Goal: Task Accomplishment & Management: Complete application form

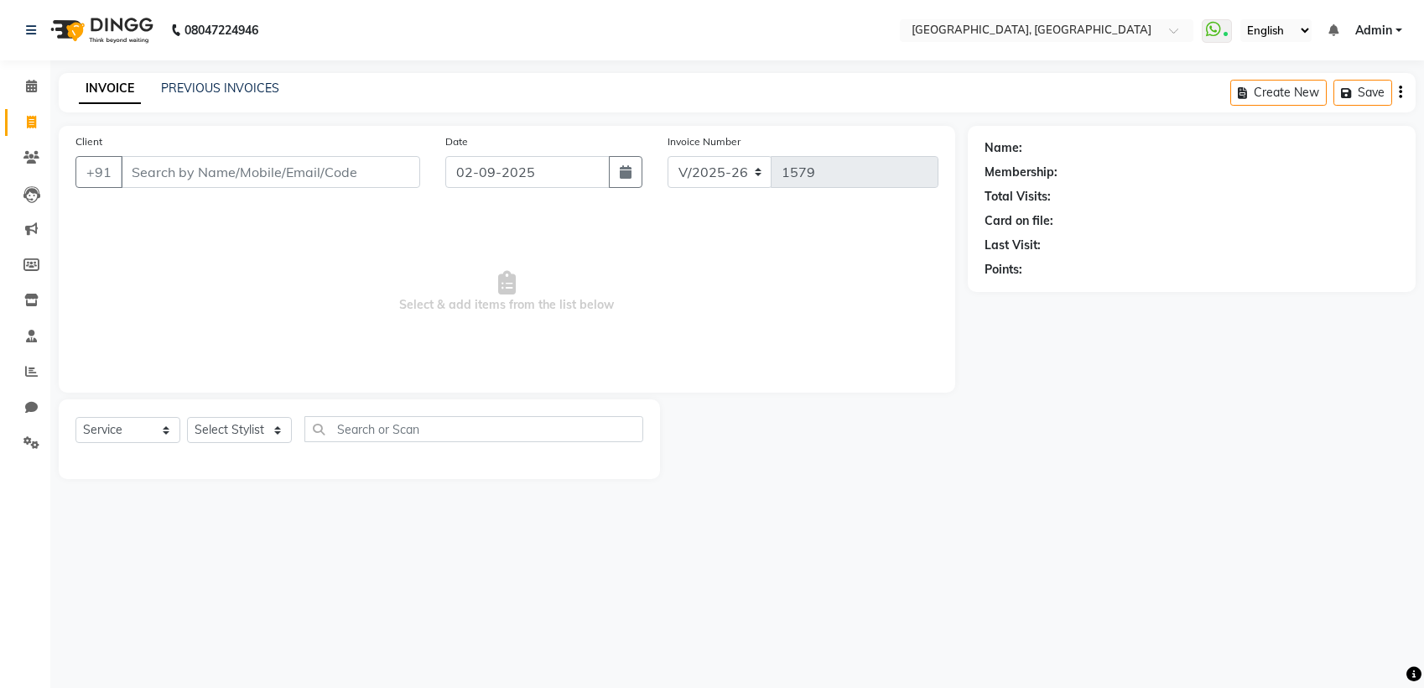
select select "6682"
select select "service"
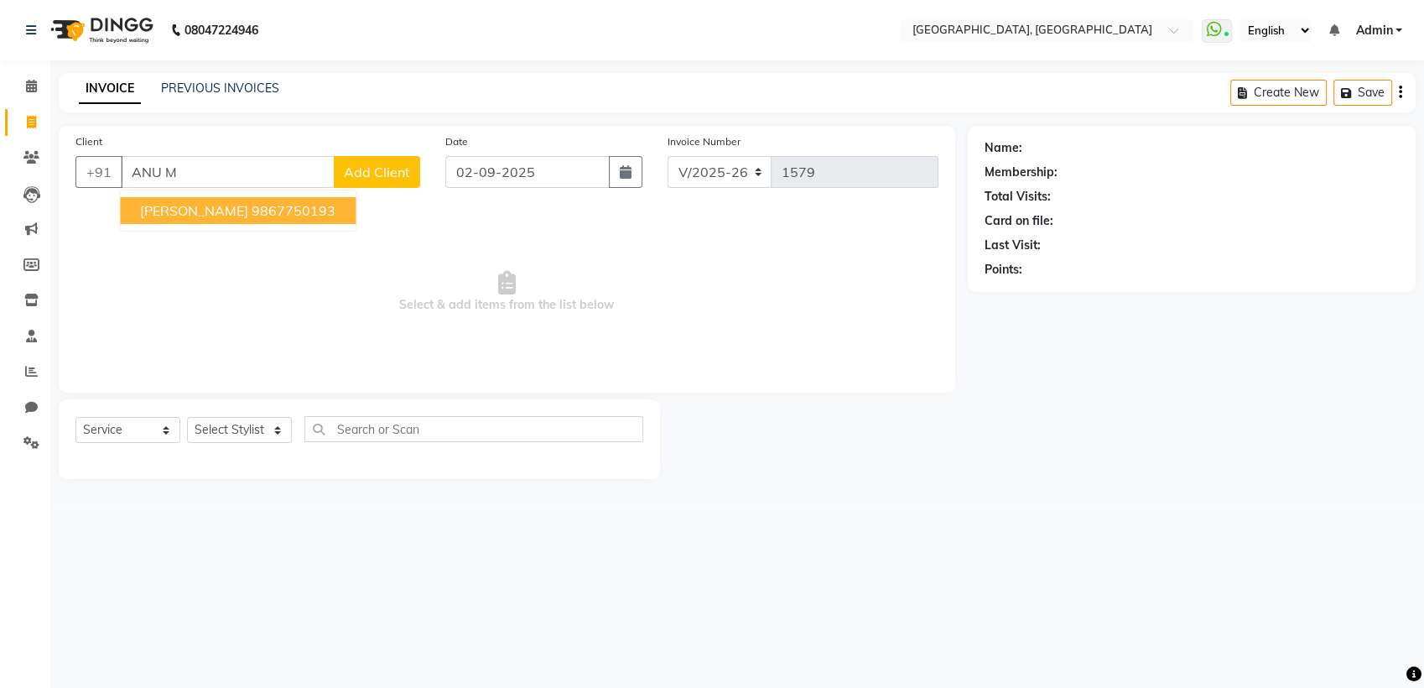
click at [262, 202] on ngb-highlight "9867750193" at bounding box center [294, 210] width 84 height 17
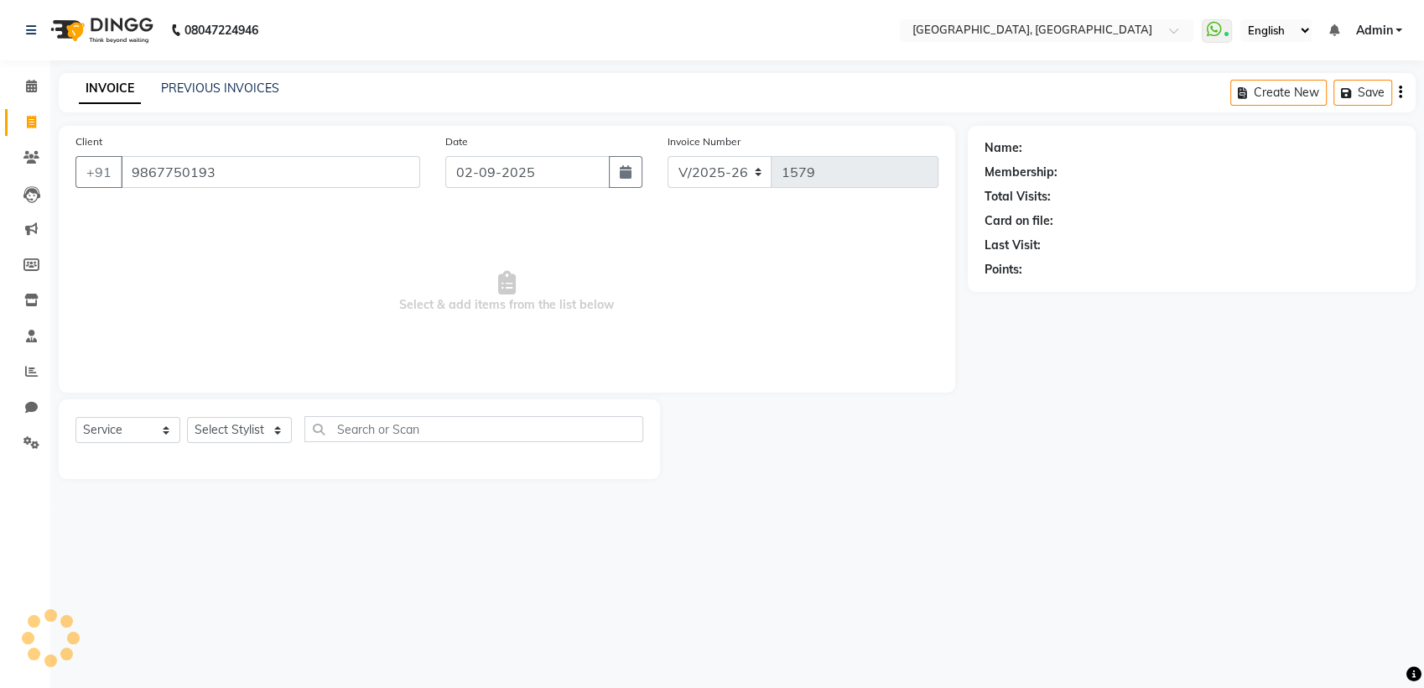
type input "9867750193"
click at [241, 446] on div "Select Service Product Membership Package Voucher Prepaid Gift Card Select Styl…" at bounding box center [359, 435] width 568 height 39
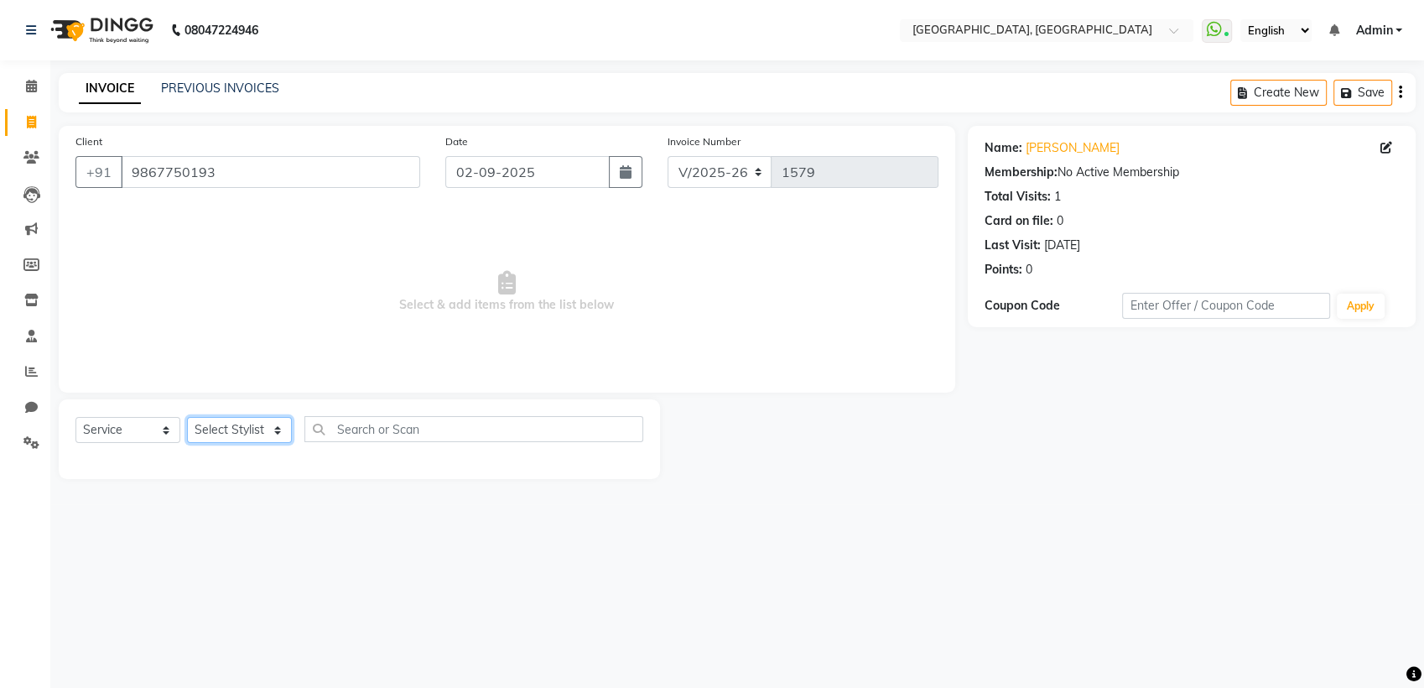
click at [241, 439] on select "Select Stylist Aarti paswan Ankit Arjun Athing Femita [PERSON_NAME] [PERSON_NAM…" at bounding box center [239, 430] width 105 height 26
select select "67573"
click at [187, 417] on select "Select Stylist Aarti paswan Ankit Arjun Athing Femita [PERSON_NAME] [PERSON_NAM…" at bounding box center [239, 430] width 105 height 26
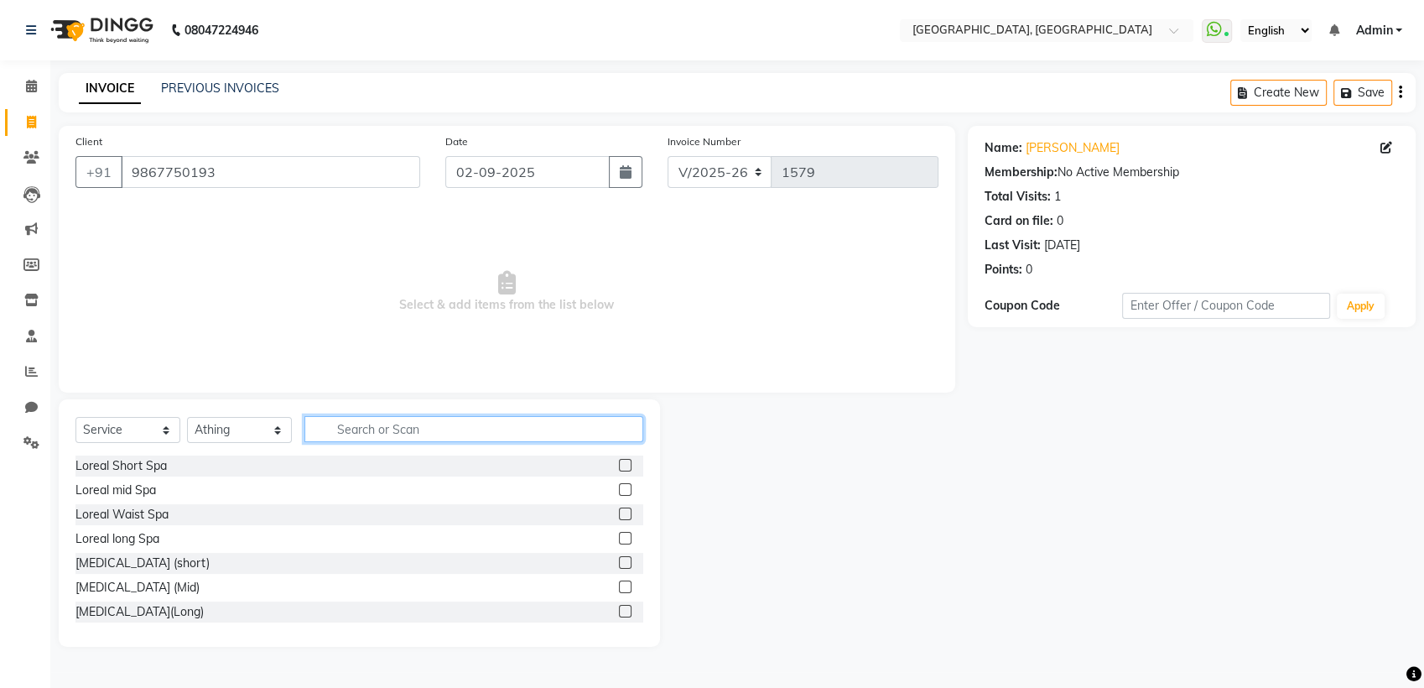
click at [343, 423] on input "text" at bounding box center [473, 429] width 339 height 26
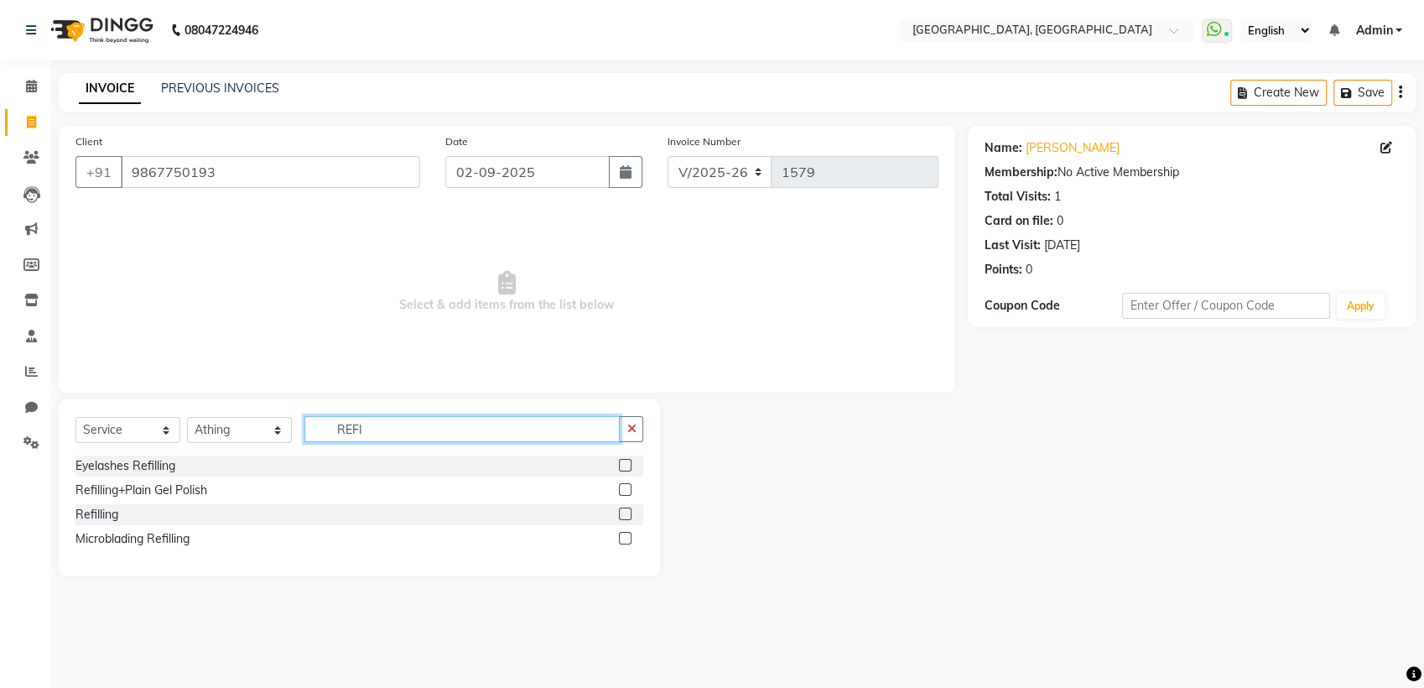
type input "REFI"
click at [626, 513] on label at bounding box center [625, 513] width 13 height 13
click at [626, 513] on input "checkbox" at bounding box center [624, 514] width 11 height 11
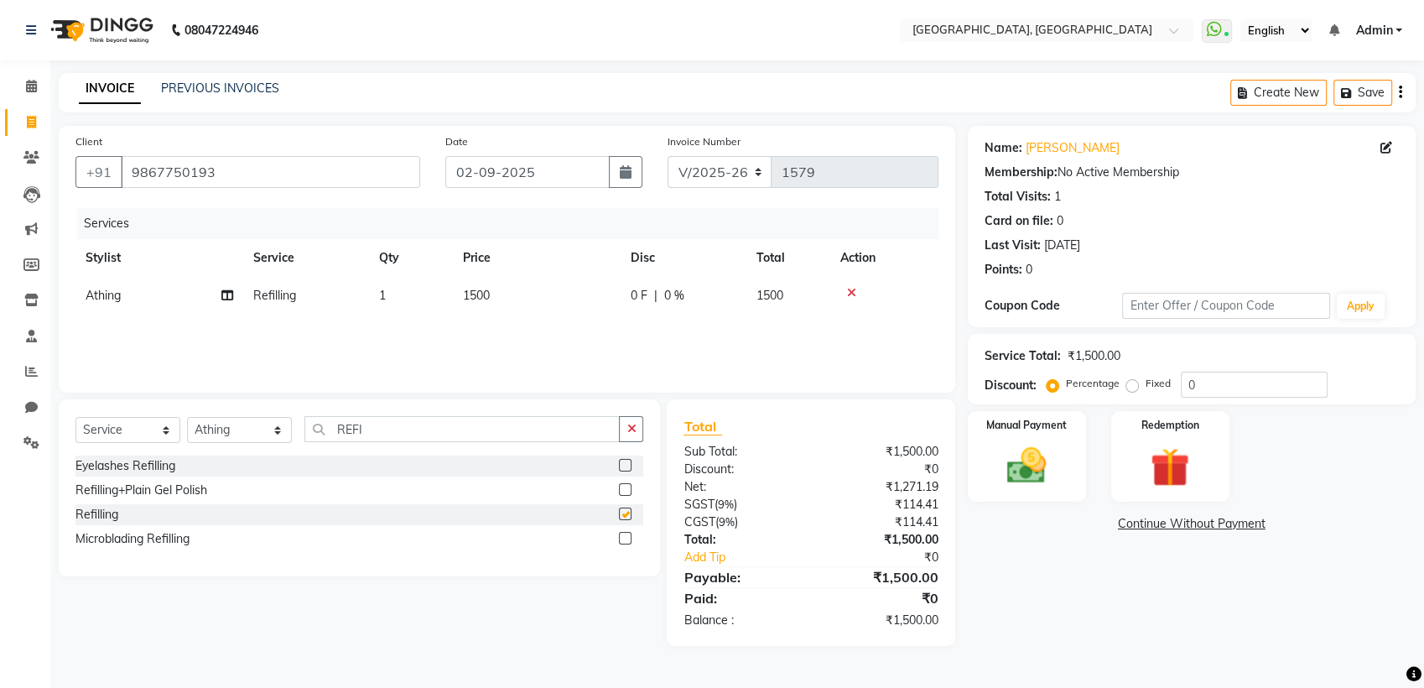
checkbox input "false"
click at [626, 487] on label at bounding box center [625, 489] width 13 height 13
click at [626, 487] on input "checkbox" at bounding box center [624, 490] width 11 height 11
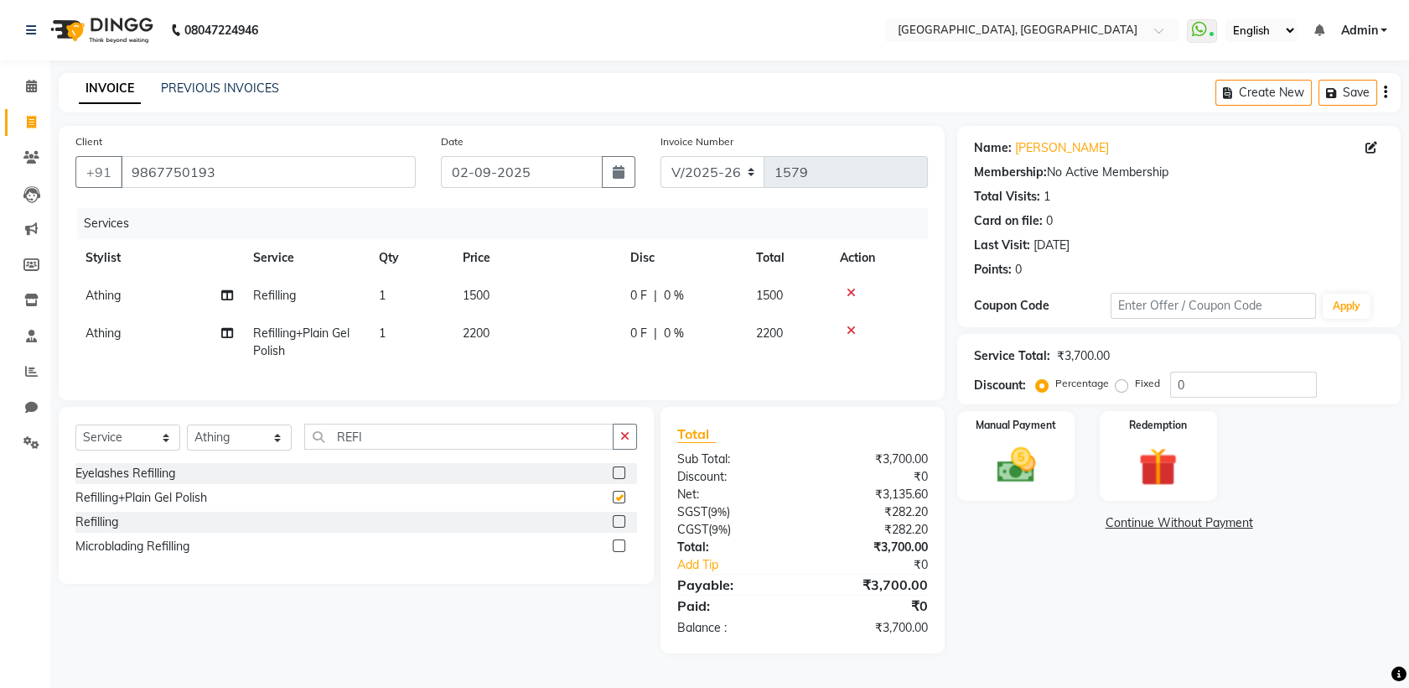
checkbox input "false"
click at [849, 287] on icon at bounding box center [851, 293] width 9 height 12
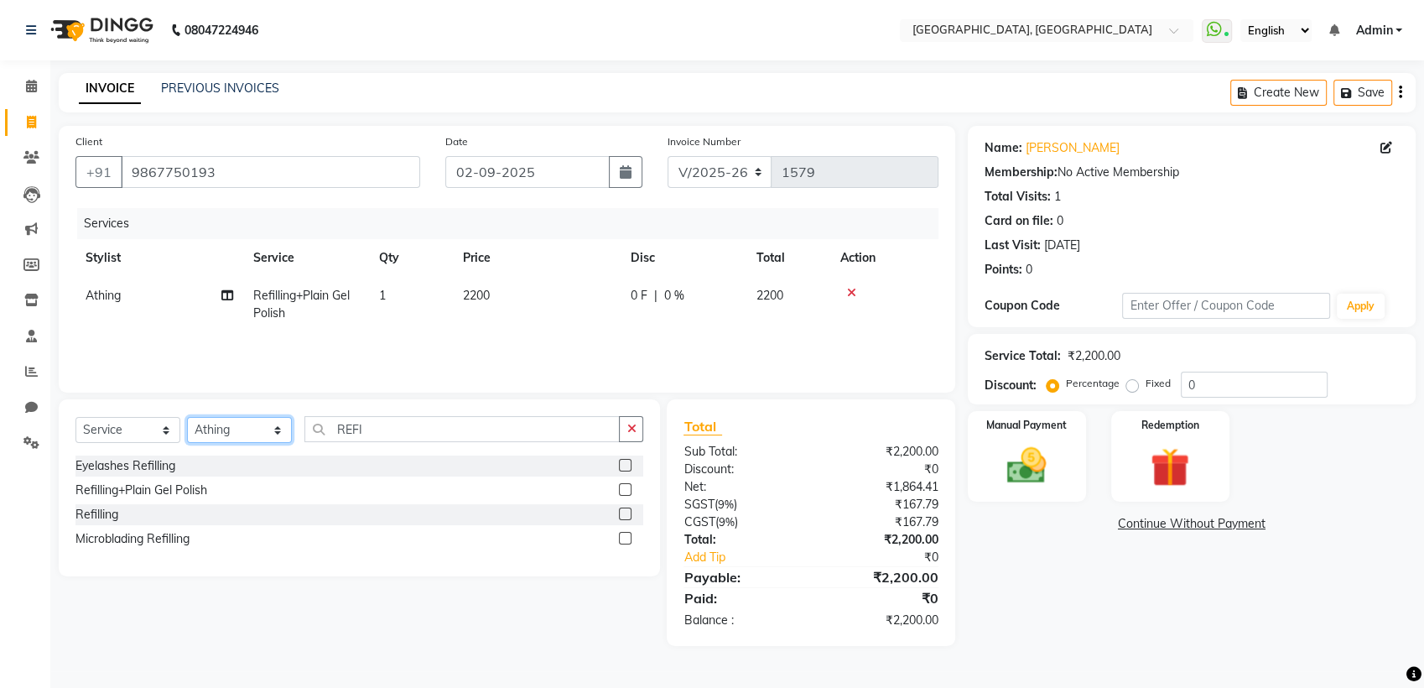
click at [248, 419] on select "Select Stylist Aarti paswan Ankit Arjun Athing Femita [PERSON_NAME] [PERSON_NAM…" at bounding box center [239, 430] width 105 height 26
select select "68292"
click at [187, 417] on select "Select Stylist Aarti paswan Ankit Arjun Athing Femita [PERSON_NAME] [PERSON_NAM…" at bounding box center [239, 430] width 105 height 26
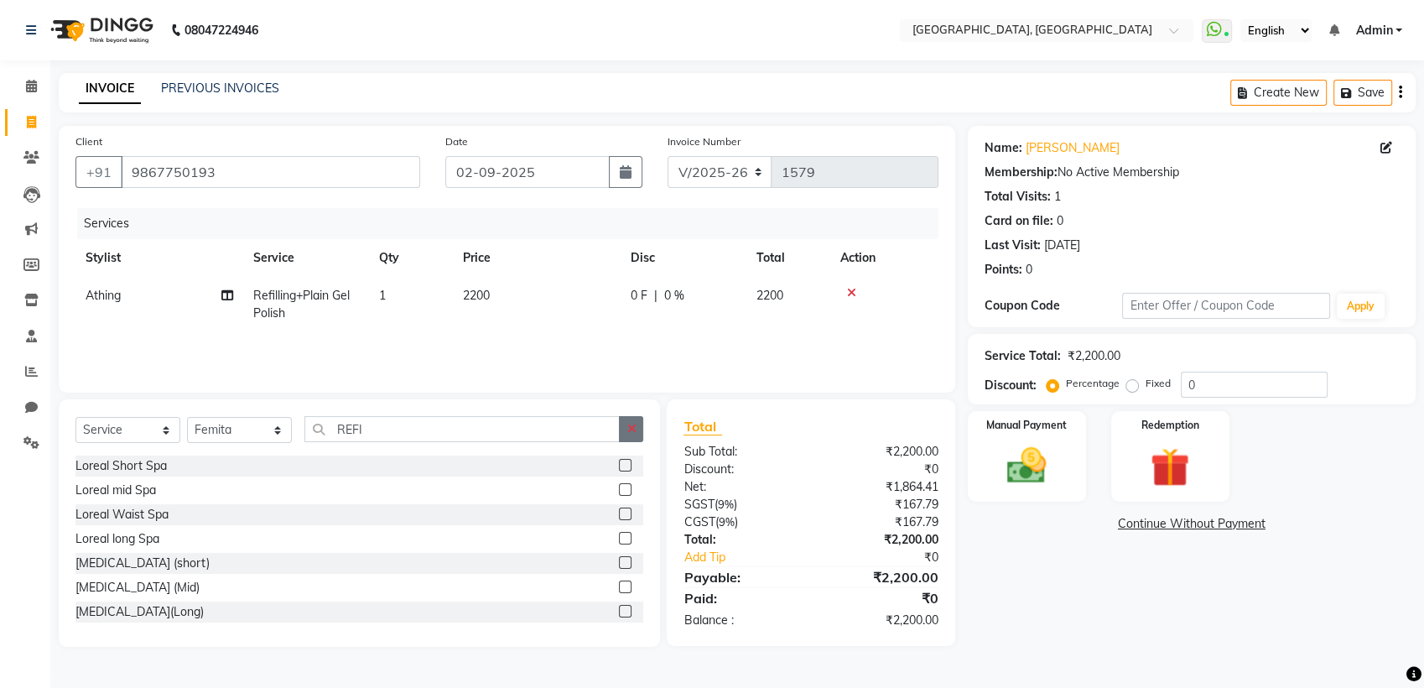
click at [626, 421] on button "button" at bounding box center [631, 429] width 24 height 26
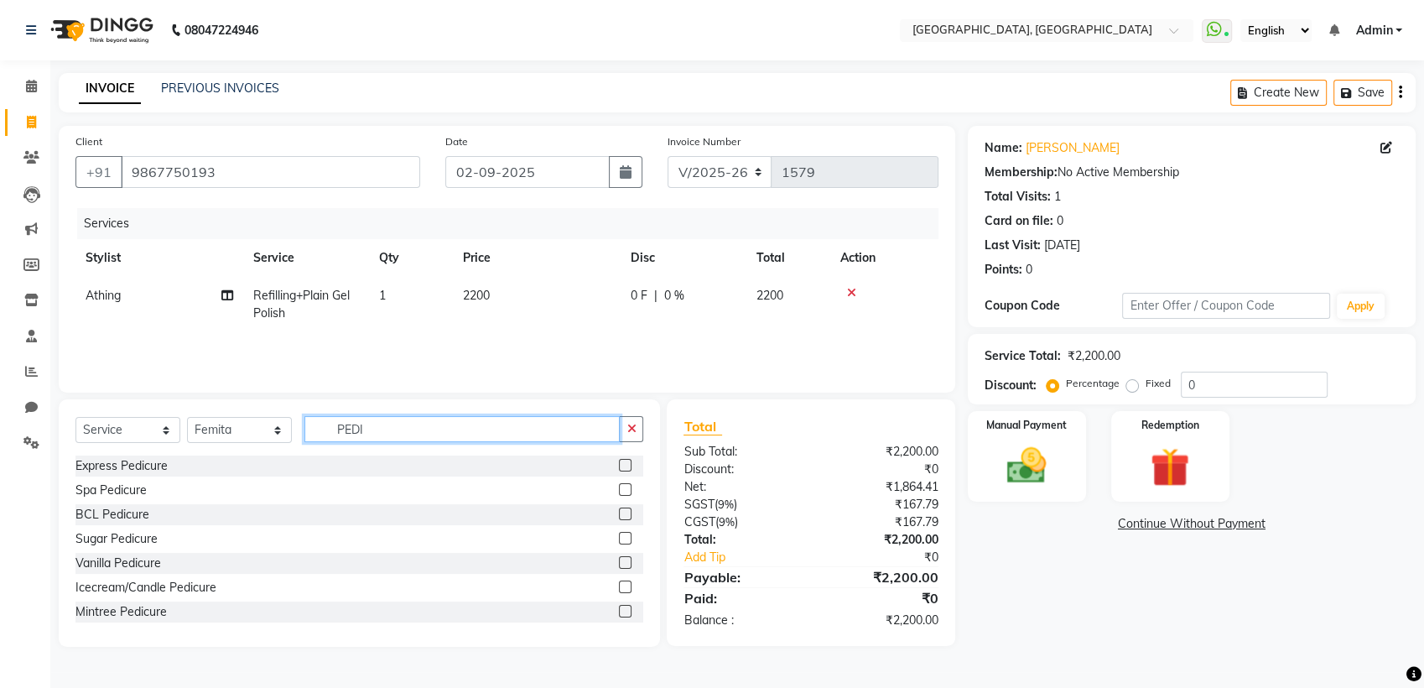
type input "PEDI"
click at [619, 468] on label at bounding box center [625, 465] width 13 height 13
click at [619, 468] on input "checkbox" at bounding box center [624, 465] width 11 height 11
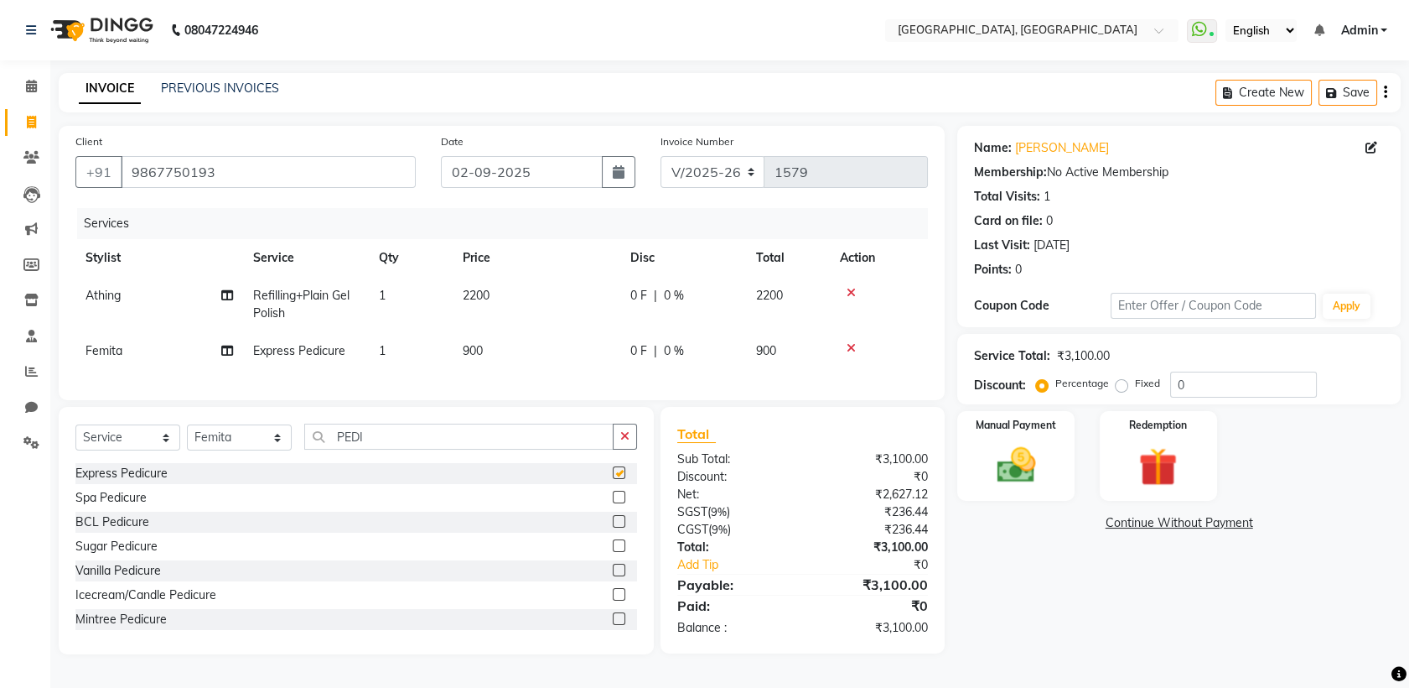
click at [549, 369] on td "900" at bounding box center [537, 351] width 168 height 38
checkbox input "false"
select select "68292"
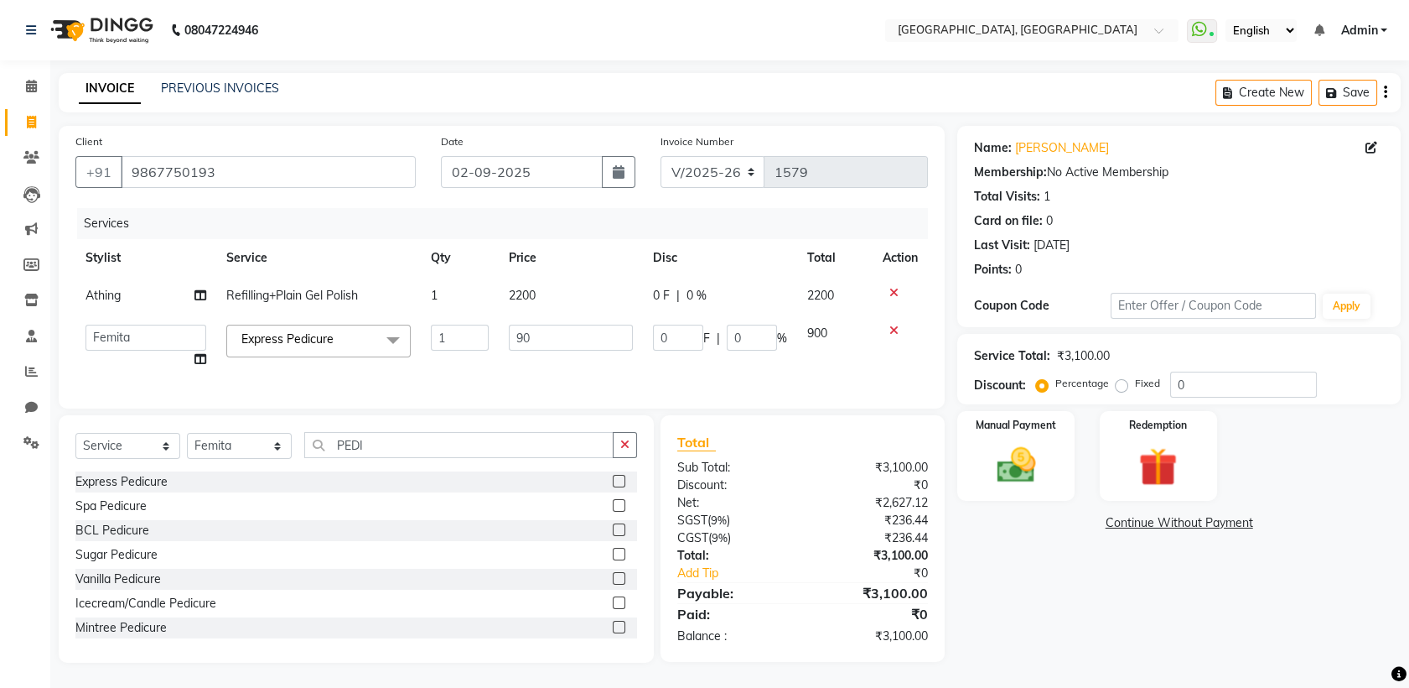
type input "9"
type input "800"
click at [999, 441] on div "Manual Payment" at bounding box center [1017, 455] width 122 height 93
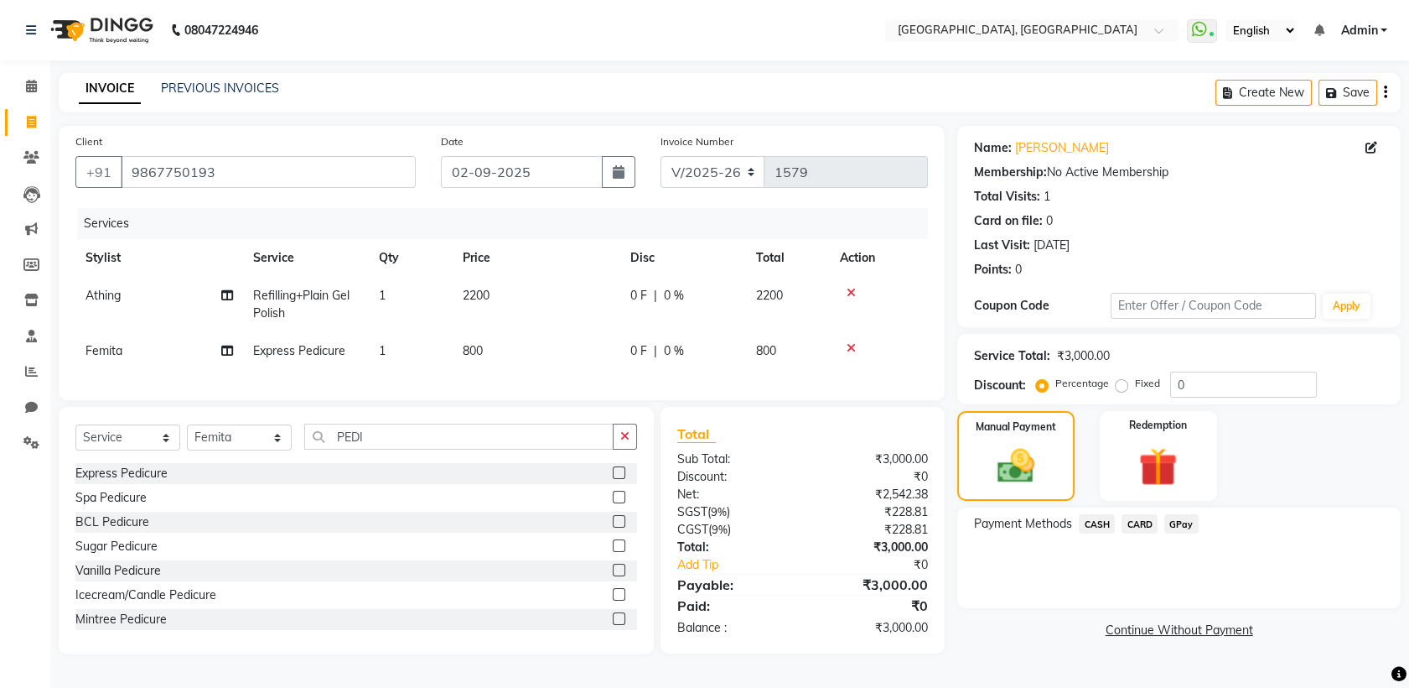
click at [1192, 520] on span "GPay" at bounding box center [1182, 523] width 34 height 19
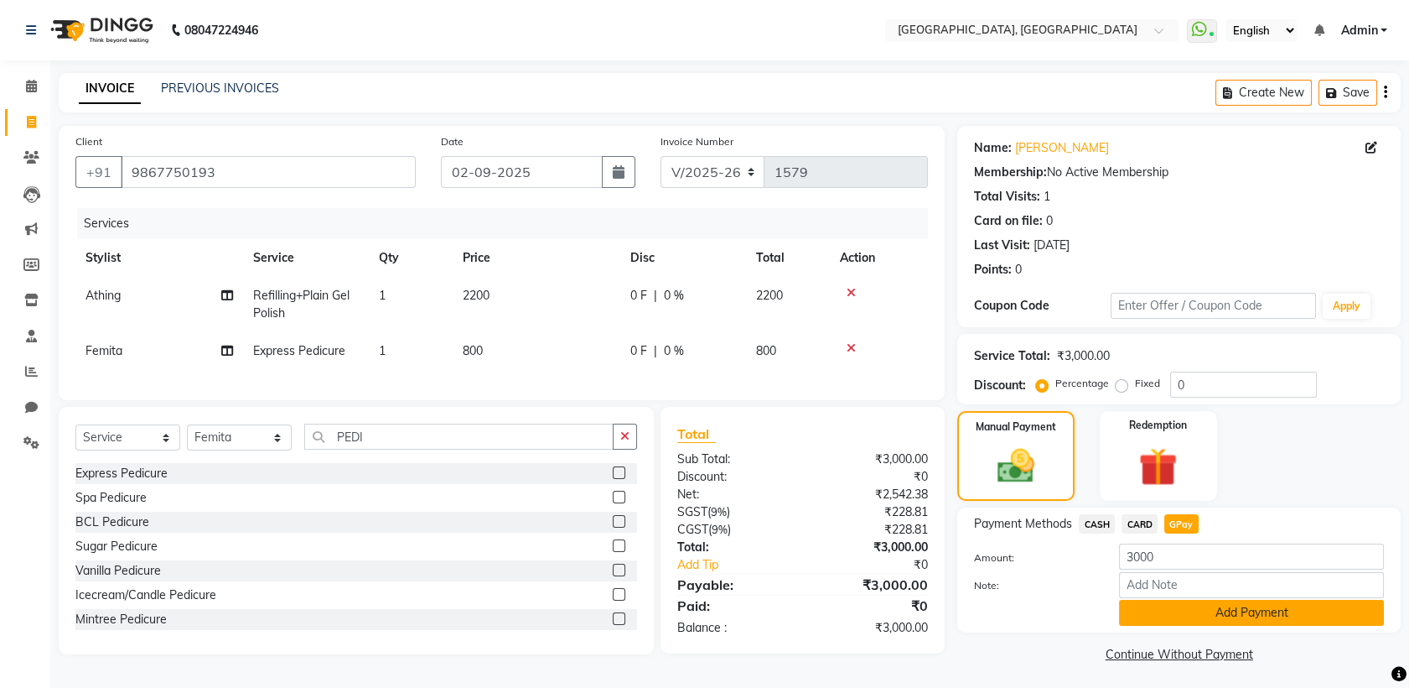
click at [1214, 605] on button "Add Payment" at bounding box center [1251, 613] width 265 height 26
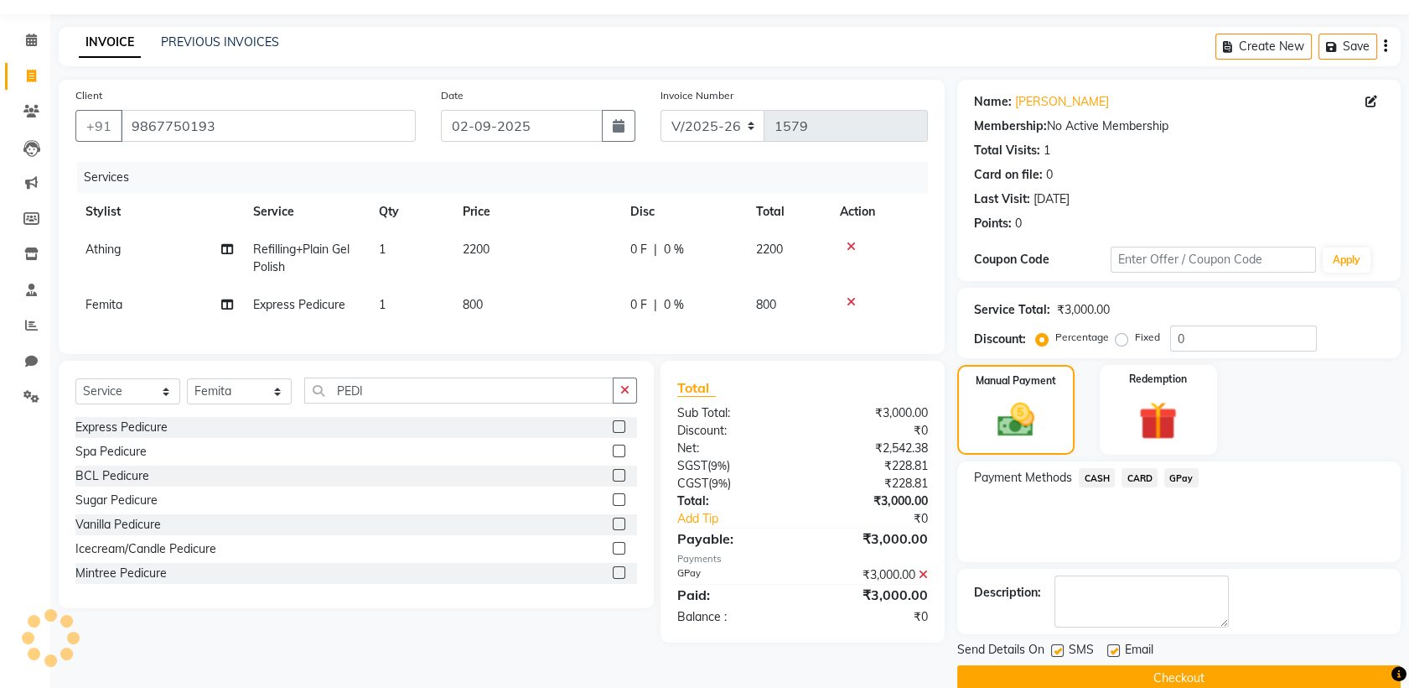
scroll to position [74, 0]
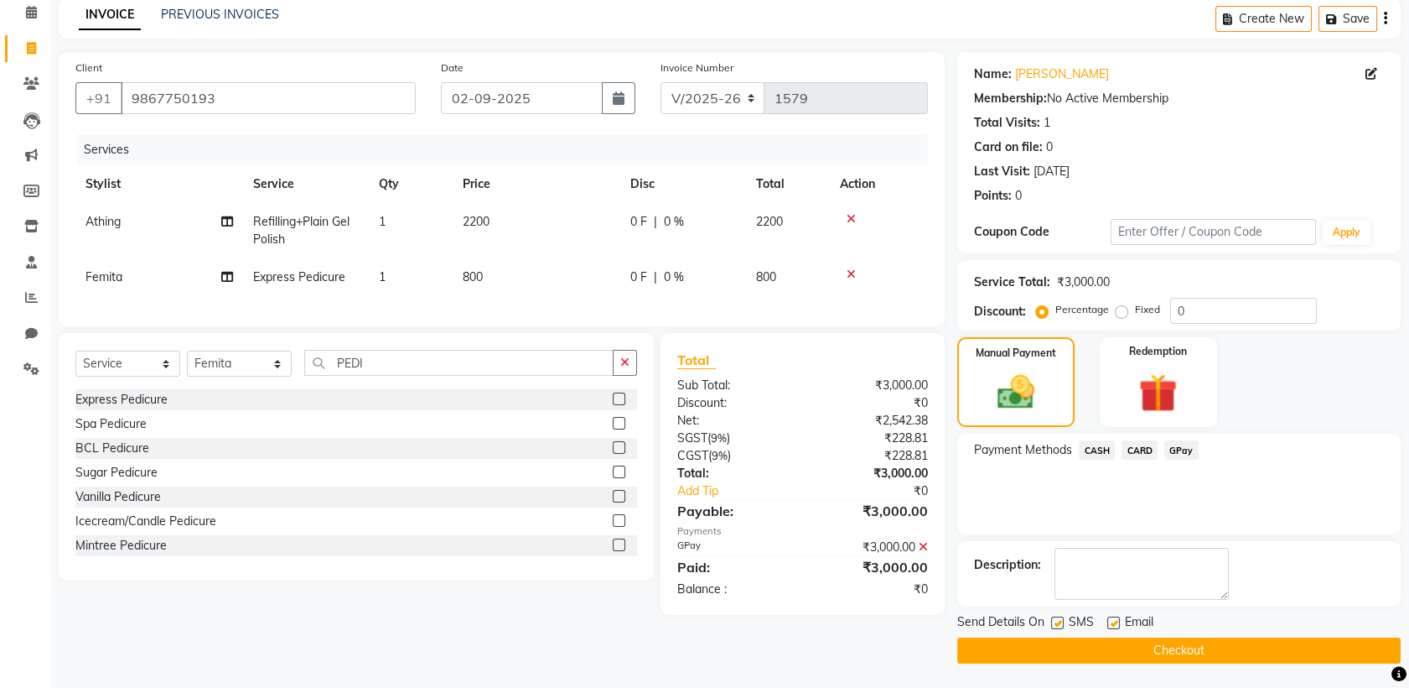
click at [1228, 653] on button "Checkout" at bounding box center [1180, 650] width 444 height 26
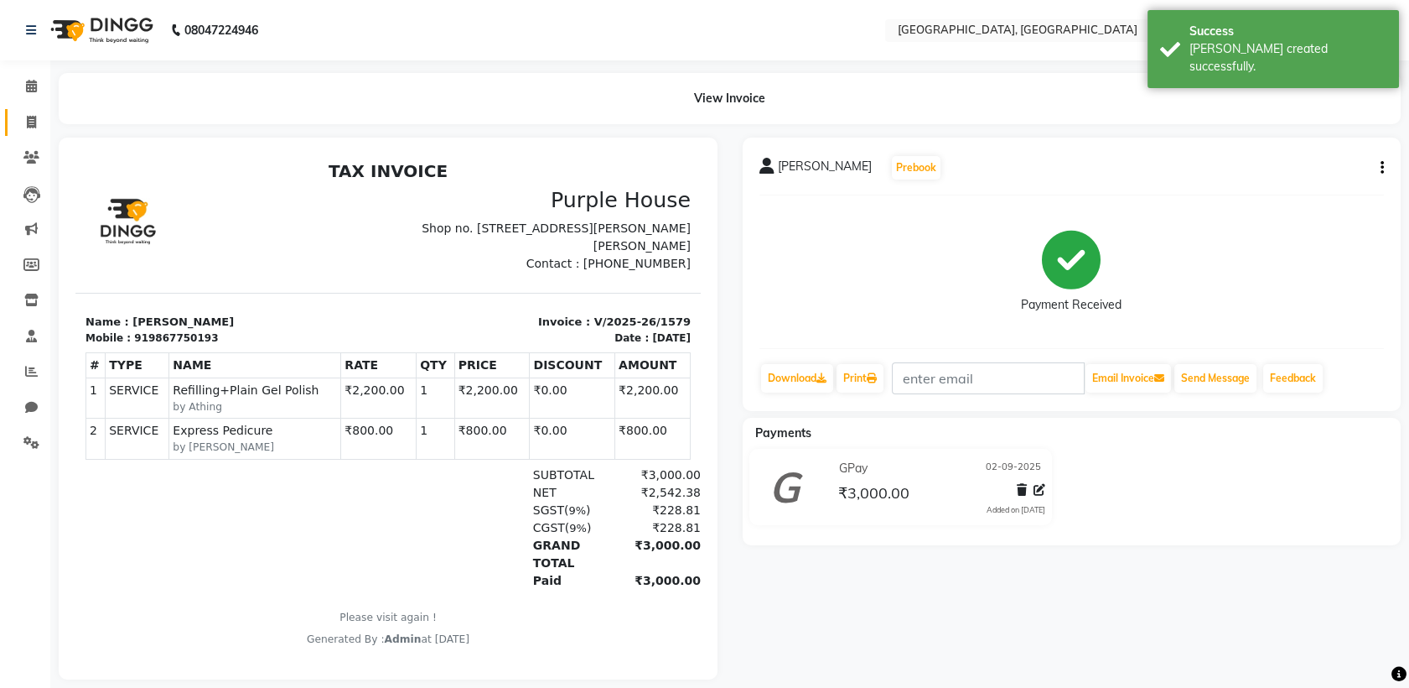
click at [13, 131] on link "Invoice" at bounding box center [25, 123] width 40 height 28
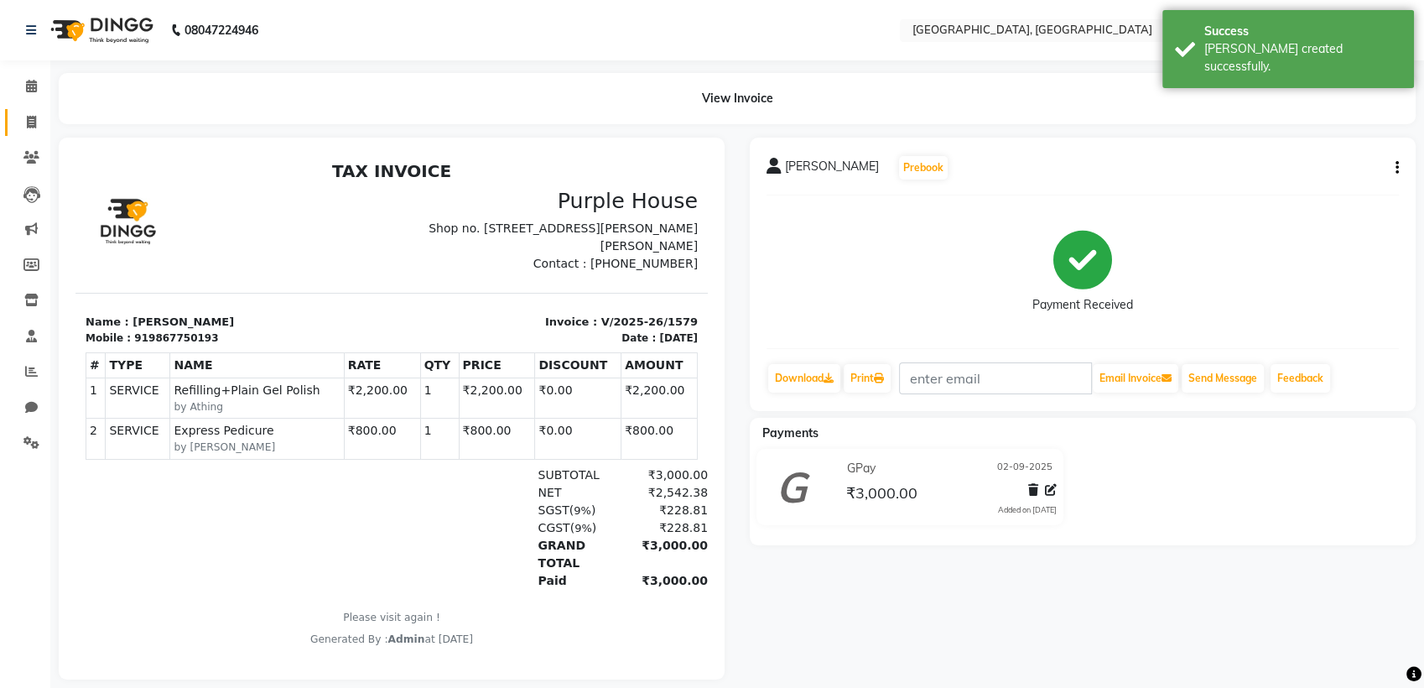
select select "6682"
select select "service"
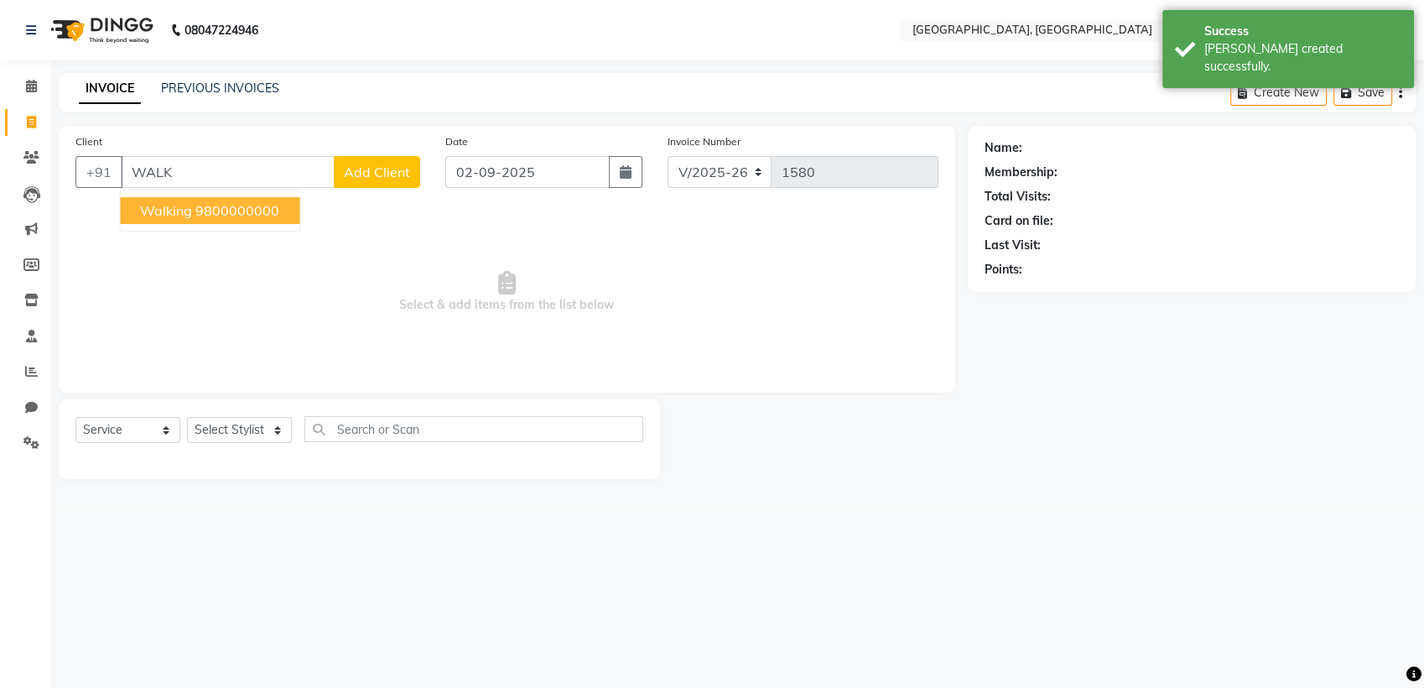
click at [245, 221] on button "walking 9800000000" at bounding box center [209, 210] width 179 height 27
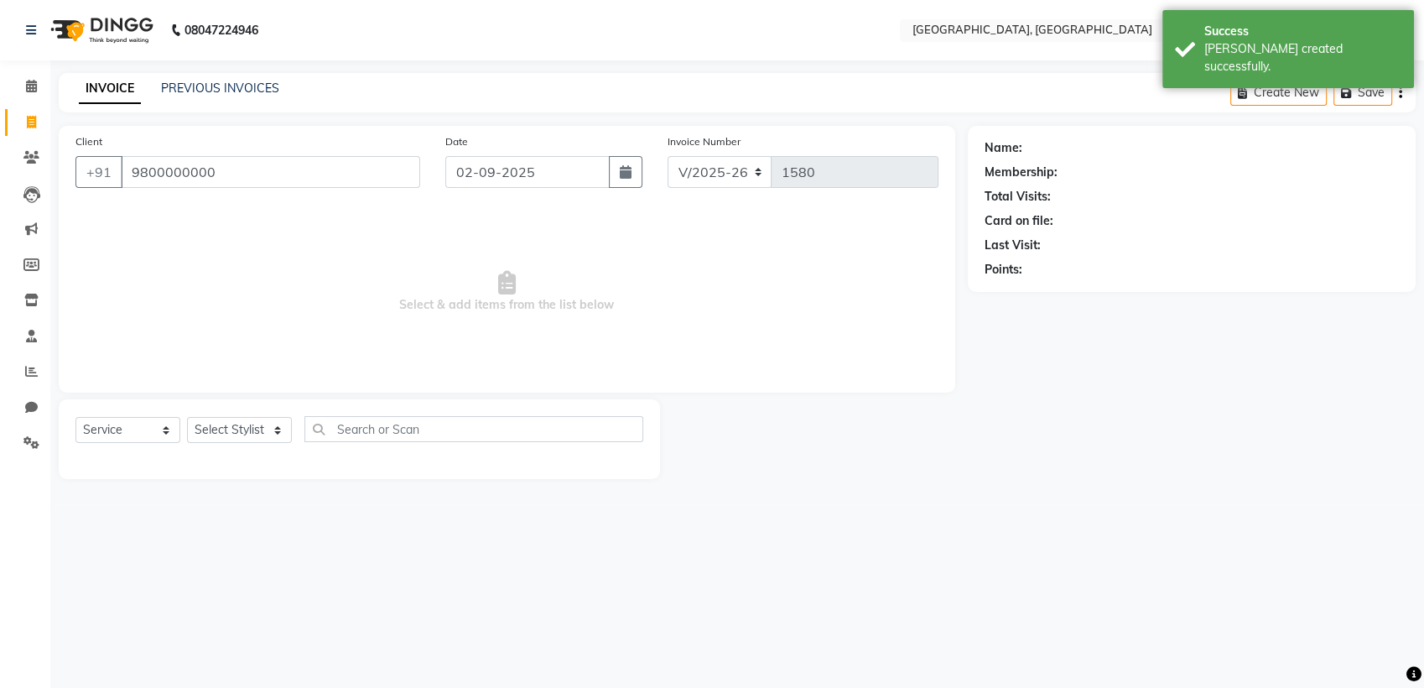
type input "9800000000"
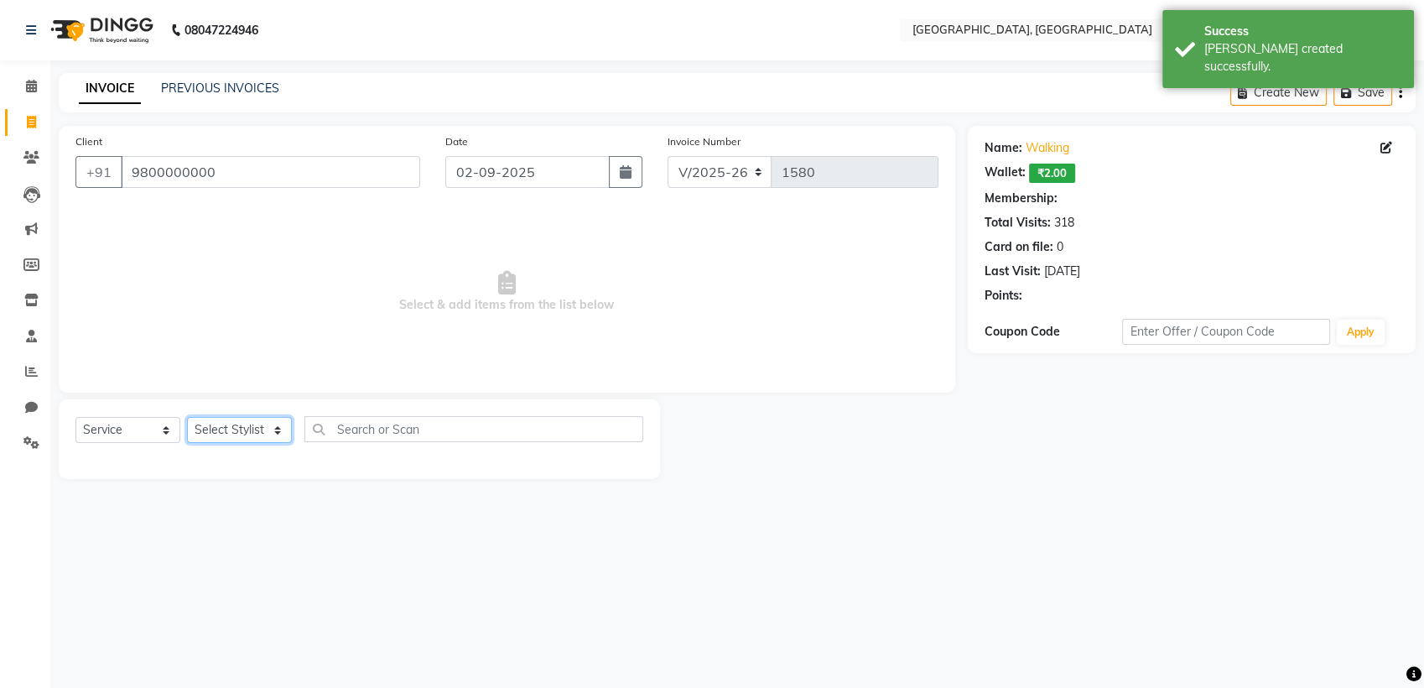
click at [276, 441] on select "Select Stylist Aarti paswan Ankit Arjun Athing Femita [PERSON_NAME] [PERSON_NAM…" at bounding box center [239, 430] width 105 height 26
select select "52158"
click at [187, 417] on select "Select Stylist Aarti paswan Ankit Arjun Athing Femita [PERSON_NAME] [PERSON_NAM…" at bounding box center [239, 430] width 105 height 26
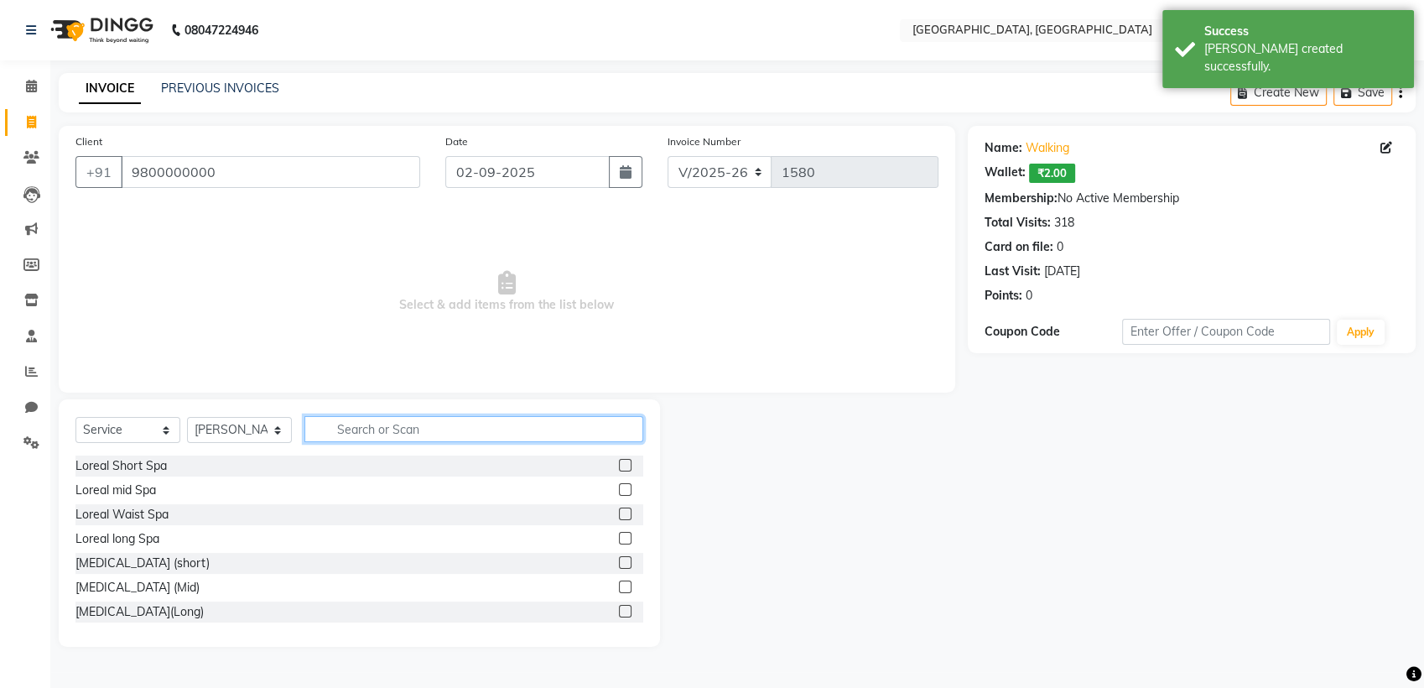
click at [377, 435] on input "text" at bounding box center [473, 429] width 339 height 26
type input "WAS"
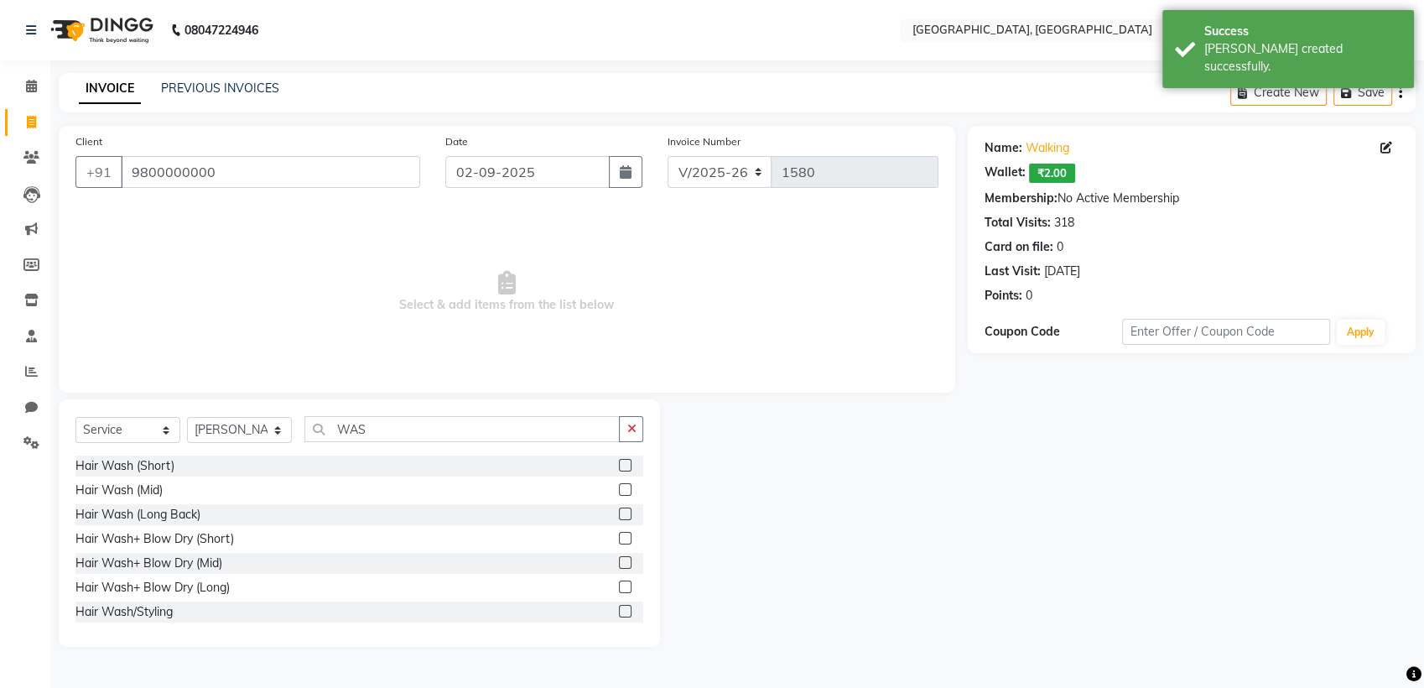
click at [619, 465] on label at bounding box center [625, 465] width 13 height 13
click at [619, 465] on input "checkbox" at bounding box center [624, 465] width 11 height 11
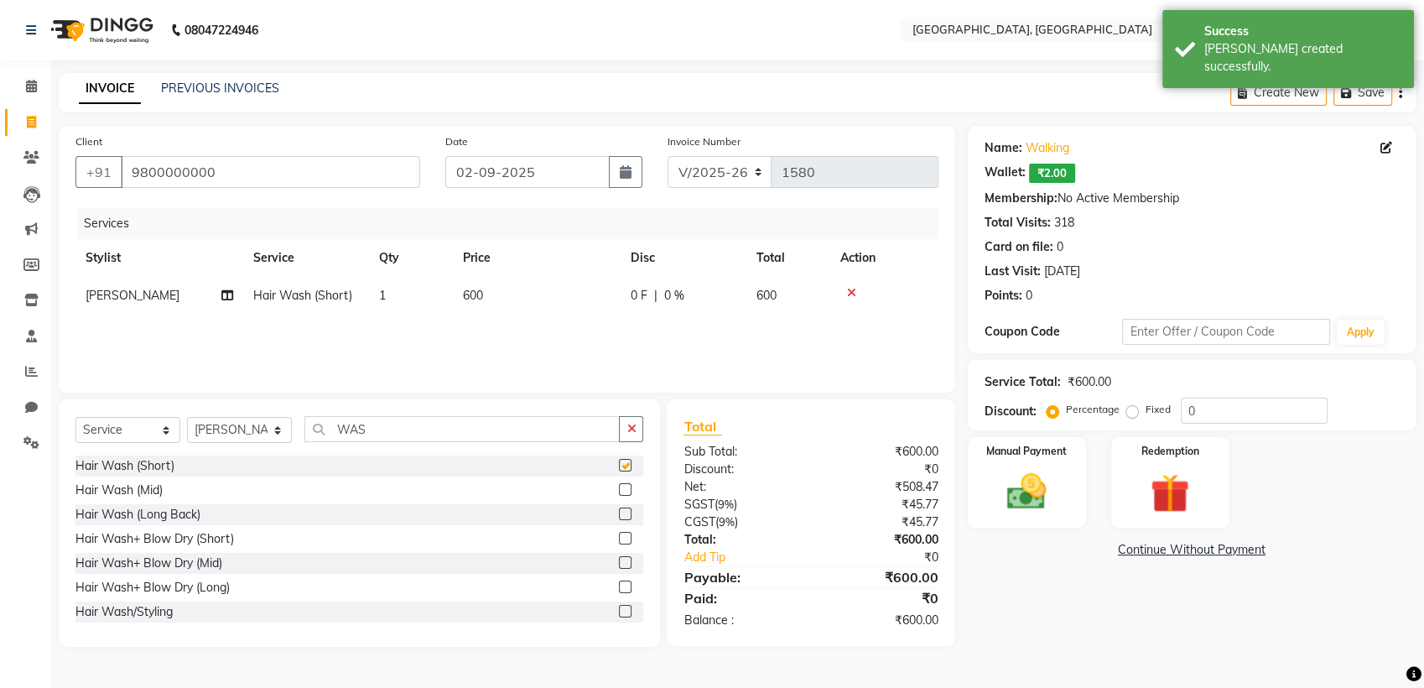
click at [584, 311] on td "600" at bounding box center [537, 296] width 168 height 38
checkbox input "false"
select select "52158"
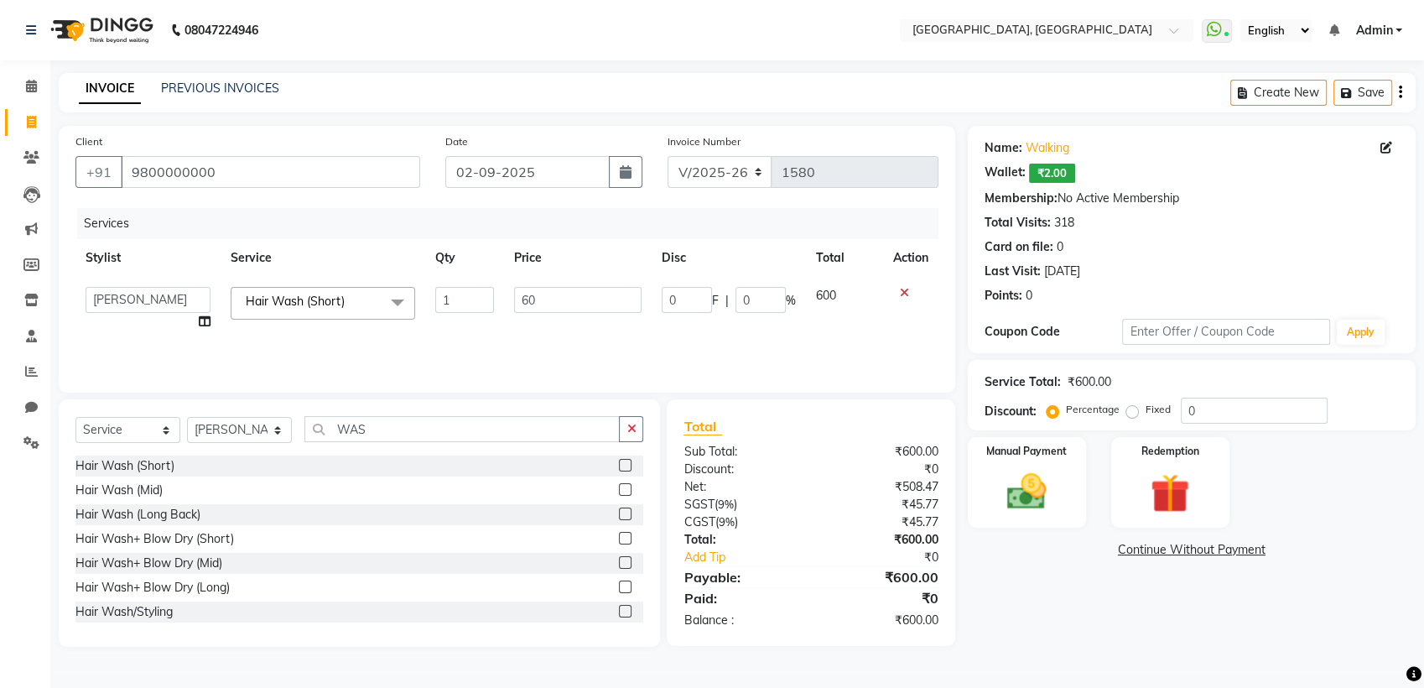
type input "6"
type input "900"
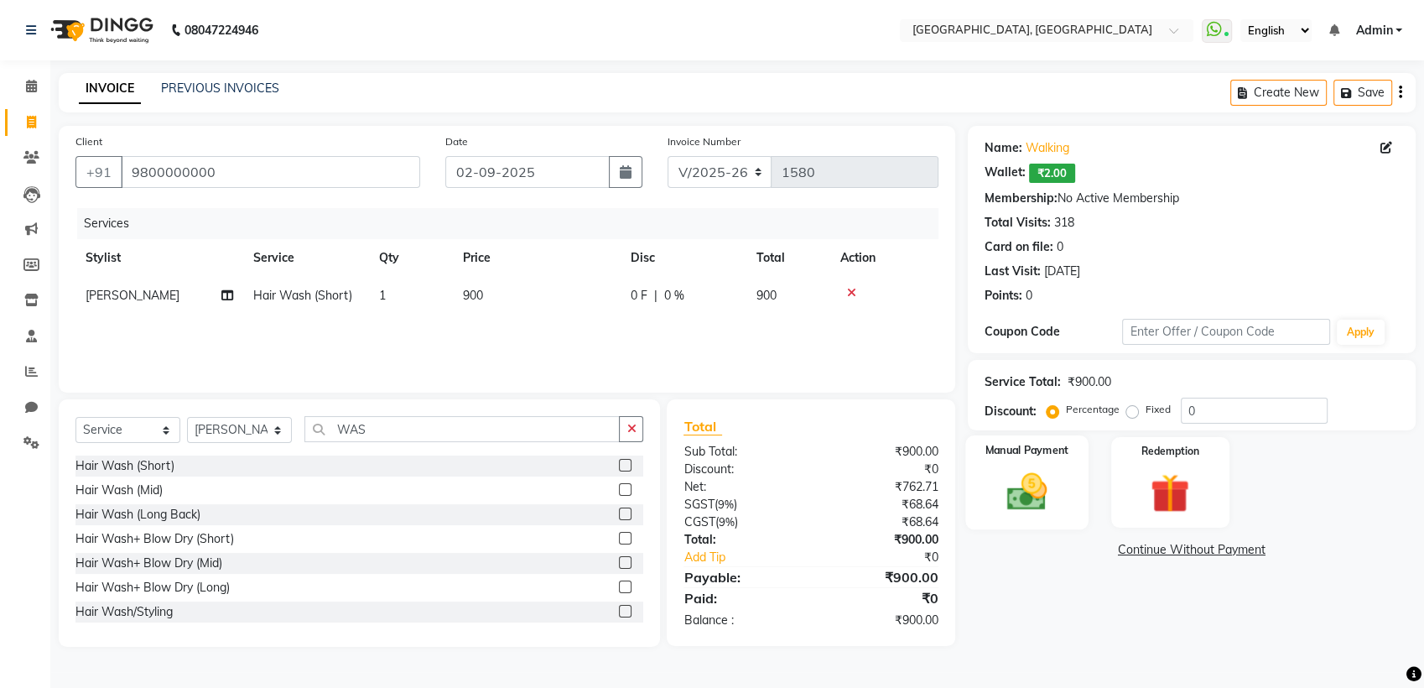
click at [1016, 484] on img at bounding box center [1027, 491] width 66 height 47
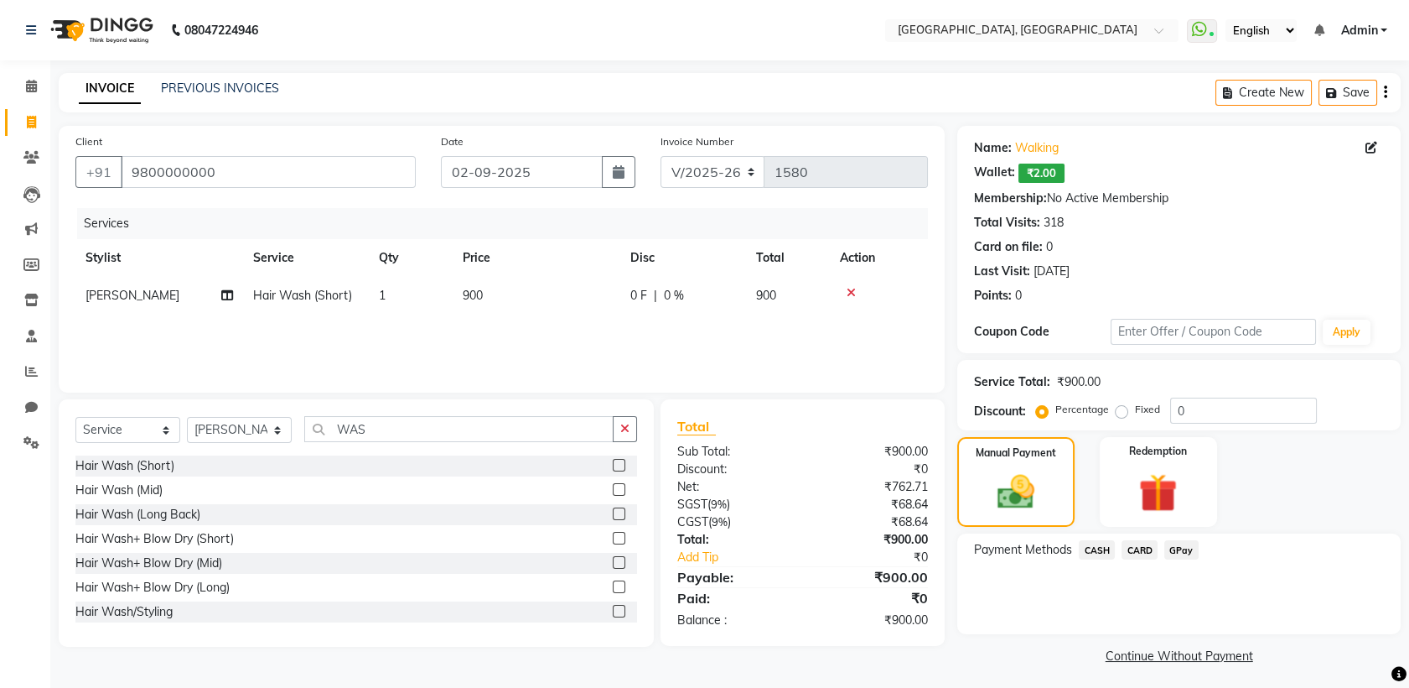
click at [1087, 551] on span "CASH" at bounding box center [1097, 549] width 36 height 19
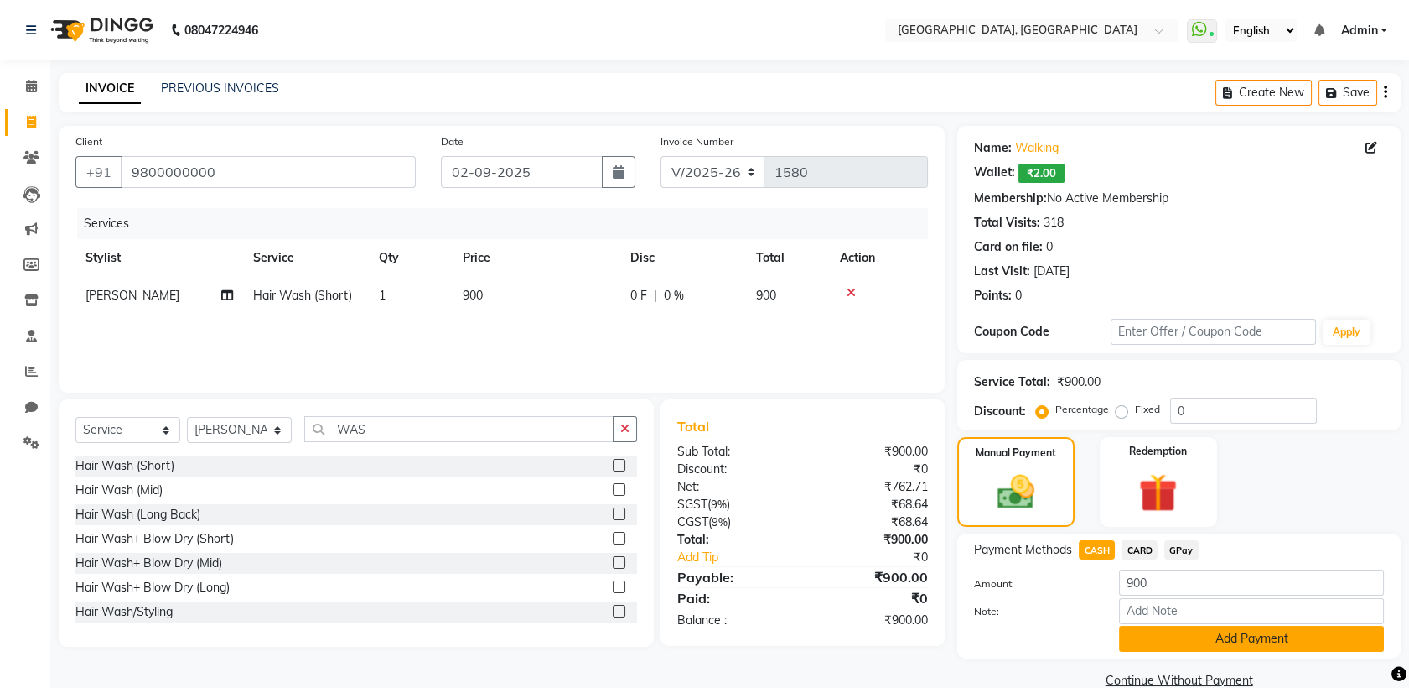
click at [1136, 641] on button "Add Payment" at bounding box center [1251, 639] width 265 height 26
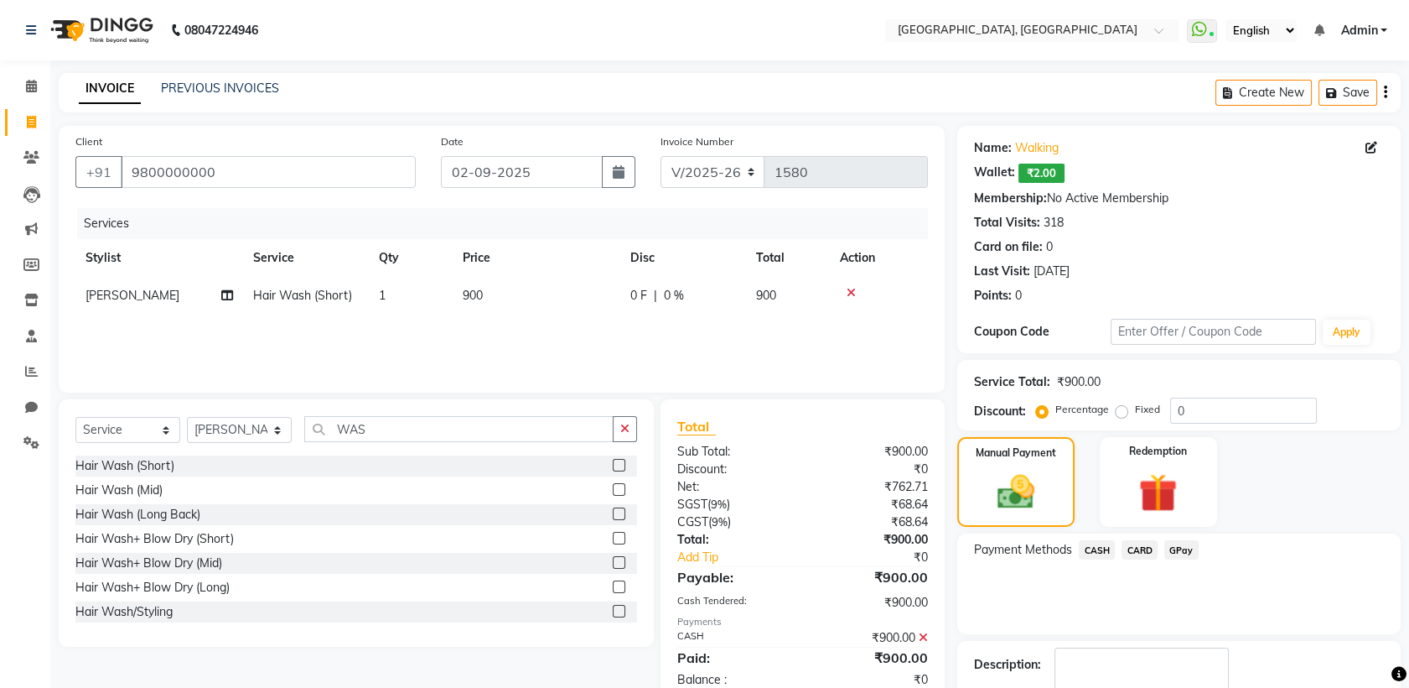
scroll to position [100, 0]
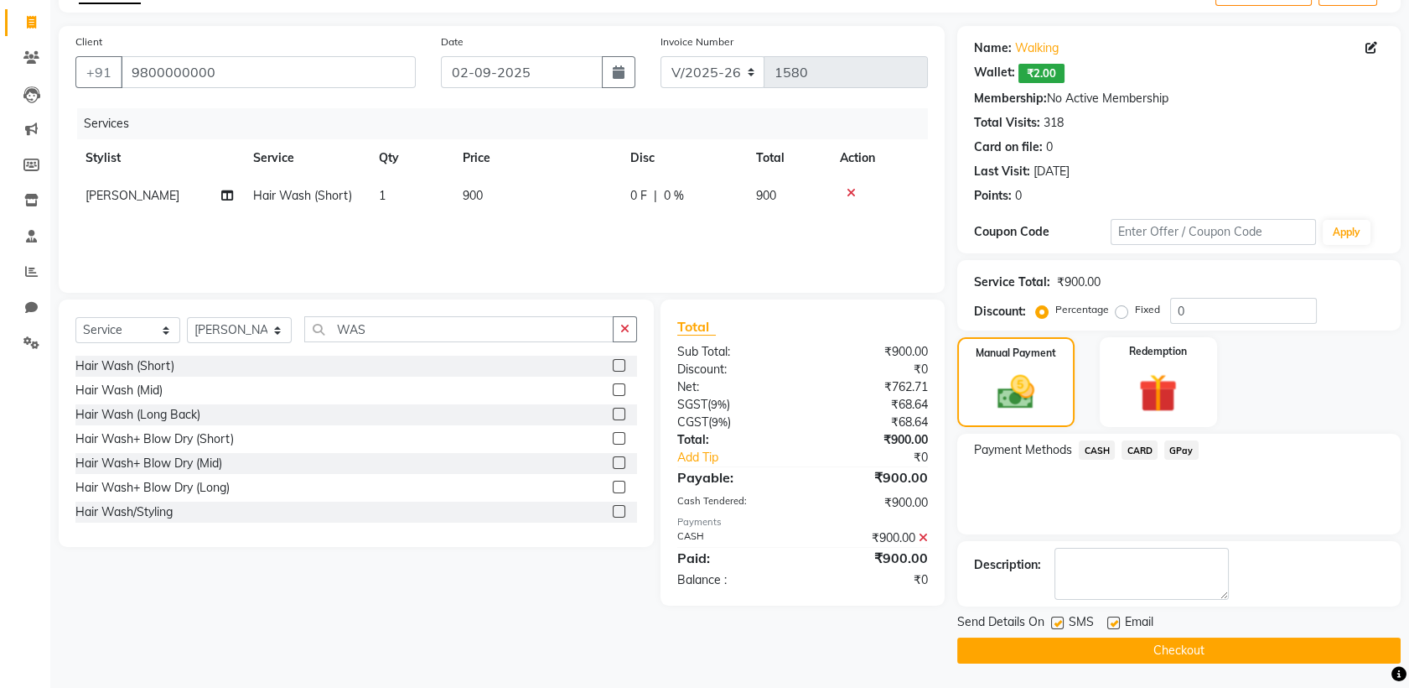
click at [1136, 641] on button "Checkout" at bounding box center [1180, 650] width 444 height 26
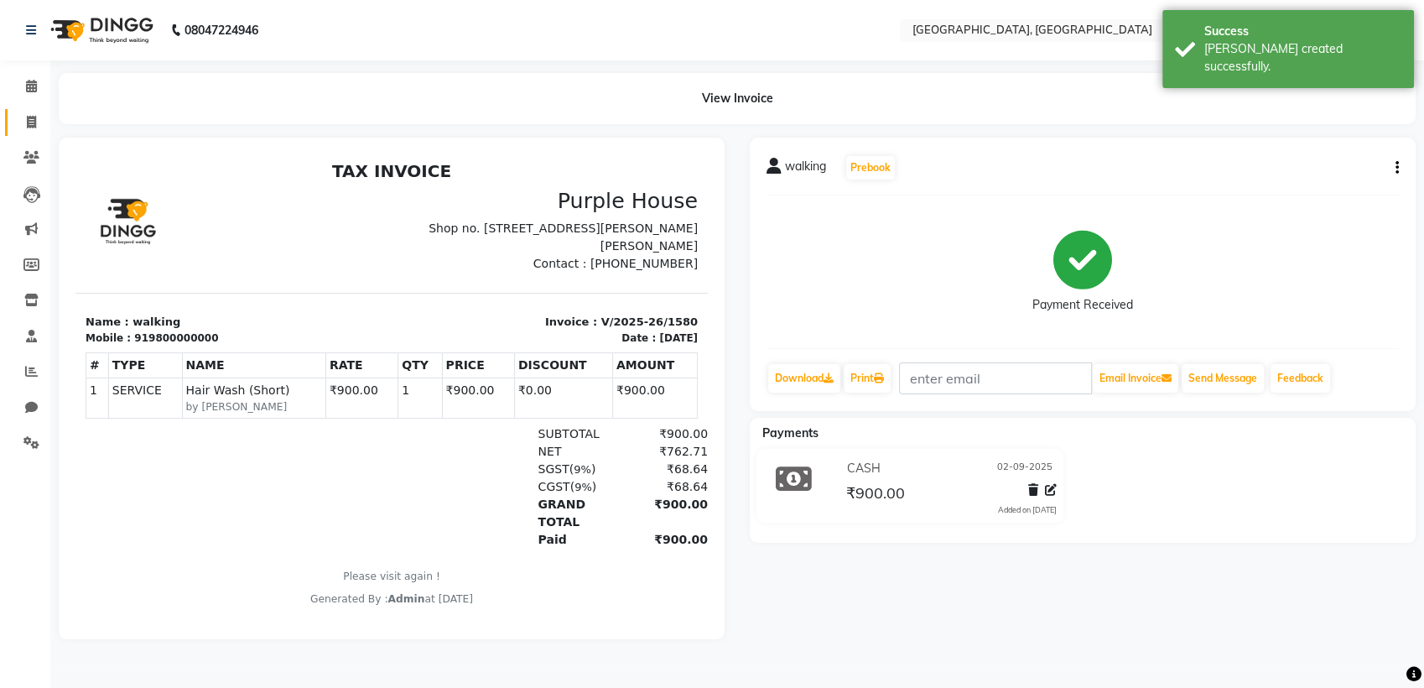
click at [13, 116] on link "Invoice" at bounding box center [25, 123] width 40 height 28
select select "service"
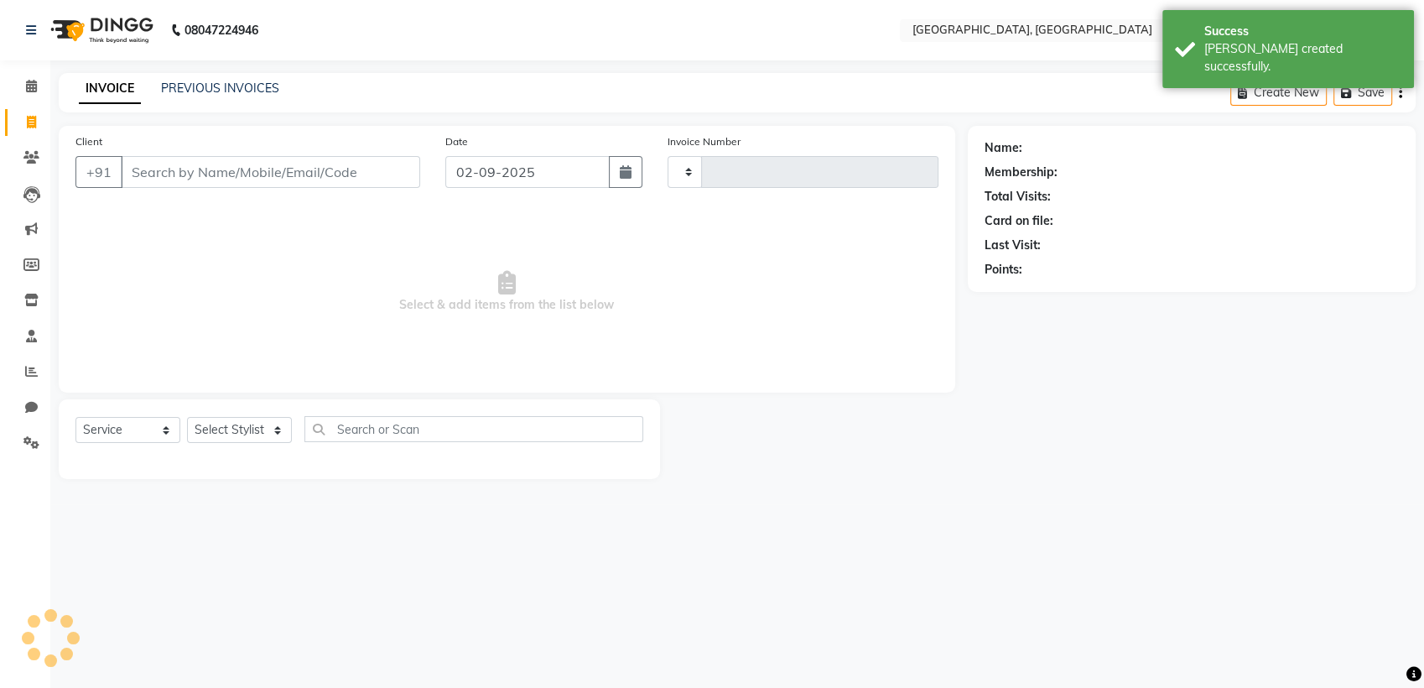
type input "1581"
select select "6682"
click at [23, 117] on span at bounding box center [31, 122] width 29 height 19
select select "6682"
select select "service"
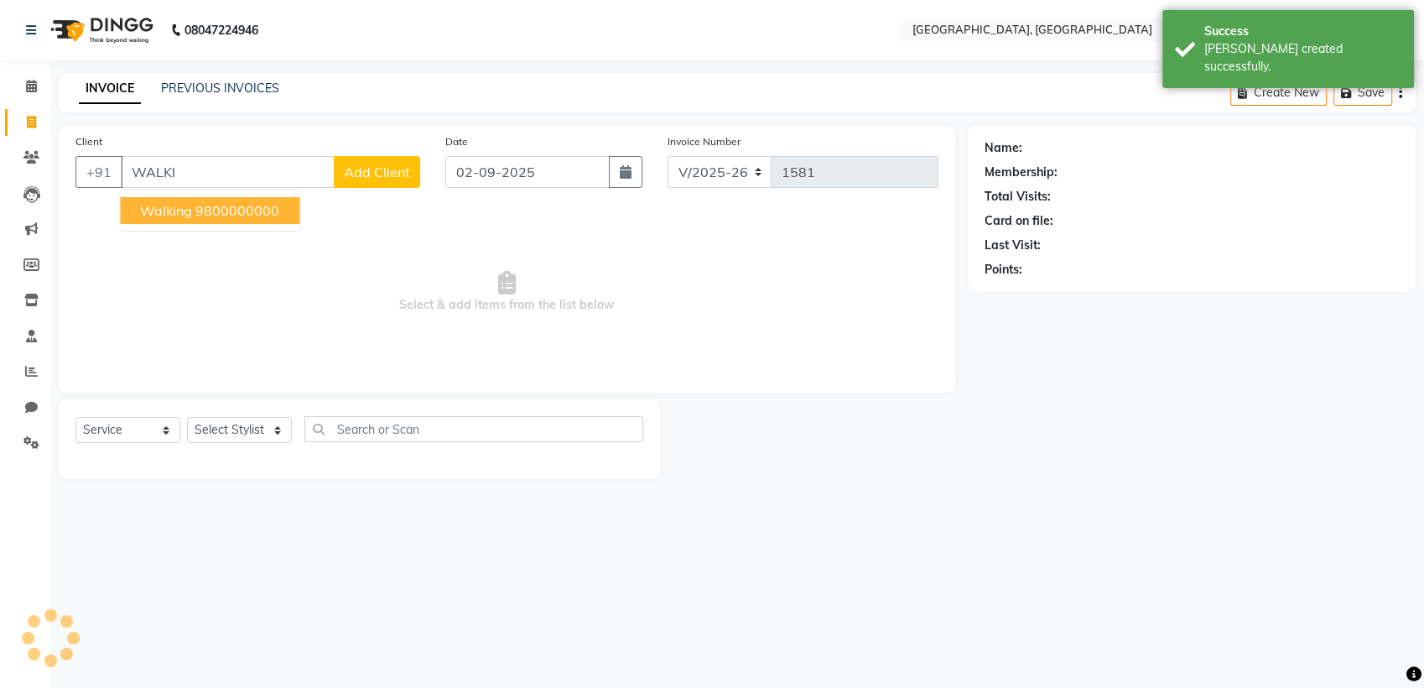
click at [234, 207] on ngb-highlight "9800000000" at bounding box center [237, 210] width 84 height 17
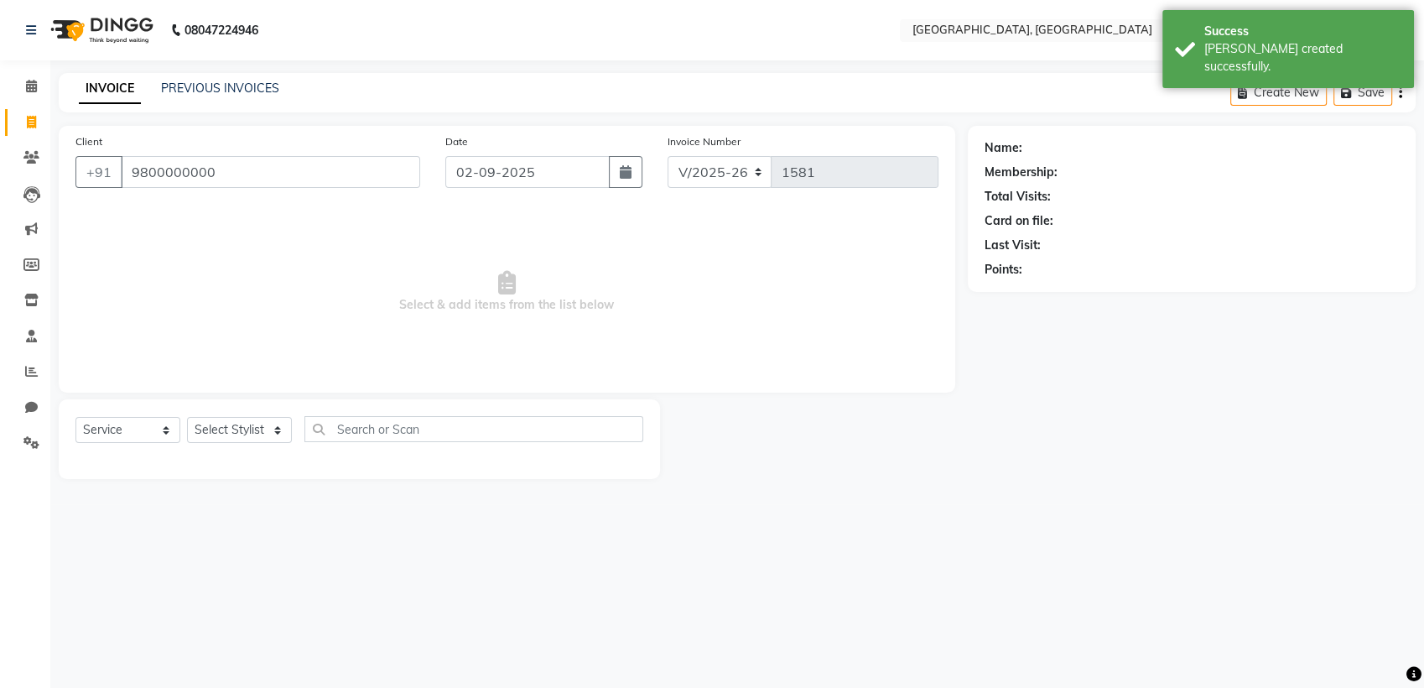
type input "9800000000"
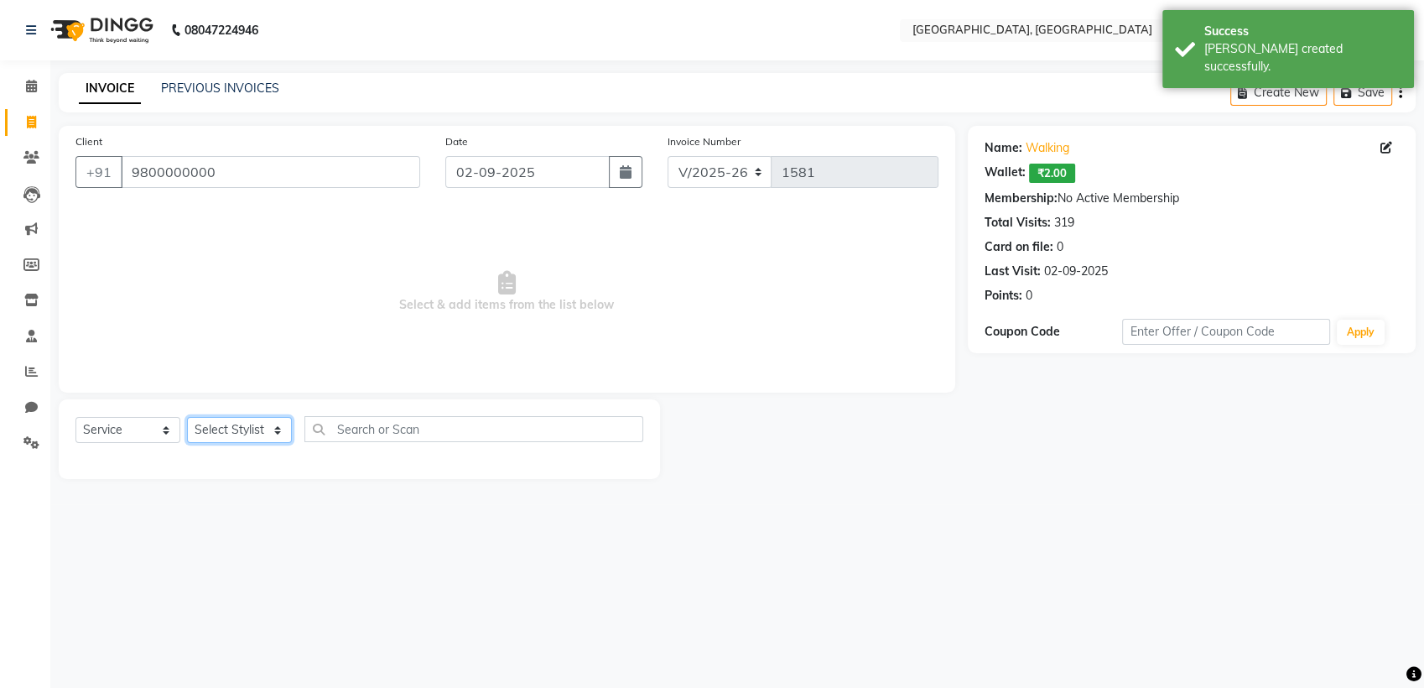
click at [265, 427] on select "Select Stylist Aarti paswan Ankit Arjun Athing Femita [PERSON_NAME] [PERSON_NAM…" at bounding box center [239, 430] width 105 height 26
select select "68292"
click at [187, 417] on select "Select Stylist Aarti paswan Ankit Arjun Athing Femita [PERSON_NAME] [PERSON_NAM…" at bounding box center [239, 430] width 105 height 26
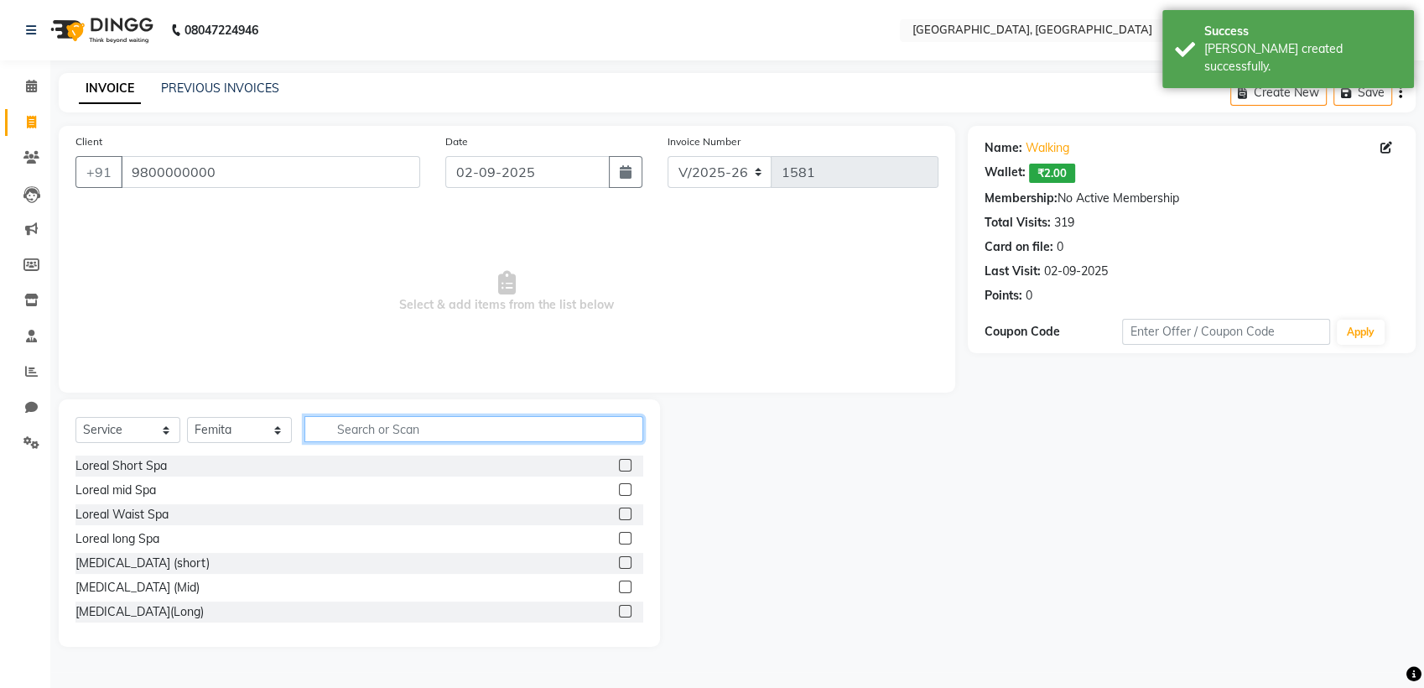
click at [396, 421] on input "text" at bounding box center [473, 429] width 339 height 26
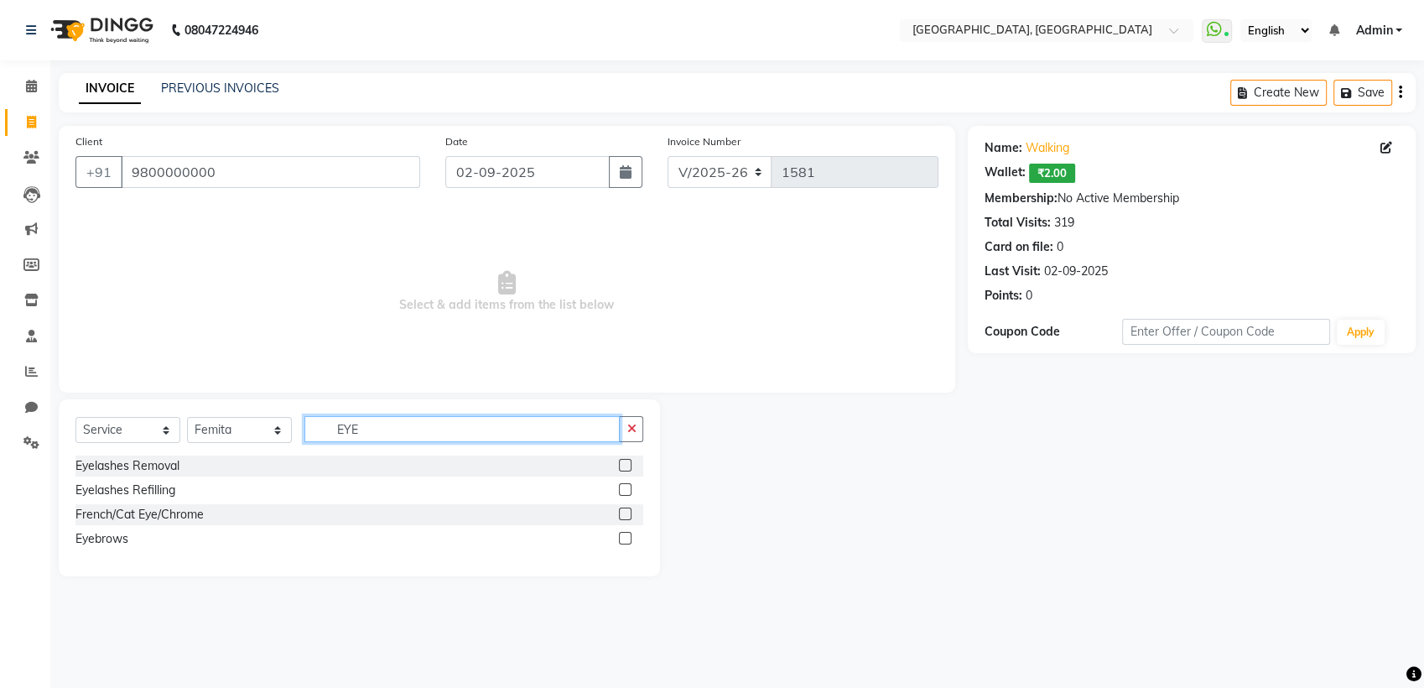
type input "EYE"
click at [626, 537] on label at bounding box center [625, 538] width 13 height 13
click at [626, 537] on input "checkbox" at bounding box center [624, 538] width 11 height 11
checkbox input "true"
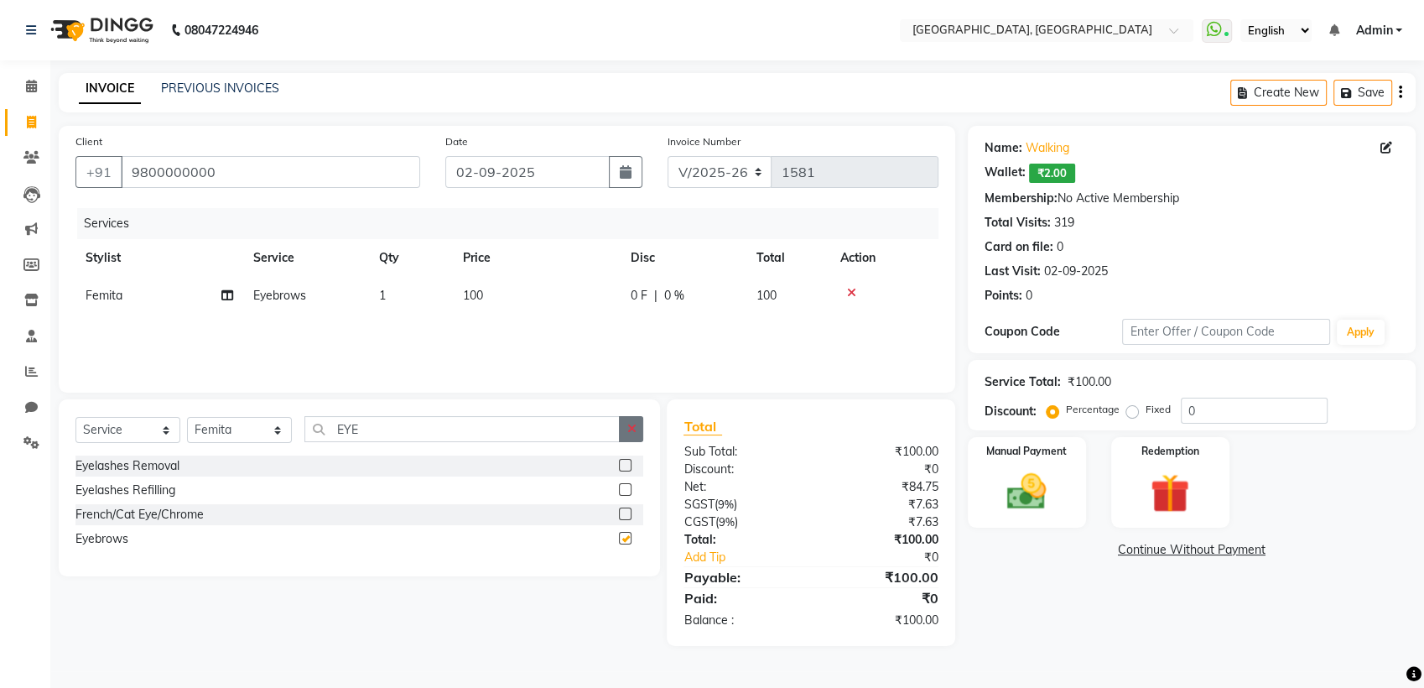
click at [640, 423] on button "button" at bounding box center [631, 429] width 24 height 26
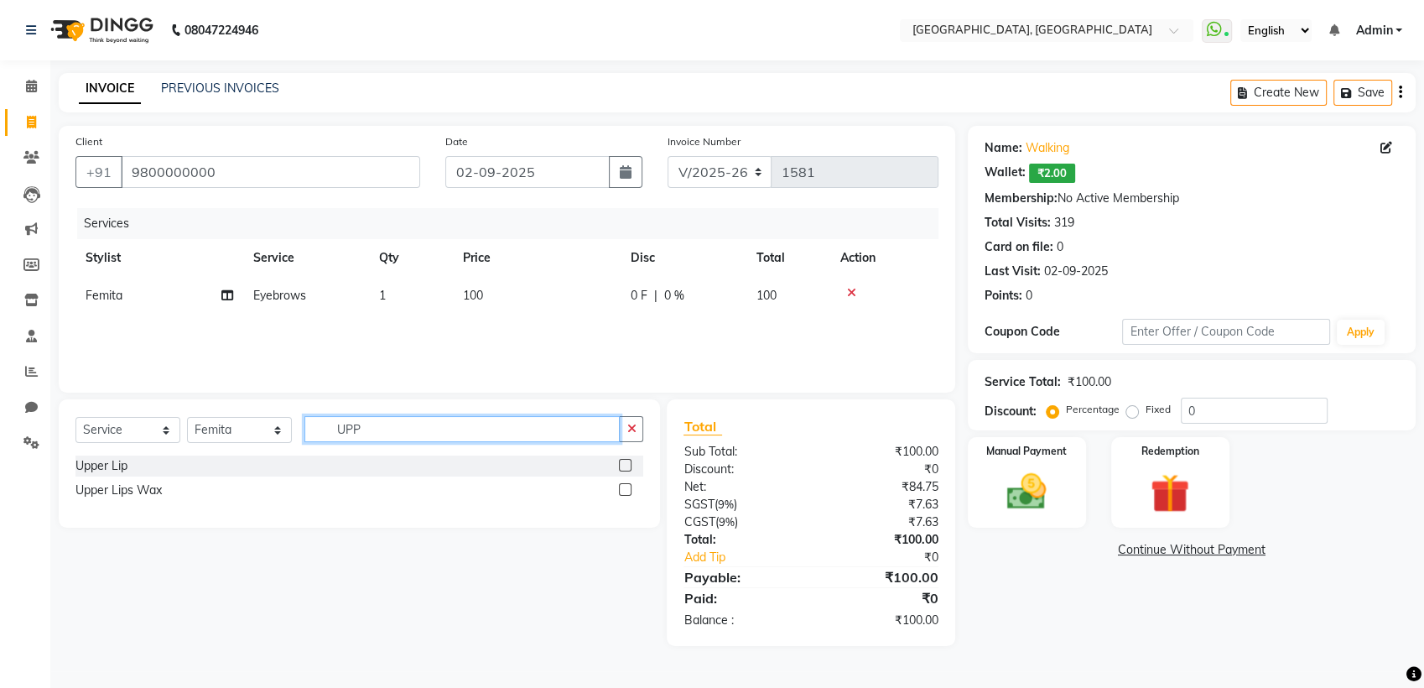
type input "UPP"
click at [626, 465] on label at bounding box center [625, 465] width 13 height 13
click at [626, 465] on input "checkbox" at bounding box center [624, 465] width 11 height 11
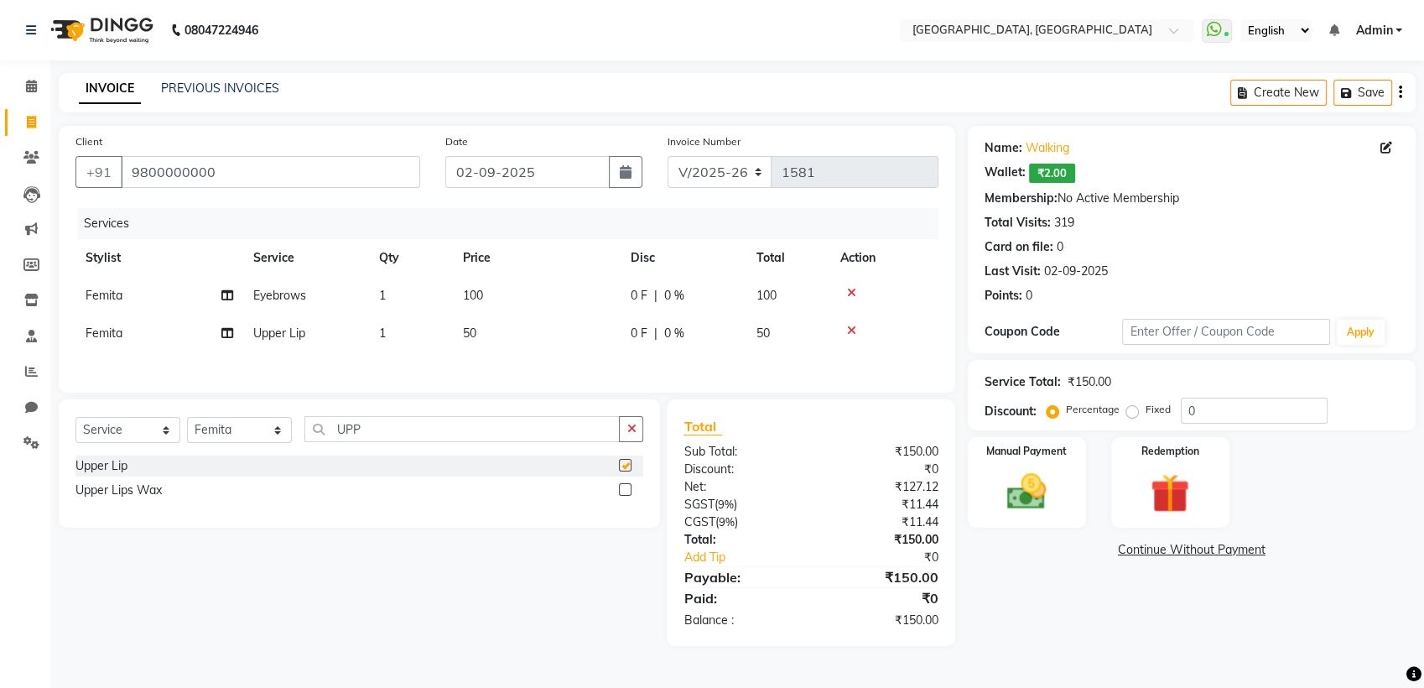
checkbox input "false"
click at [1025, 504] on img at bounding box center [1026, 491] width 64 height 45
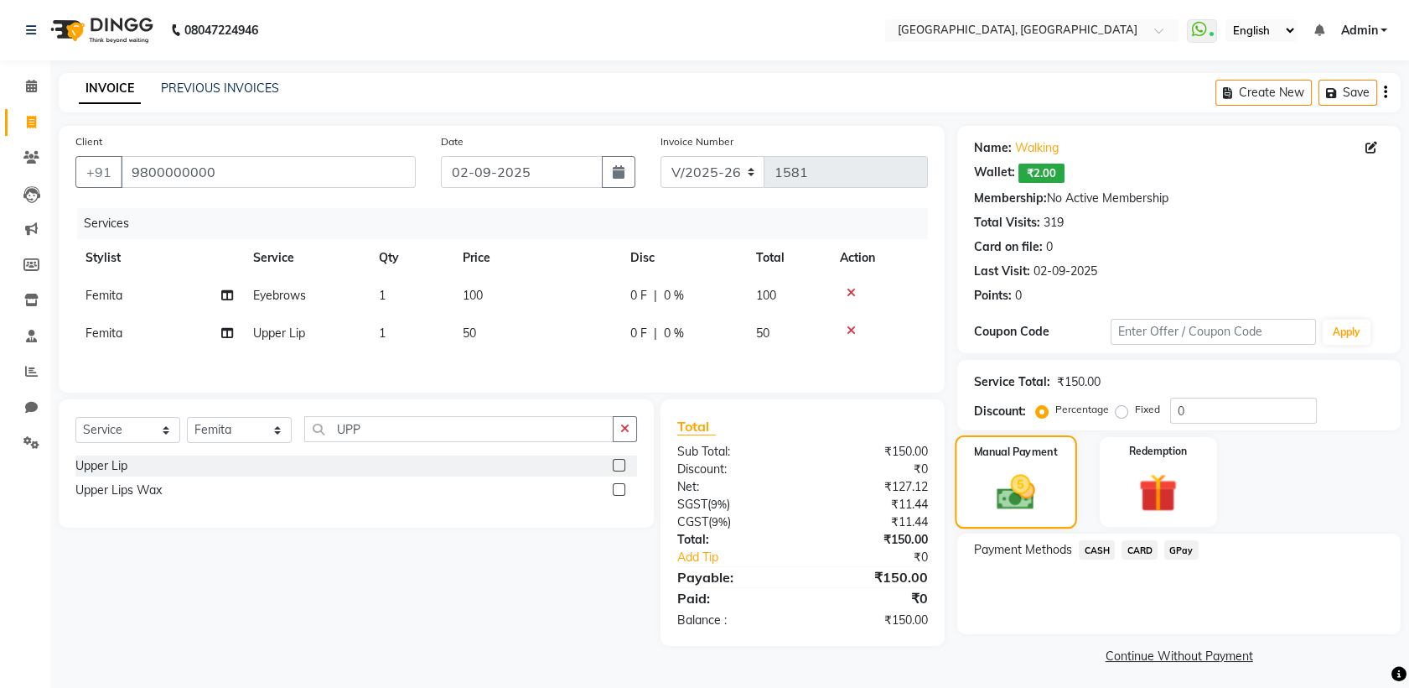
scroll to position [5, 0]
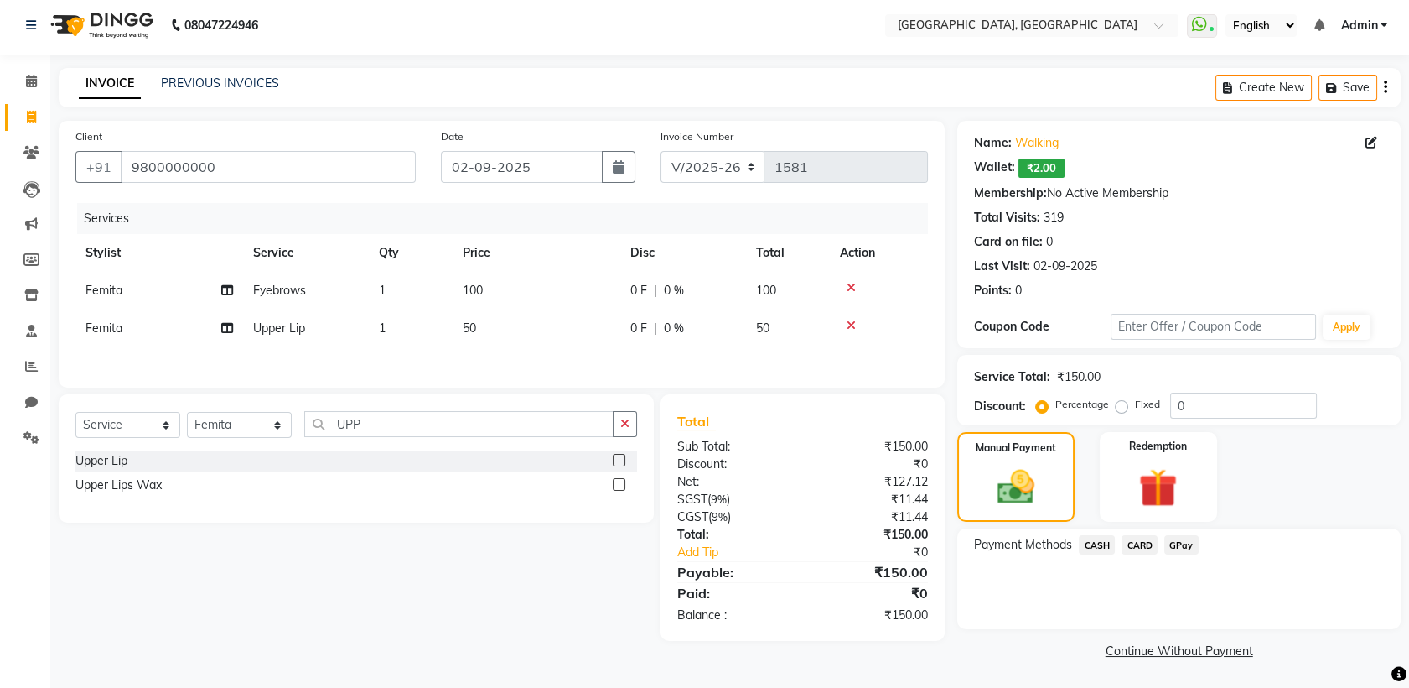
click at [1189, 552] on span "GPay" at bounding box center [1182, 544] width 34 height 19
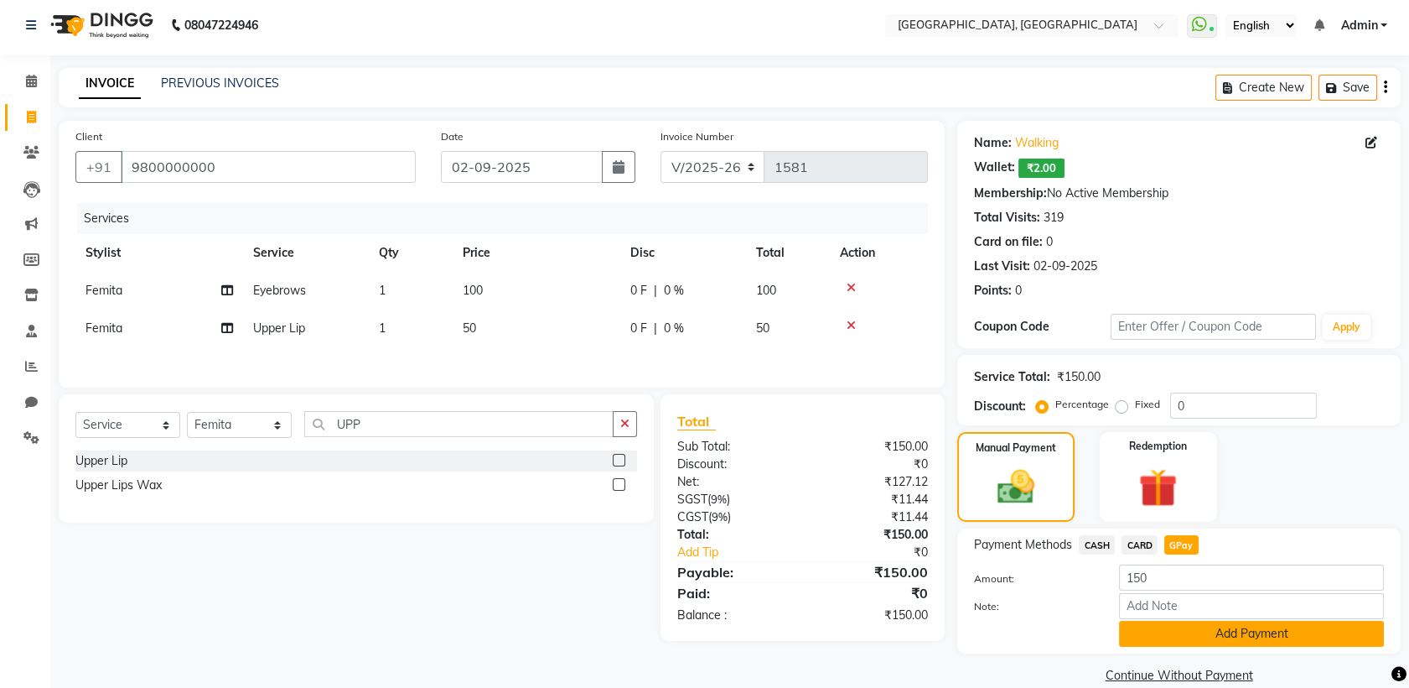
click at [1211, 639] on button "Add Payment" at bounding box center [1251, 633] width 265 height 26
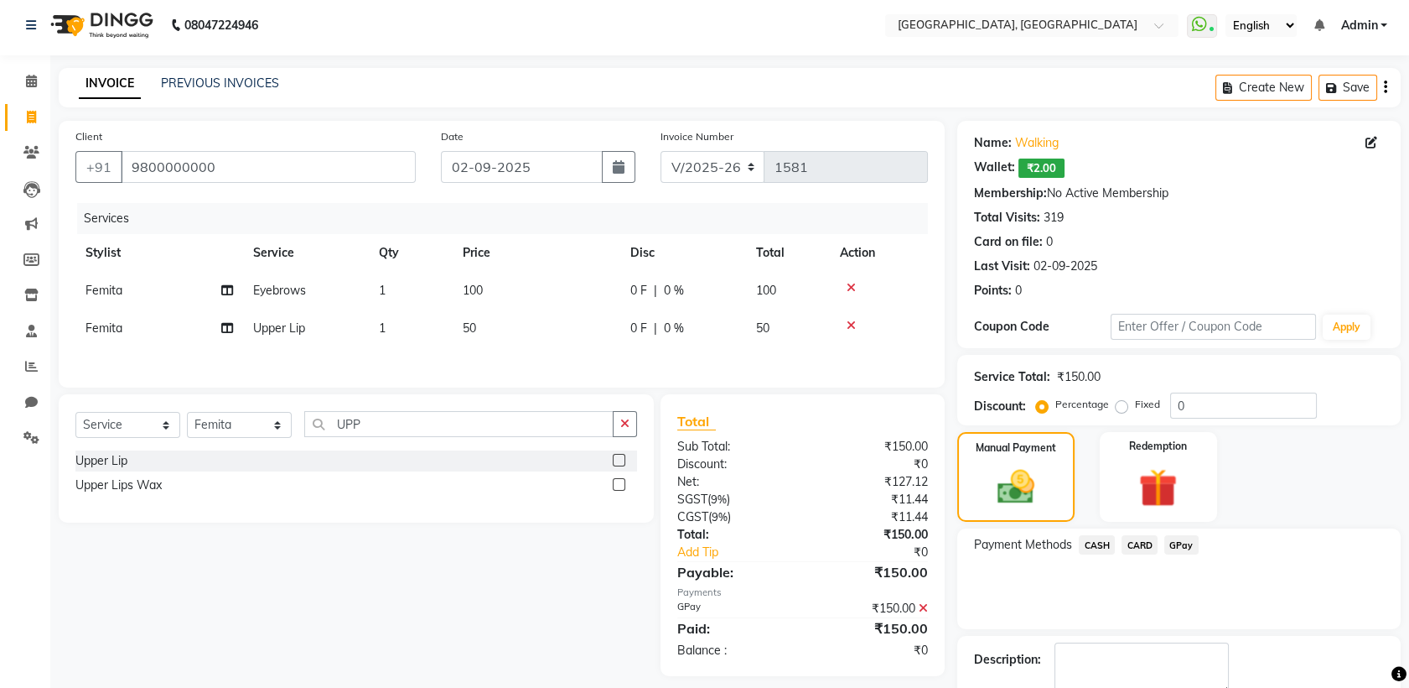
scroll to position [100, 0]
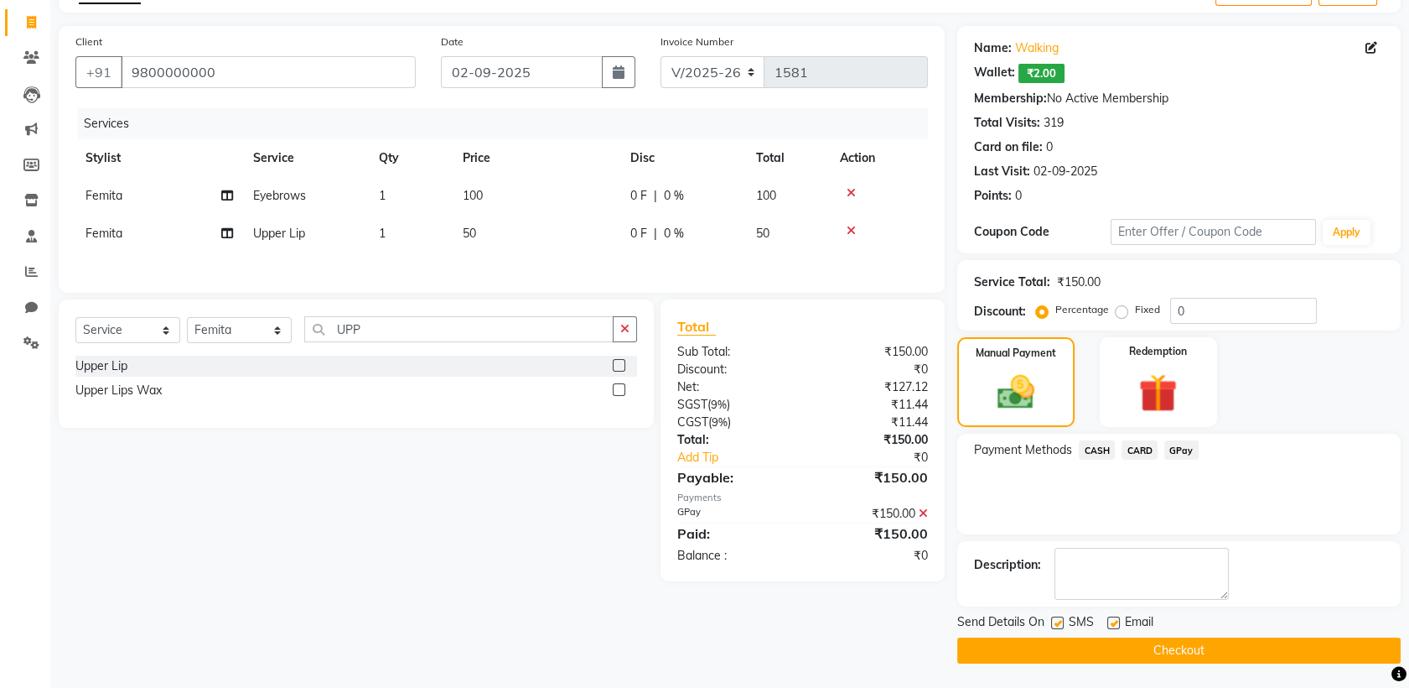
click at [1253, 676] on main "INVOICE PREVIOUS INVOICES Create New Save Client [PHONE_NUMBER] Date [DATE] Inv…" at bounding box center [729, 330] width 1359 height 715
click at [1190, 646] on button "Checkout" at bounding box center [1180, 650] width 444 height 26
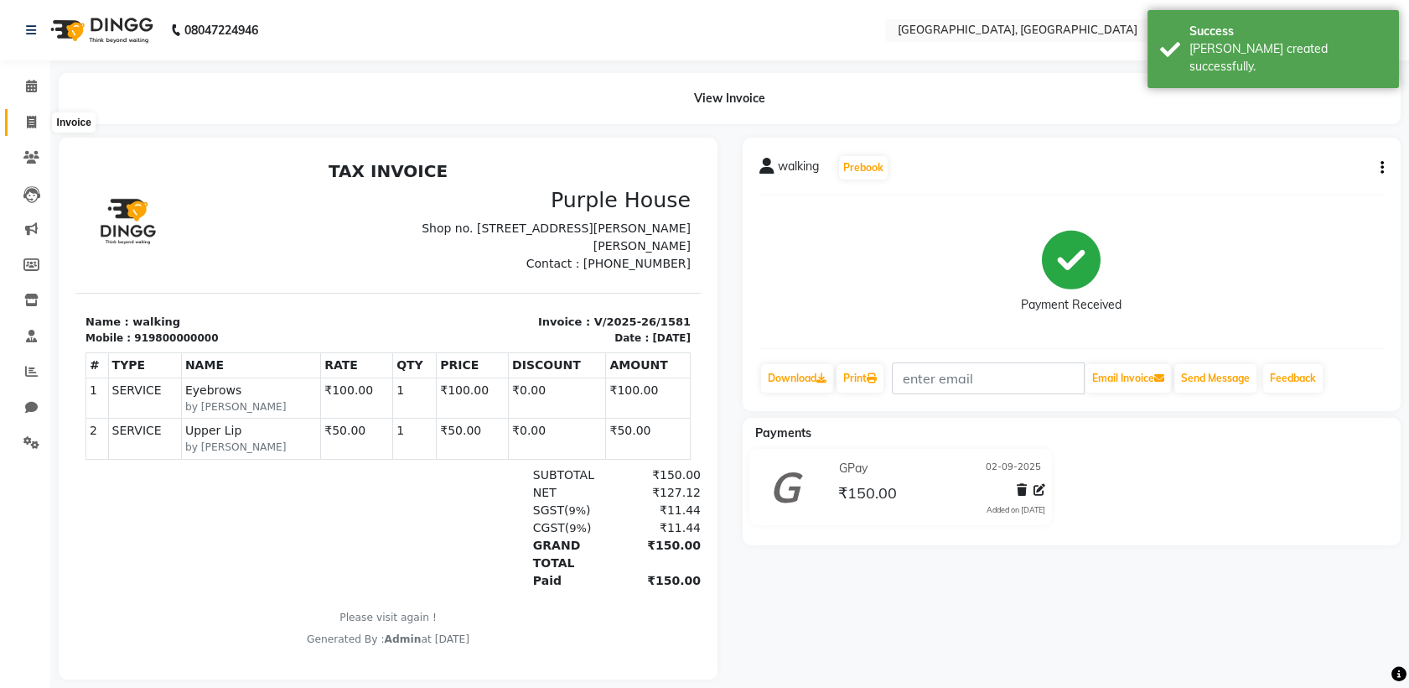
click at [28, 126] on icon at bounding box center [31, 122] width 9 height 13
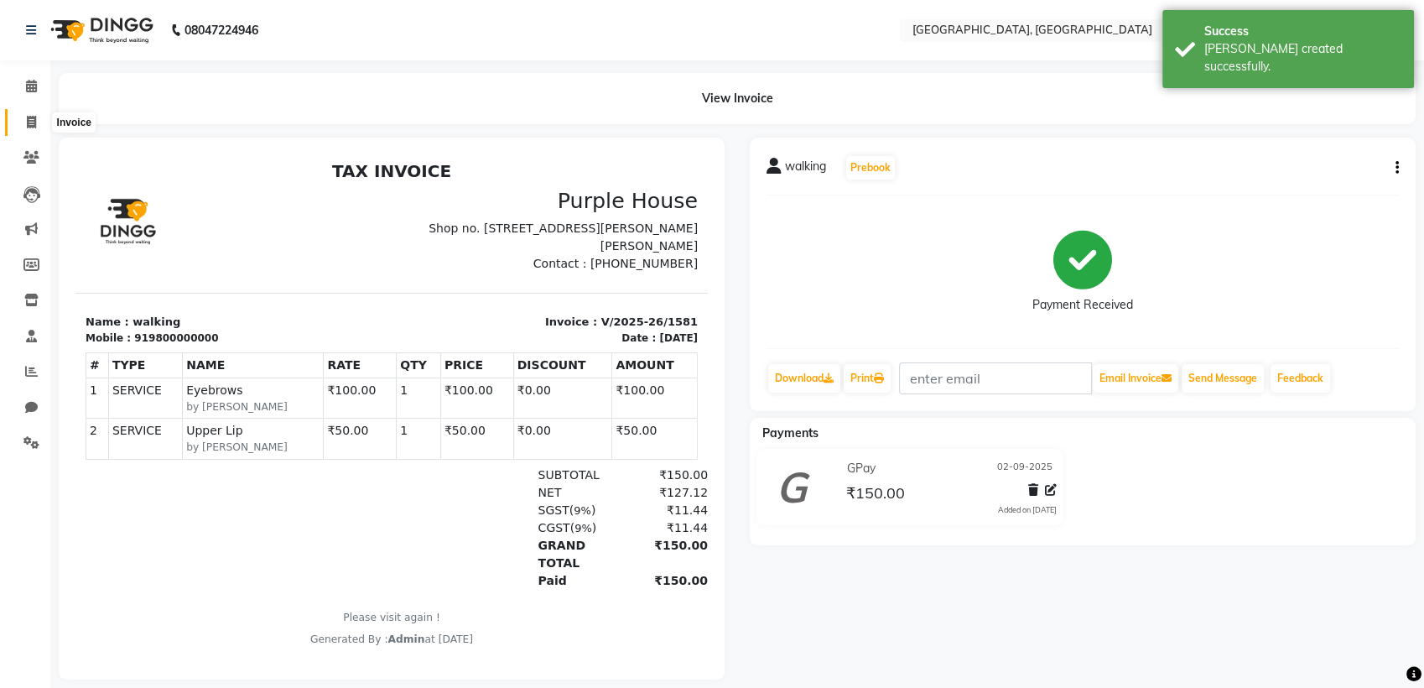
select select "6682"
select select "service"
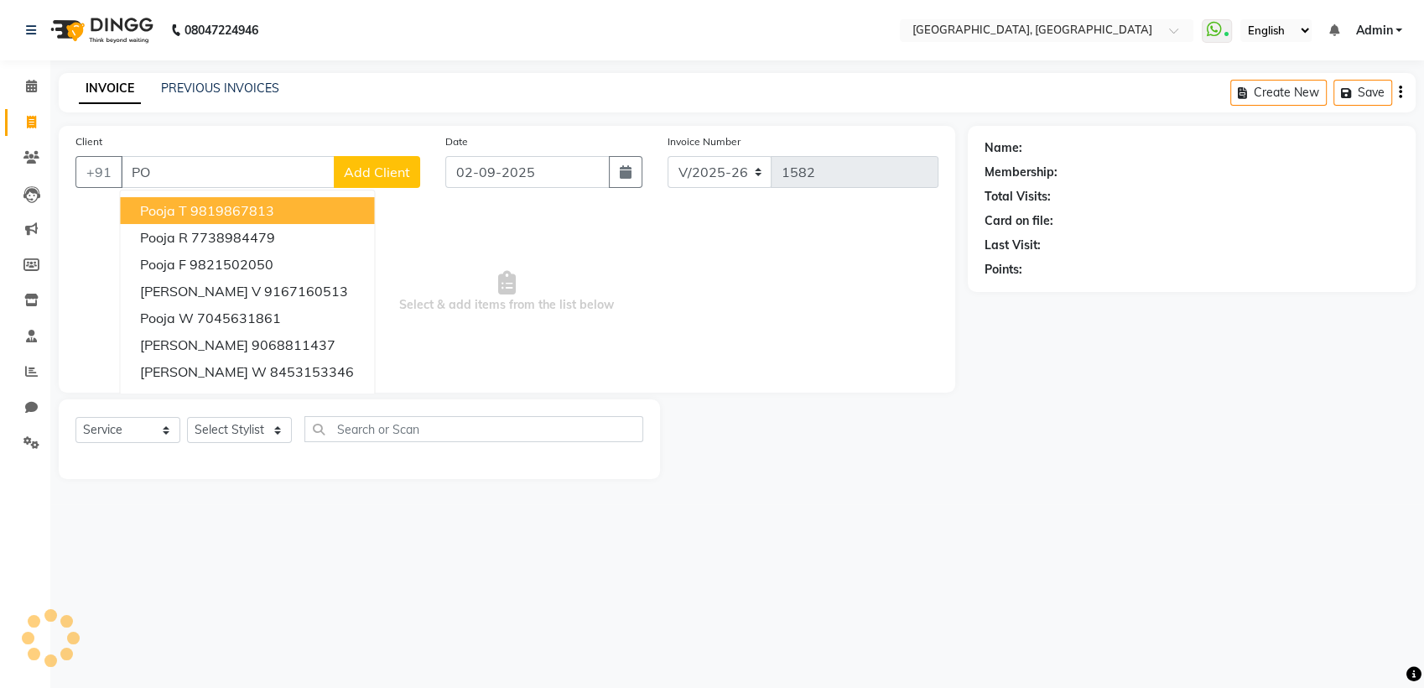
type input "P"
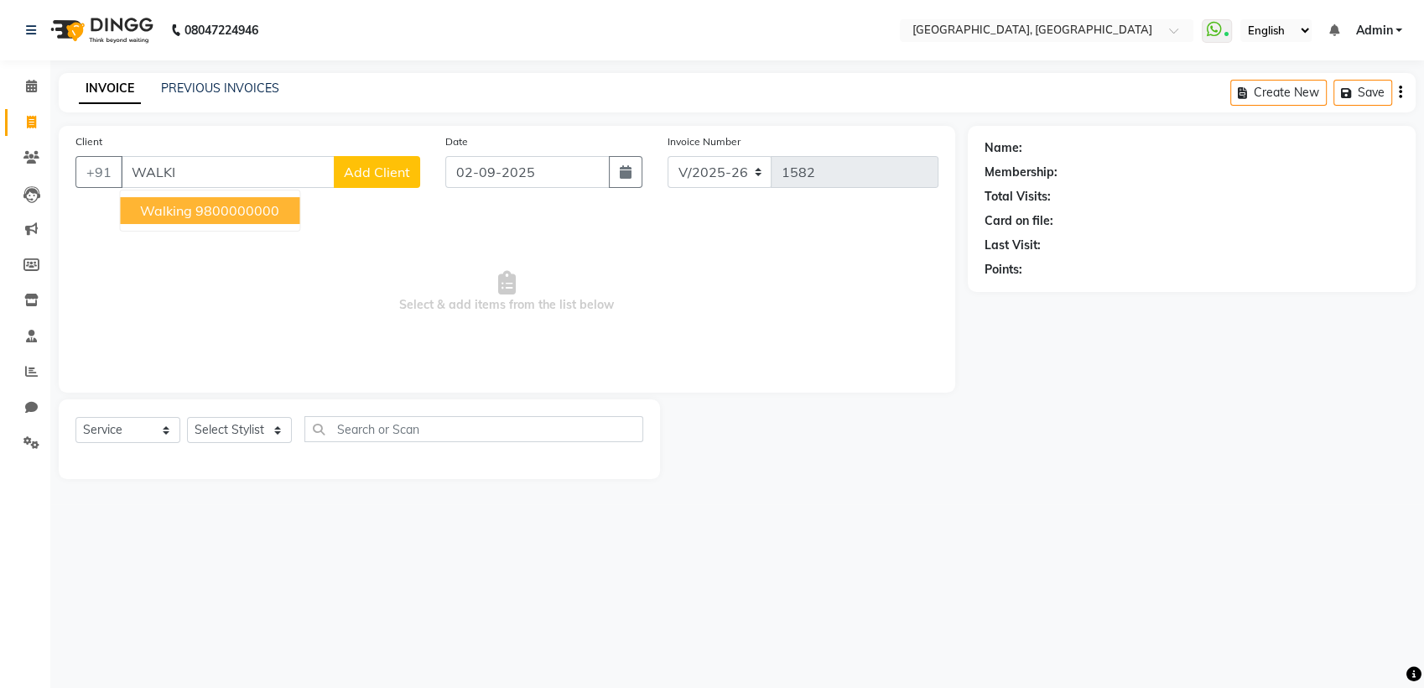
click at [240, 221] on button "walking 9800000000" at bounding box center [209, 210] width 179 height 27
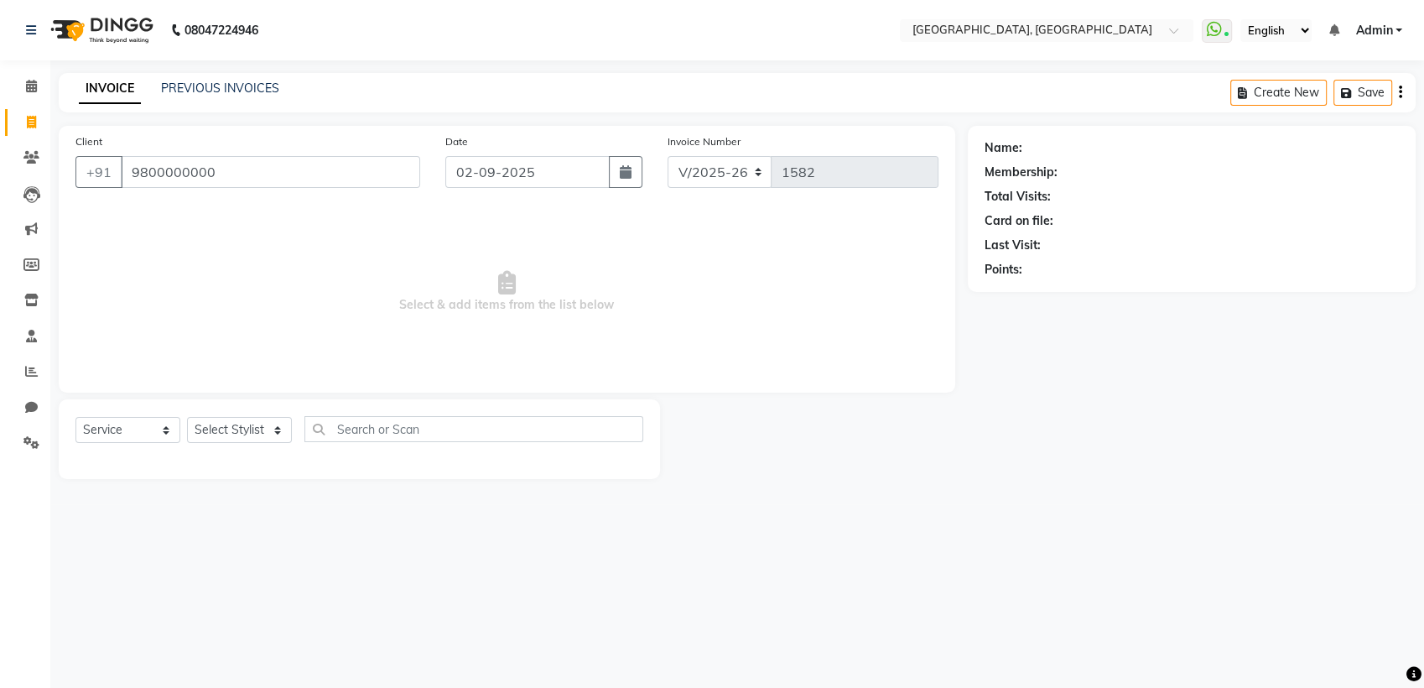
type input "9800000000"
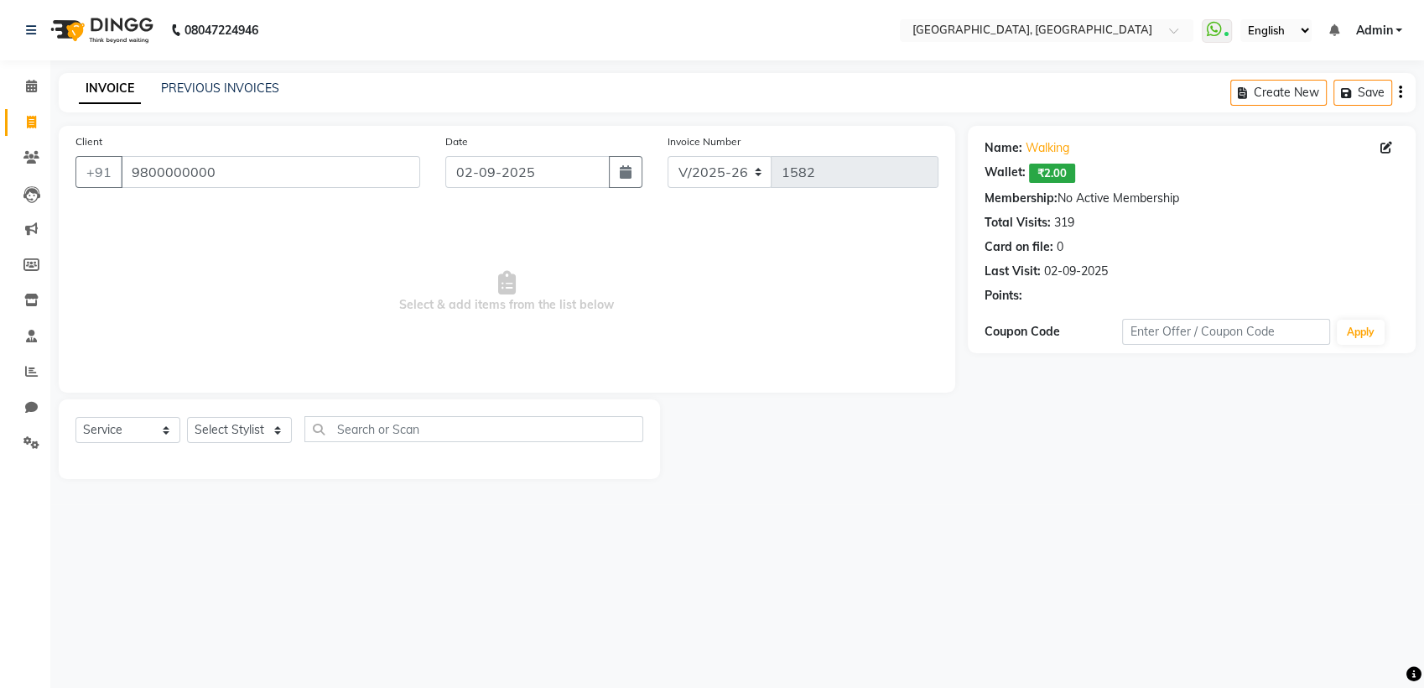
click at [262, 408] on div "Select Service Product Membership Package Voucher Prepaid Gift Card Select Styl…" at bounding box center [359, 439] width 601 height 80
click at [258, 417] on select "Select Stylist Aarti paswan Ankit Arjun Athing Femita [PERSON_NAME] [PERSON_NAM…" at bounding box center [239, 430] width 105 height 26
select select "52158"
click at [187, 417] on select "Select Stylist Aarti paswan Ankit Arjun Athing Femita [PERSON_NAME] [PERSON_NAM…" at bounding box center [239, 430] width 105 height 26
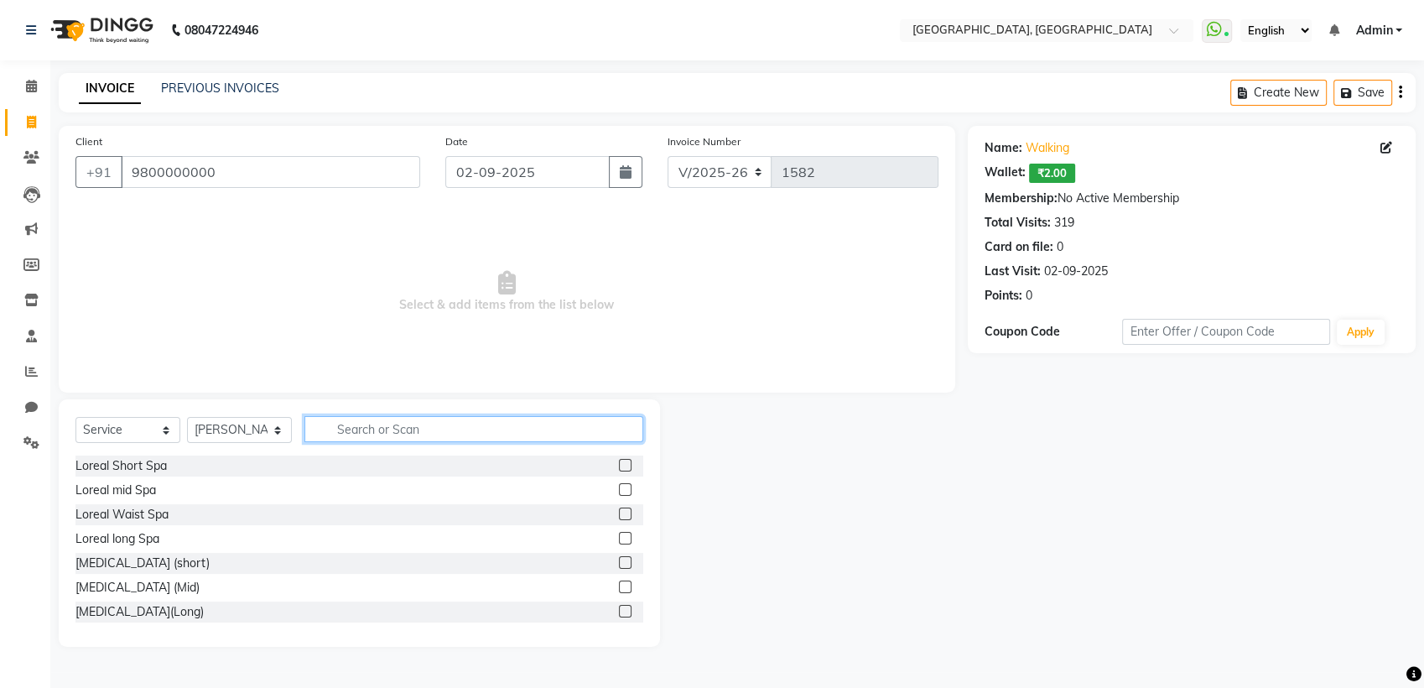
click at [356, 422] on input "text" at bounding box center [473, 429] width 339 height 26
type input "WASH"
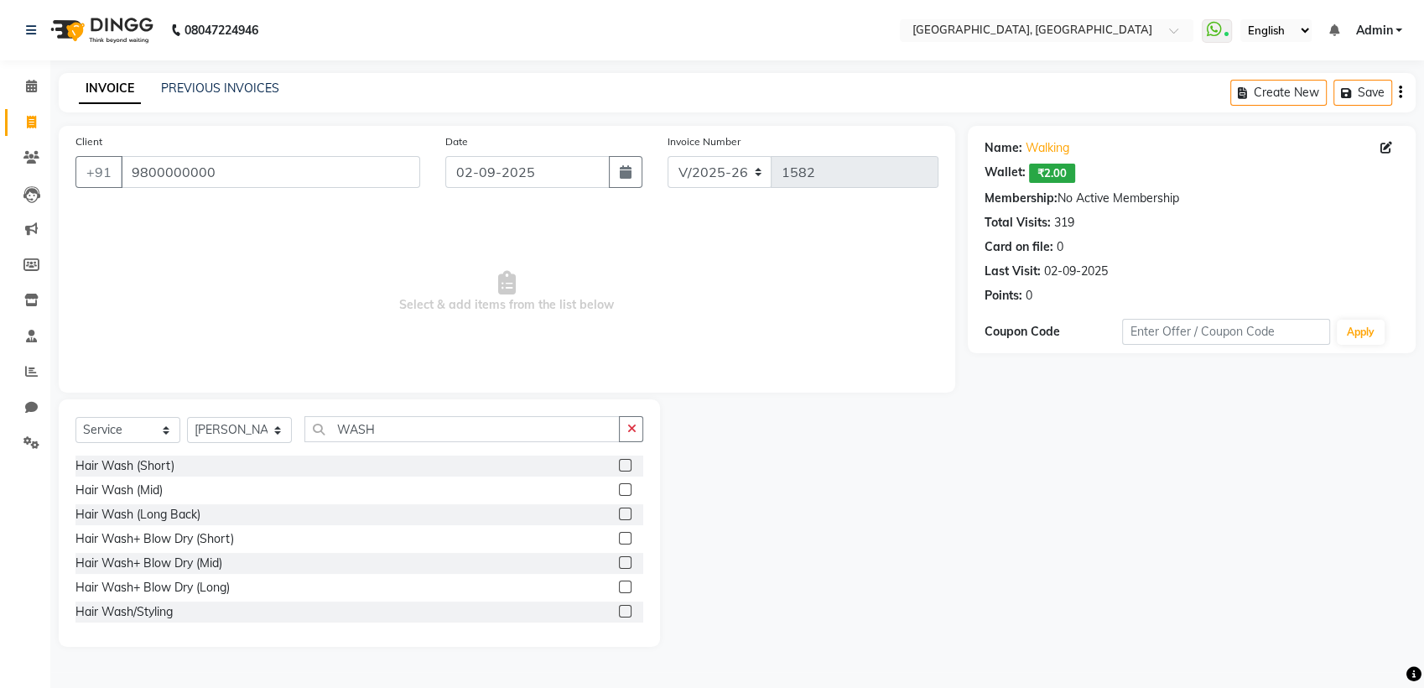
click at [619, 562] on label at bounding box center [625, 562] width 13 height 13
click at [619, 562] on input "checkbox" at bounding box center [624, 563] width 11 height 11
checkbox input "true"
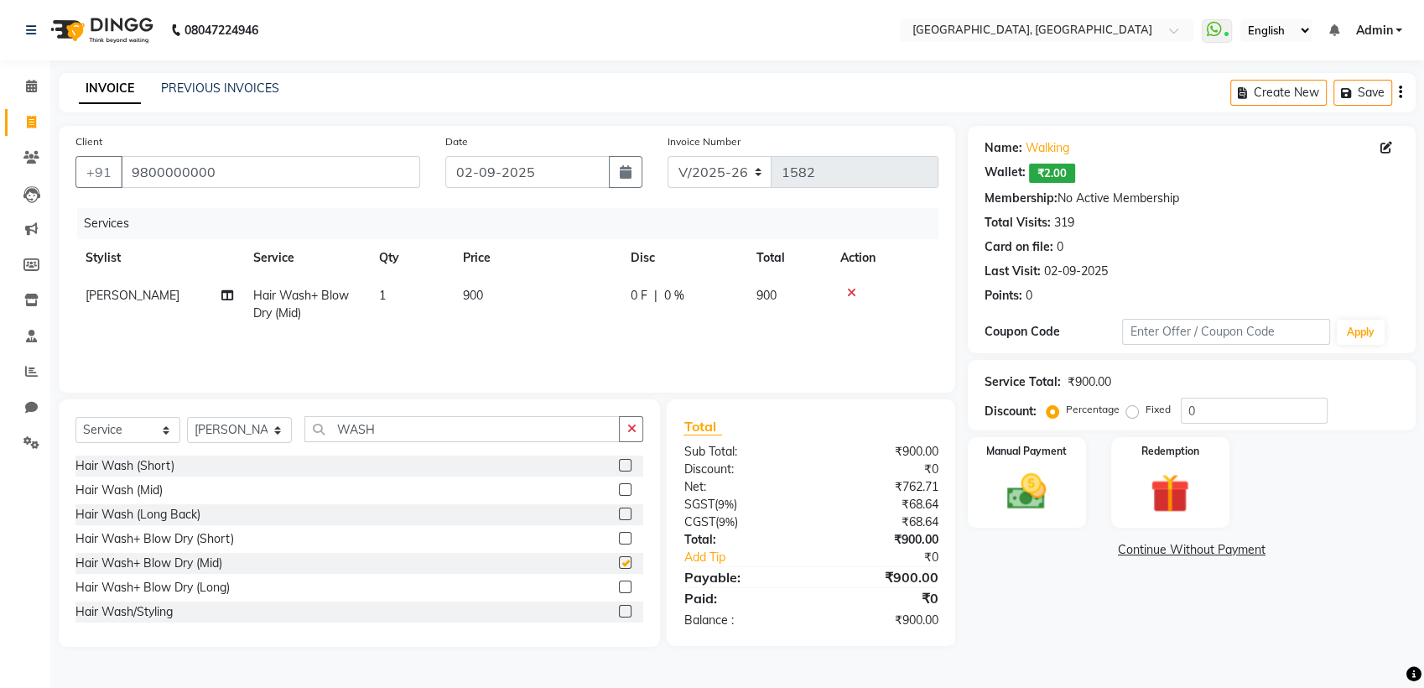
click at [555, 317] on td "900" at bounding box center [537, 304] width 168 height 55
select select "52158"
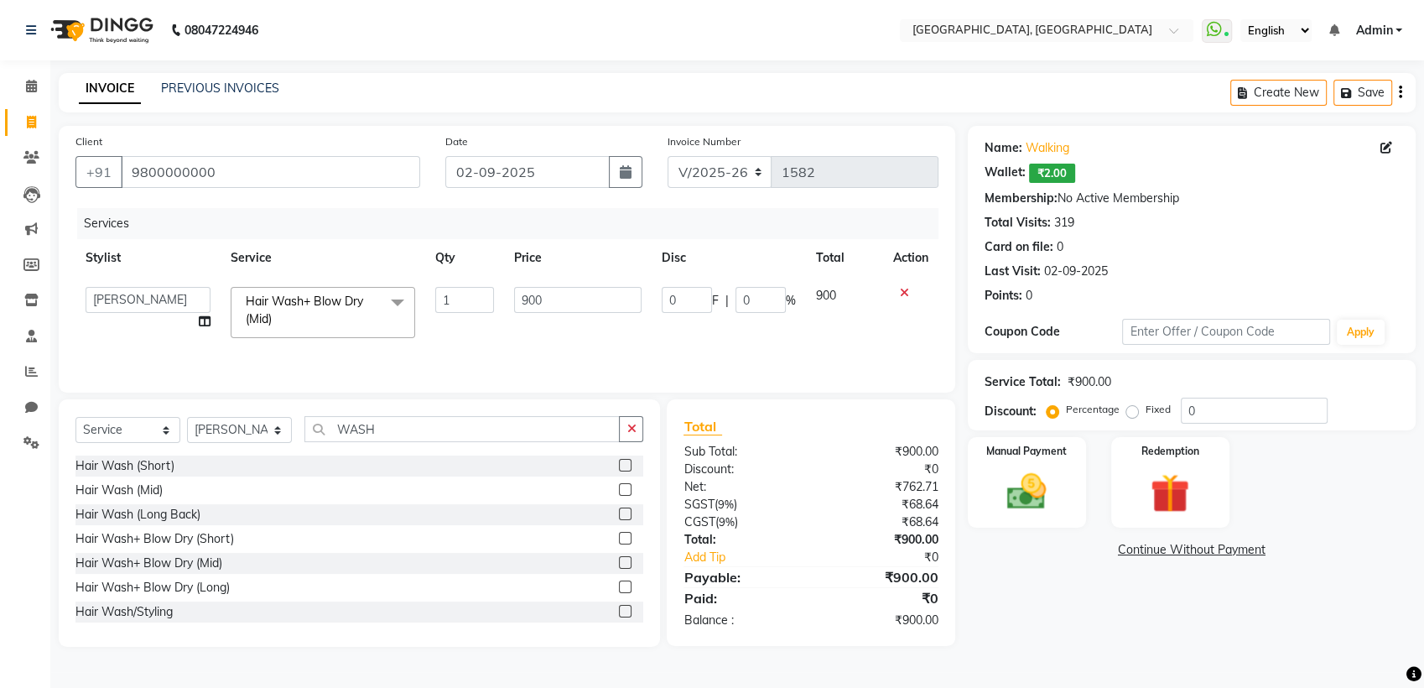
checkbox input "false"
click at [560, 292] on input "900" at bounding box center [578, 300] width 128 height 26
type input "9"
type input "1360"
click at [1023, 520] on div "Manual Payment" at bounding box center [1026, 482] width 123 height 94
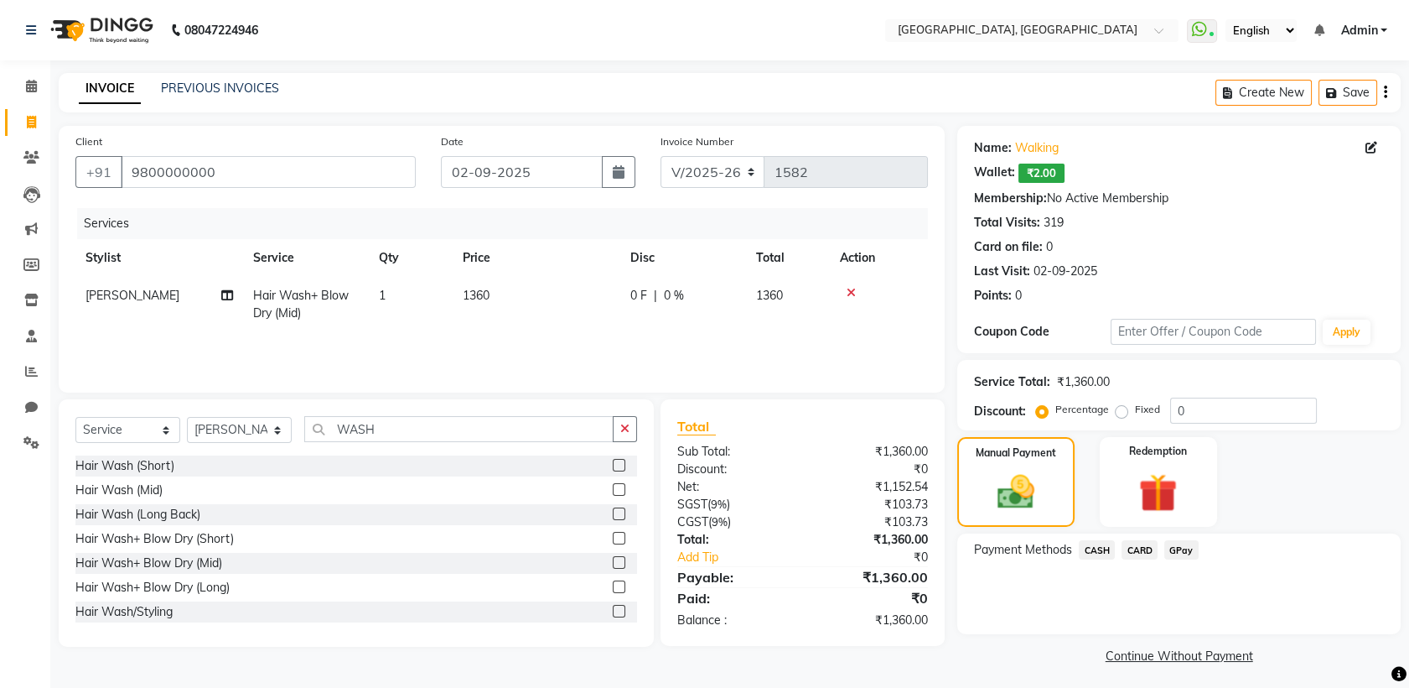
click at [1193, 541] on span "GPay" at bounding box center [1182, 549] width 34 height 19
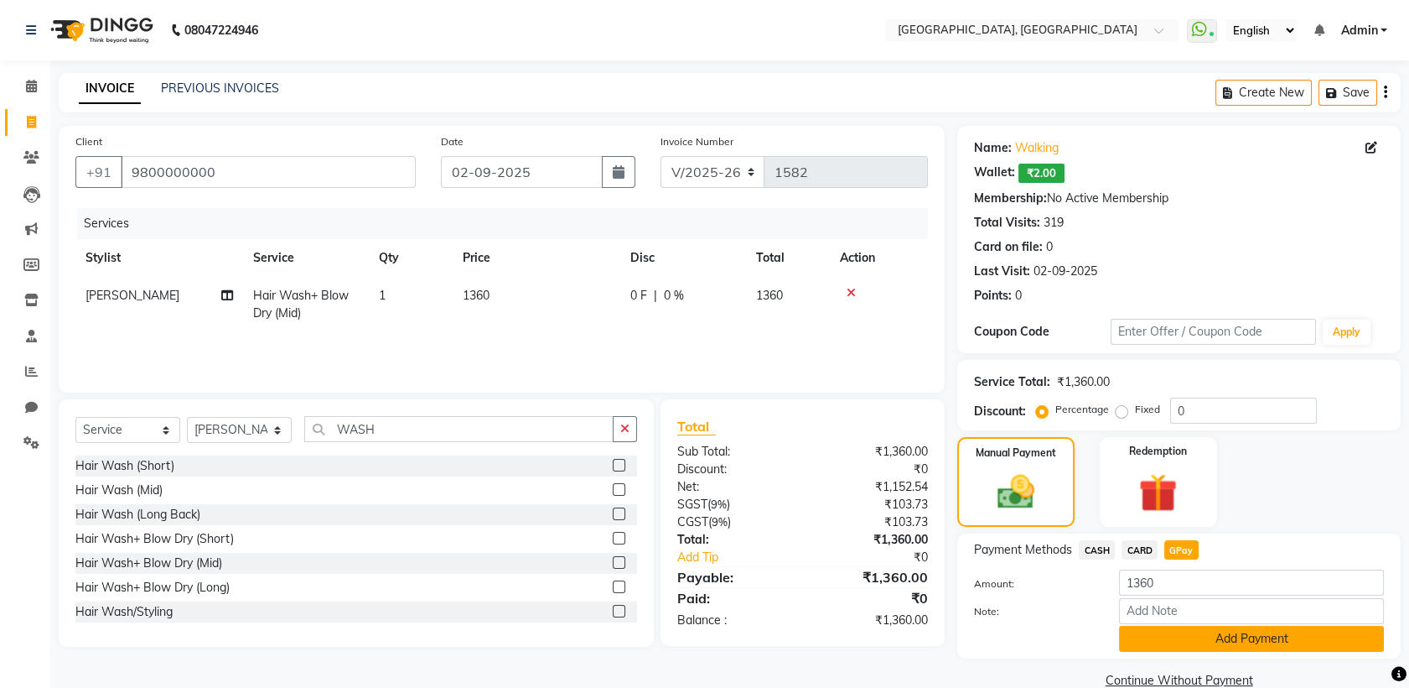
click at [1186, 646] on button "Add Payment" at bounding box center [1251, 639] width 265 height 26
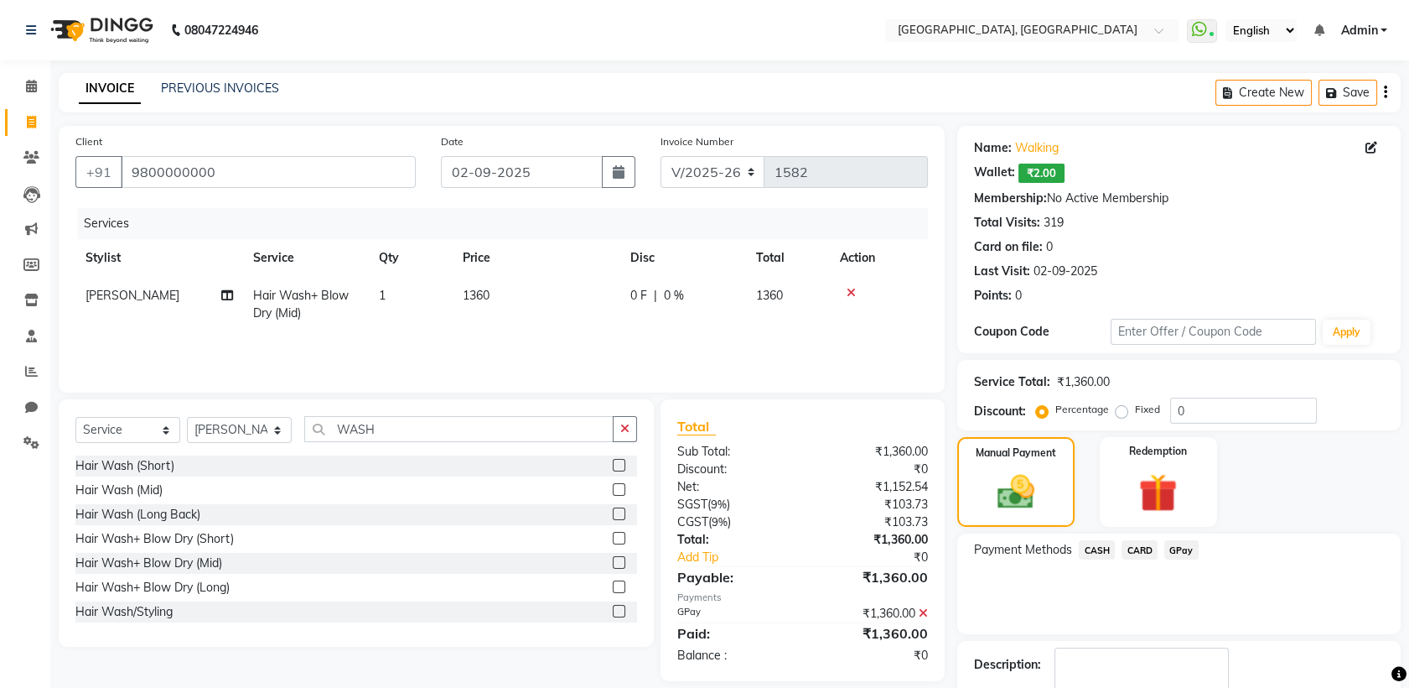
scroll to position [100, 0]
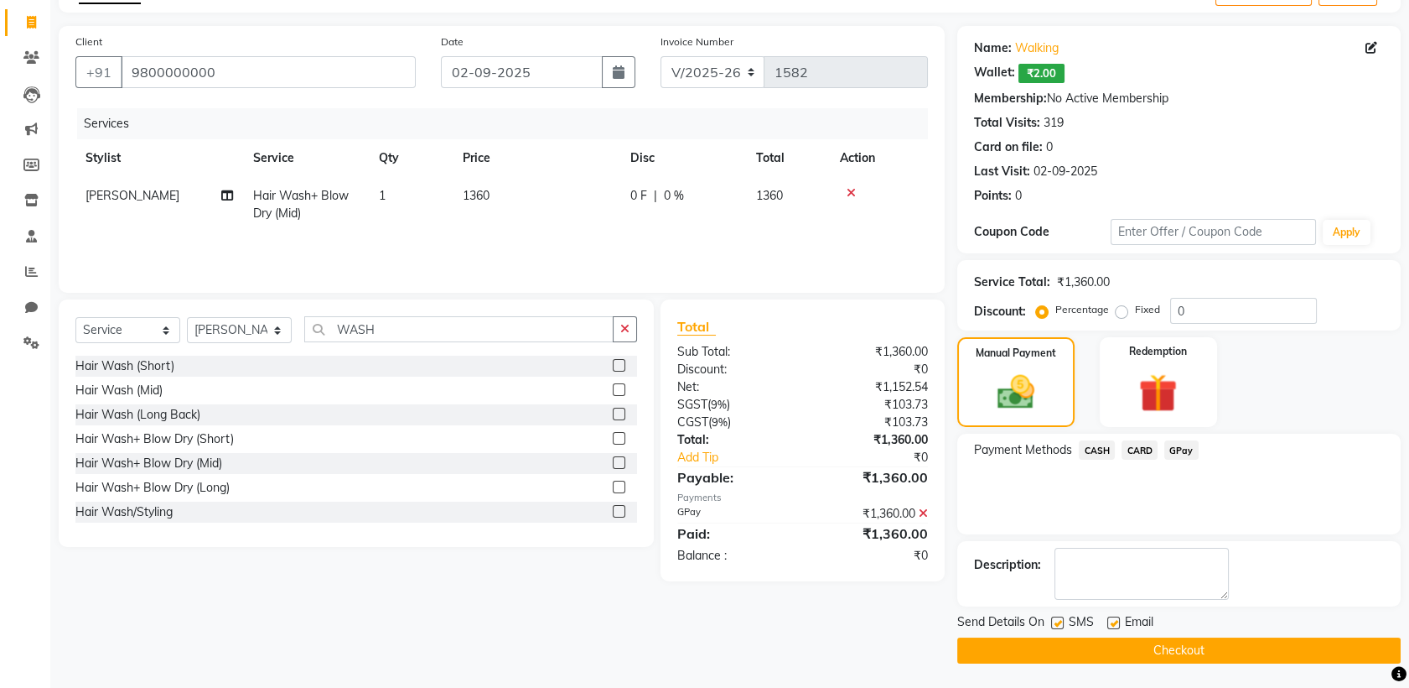
click at [1124, 661] on button "Checkout" at bounding box center [1180, 650] width 444 height 26
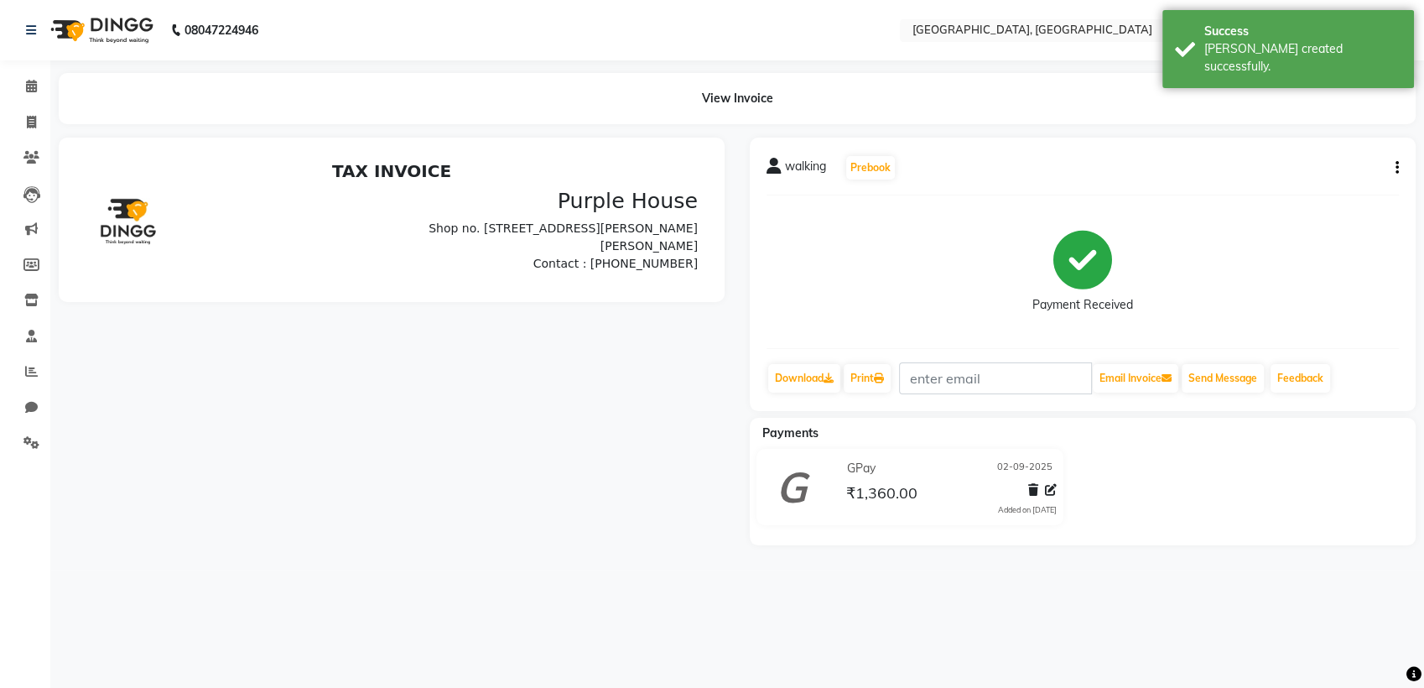
click at [30, 117] on icon at bounding box center [31, 122] width 9 height 13
select select "6682"
select select "service"
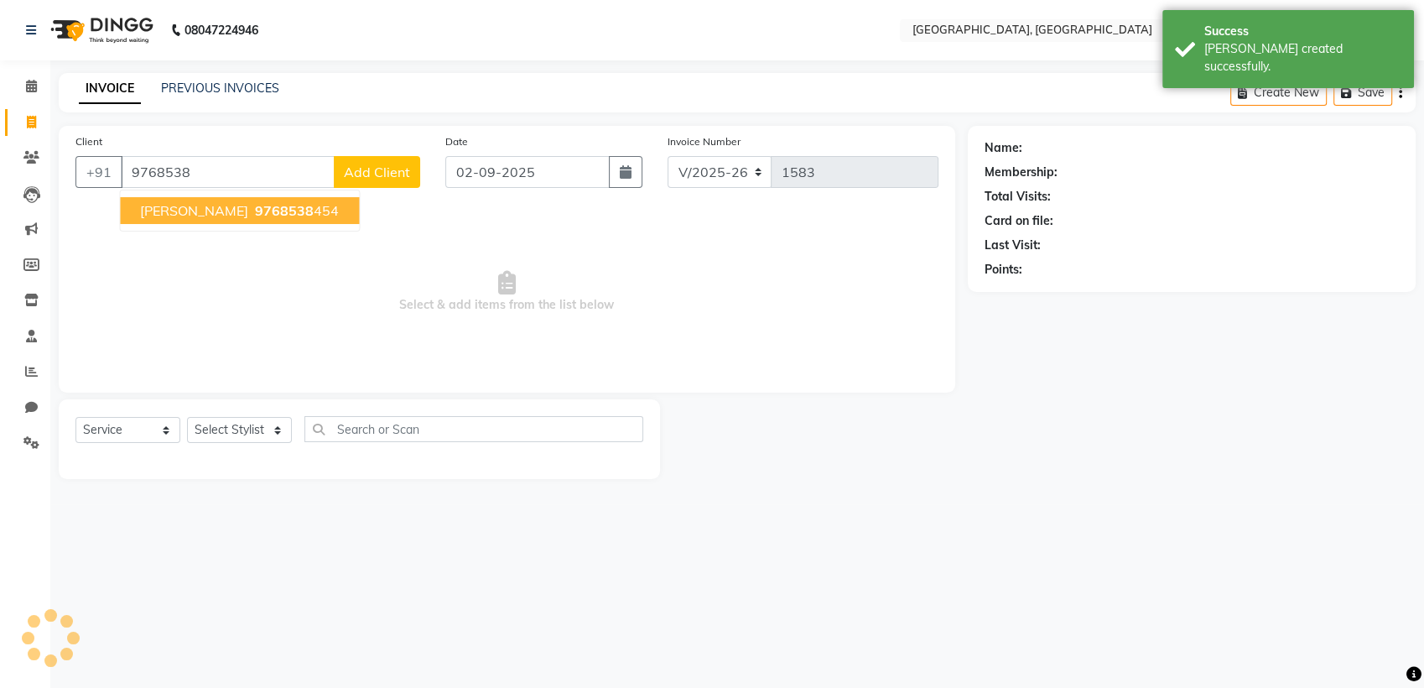
click at [255, 213] on span "9768538" at bounding box center [284, 210] width 59 height 17
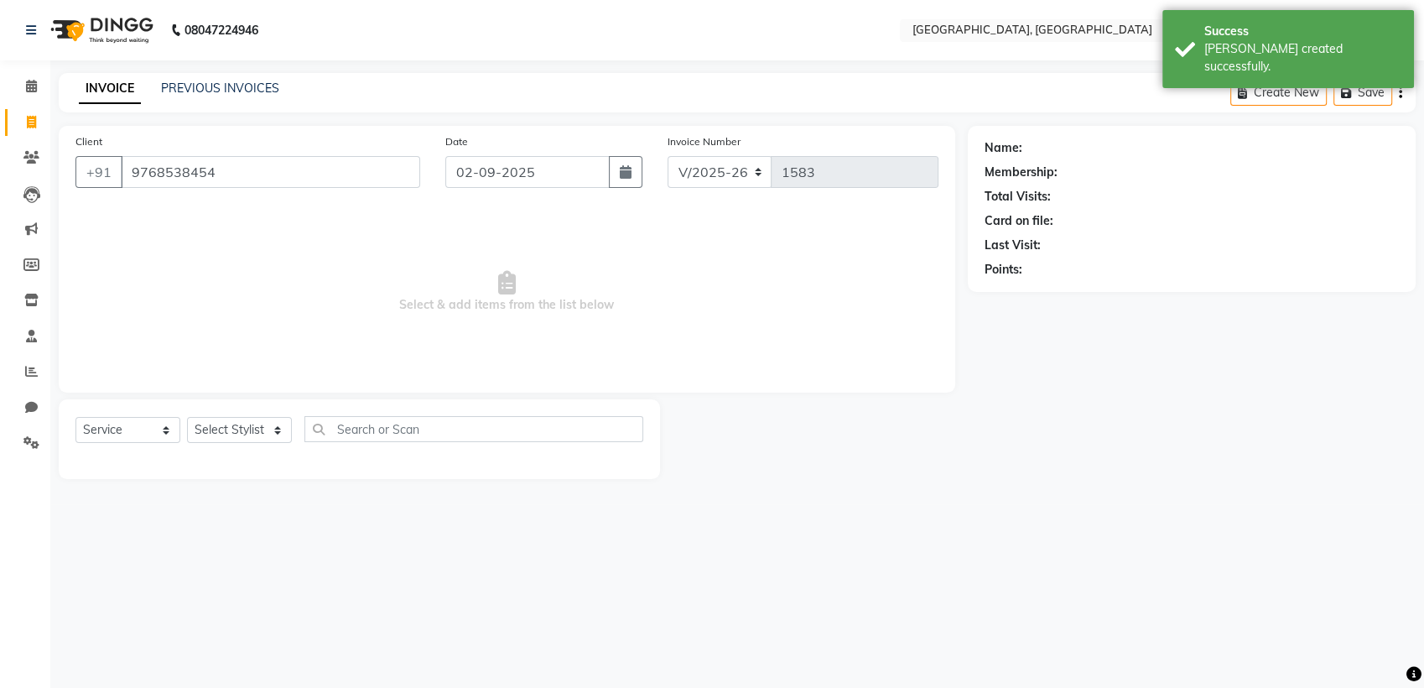
type input "9768538454"
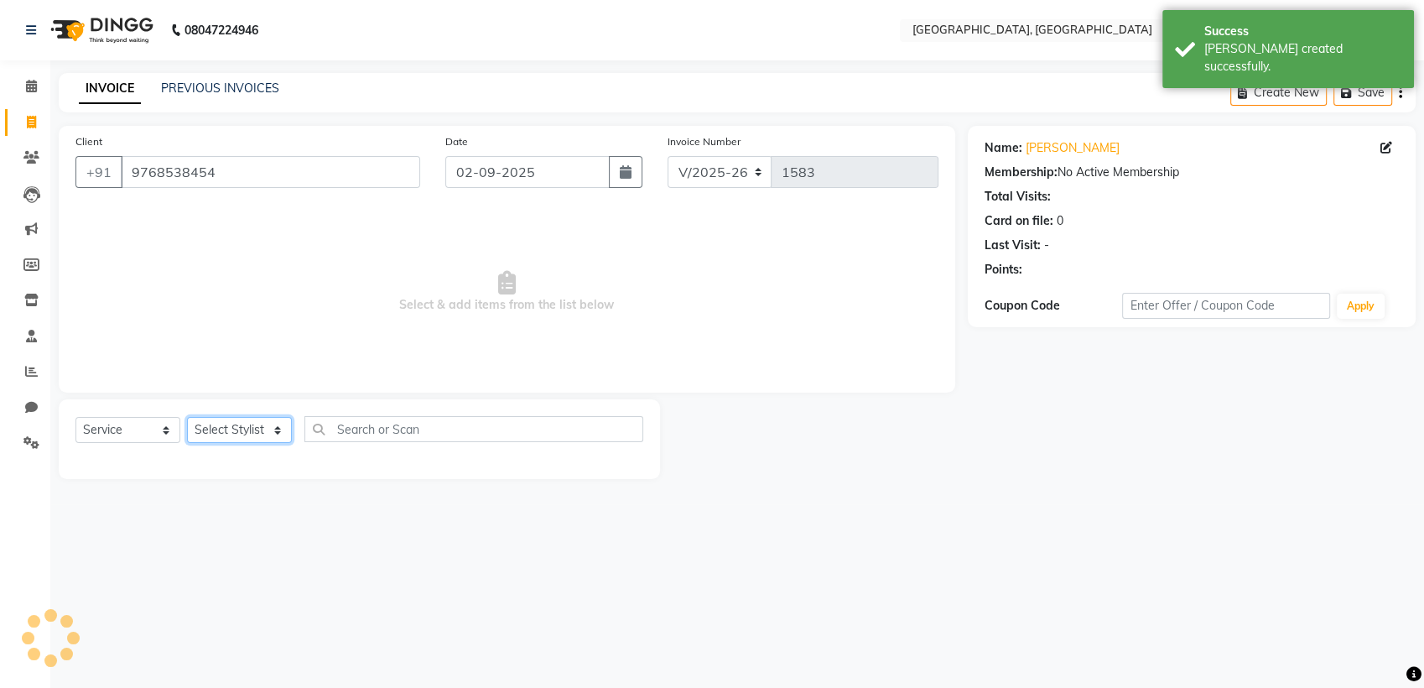
click at [262, 443] on select "Select Stylist Aarti paswan Ankit Arjun Athing Femita [PERSON_NAME] [PERSON_NAM…" at bounding box center [239, 430] width 105 height 26
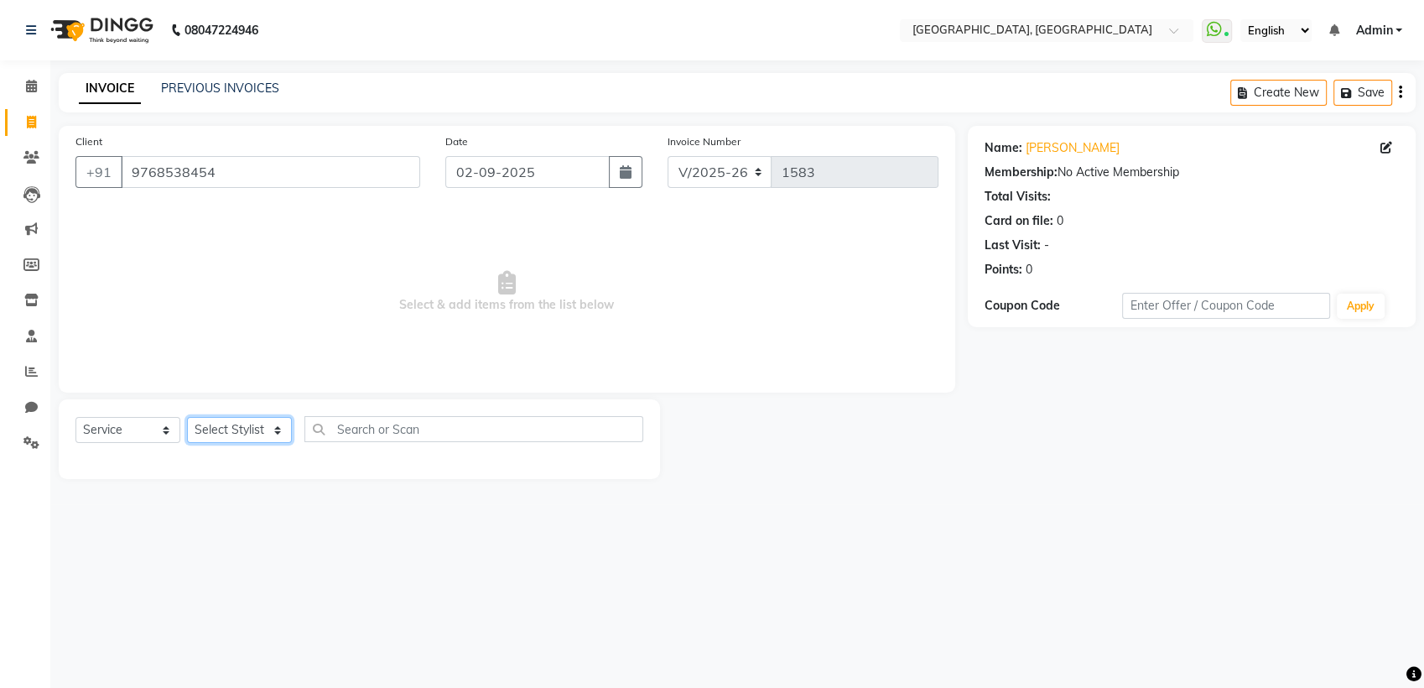
select select "88735"
click at [187, 417] on select "Select Stylist Aarti paswan Ankit Arjun Athing Femita [PERSON_NAME] [PERSON_NAM…" at bounding box center [239, 430] width 105 height 26
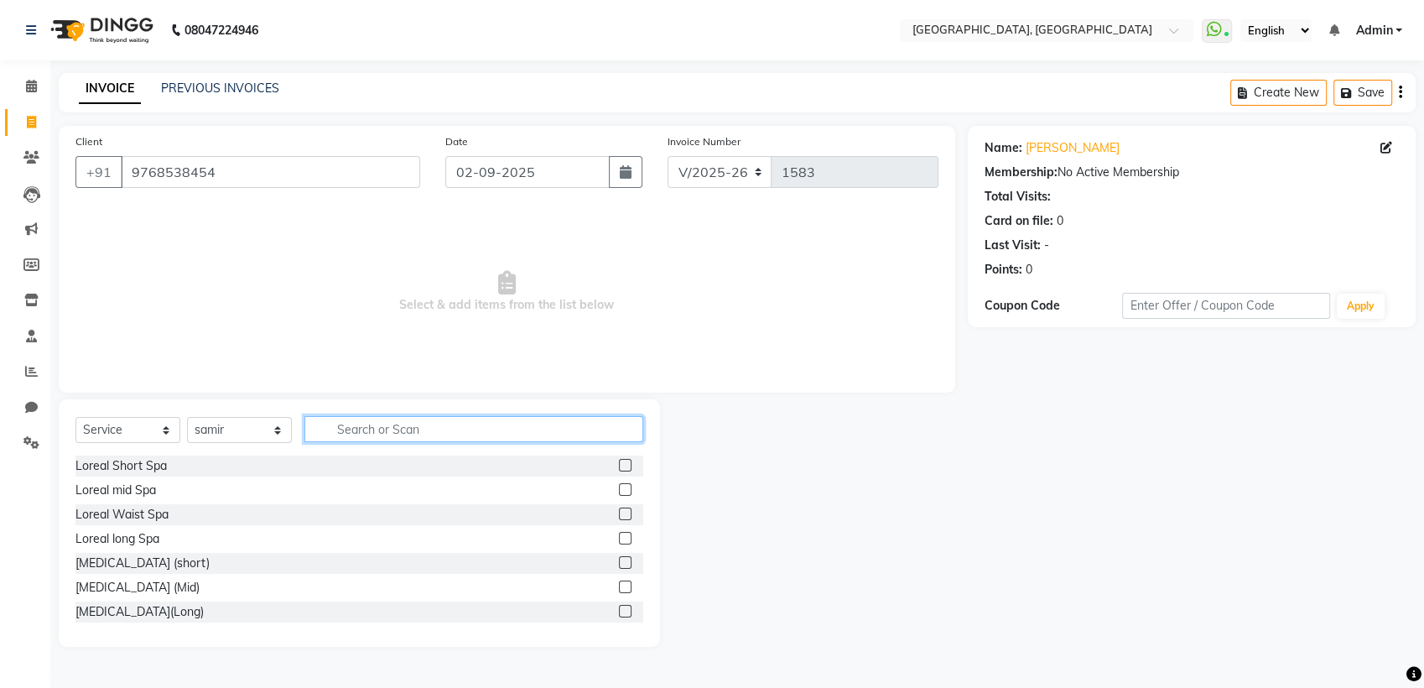
click at [423, 439] on input "text" at bounding box center [473, 429] width 339 height 26
type input "WAS"
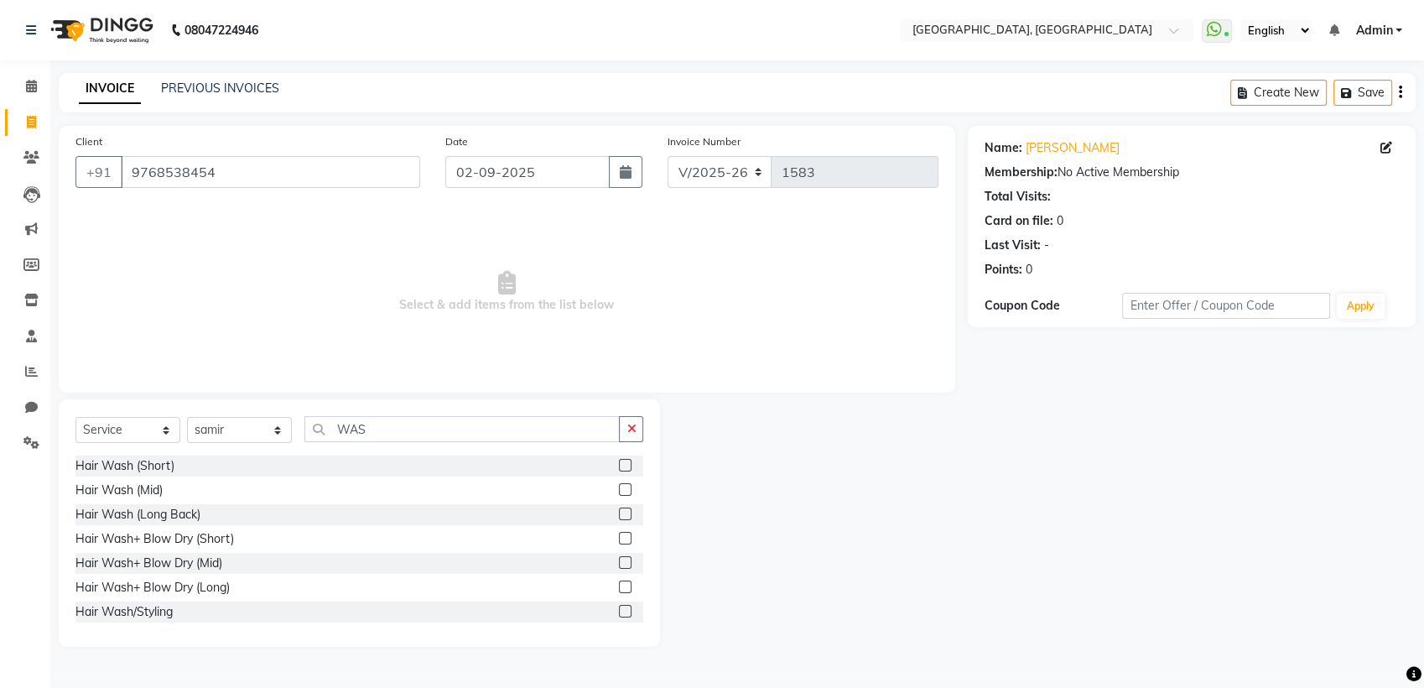
click at [619, 459] on label at bounding box center [625, 465] width 13 height 13
click at [619, 460] on input "checkbox" at bounding box center [624, 465] width 11 height 11
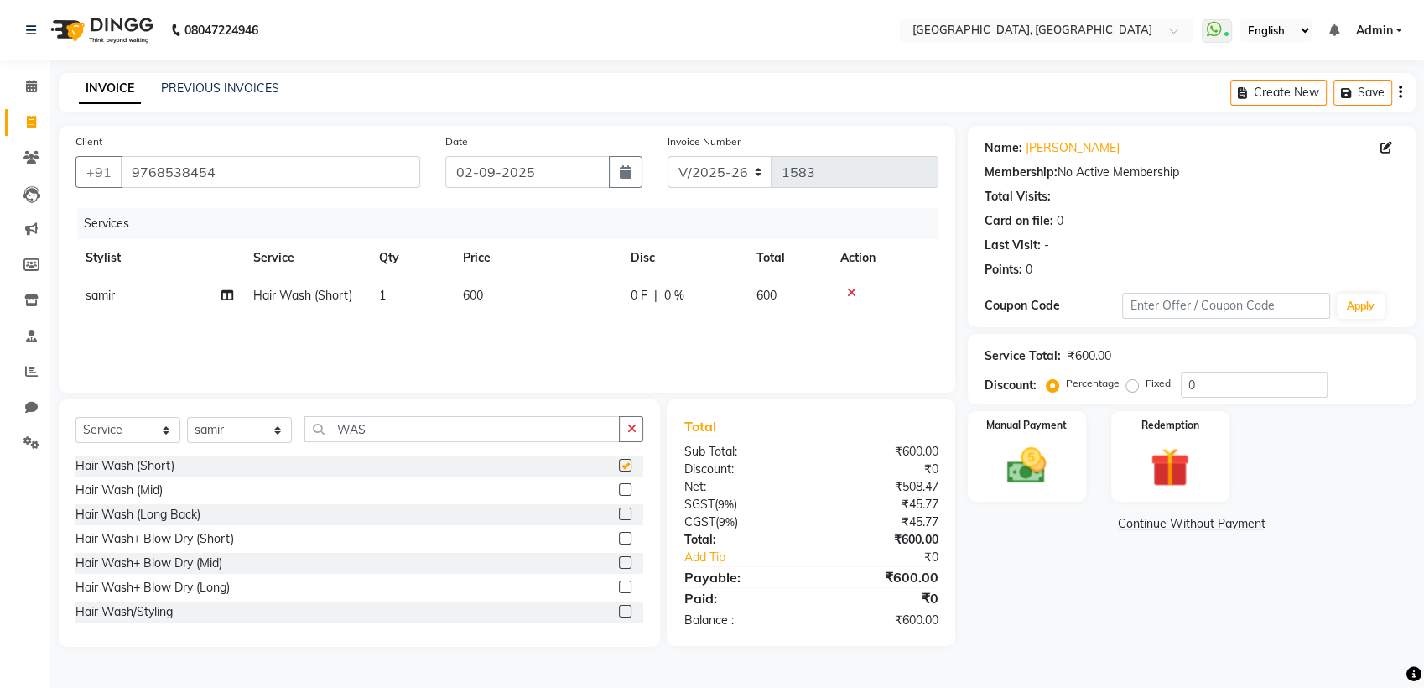
click at [569, 327] on div "Services Stylist Service Qty Price Disc Total Action samir Hair Wash (Short) 1 …" at bounding box center [506, 292] width 863 height 168
click at [556, 294] on td "600" at bounding box center [537, 296] width 168 height 38
checkbox input "false"
select select "88735"
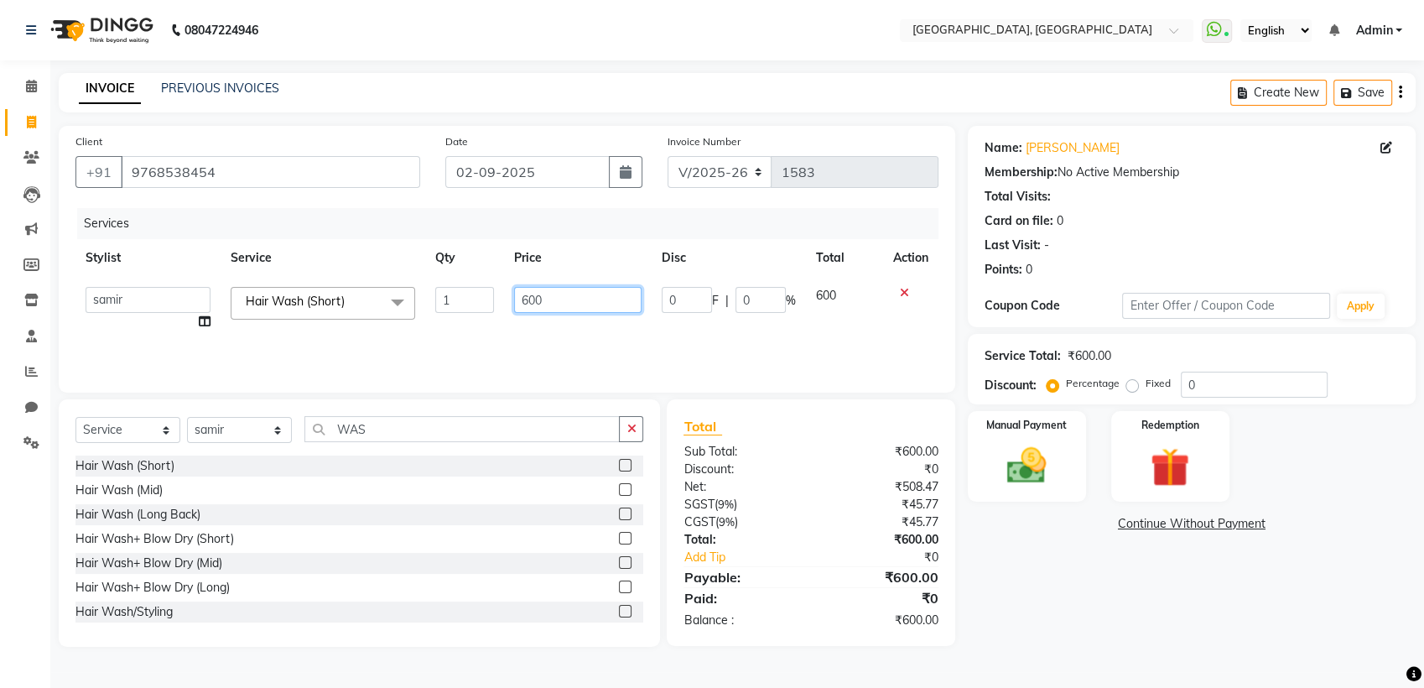
click at [568, 291] on input "600" at bounding box center [578, 300] width 128 height 26
type input "6"
type input "800"
click at [631, 435] on button "button" at bounding box center [631, 429] width 24 height 26
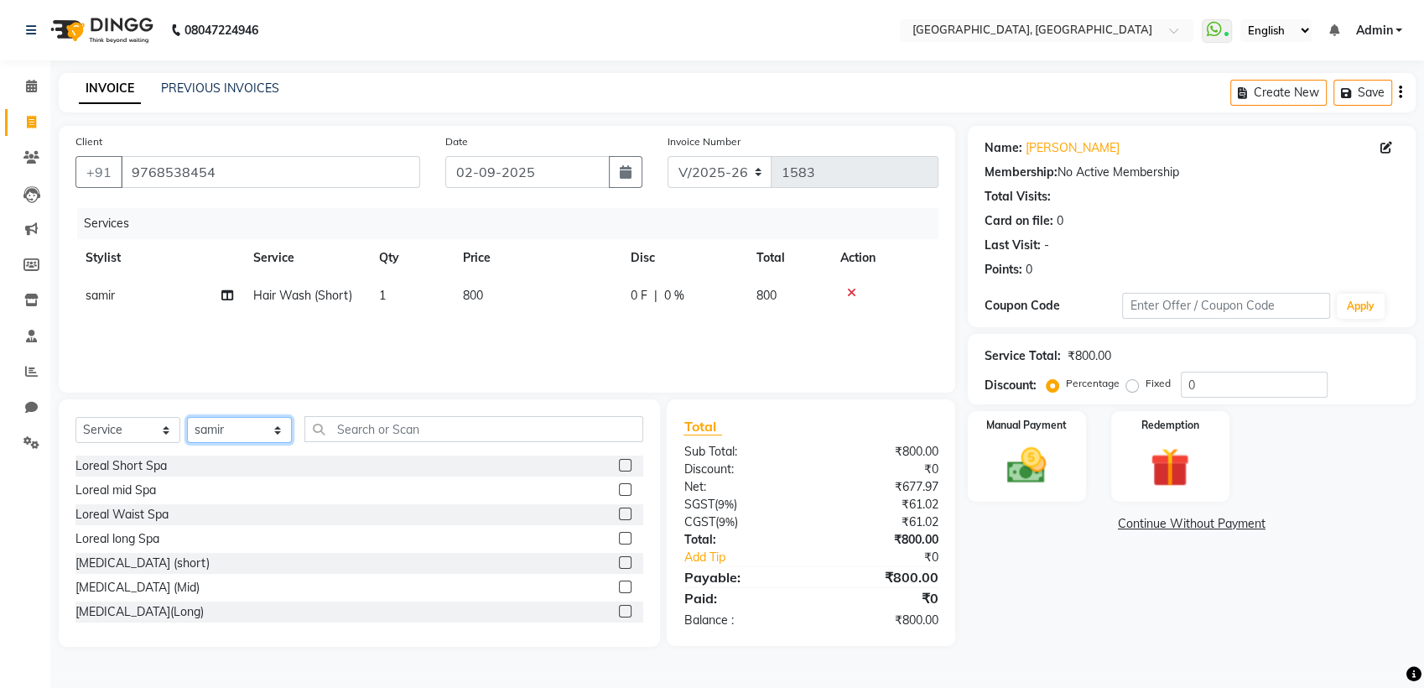
click at [256, 439] on select "Select Stylist Aarti paswan Ankit Arjun Athing Femita [PERSON_NAME] [PERSON_NAM…" at bounding box center [239, 430] width 105 height 26
select select "67573"
click at [187, 417] on select "Select Stylist Aarti paswan Ankit Arjun Athing Femita [PERSON_NAME] [PERSON_NAM…" at bounding box center [239, 430] width 105 height 26
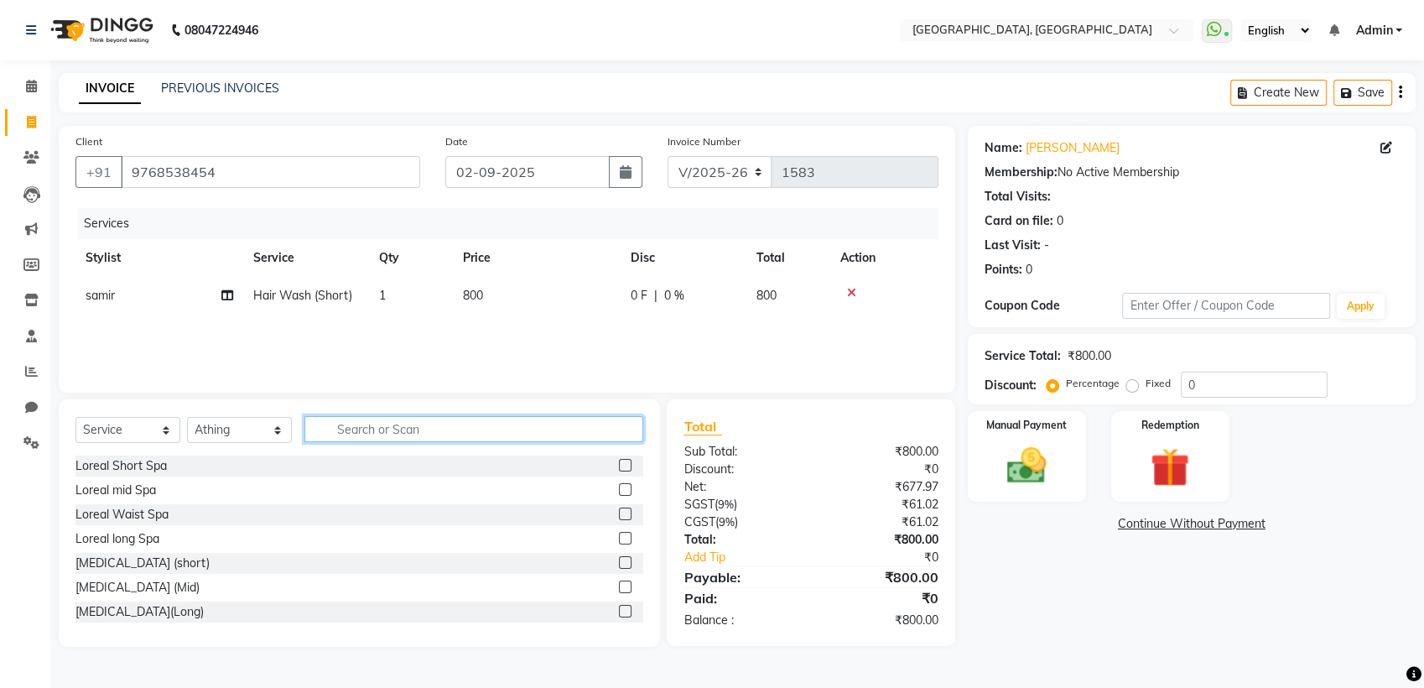
click at [392, 433] on input "text" at bounding box center [473, 429] width 339 height 26
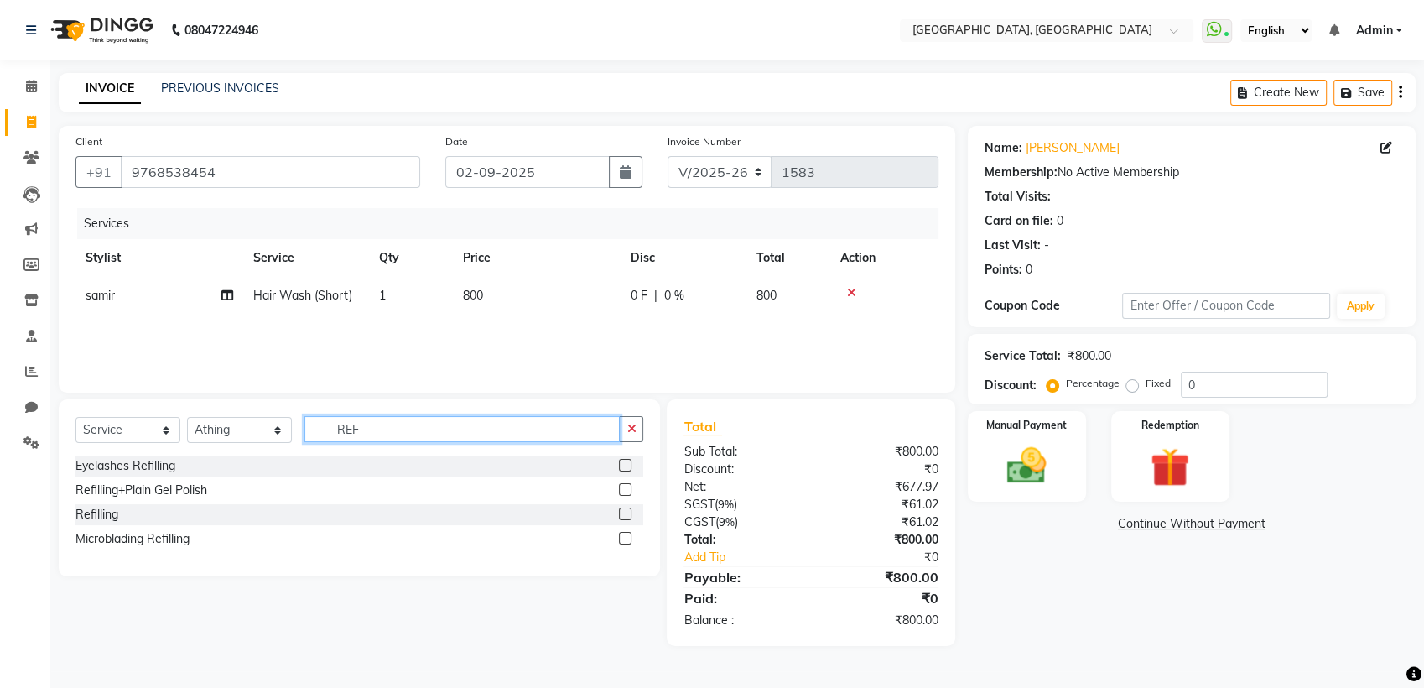
type input "REF"
click at [625, 488] on label at bounding box center [625, 489] width 13 height 13
click at [625, 488] on input "checkbox" at bounding box center [624, 490] width 11 height 11
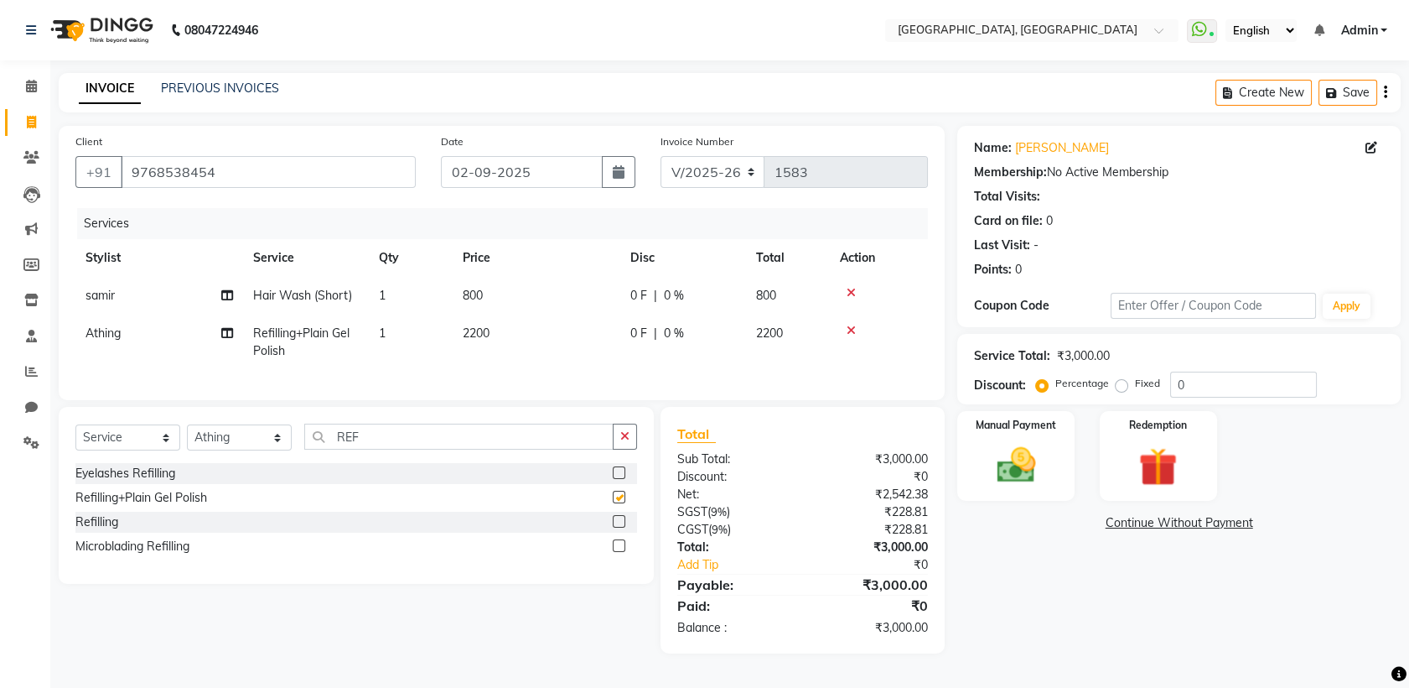
checkbox input "false"
click at [617, 449] on button "button" at bounding box center [625, 436] width 24 height 26
type input "FIN"
click at [620, 503] on label at bounding box center [619, 497] width 13 height 13
click at [620, 503] on input "checkbox" at bounding box center [618, 497] width 11 height 11
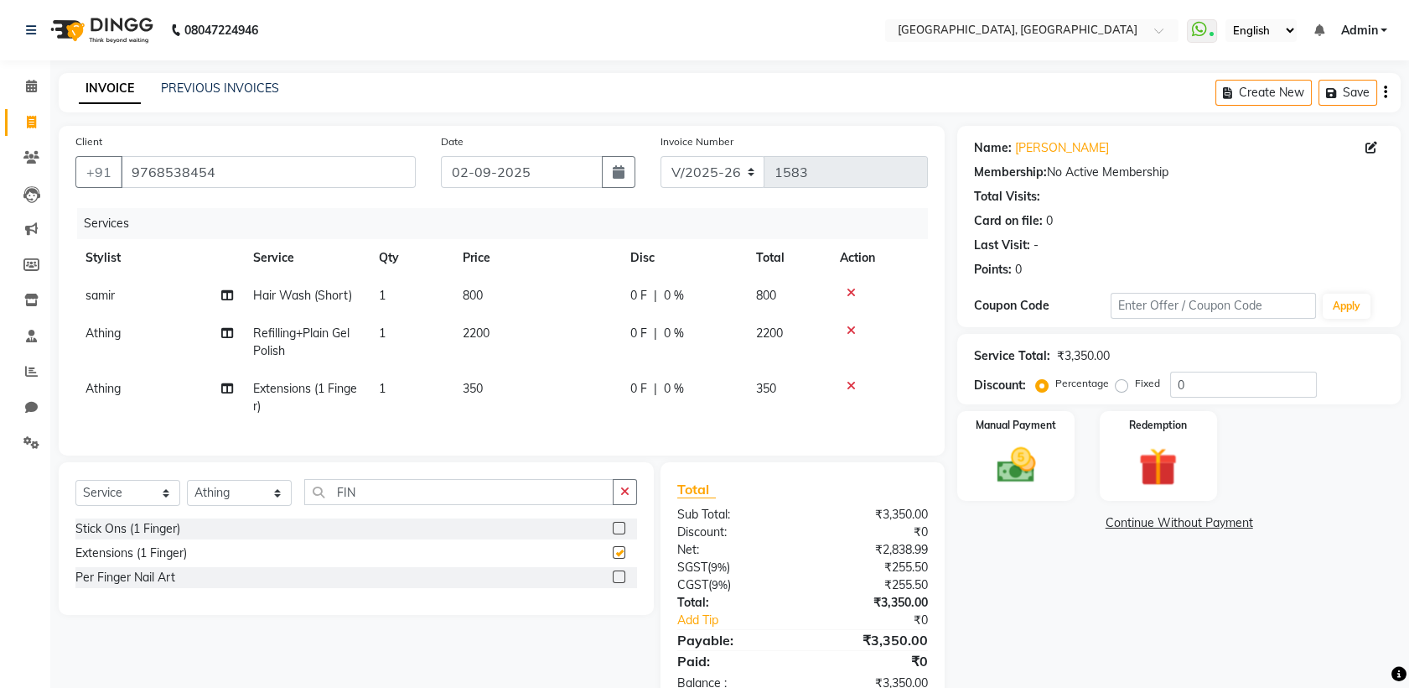
checkbox input "false"
click at [436, 397] on td "1" at bounding box center [411, 397] width 84 height 55
select select "67573"
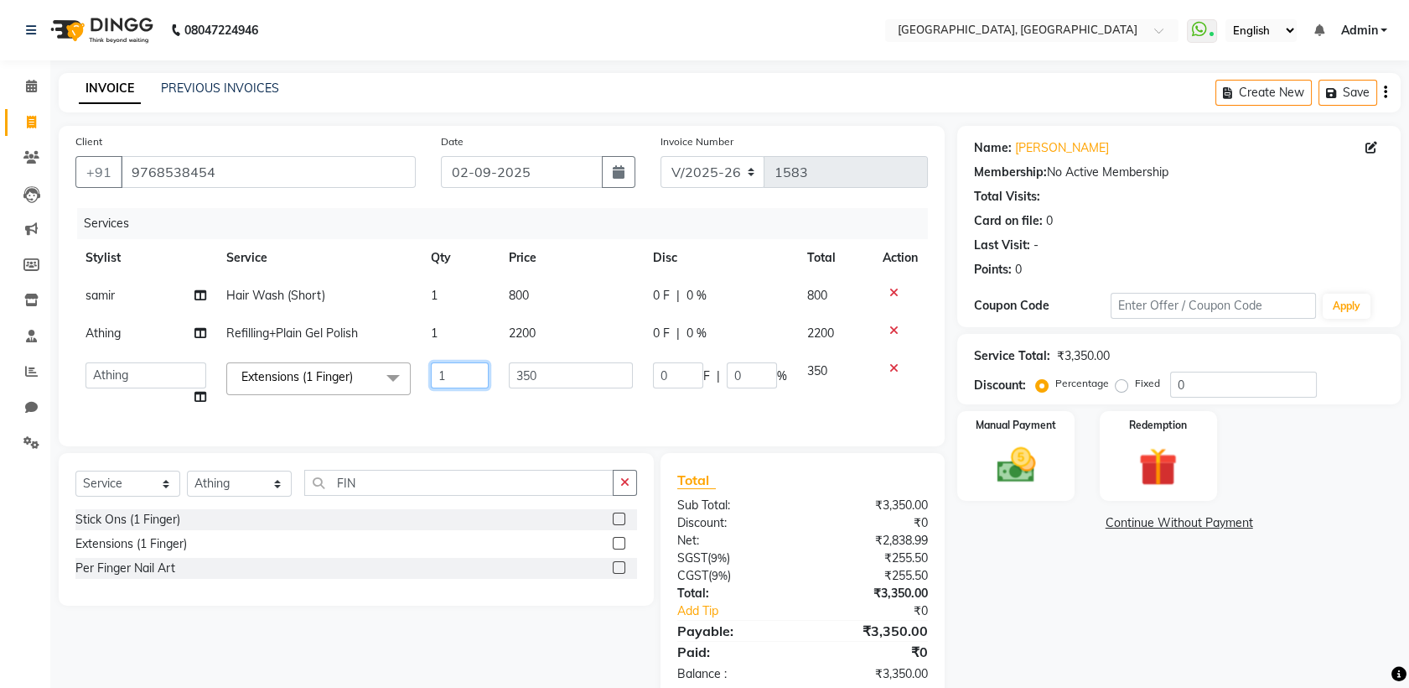
click at [451, 371] on input "1" at bounding box center [460, 375] width 58 height 26
type input "2"
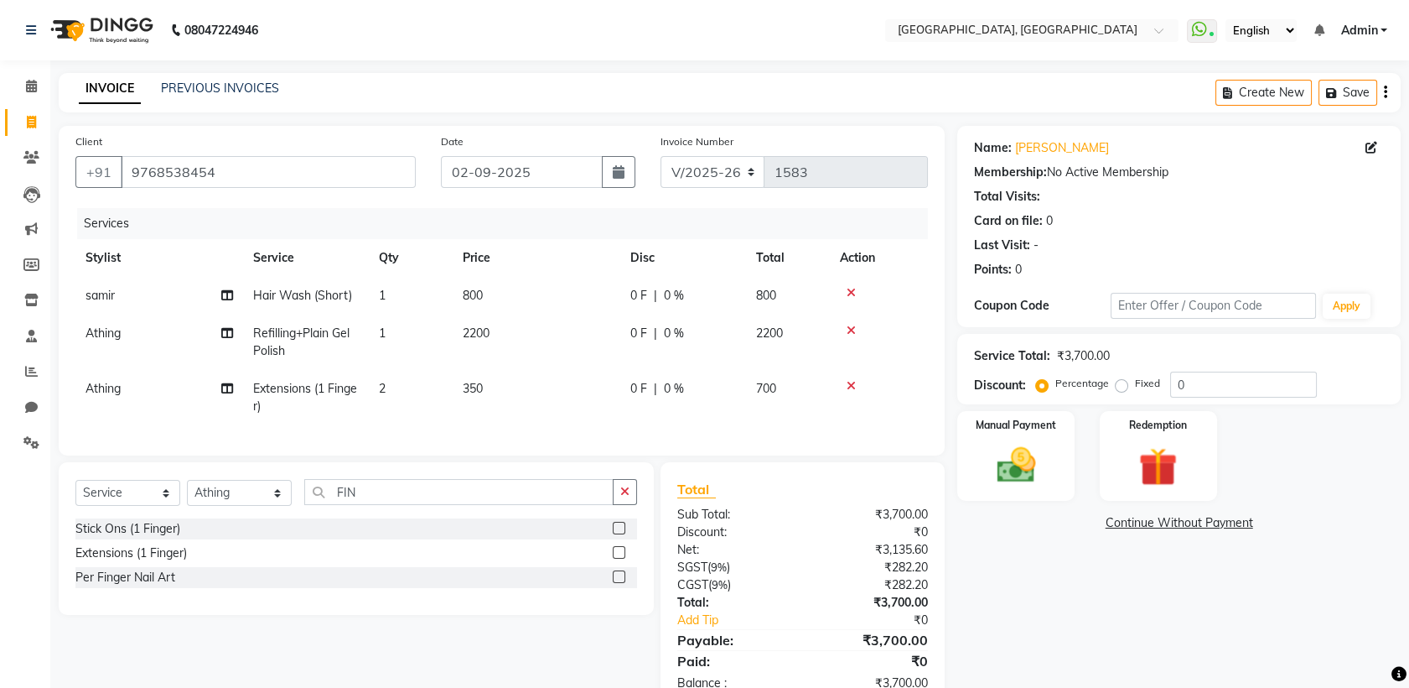
click at [554, 374] on td "350" at bounding box center [537, 397] width 168 height 55
select select "67573"
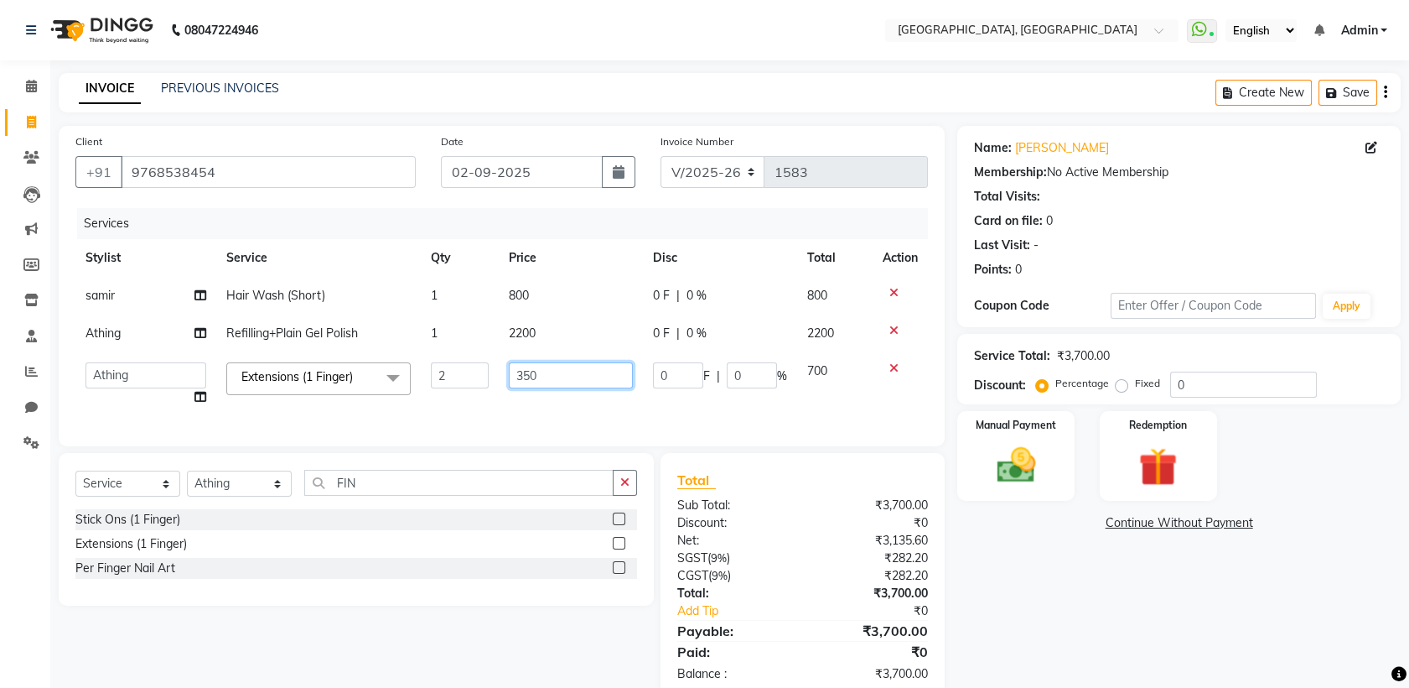
click at [577, 376] on input "350" at bounding box center [571, 375] width 124 height 26
type input "300"
click at [1027, 621] on div "Name: [PERSON_NAME] Membership: No Active Membership Total Visits: Card on file…" at bounding box center [1186, 413] width 456 height 574
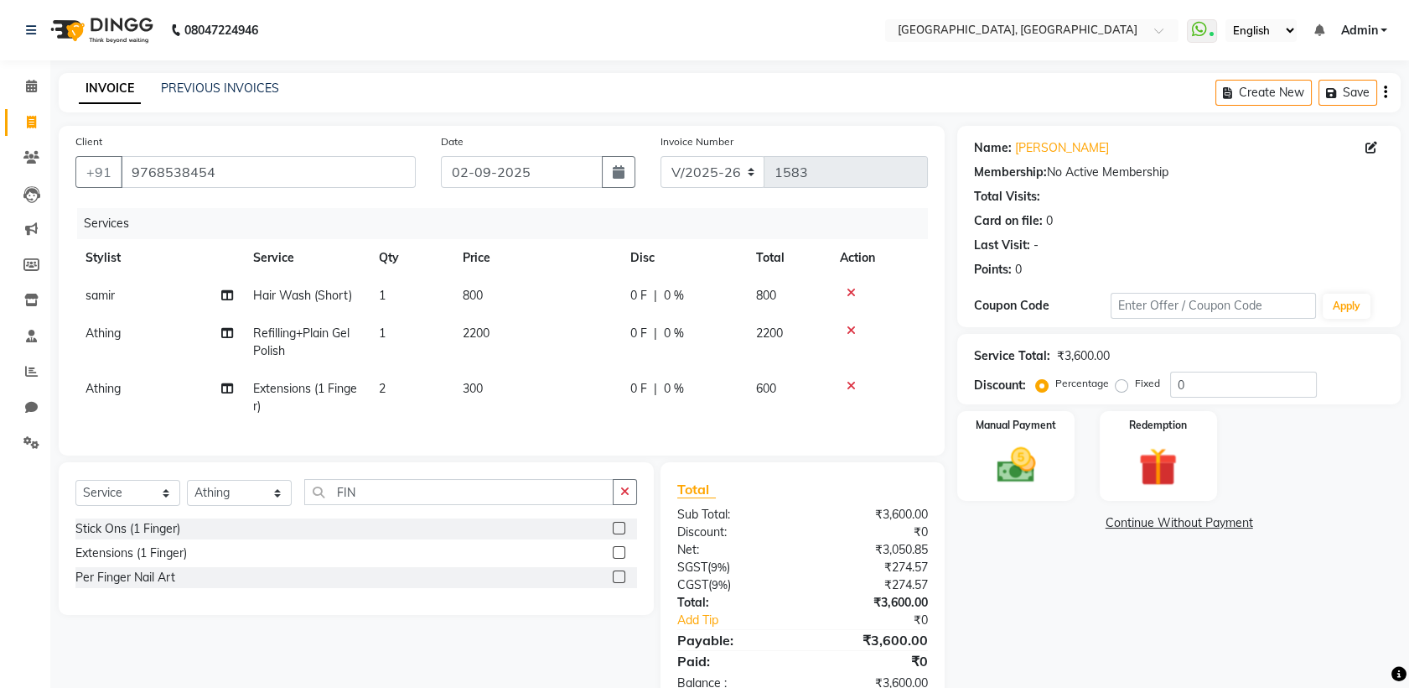
scroll to position [60, 0]
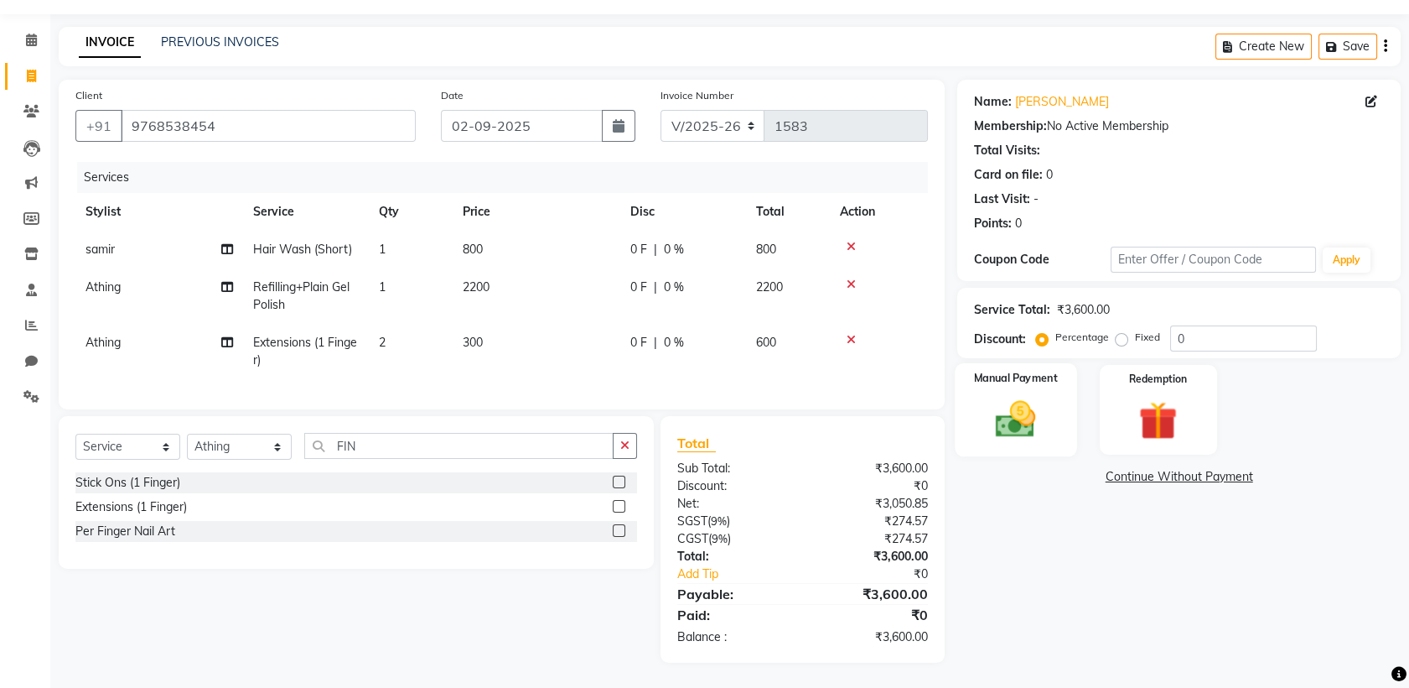
click at [999, 416] on img at bounding box center [1016, 419] width 65 height 46
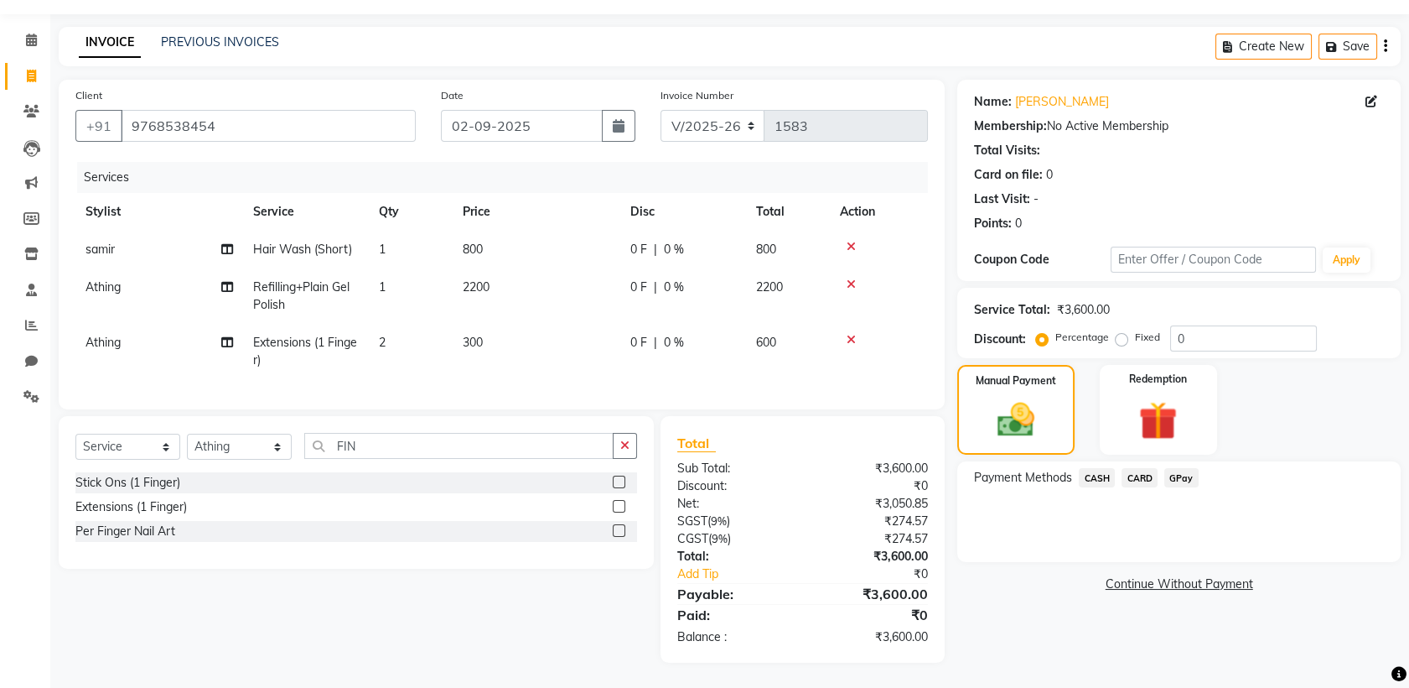
click at [543, 250] on td "800" at bounding box center [537, 250] width 168 height 38
select select "88735"
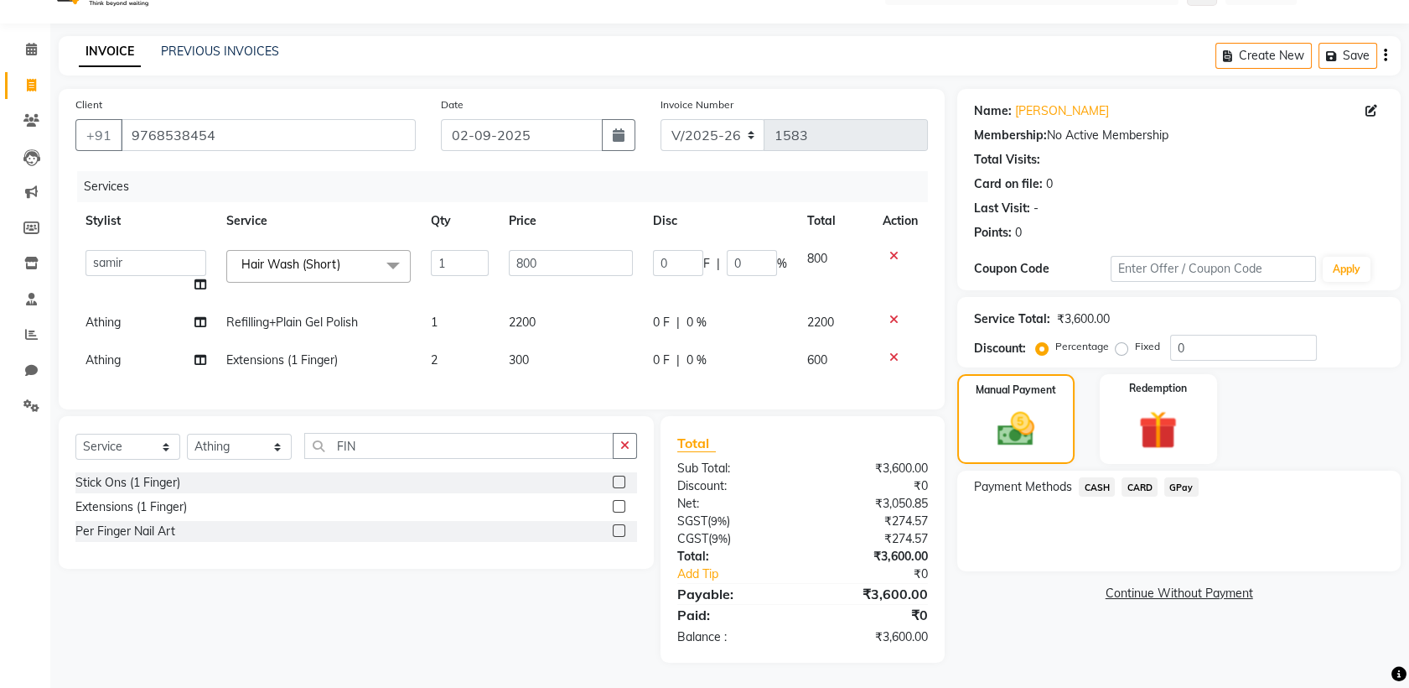
scroll to position [49, 0]
click at [550, 250] on input "800" at bounding box center [571, 263] width 124 height 26
type input "8"
type input "1000"
click at [977, 517] on div "Payment Methods CASH CARD GPay" at bounding box center [1180, 520] width 444 height 101
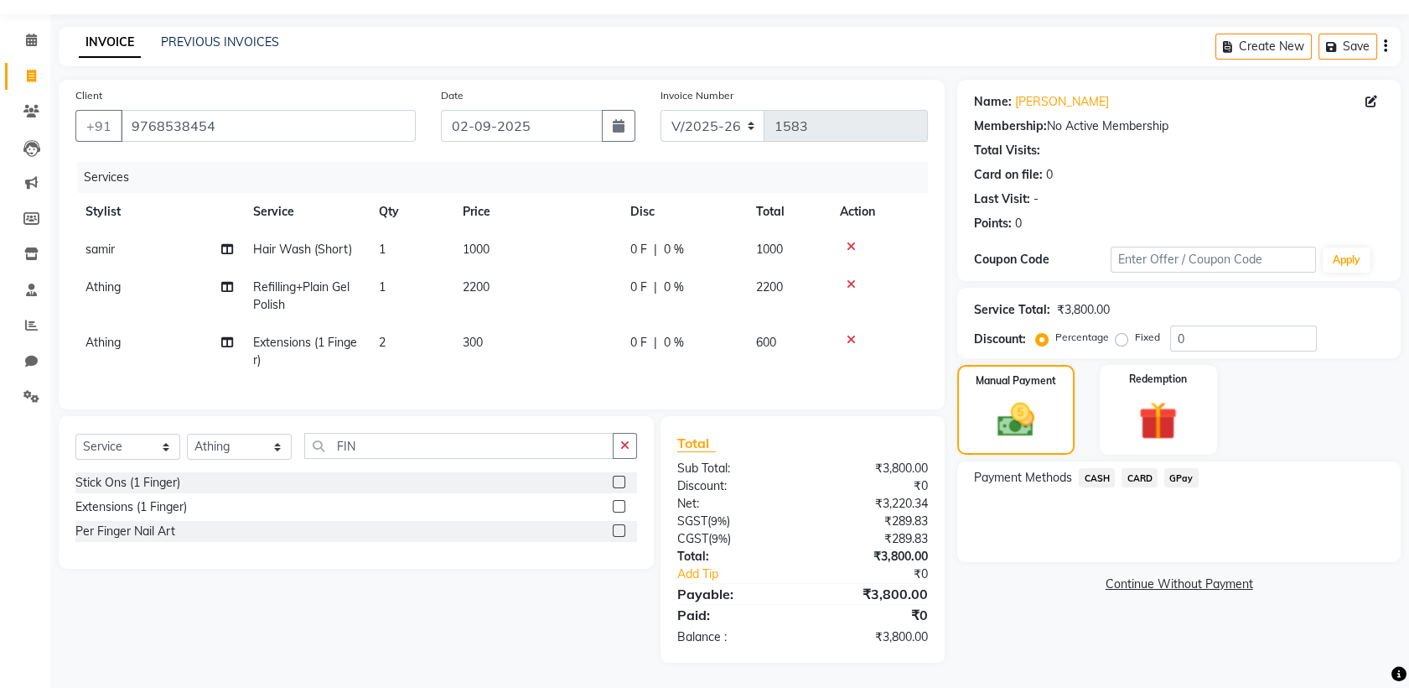
click at [1187, 480] on span "GPay" at bounding box center [1182, 477] width 34 height 19
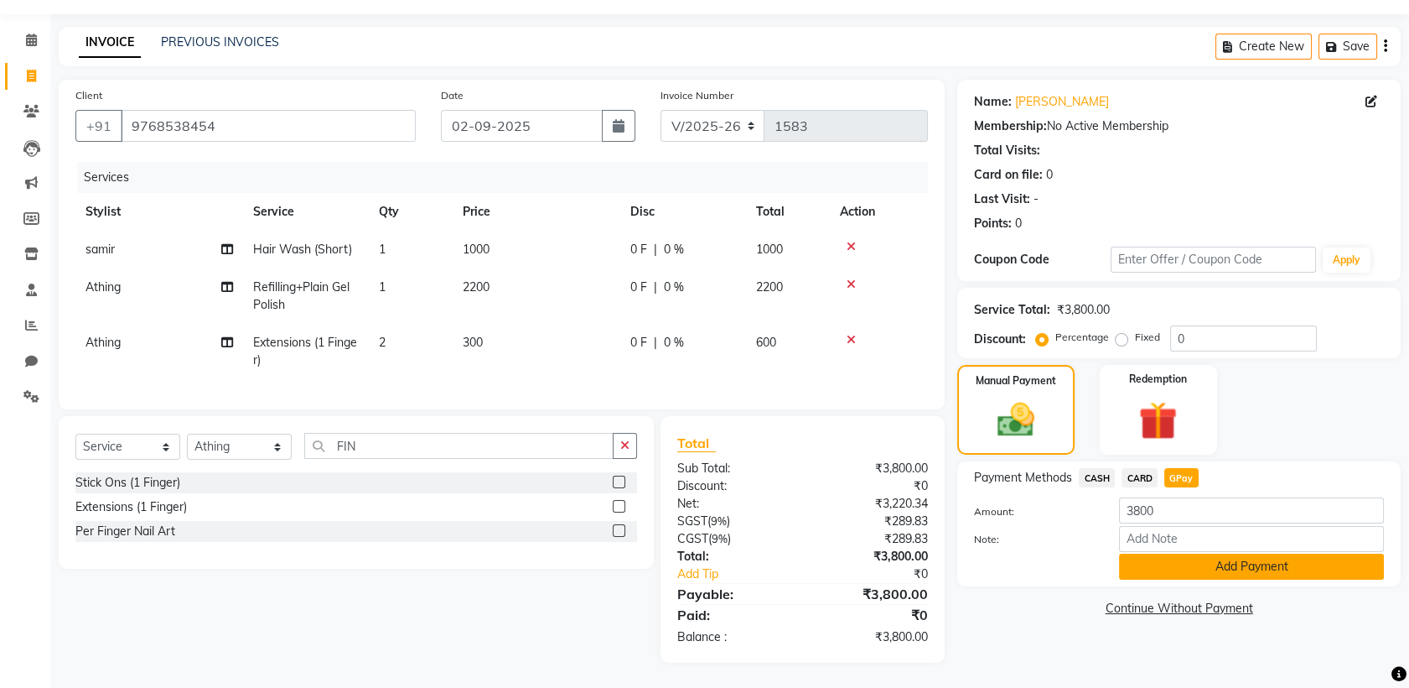
click at [1194, 574] on button "Add Payment" at bounding box center [1251, 566] width 265 height 26
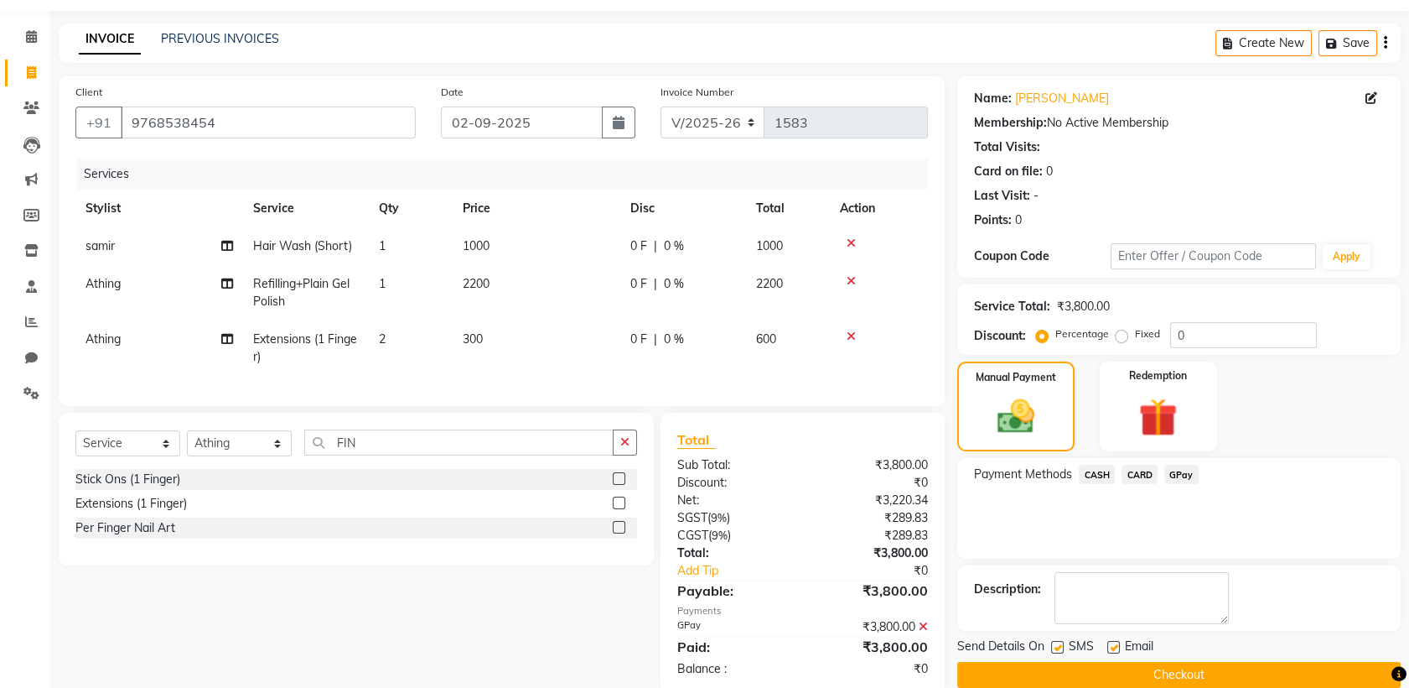
scroll to position [94, 0]
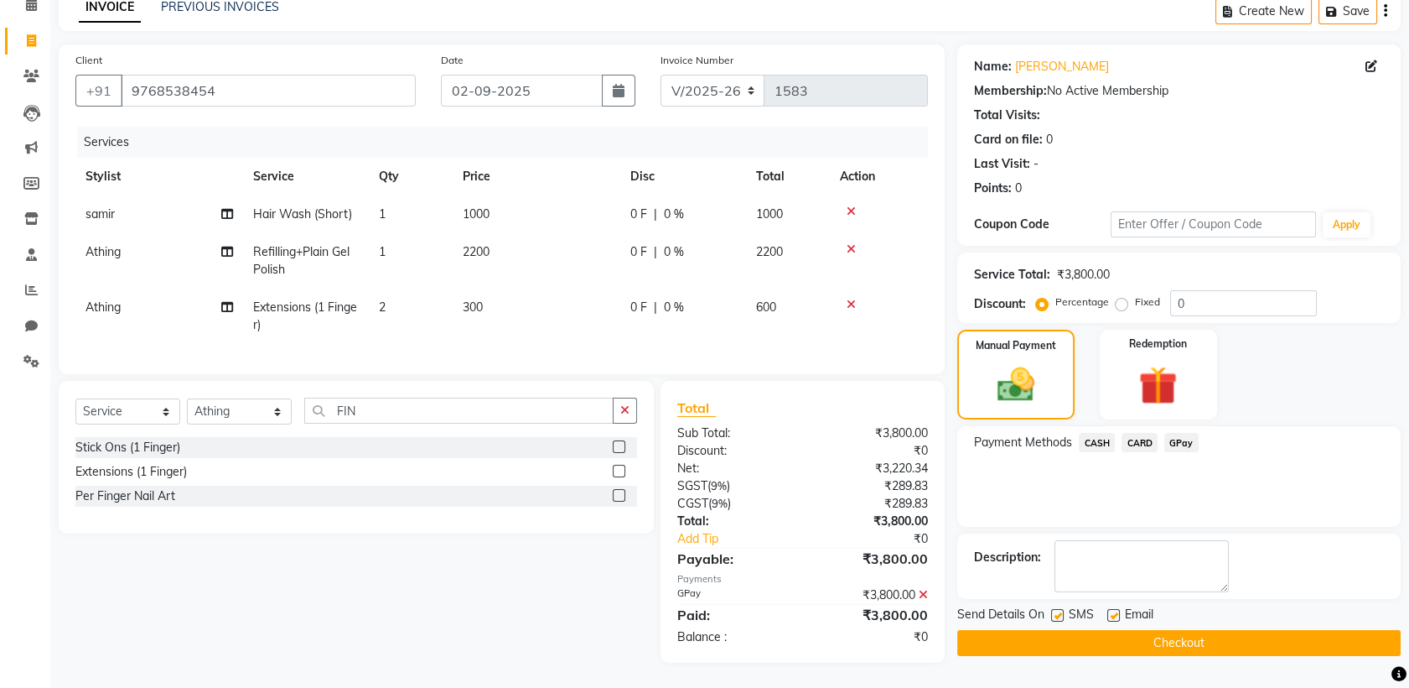
click at [1198, 605] on div "Send Details On SMS Email" at bounding box center [1180, 615] width 444 height 21
click at [1162, 630] on button "Checkout" at bounding box center [1180, 643] width 444 height 26
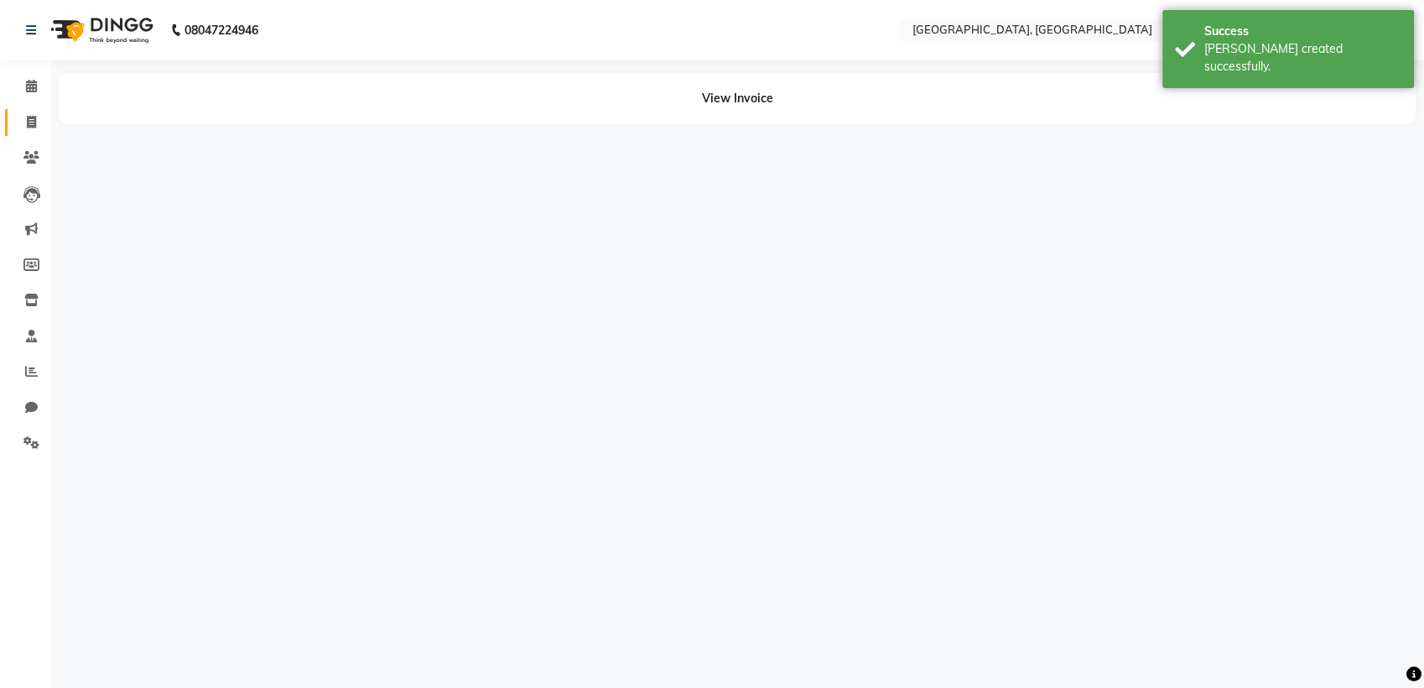
click at [36, 134] on link "Invoice" at bounding box center [25, 123] width 40 height 28
select select "6682"
select select "service"
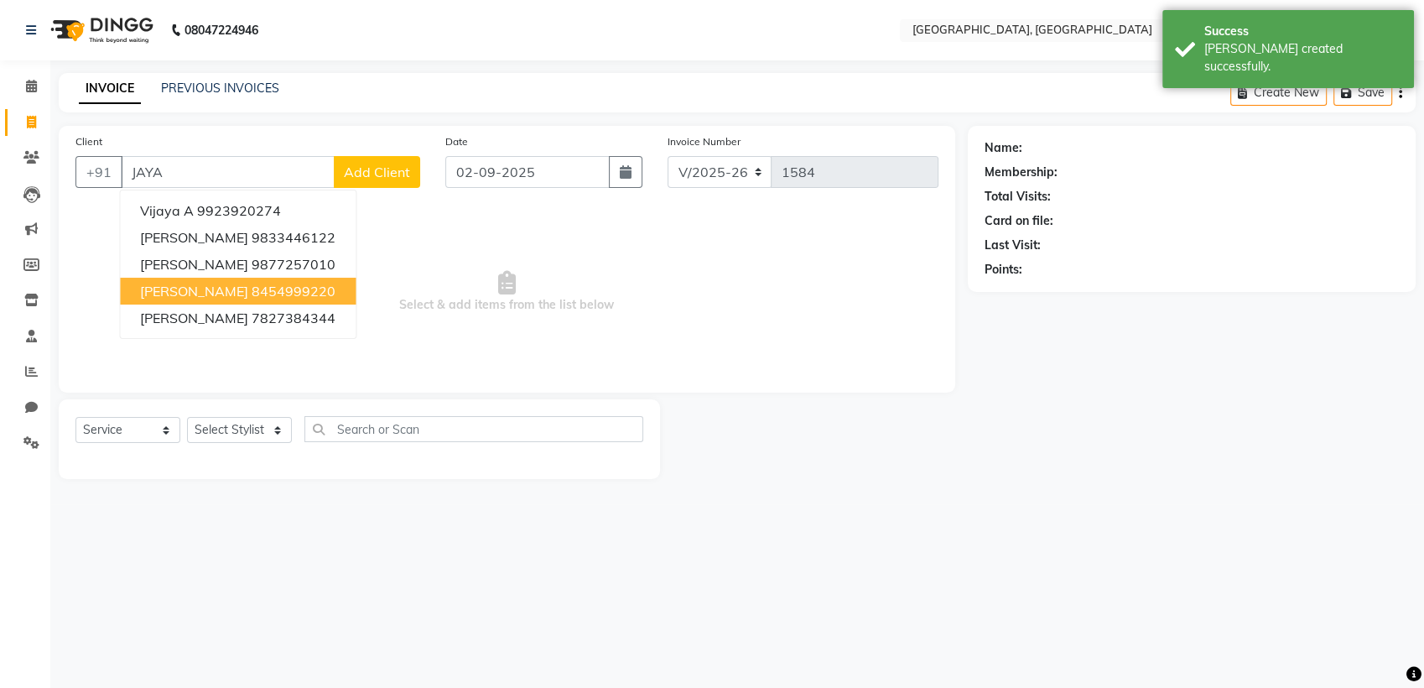
click at [252, 294] on ngb-highlight "8454999220" at bounding box center [294, 291] width 84 height 17
type input "8454999220"
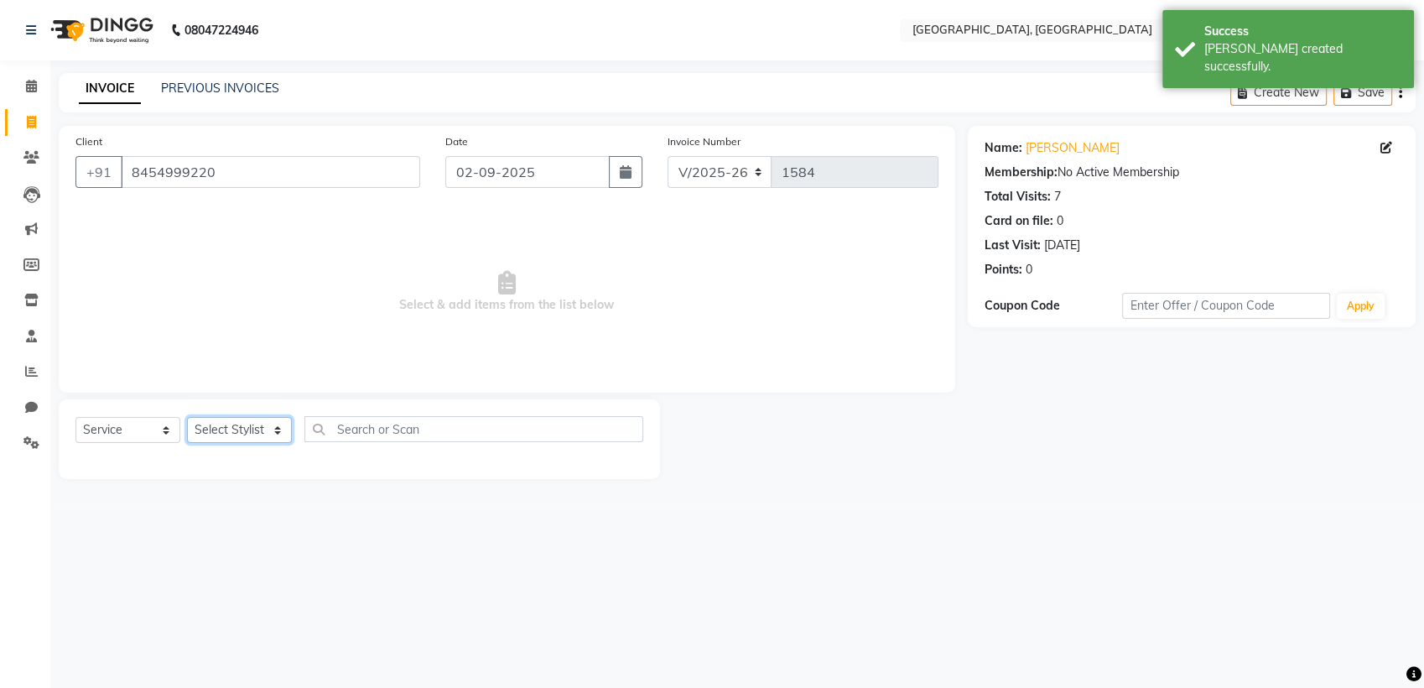
click at [228, 419] on select "Select Stylist Aarti paswan Ankit Arjun Athing Femita [PERSON_NAME] [PERSON_NAM…" at bounding box center [239, 430] width 105 height 26
select select "52151"
click at [187, 417] on select "Select Stylist Aarti paswan Ankit Arjun Athing Femita [PERSON_NAME] [PERSON_NAM…" at bounding box center [239, 430] width 105 height 26
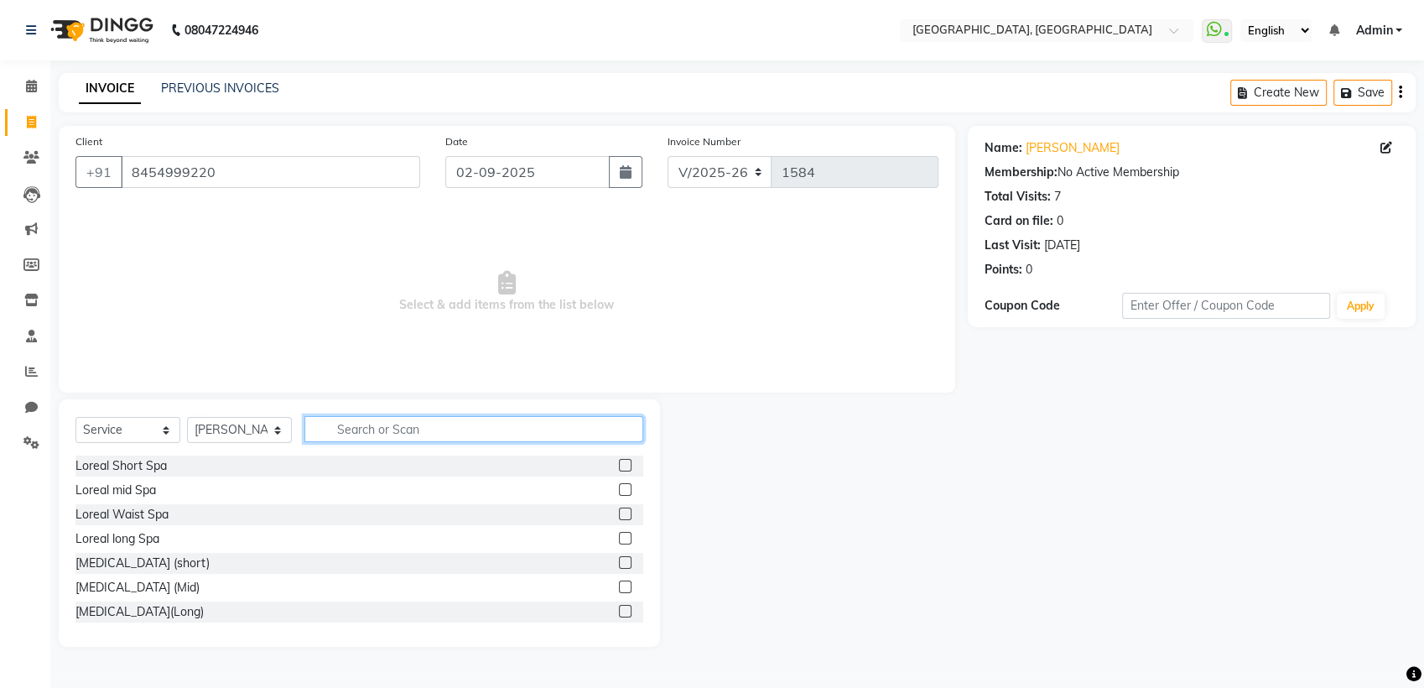
click at [387, 418] on input "text" at bounding box center [473, 429] width 339 height 26
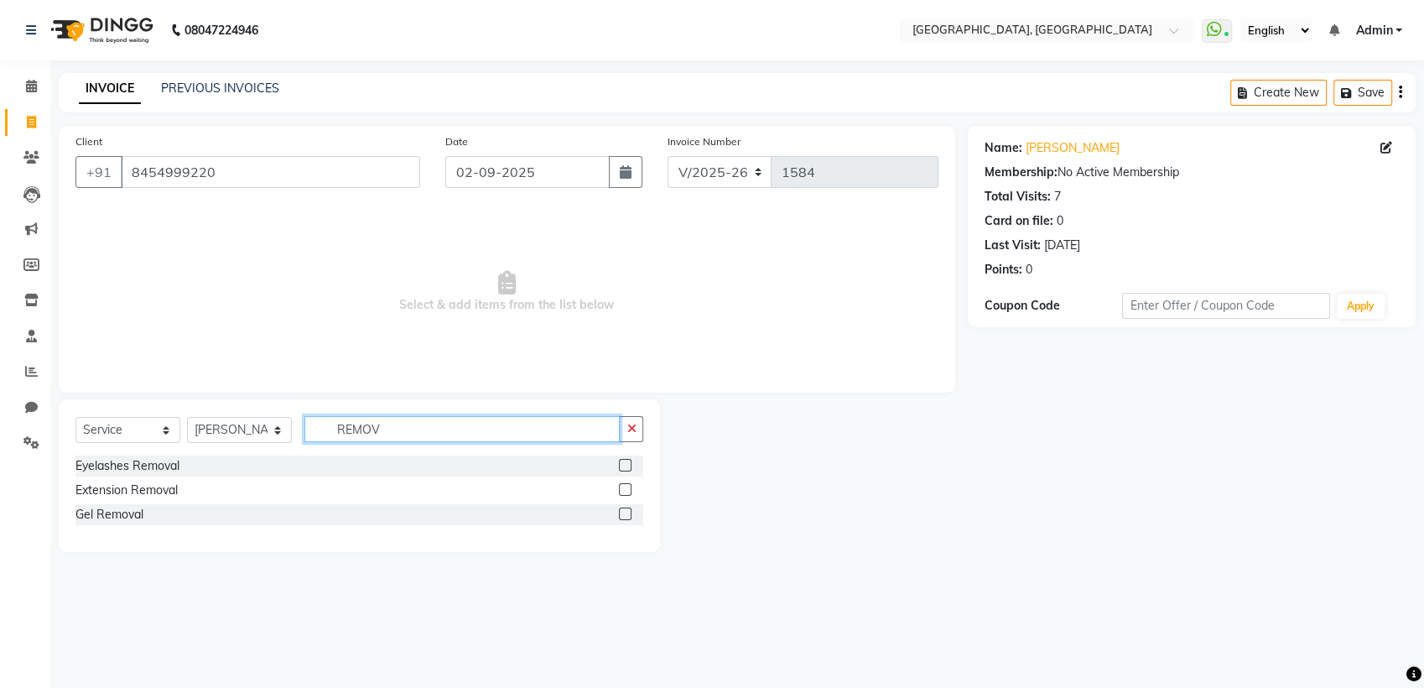
type input "REMOV"
click at [621, 490] on label at bounding box center [625, 489] width 13 height 13
click at [621, 490] on input "checkbox" at bounding box center [624, 490] width 11 height 11
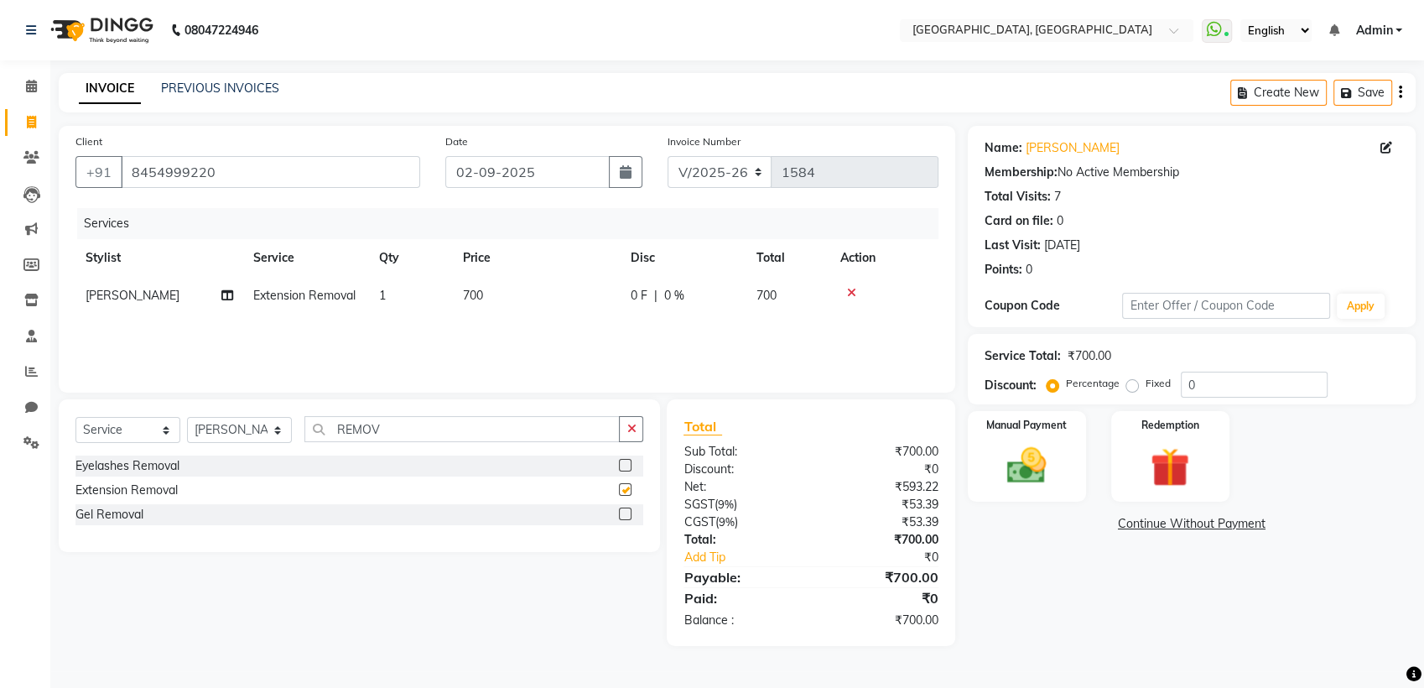
checkbox input "false"
click at [525, 305] on td "700" at bounding box center [537, 296] width 168 height 38
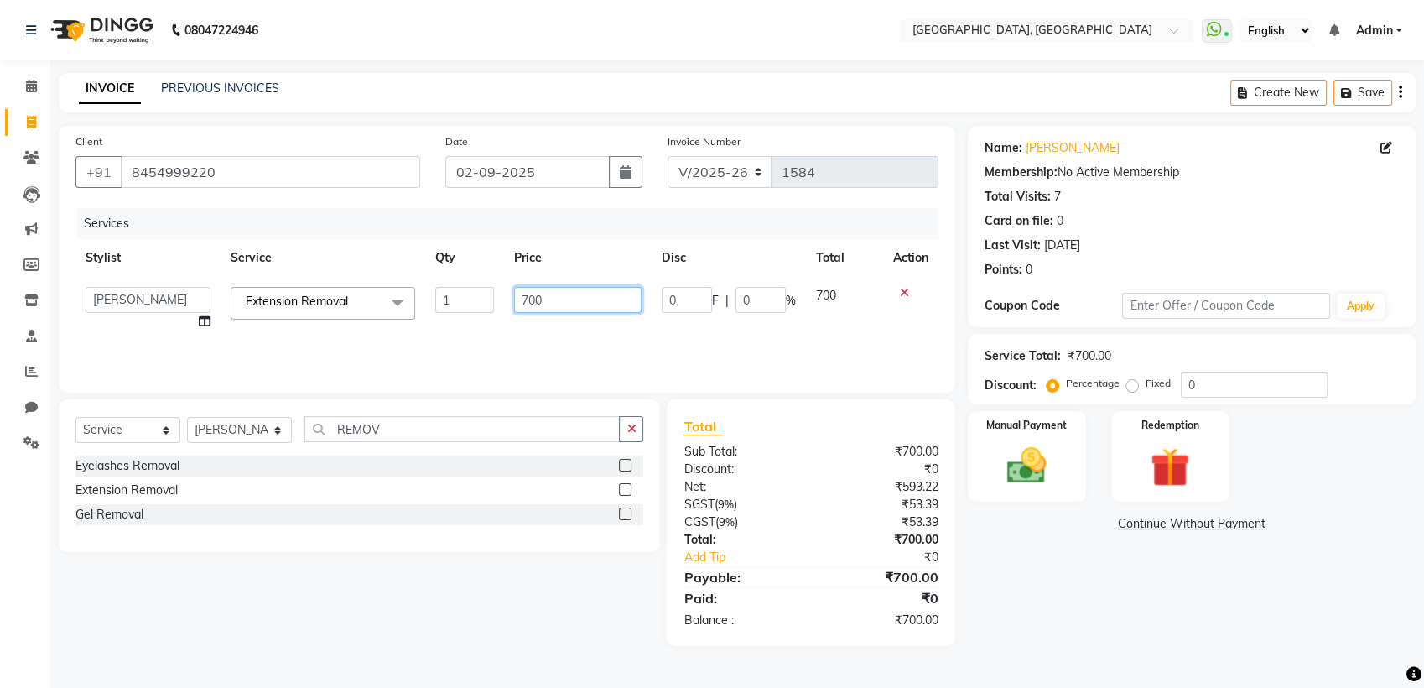
click at [530, 305] on input "700" at bounding box center [578, 300] width 128 height 26
type input "500"
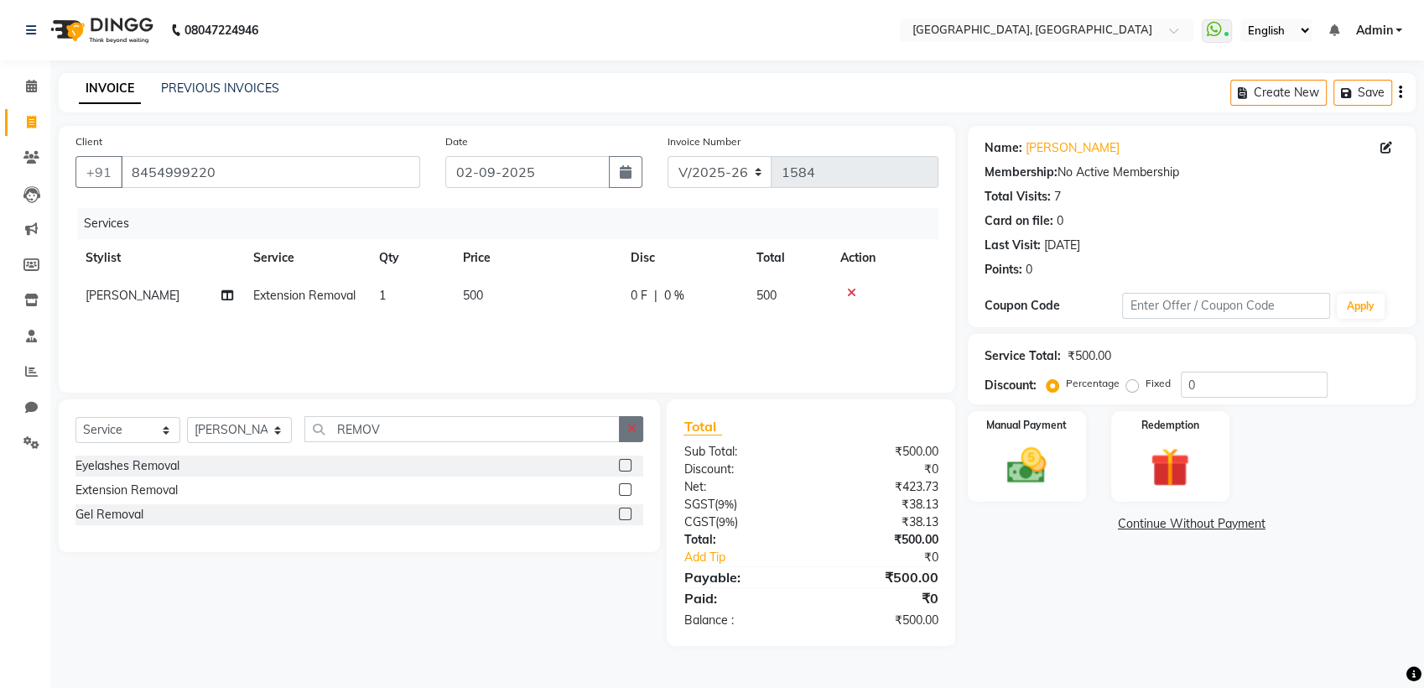
click at [624, 430] on button "button" at bounding box center [631, 429] width 24 height 26
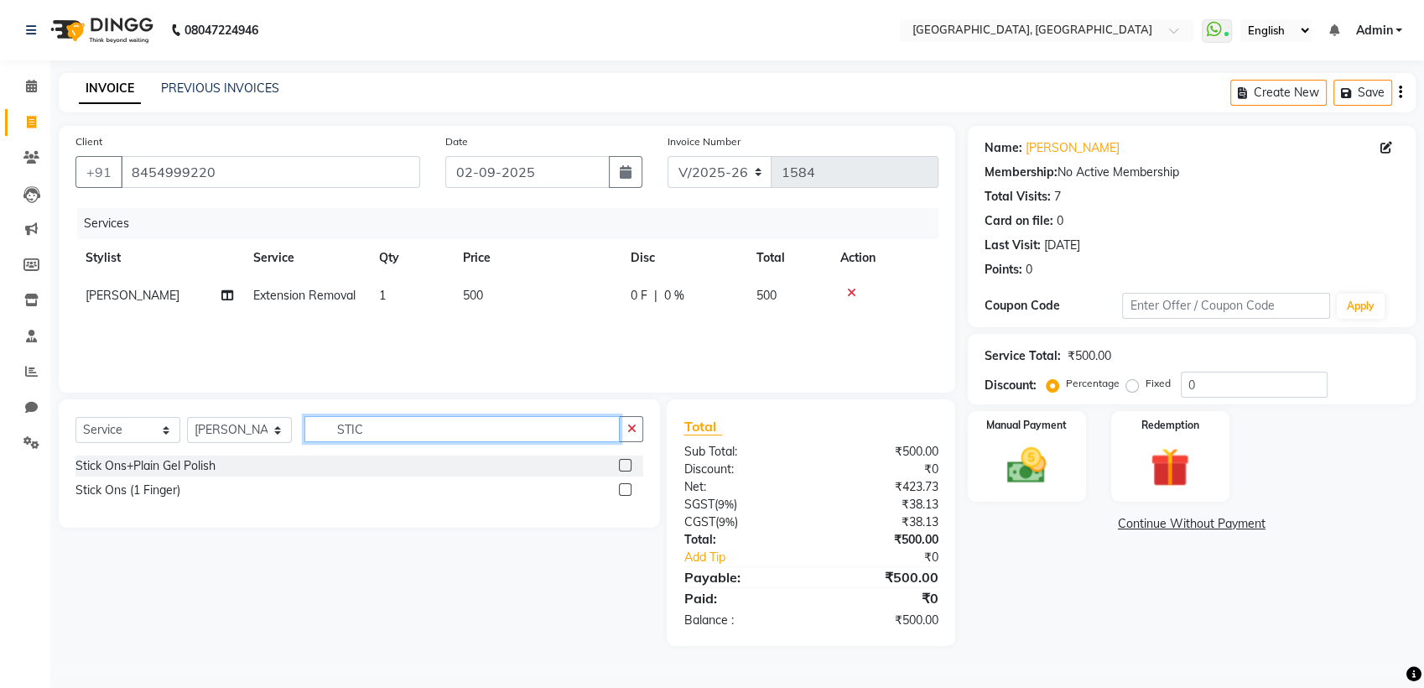
type input "STIC"
click at [626, 465] on label at bounding box center [625, 465] width 13 height 13
click at [626, 465] on input "checkbox" at bounding box center [624, 465] width 11 height 11
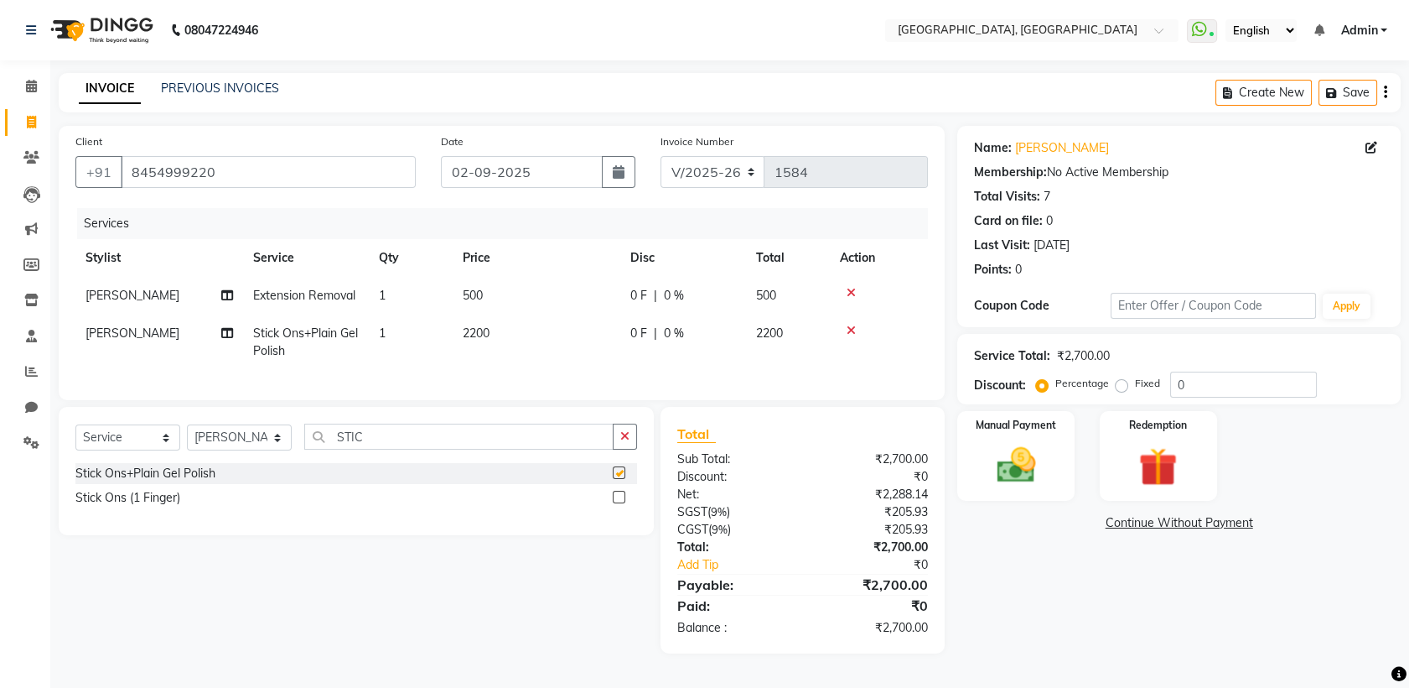
click at [646, 439] on div "Select Service Product Membership Package Voucher Prepaid Gift Card Select Styl…" at bounding box center [356, 471] width 595 height 128
checkbox input "false"
click at [633, 449] on button "button" at bounding box center [625, 436] width 24 height 26
type input "FRE"
click at [623, 479] on label at bounding box center [619, 472] width 13 height 13
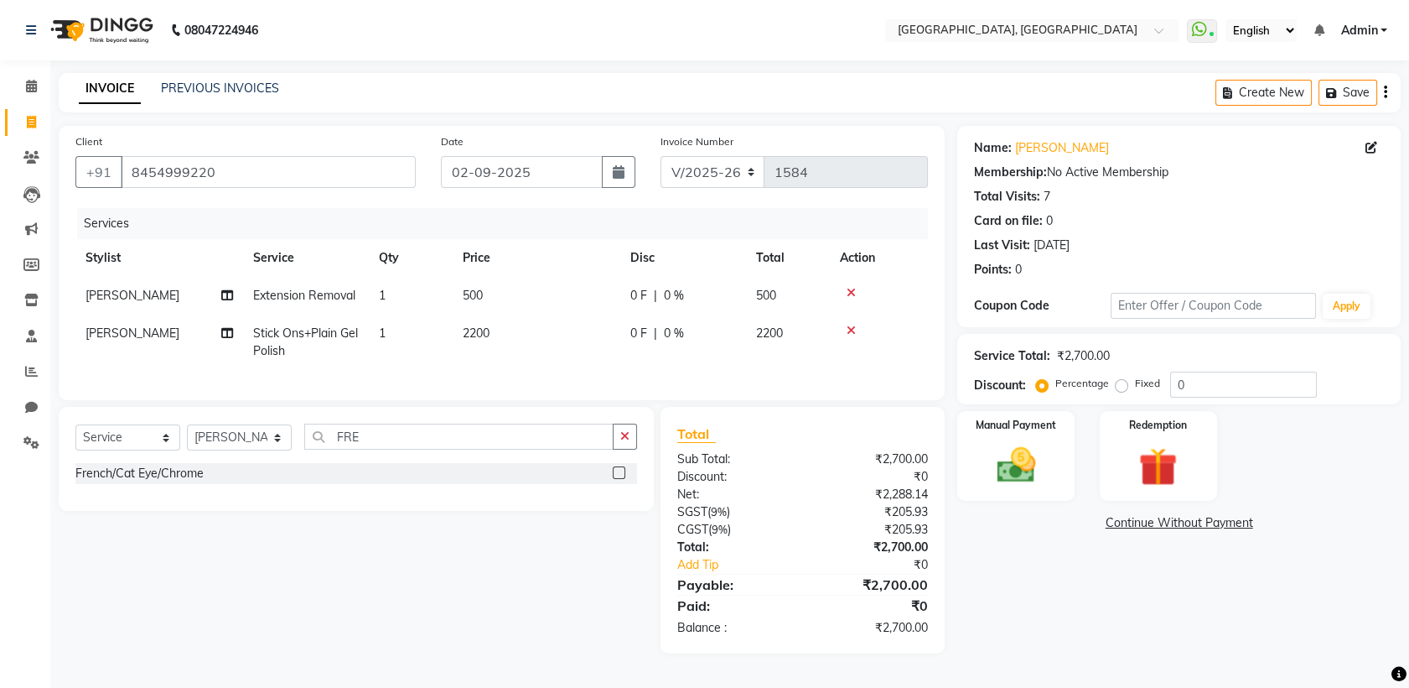
click at [623, 479] on input "checkbox" at bounding box center [618, 473] width 11 height 11
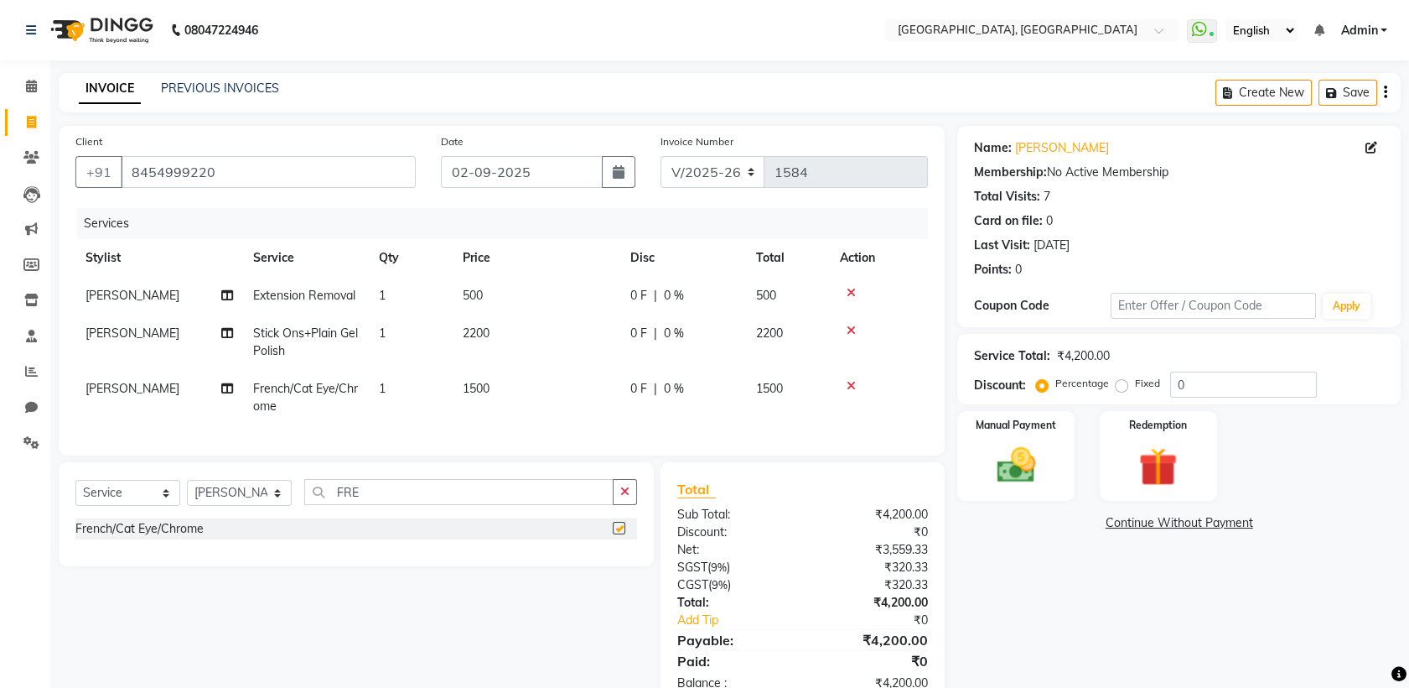
checkbox input "false"
click at [578, 347] on td "2200" at bounding box center [537, 341] width 168 height 55
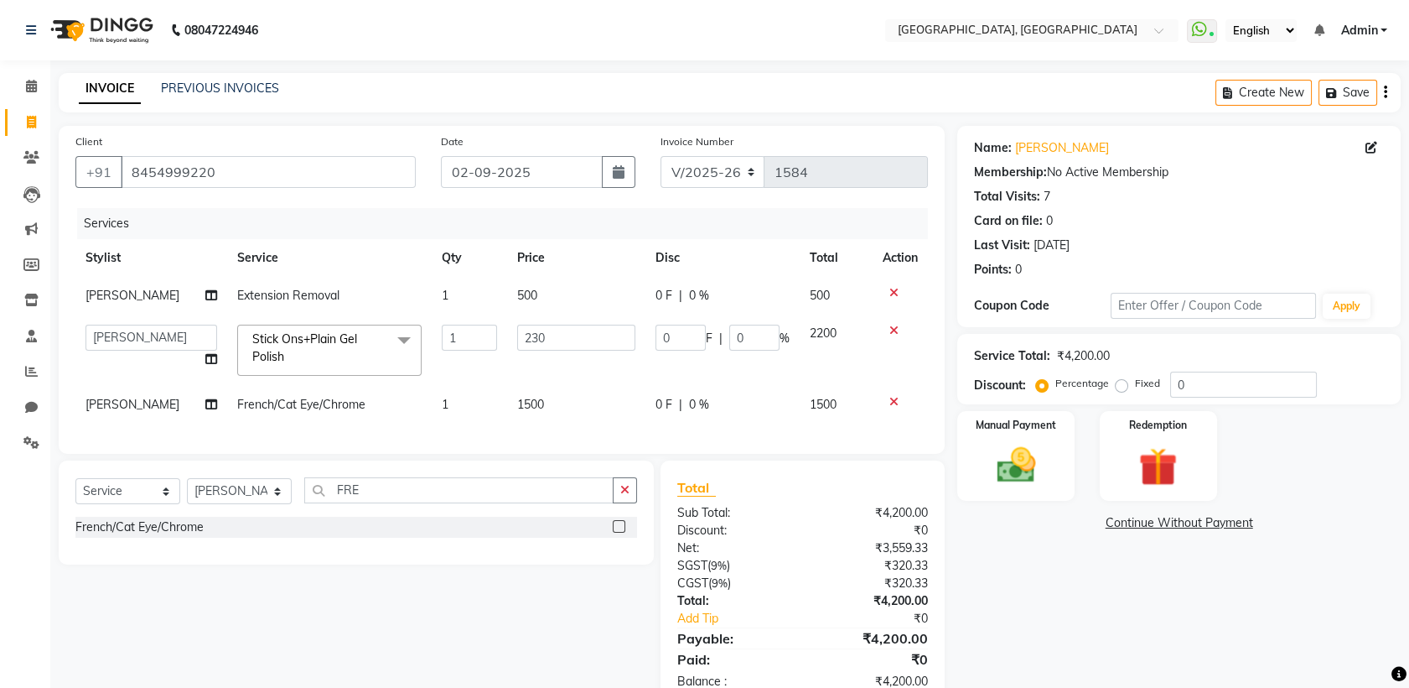
type input "2300"
click at [1053, 594] on div "Name: [PERSON_NAME] Membership: No Active Membership Total Visits: 7 Card on fi…" at bounding box center [1186, 416] width 456 height 581
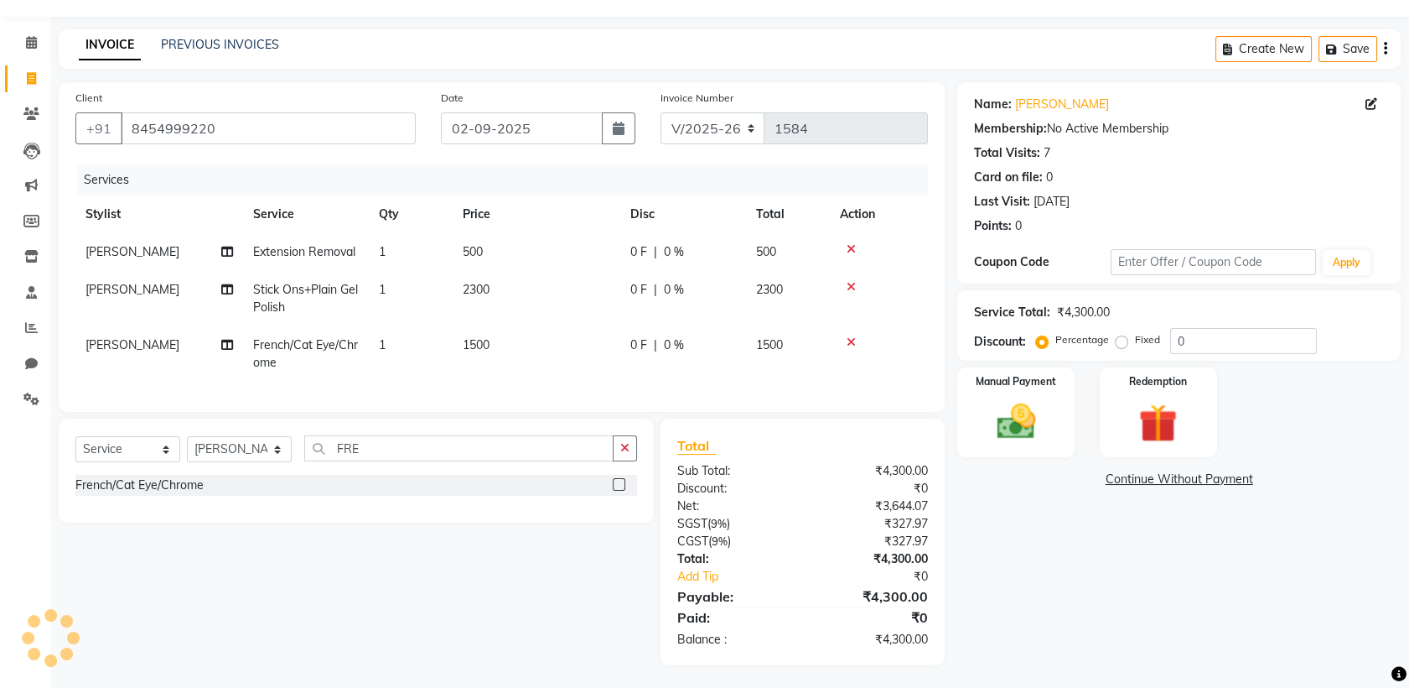
scroll to position [60, 0]
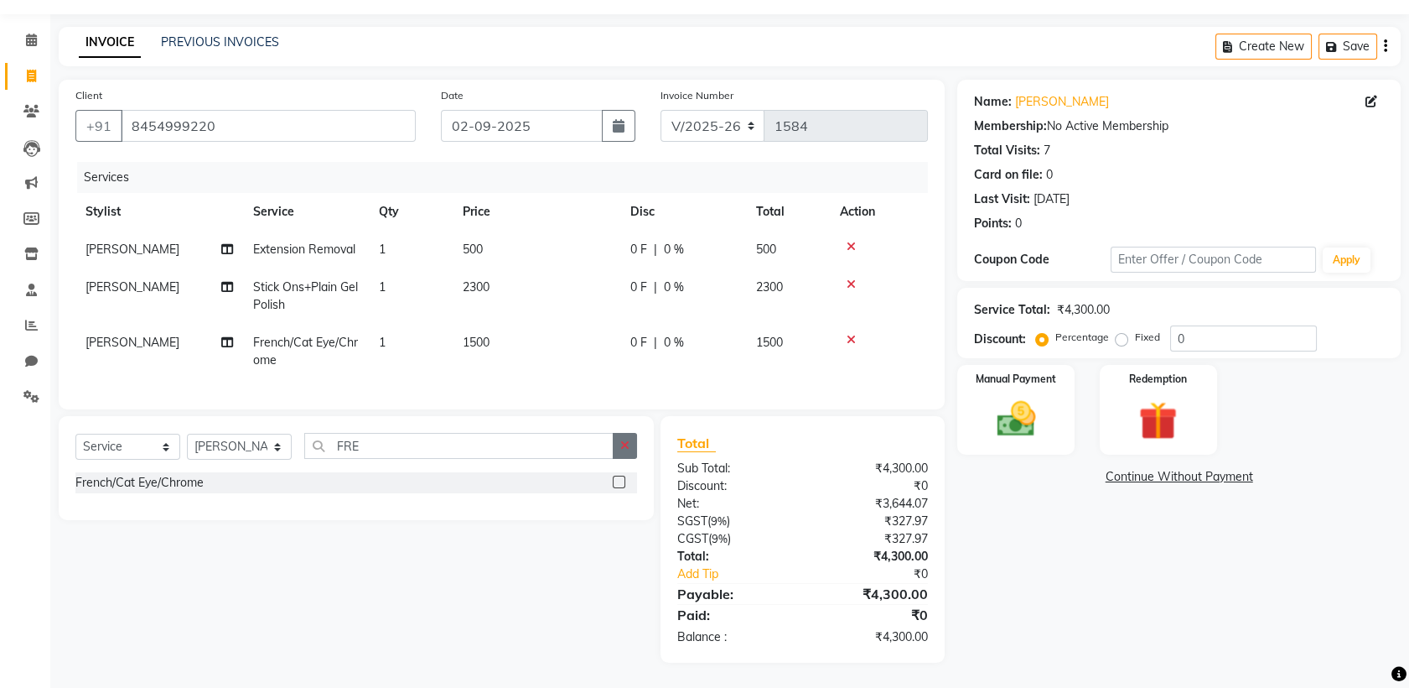
click at [626, 452] on button "button" at bounding box center [625, 446] width 24 height 26
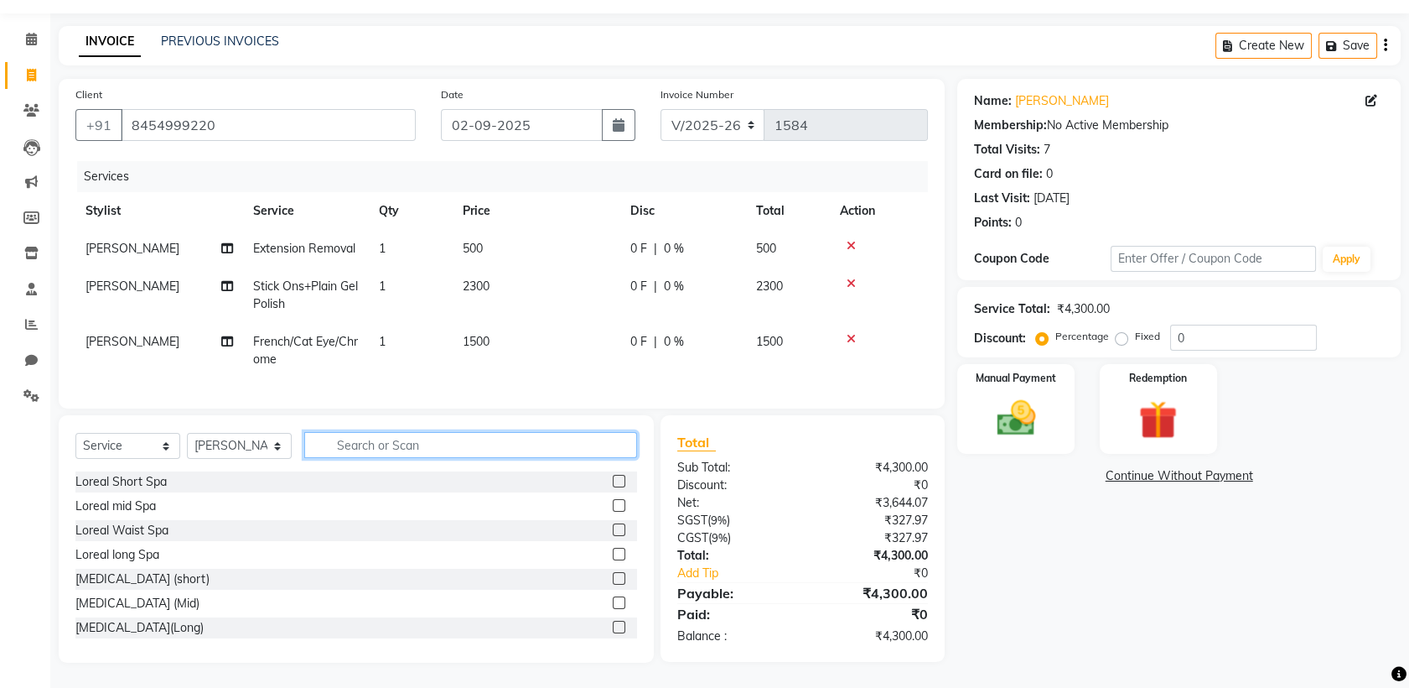
type input "G"
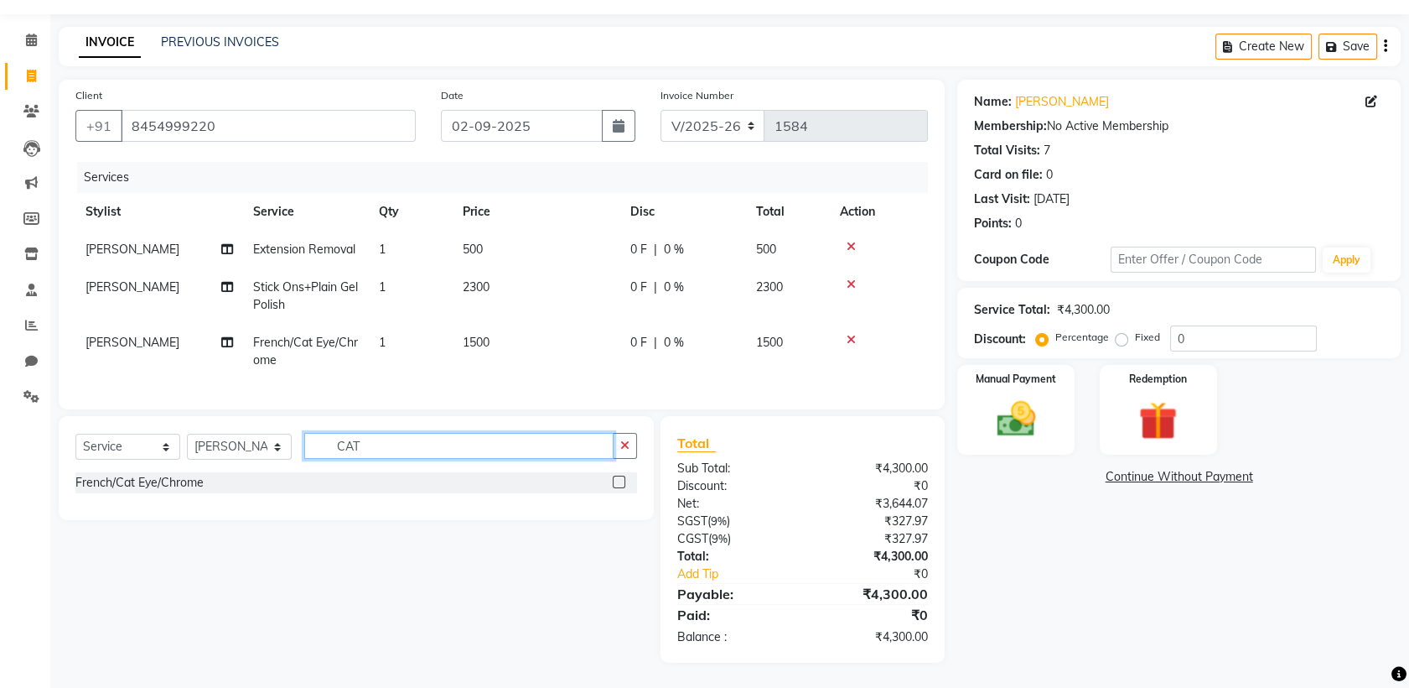
type input "CAT"
click at [620, 482] on label at bounding box center [619, 481] width 13 height 13
click at [620, 482] on input "checkbox" at bounding box center [618, 482] width 11 height 11
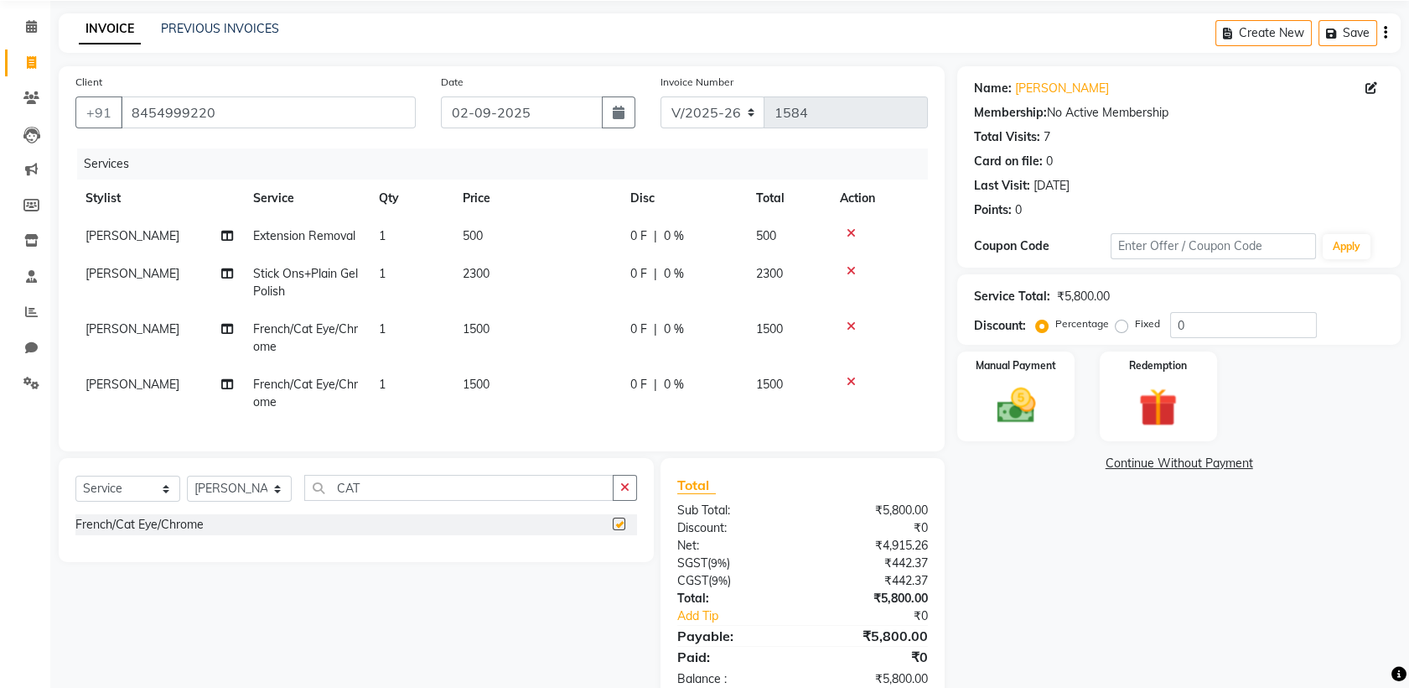
click at [571, 393] on td "1500" at bounding box center [537, 393] width 168 height 55
checkbox input "false"
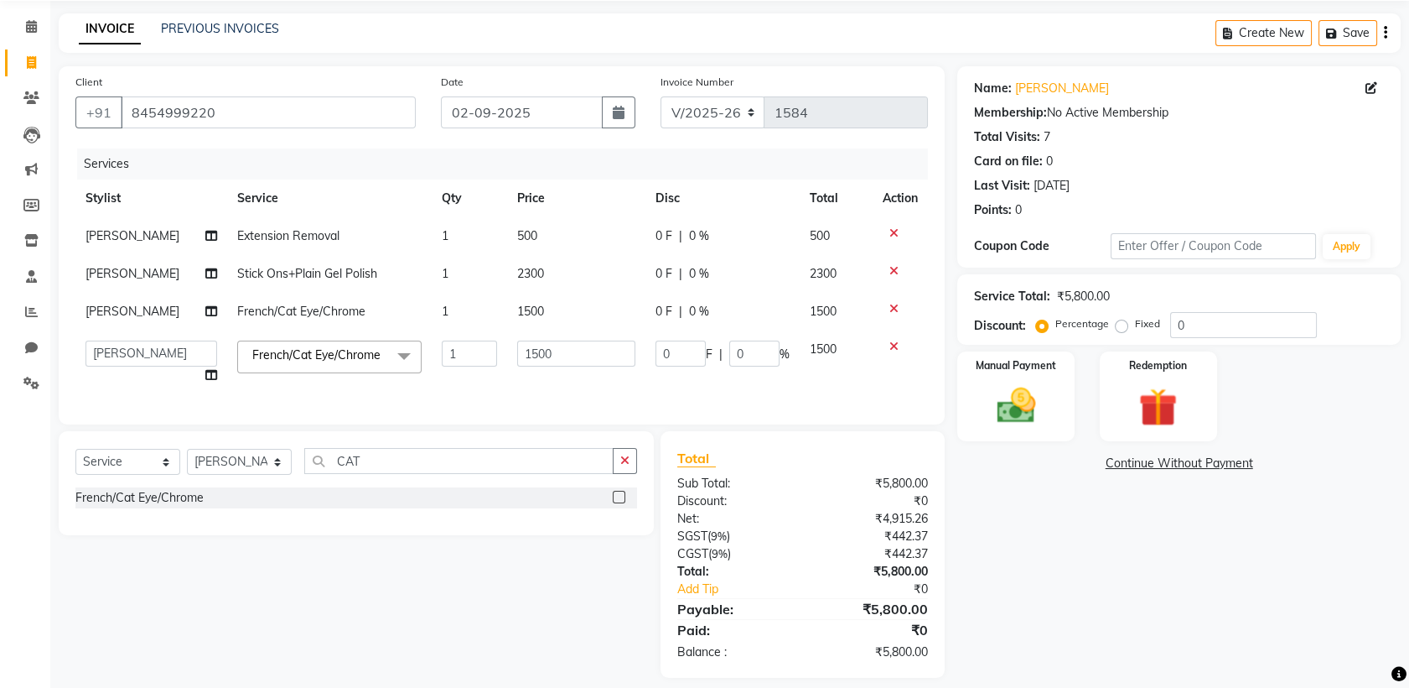
click at [626, 376] on td "1500" at bounding box center [576, 362] width 138 height 64
click at [600, 356] on input "1500" at bounding box center [576, 353] width 118 height 26
type input "1200"
click at [574, 294] on tbody "Aarti paswan Extension Removal 1 500 0 F | 0 % 500 Aarti paswan Stick Ons+Plain…" at bounding box center [501, 305] width 853 height 177
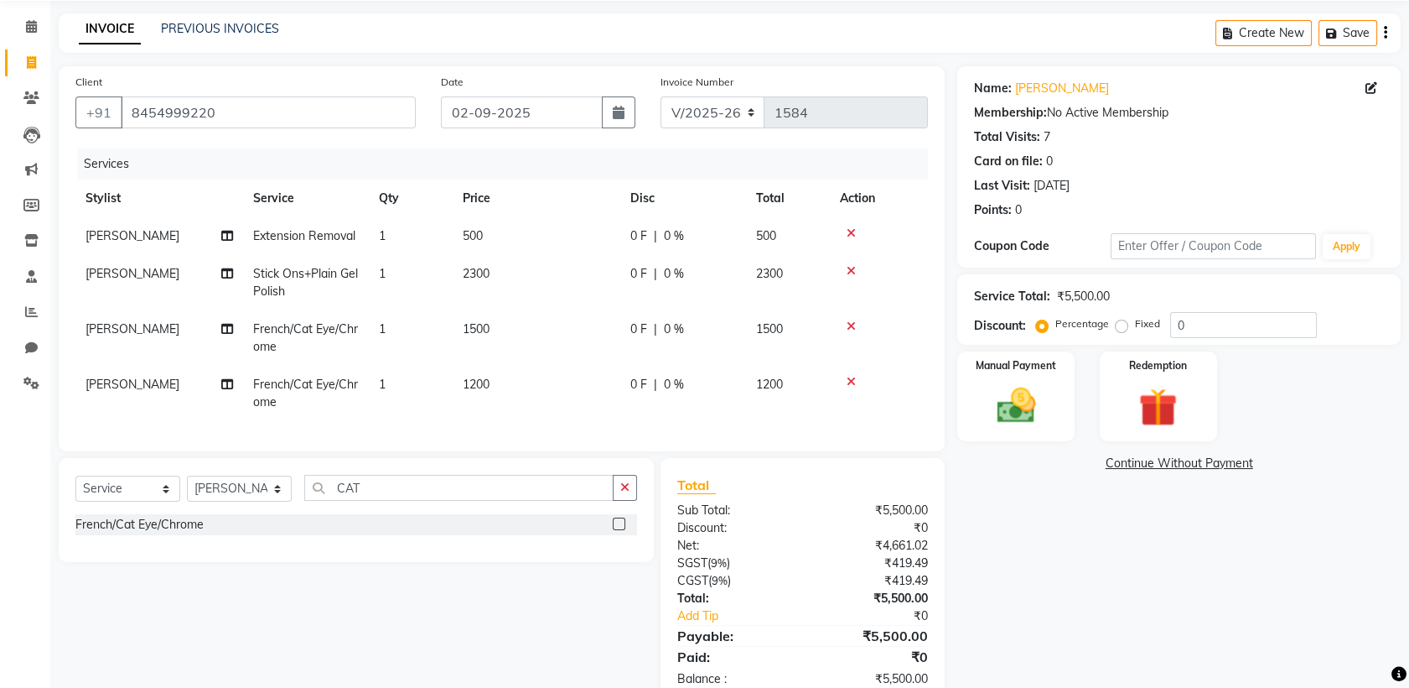
click at [568, 290] on td "2300" at bounding box center [537, 282] width 168 height 55
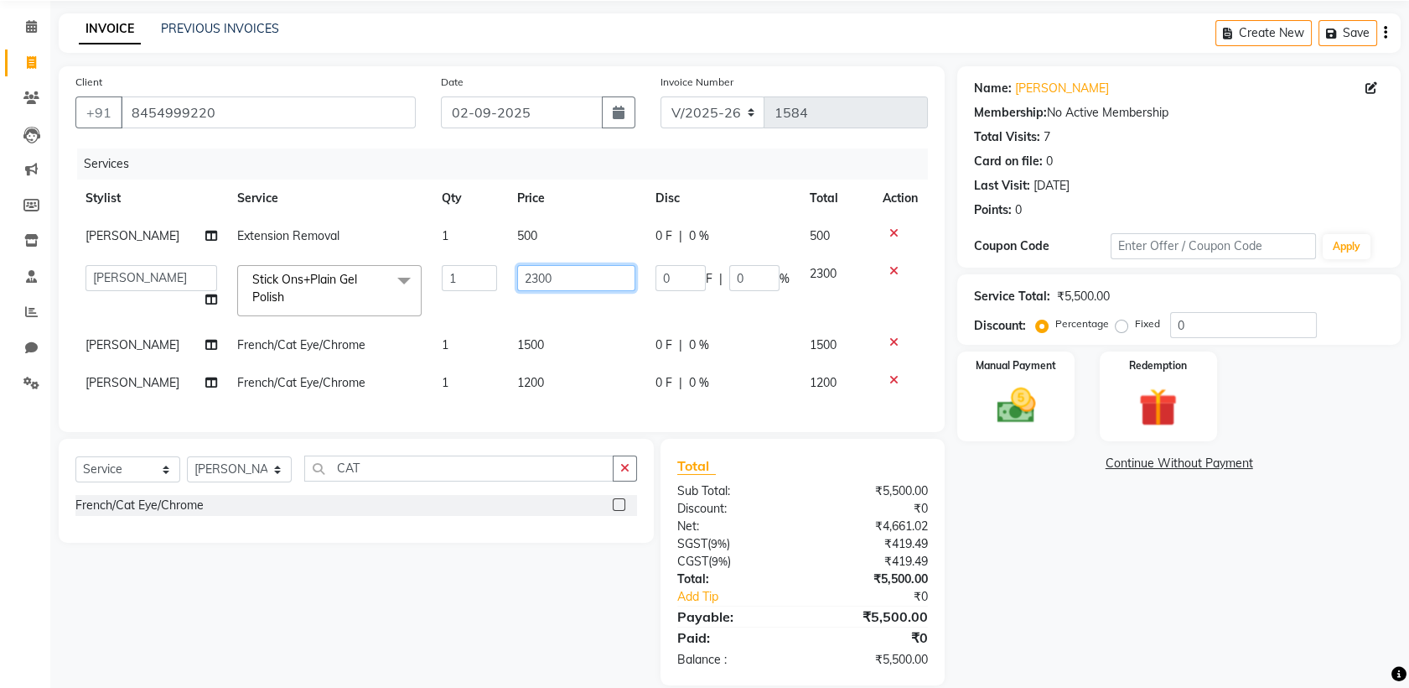
click at [557, 279] on input "2300" at bounding box center [576, 278] width 118 height 26
type input "2000"
click at [1046, 555] on div "Name: [PERSON_NAME] Membership: No Active Membership Total Visits: 7 Card on fi…" at bounding box center [1186, 375] width 456 height 619
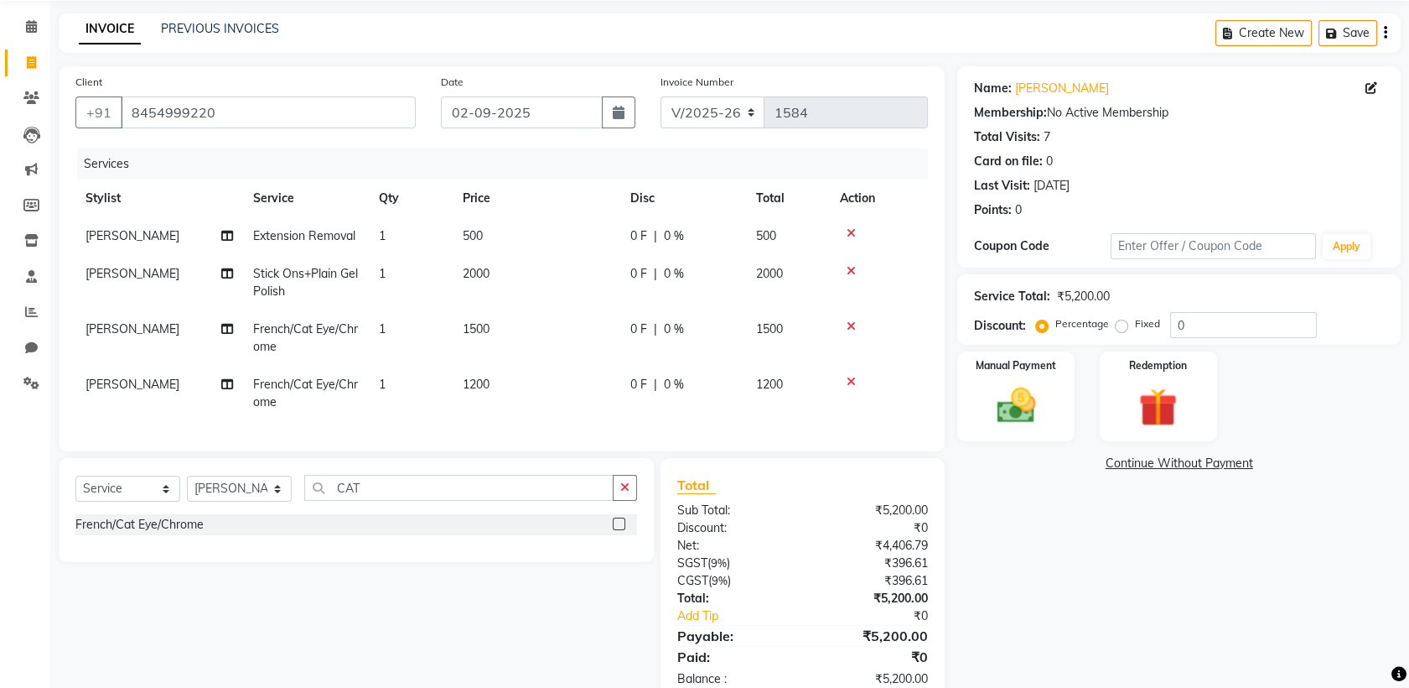
click at [584, 330] on td "1500" at bounding box center [537, 337] width 168 height 55
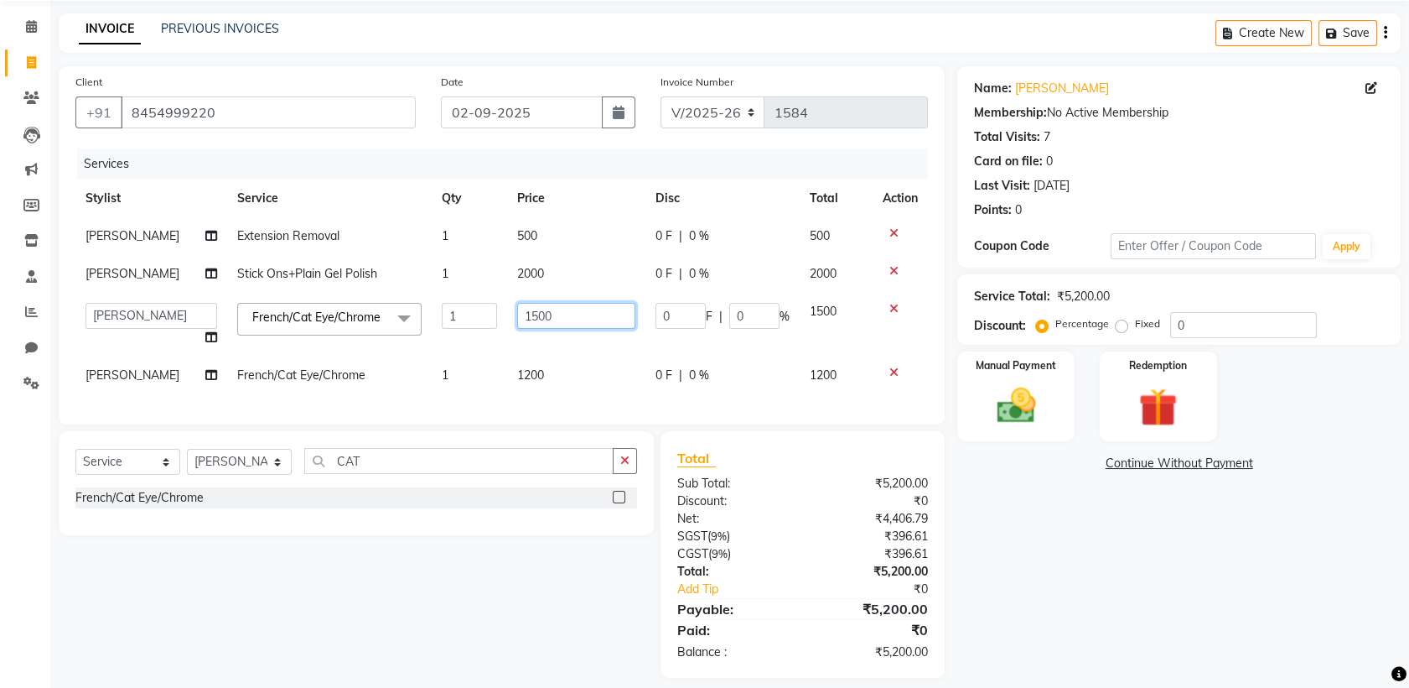
click at [598, 309] on input "1500" at bounding box center [576, 316] width 118 height 26
type input "1200"
click at [1202, 594] on div "Name: [PERSON_NAME] Membership: No Active Membership Total Visits: 7 Card on fi…" at bounding box center [1186, 371] width 456 height 611
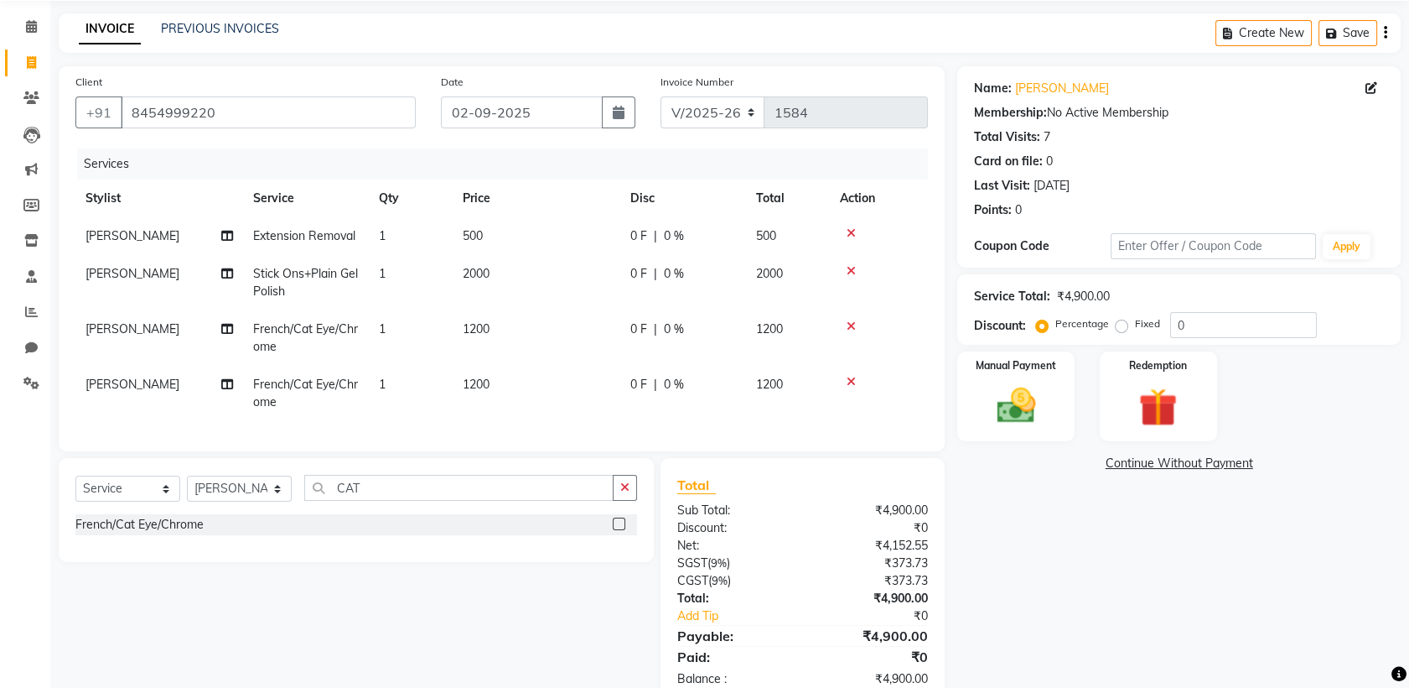
click at [525, 322] on td "1200" at bounding box center [537, 337] width 168 height 55
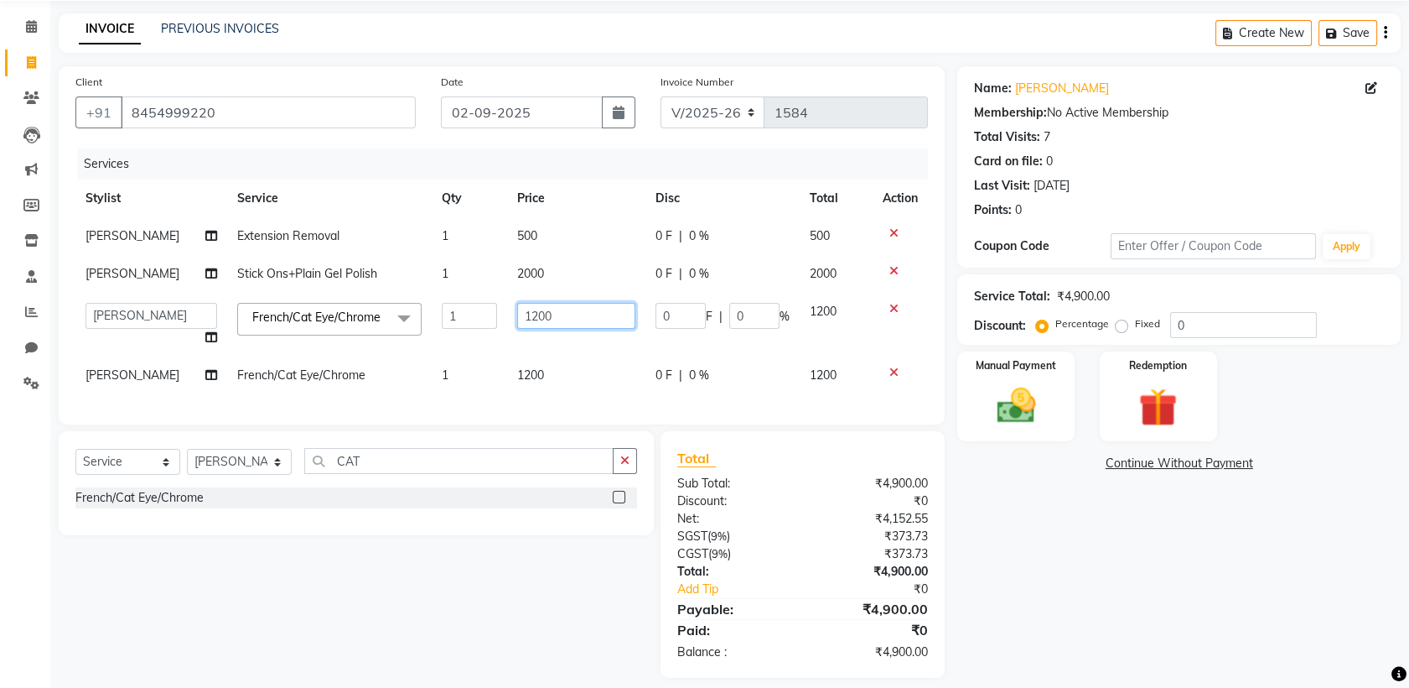
click at [529, 309] on input "1200" at bounding box center [576, 316] width 118 height 26
type input "1300"
click at [1067, 541] on div "Name: [PERSON_NAME] Membership: No Active Membership Total Visits: 7 Card on fi…" at bounding box center [1186, 371] width 456 height 611
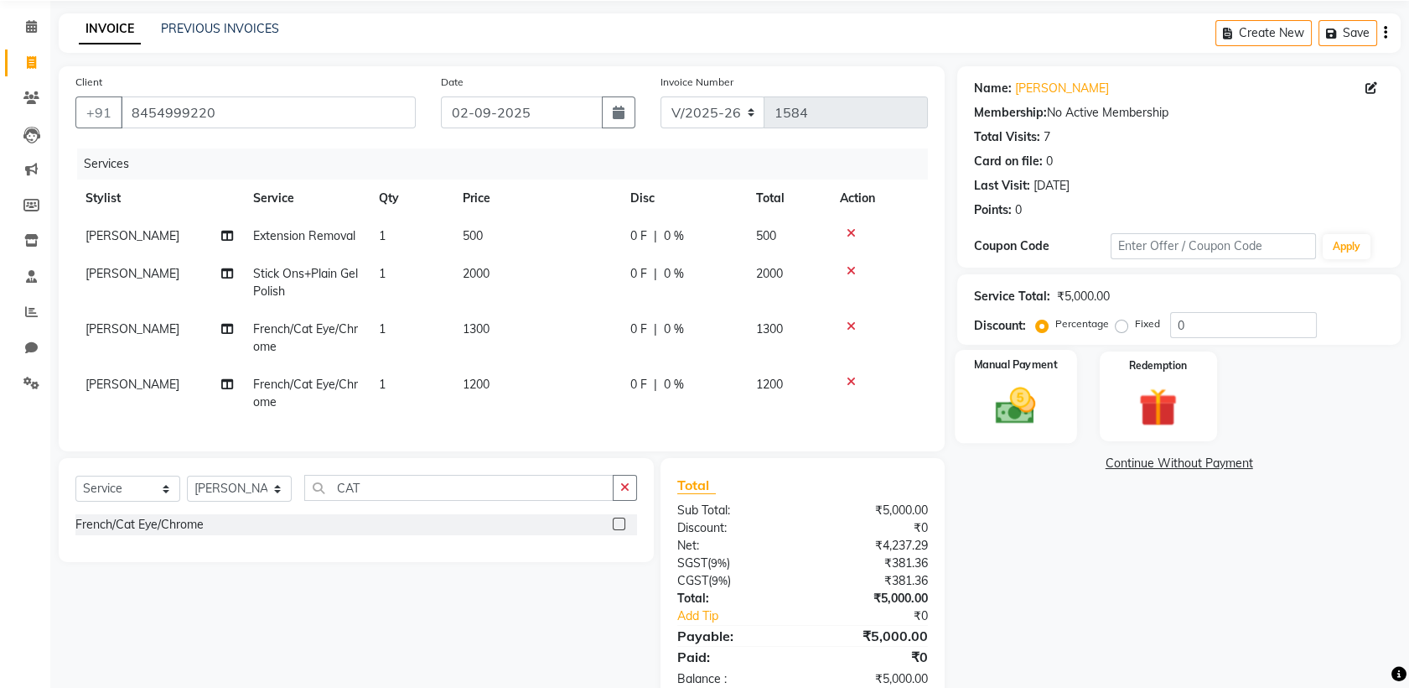
click at [1013, 399] on img at bounding box center [1016, 405] width 65 height 46
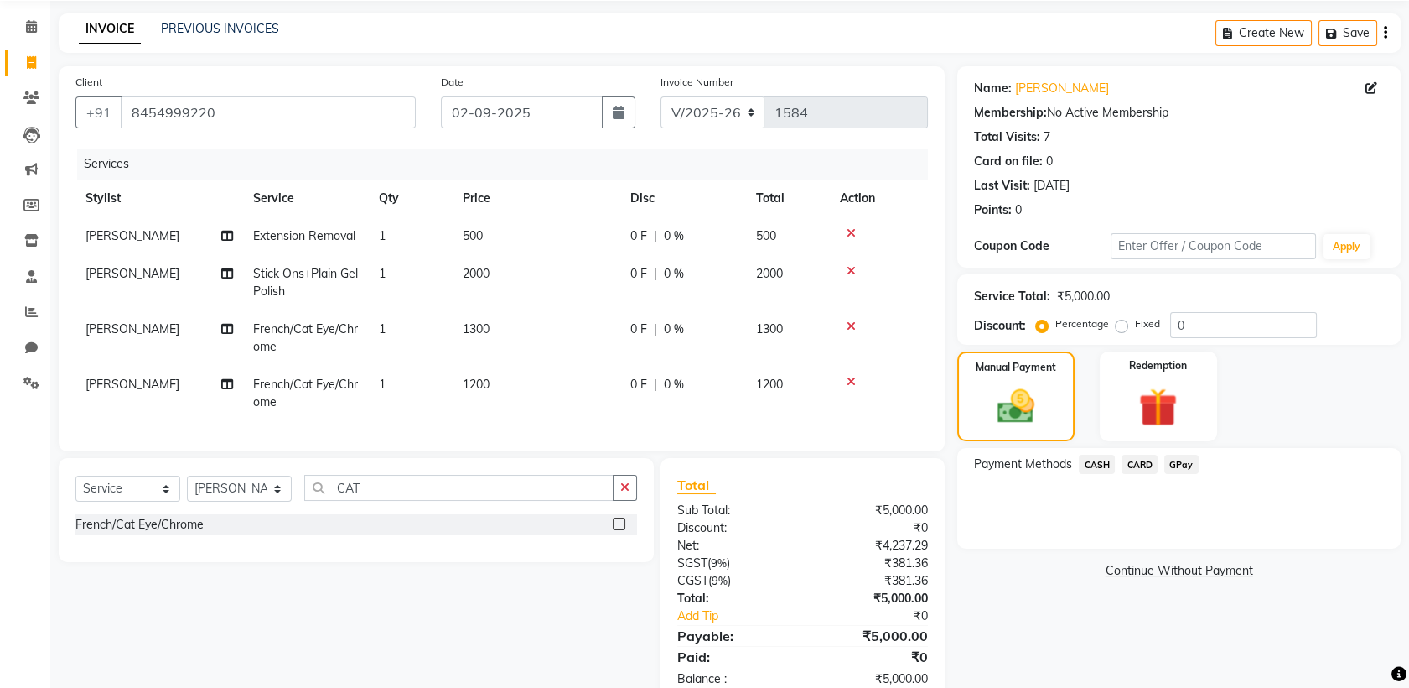
click at [1155, 466] on span "CARD" at bounding box center [1140, 463] width 36 height 19
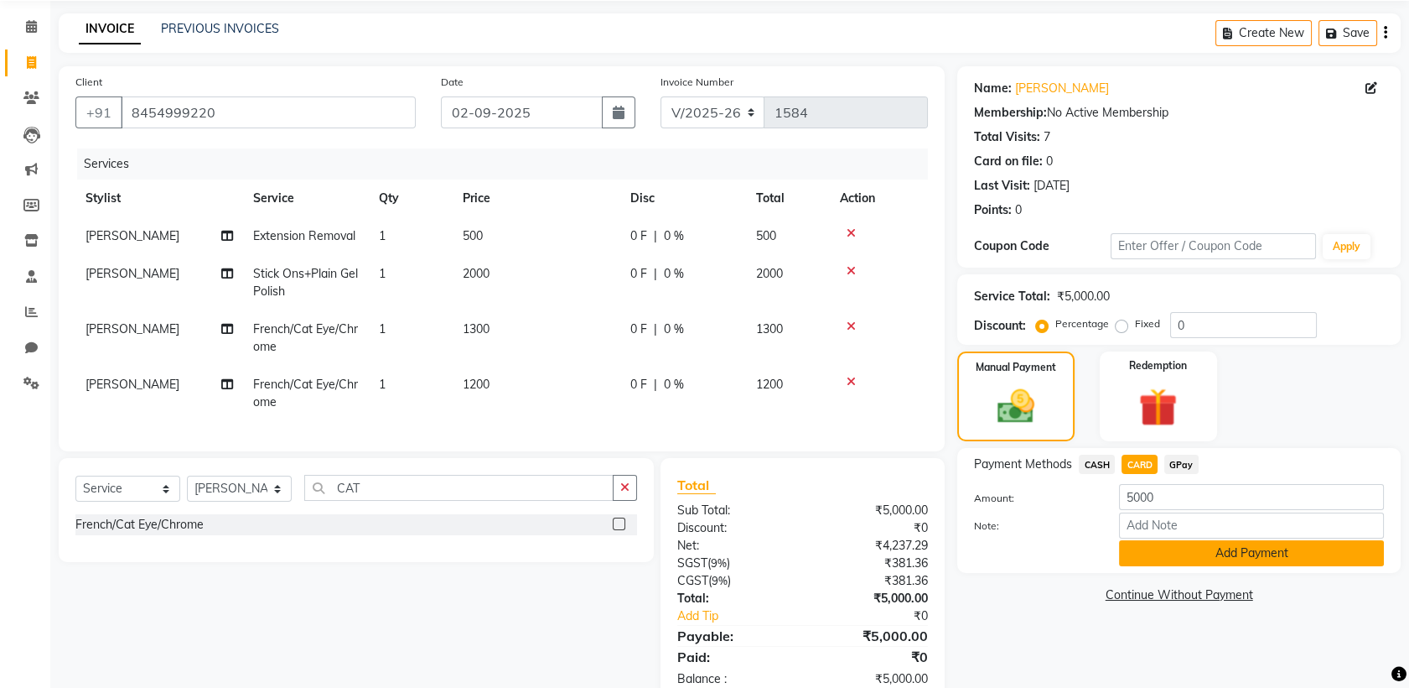
click at [1178, 563] on button "Add Payment" at bounding box center [1251, 553] width 265 height 26
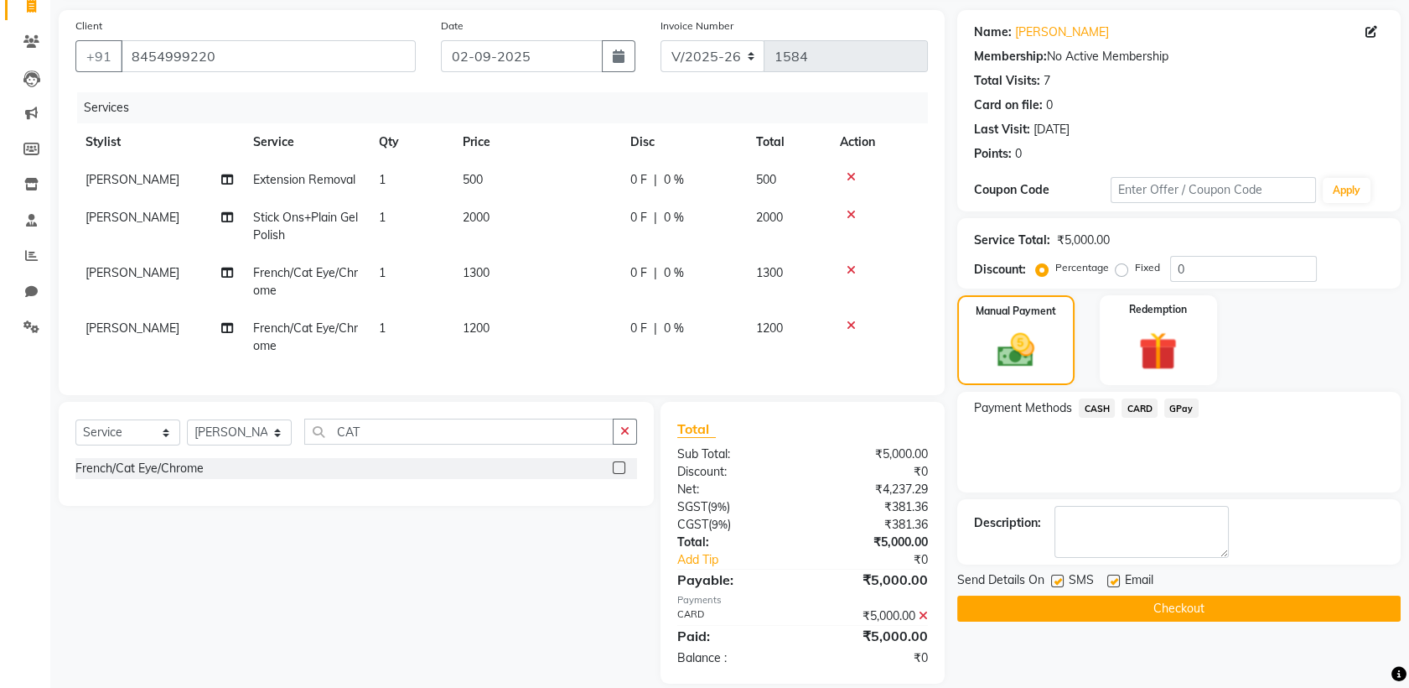
scroll to position [149, 0]
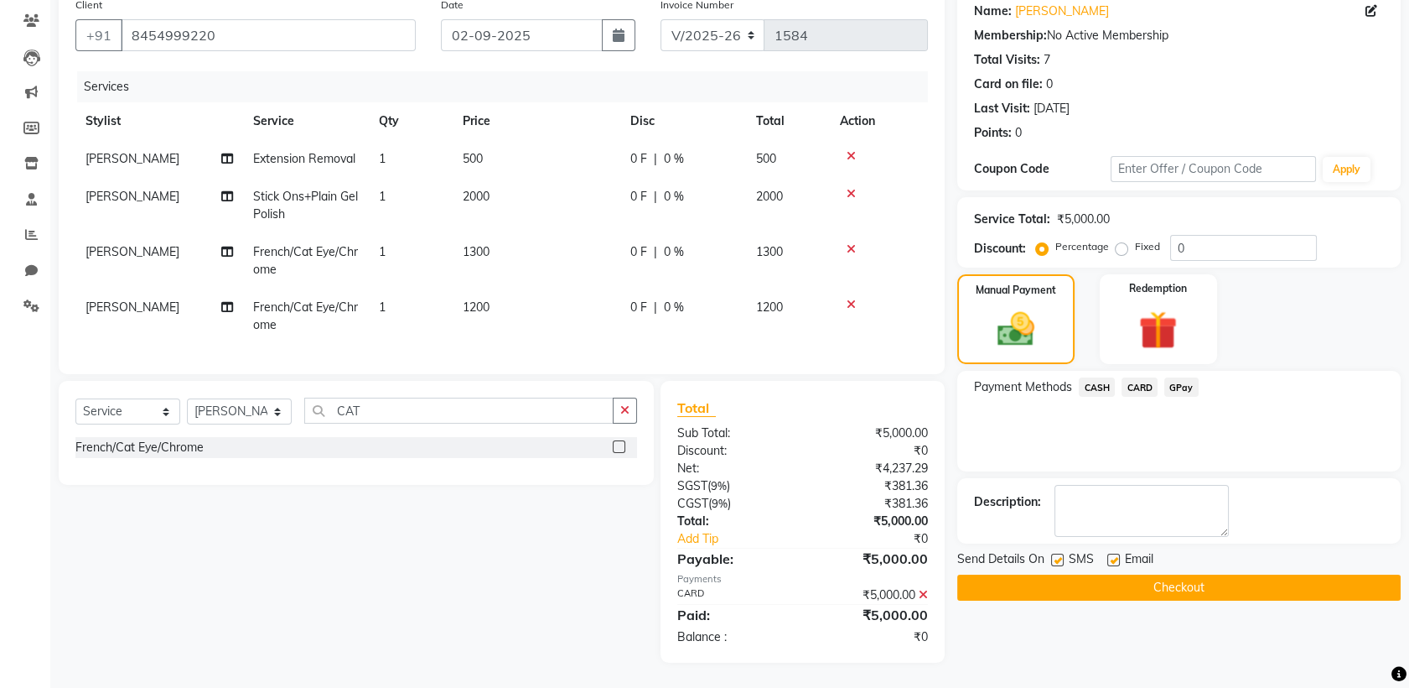
click at [1161, 584] on button "Checkout" at bounding box center [1180, 587] width 444 height 26
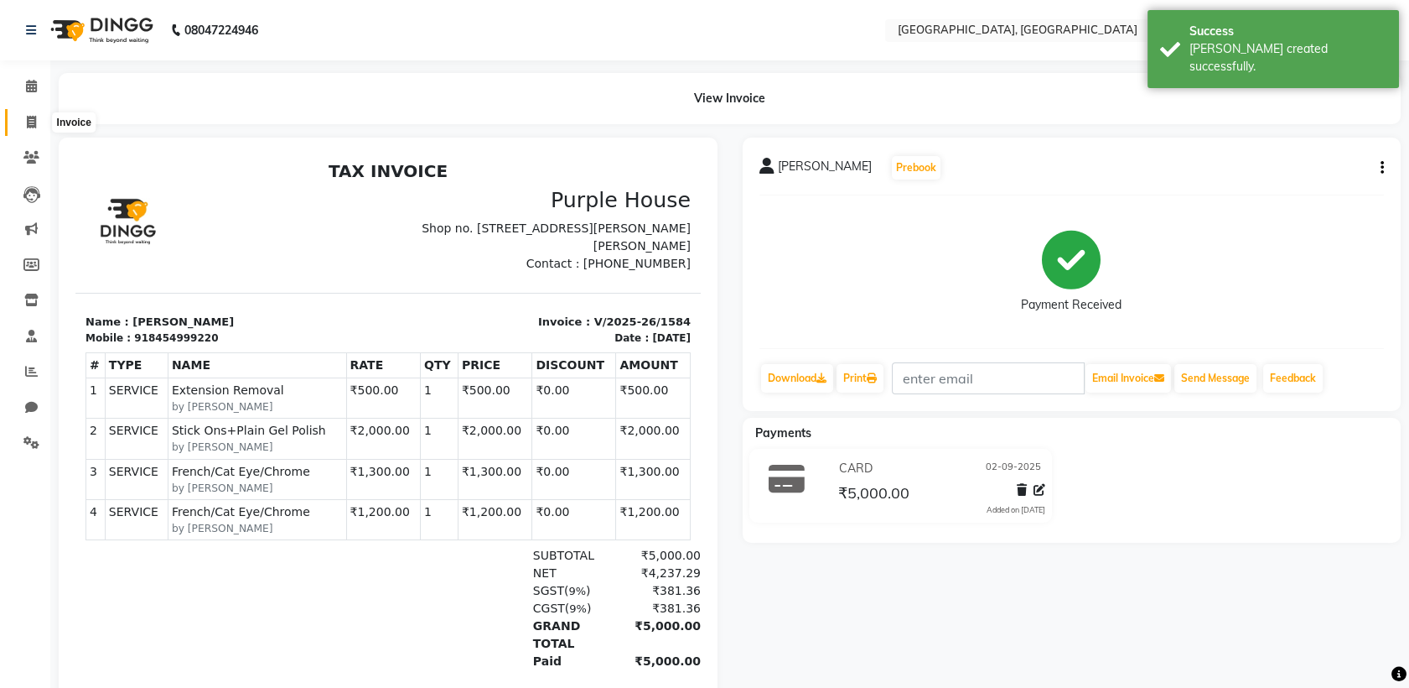
click at [34, 122] on icon at bounding box center [31, 122] width 9 height 13
select select "service"
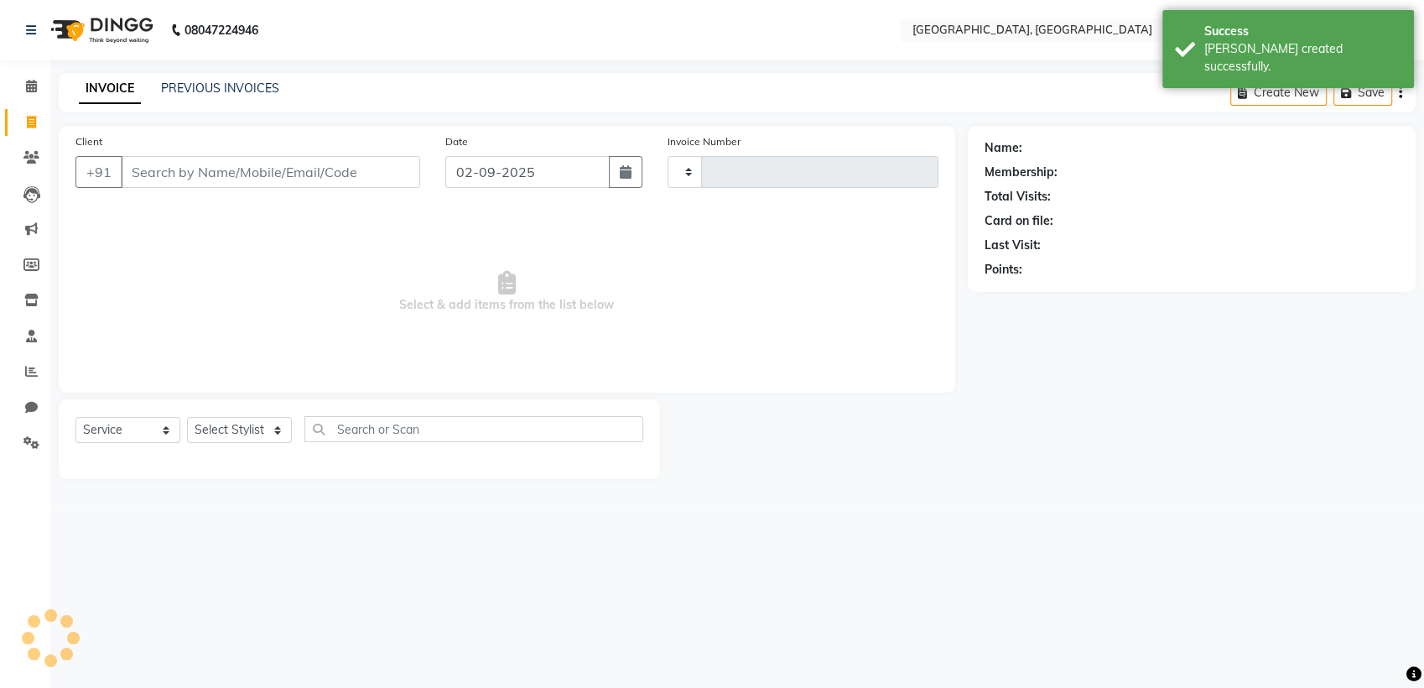
type input "1585"
select select "6682"
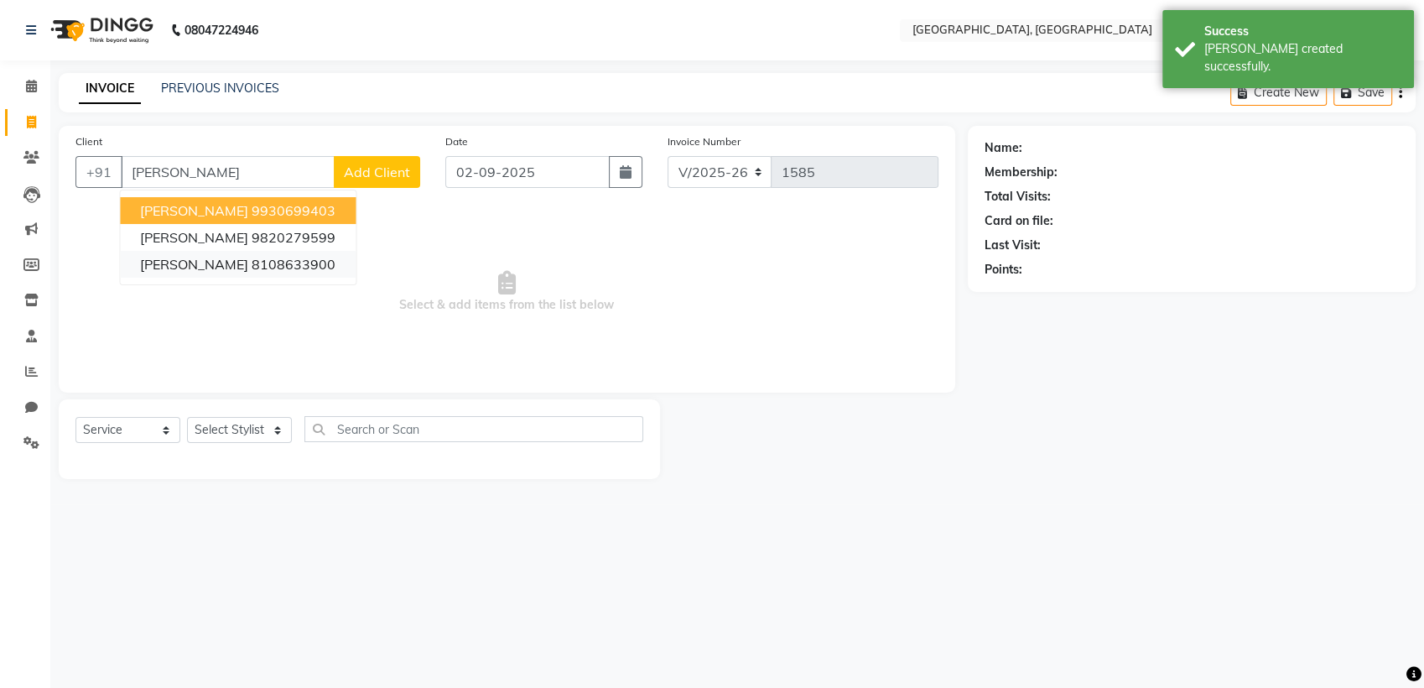
click at [252, 268] on ngb-highlight "8108633900" at bounding box center [294, 264] width 84 height 17
type input "8108633900"
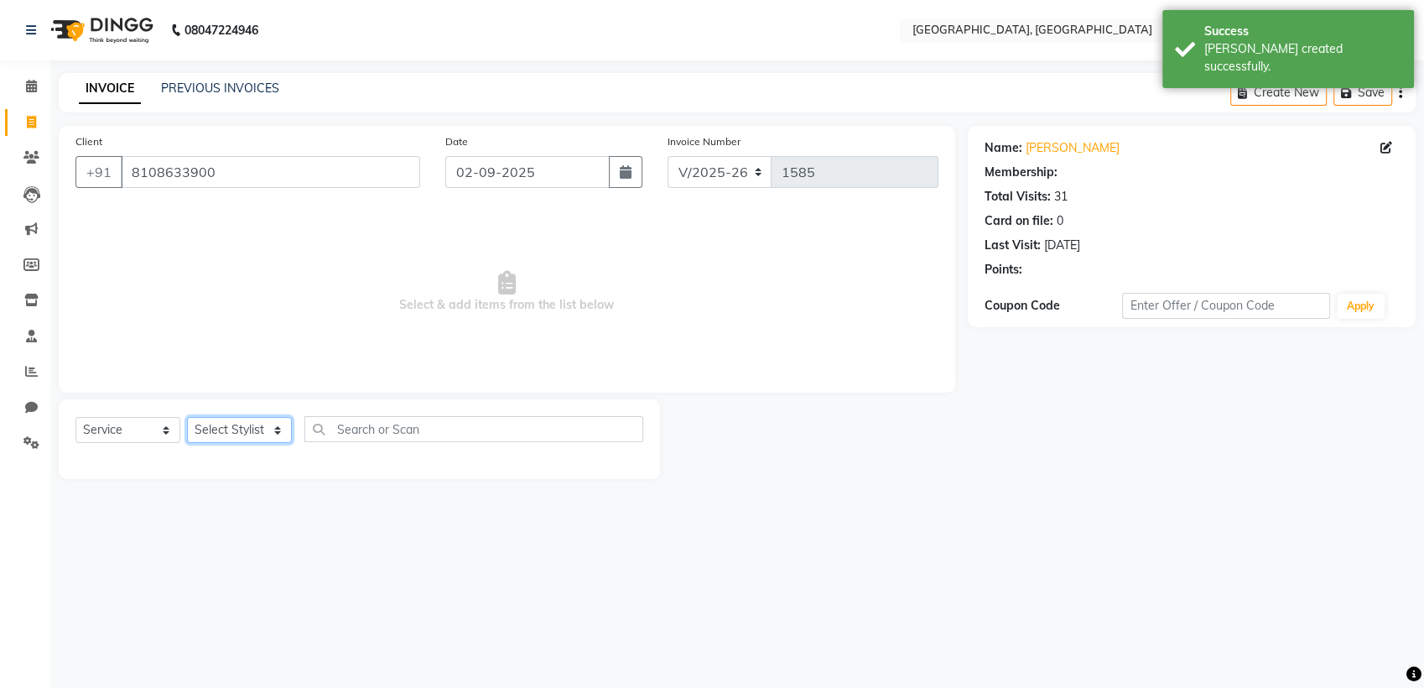
click at [276, 439] on select "Select Stylist Aarti paswan Ankit Arjun Athing Femita [PERSON_NAME] [PERSON_NAM…" at bounding box center [239, 430] width 105 height 26
select select "52158"
click at [187, 417] on select "Select Stylist Aarti paswan Ankit Arjun Athing Femita [PERSON_NAME] [PERSON_NAM…" at bounding box center [239, 430] width 105 height 26
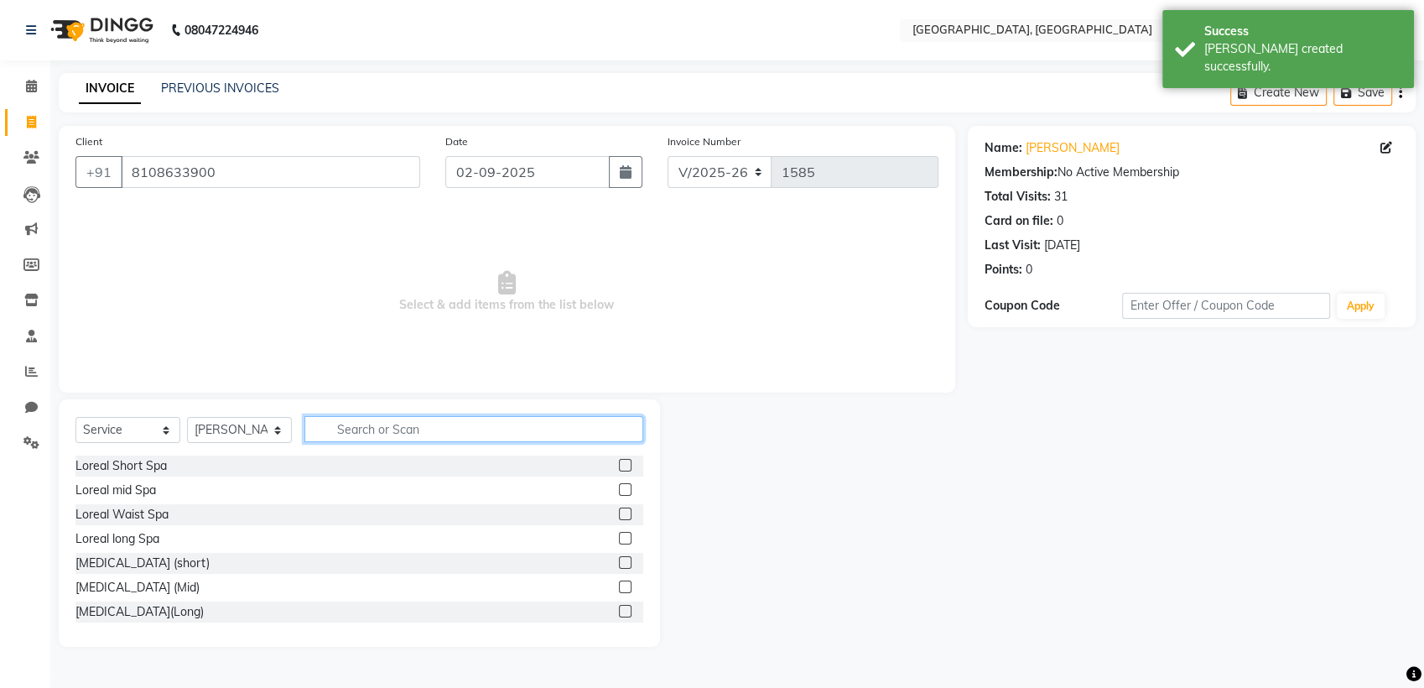
click at [378, 435] on input "text" at bounding box center [473, 429] width 339 height 26
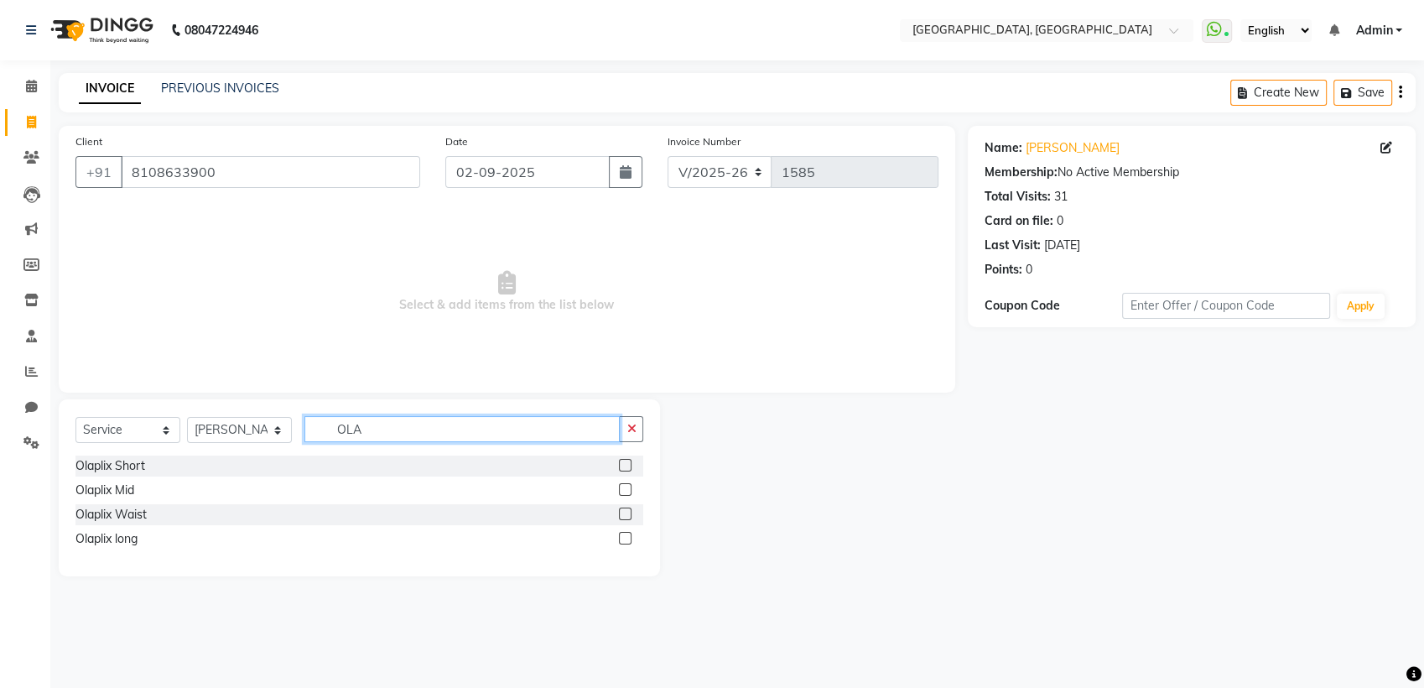
type input "OLA"
click at [626, 513] on label at bounding box center [625, 513] width 13 height 13
click at [626, 513] on input "checkbox" at bounding box center [624, 514] width 11 height 11
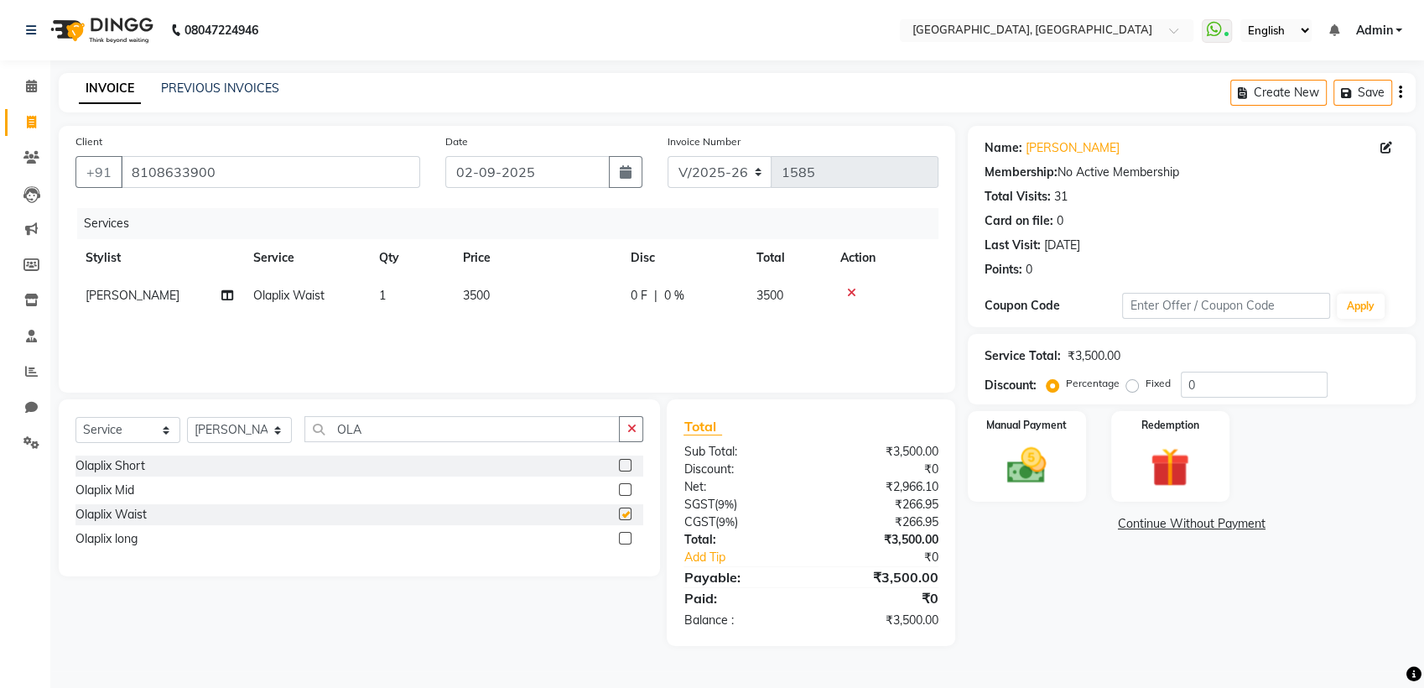
click at [543, 314] on td "3500" at bounding box center [537, 296] width 168 height 38
checkbox input "false"
select select "52158"
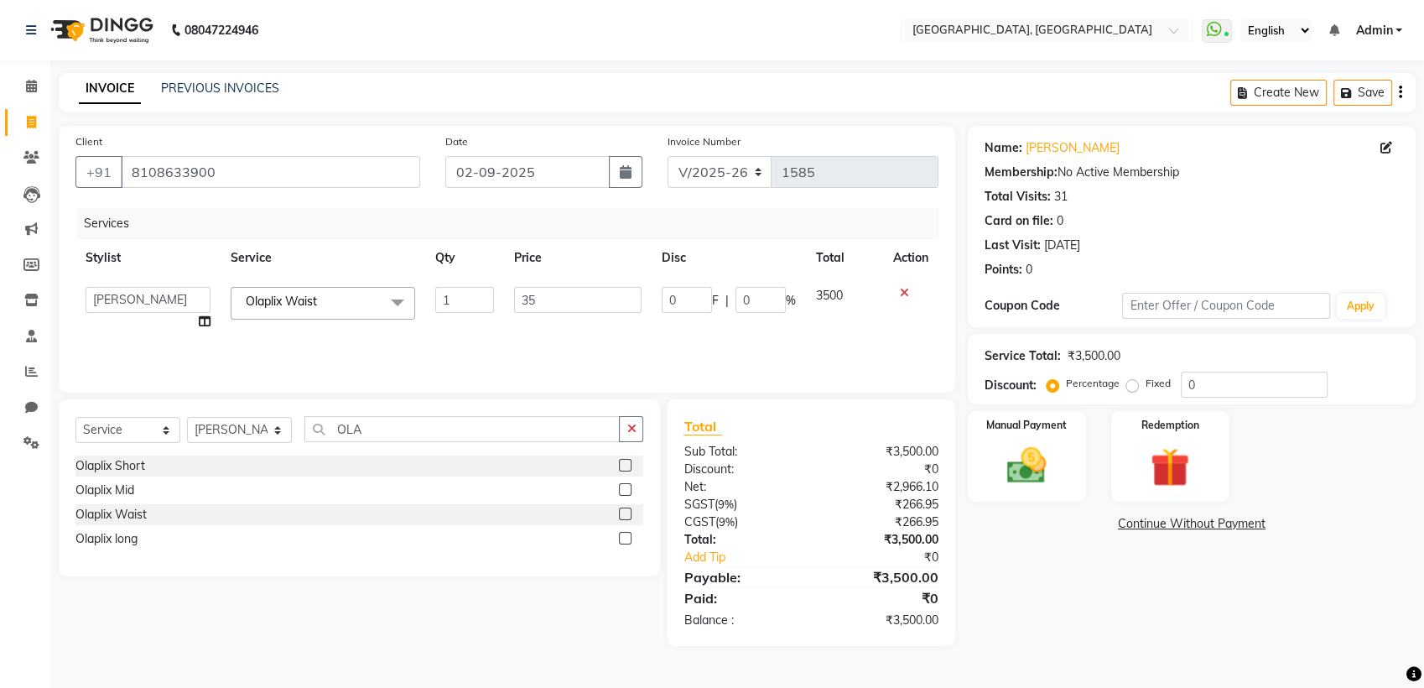
type input "3"
type input "2800"
click at [631, 429] on icon "button" at bounding box center [630, 429] width 9 height 12
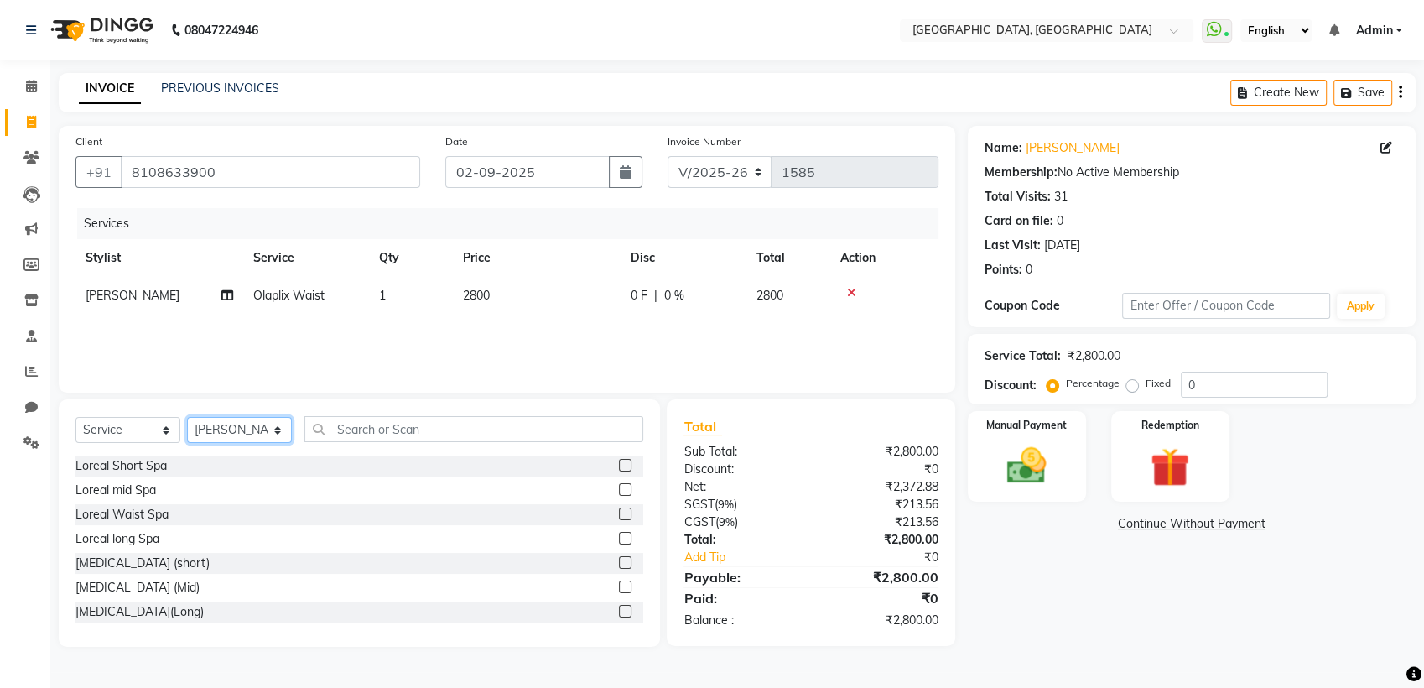
click at [281, 433] on select "Select Stylist Aarti paswan Ankit Arjun Athing Femita [PERSON_NAME] [PERSON_NAM…" at bounding box center [239, 430] width 105 height 26
select select "67573"
click at [187, 417] on select "Select Stylist Aarti paswan Ankit Arjun Athing Femita [PERSON_NAME] [PERSON_NAM…" at bounding box center [239, 430] width 105 height 26
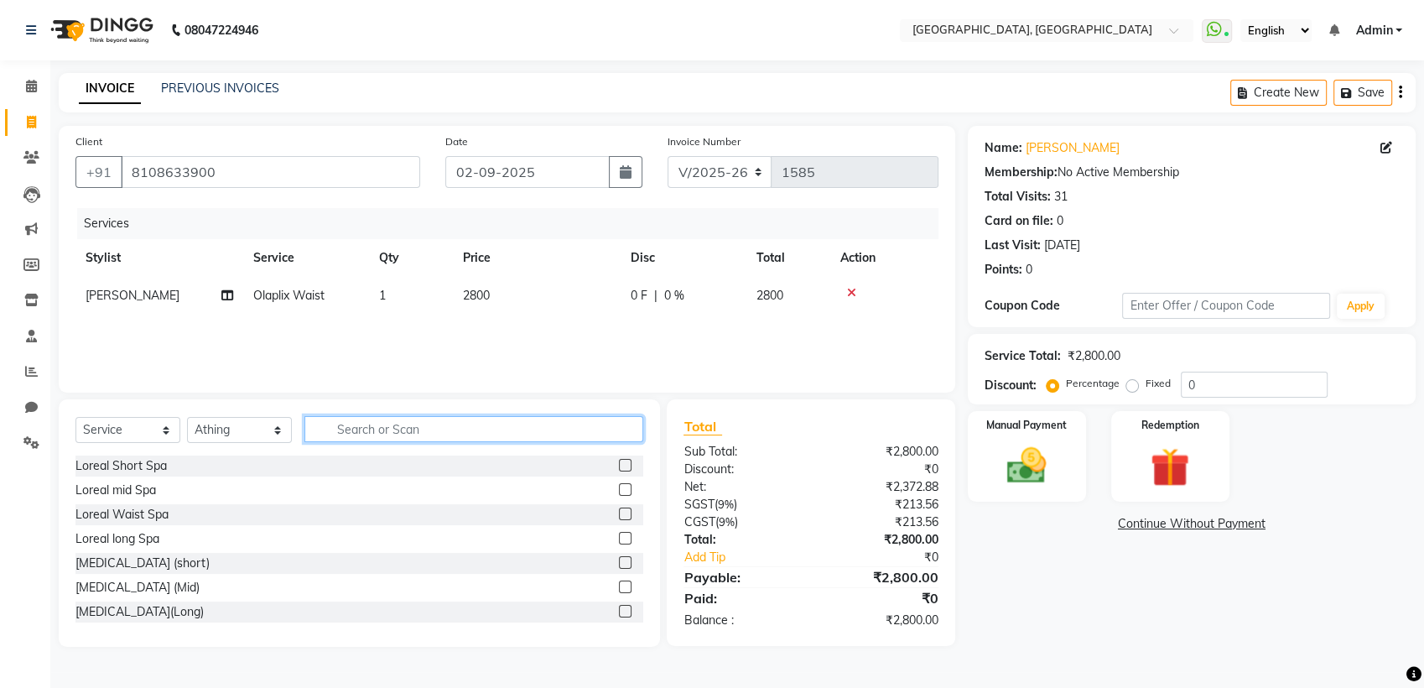
click at [402, 435] on input "text" at bounding box center [473, 429] width 339 height 26
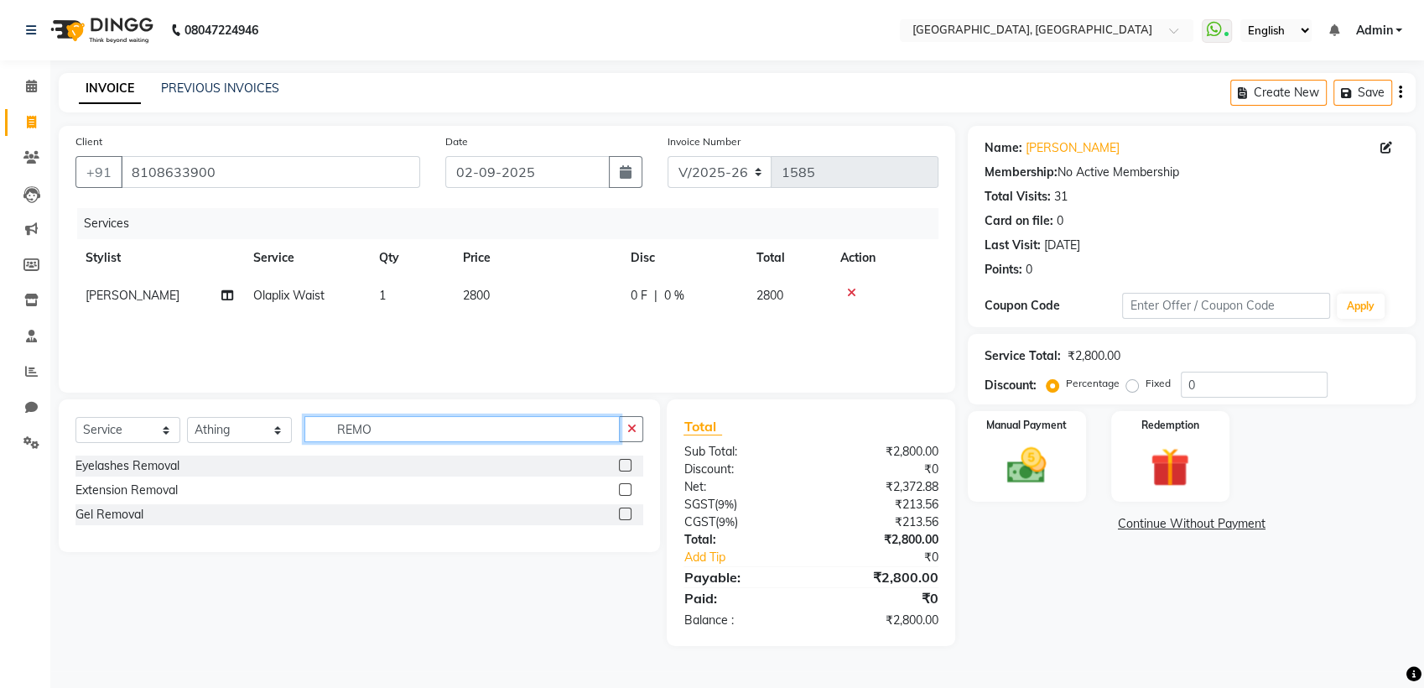
type input "REMO"
click at [626, 490] on label at bounding box center [625, 489] width 13 height 13
click at [626, 490] on input "checkbox" at bounding box center [624, 490] width 11 height 11
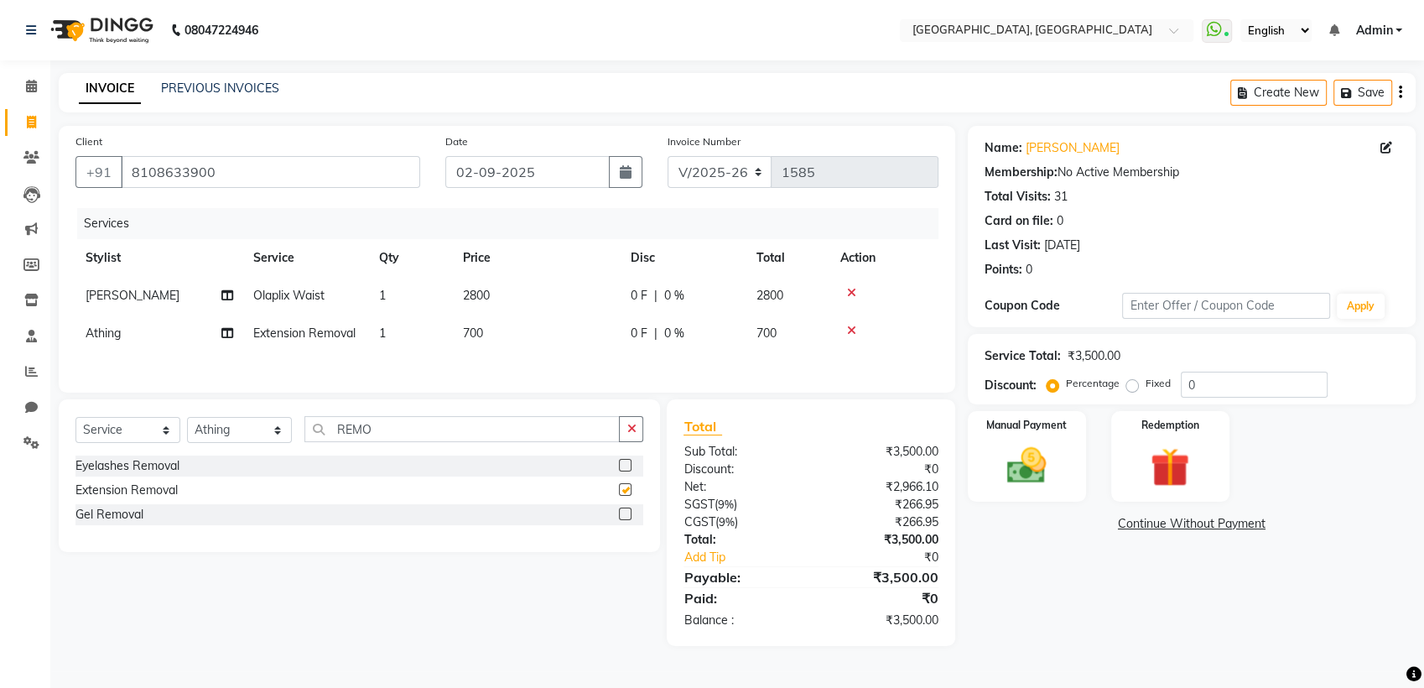
checkbox input "false"
click at [1054, 470] on img at bounding box center [1026, 465] width 64 height 45
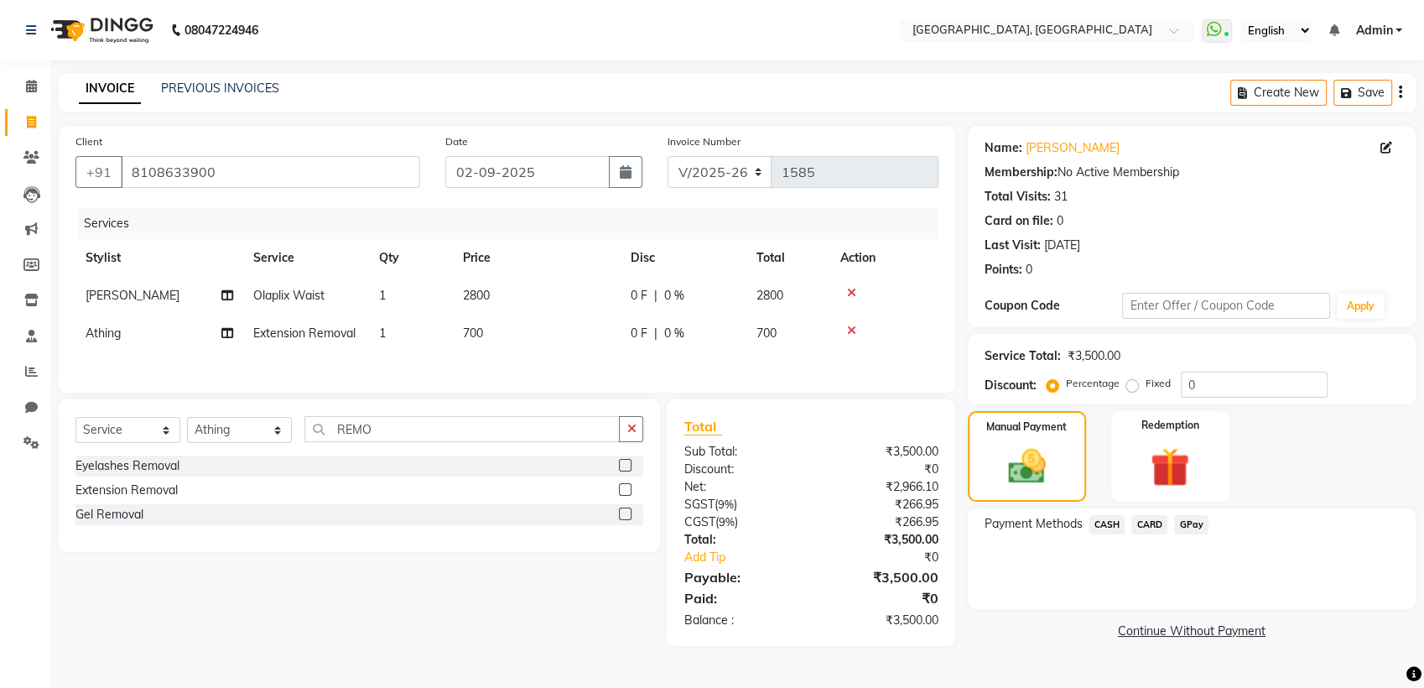
click at [1190, 533] on span "GPay" at bounding box center [1191, 524] width 34 height 19
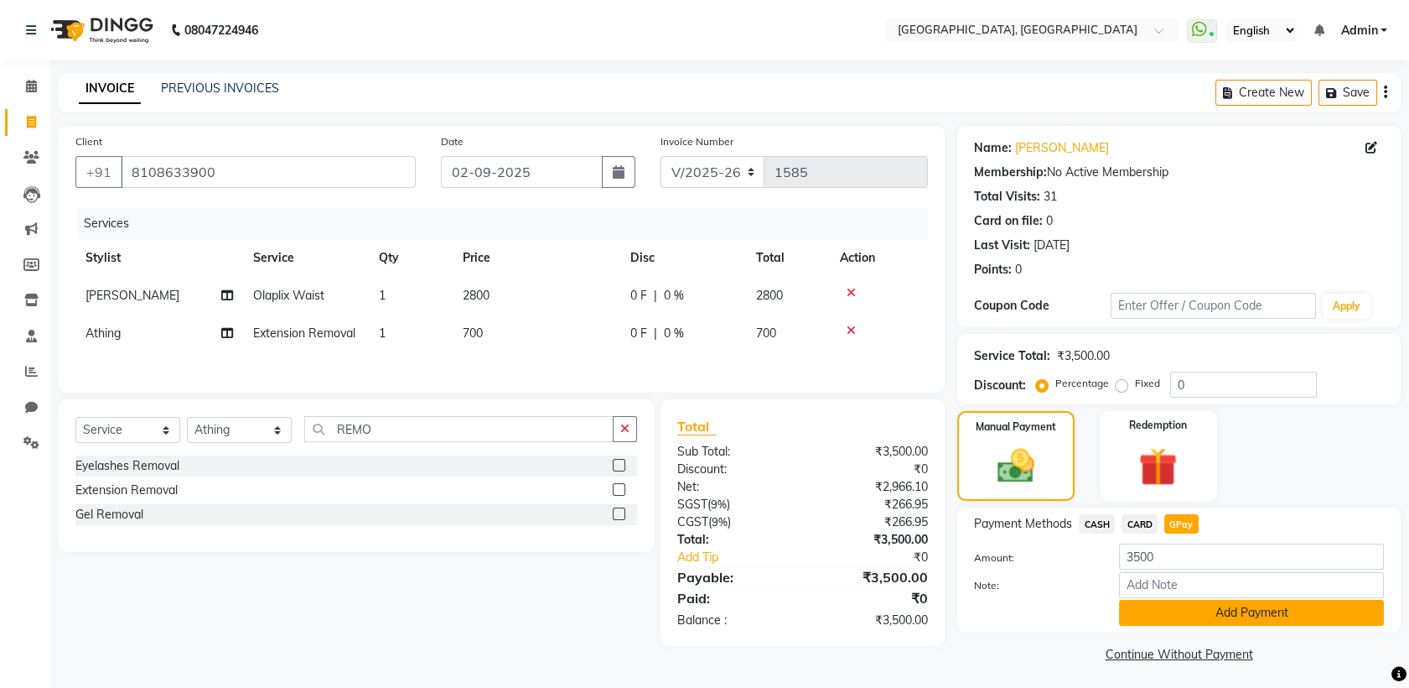
click at [1164, 604] on button "Add Payment" at bounding box center [1251, 613] width 265 height 26
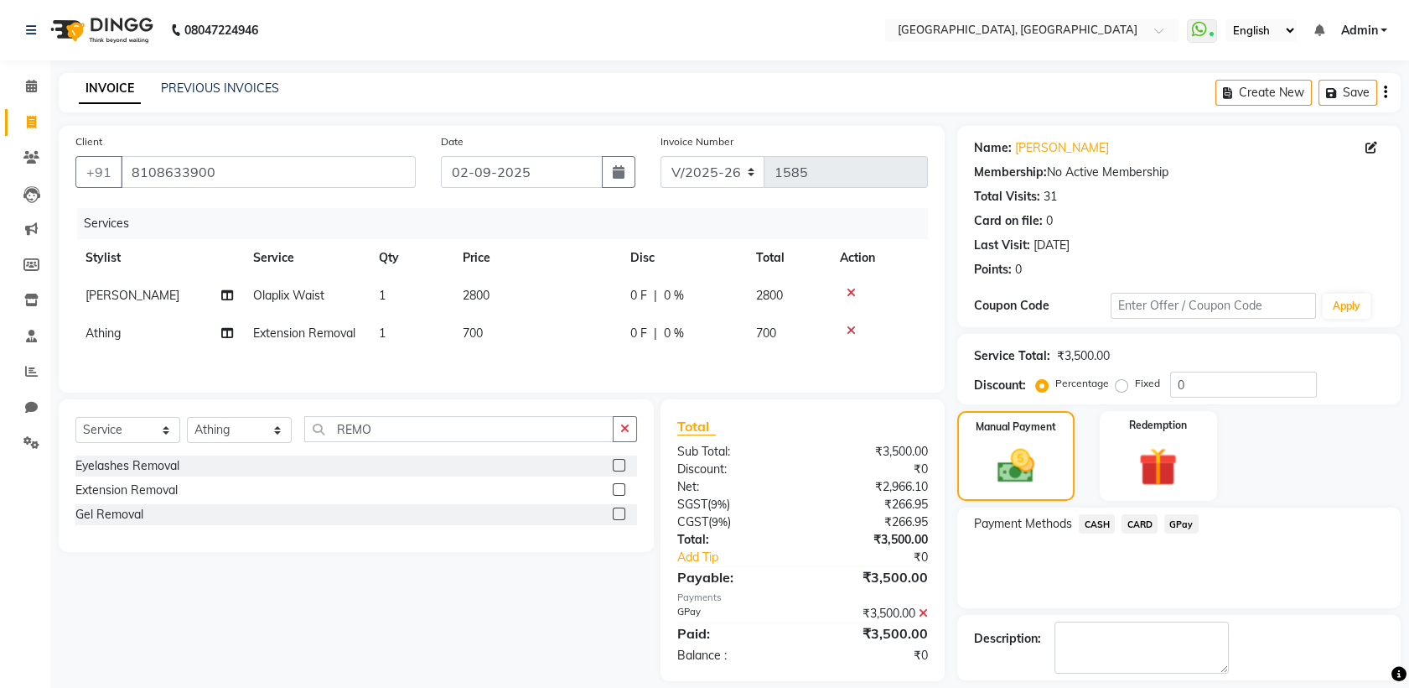
scroll to position [74, 0]
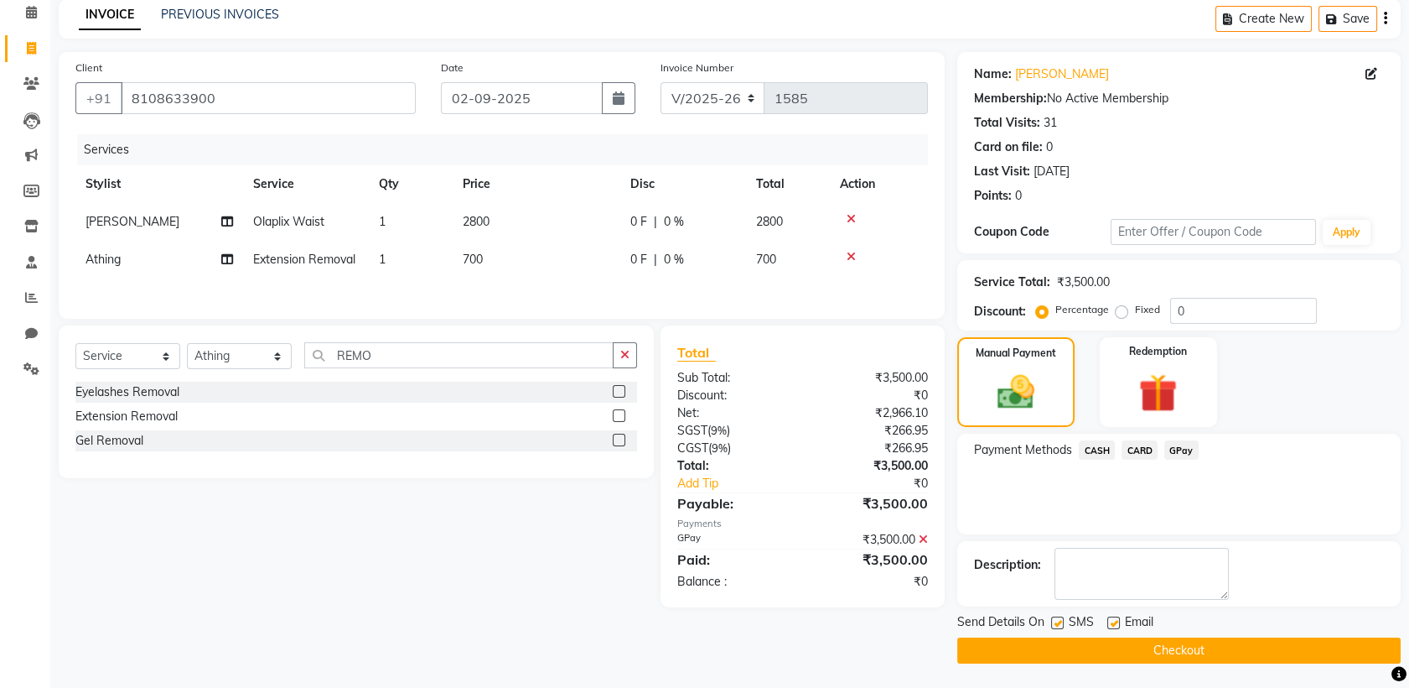
click at [1059, 622] on label at bounding box center [1057, 622] width 13 height 13
click at [1059, 622] on input "checkbox" at bounding box center [1056, 623] width 11 height 11
checkbox input "false"
click at [1072, 657] on button "Checkout" at bounding box center [1180, 650] width 444 height 26
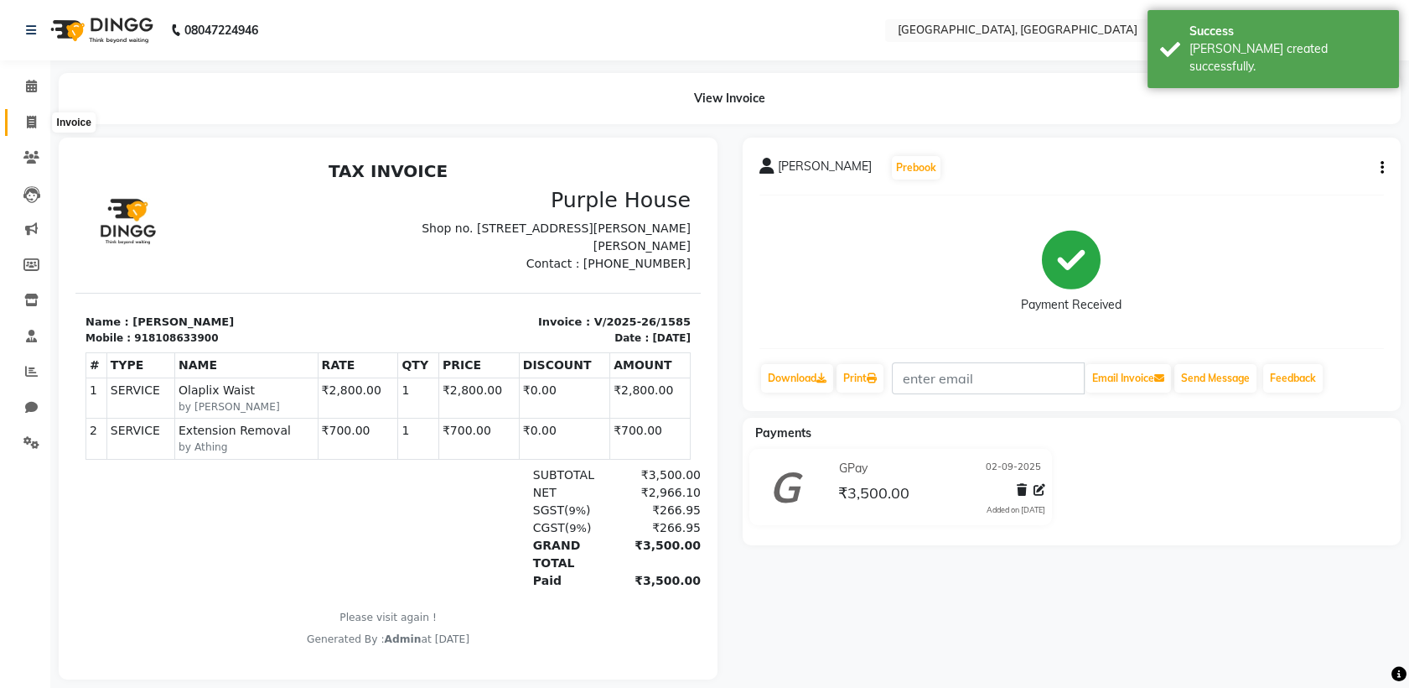
click at [30, 116] on icon at bounding box center [31, 122] width 9 height 13
select select "service"
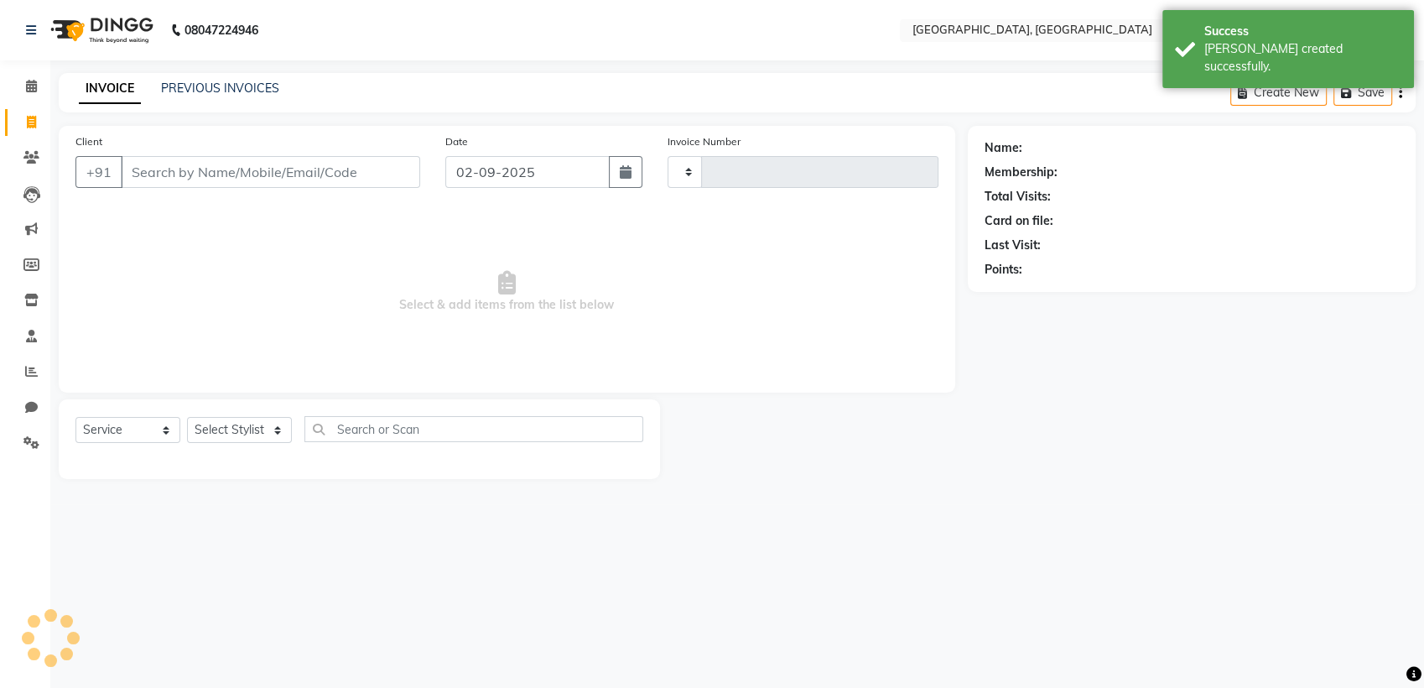
type input "1586"
select select "6682"
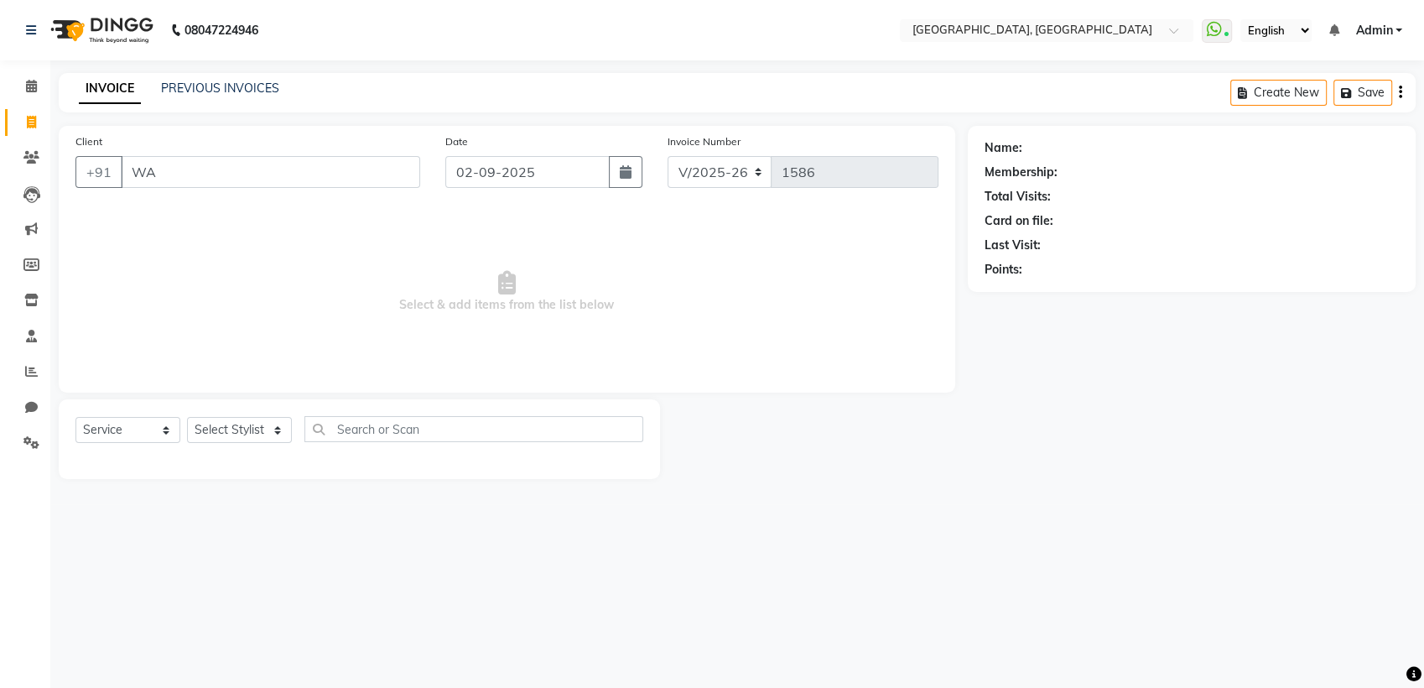
type input "W"
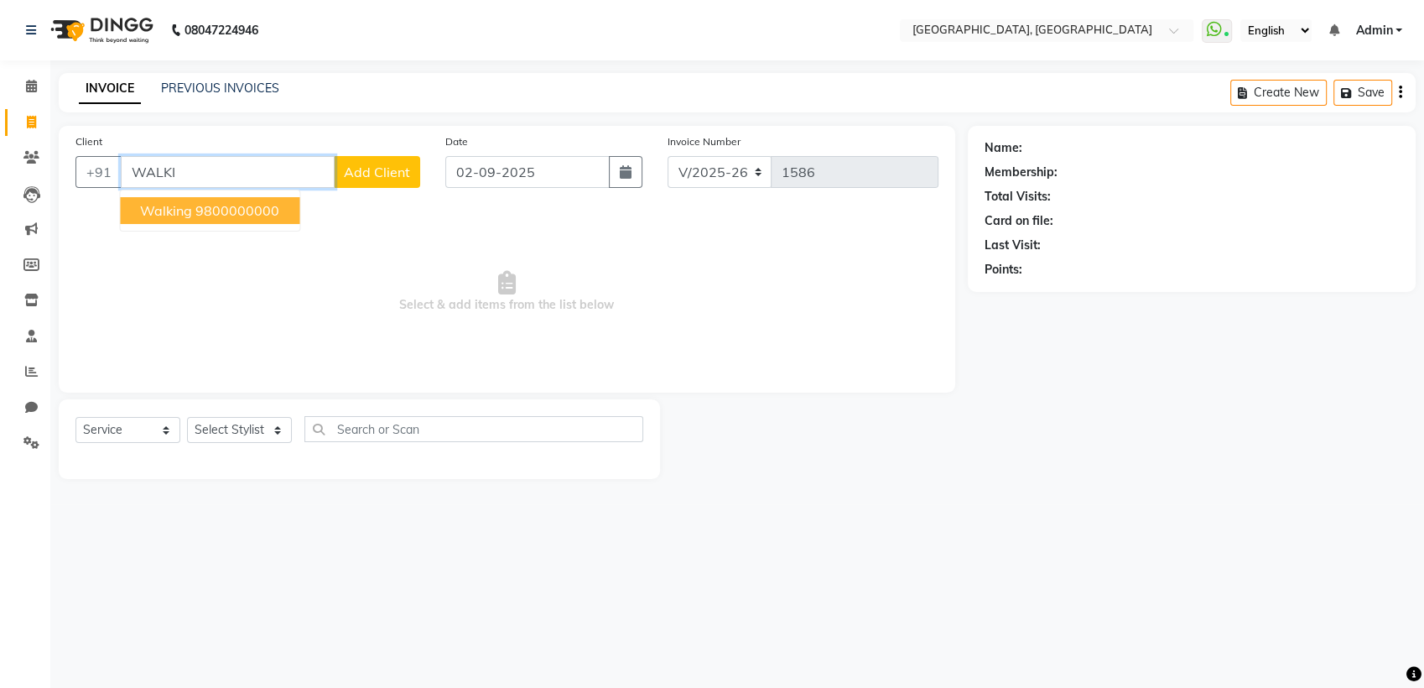
click at [261, 218] on ngb-highlight "9800000000" at bounding box center [237, 210] width 84 height 17
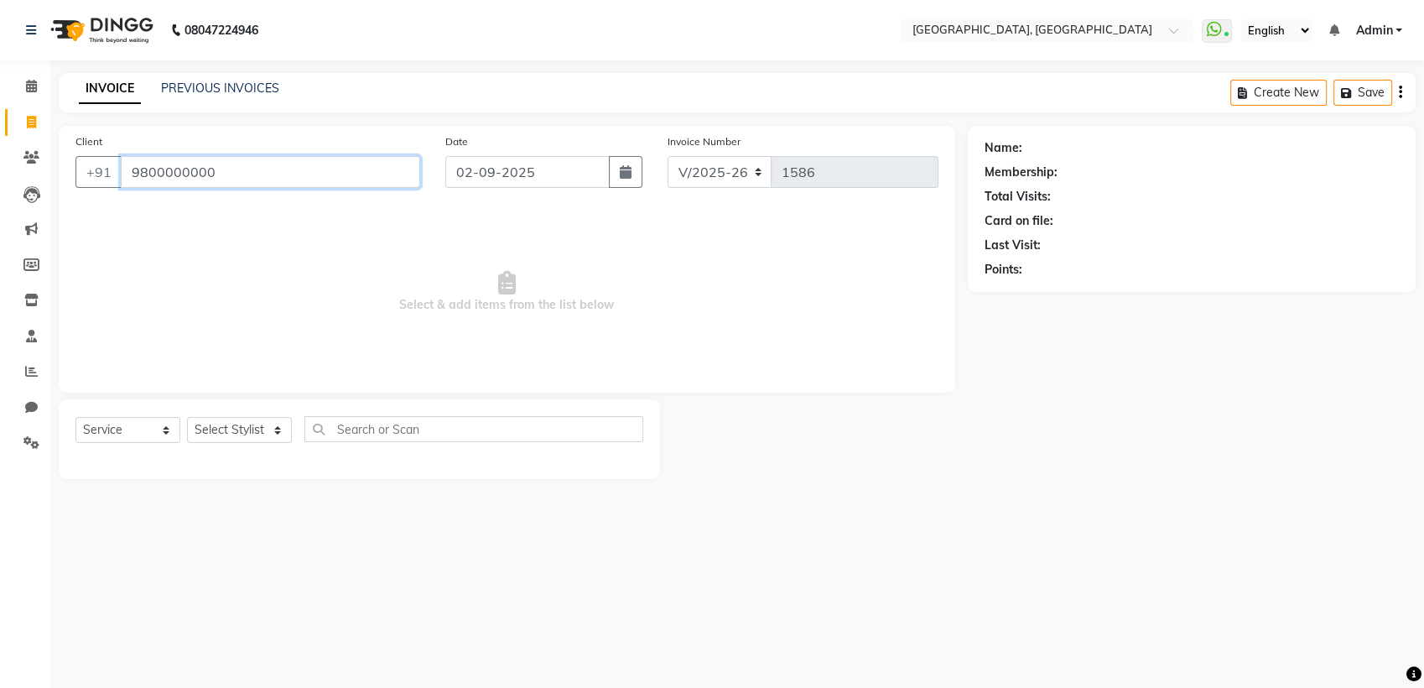
type input "9800000000"
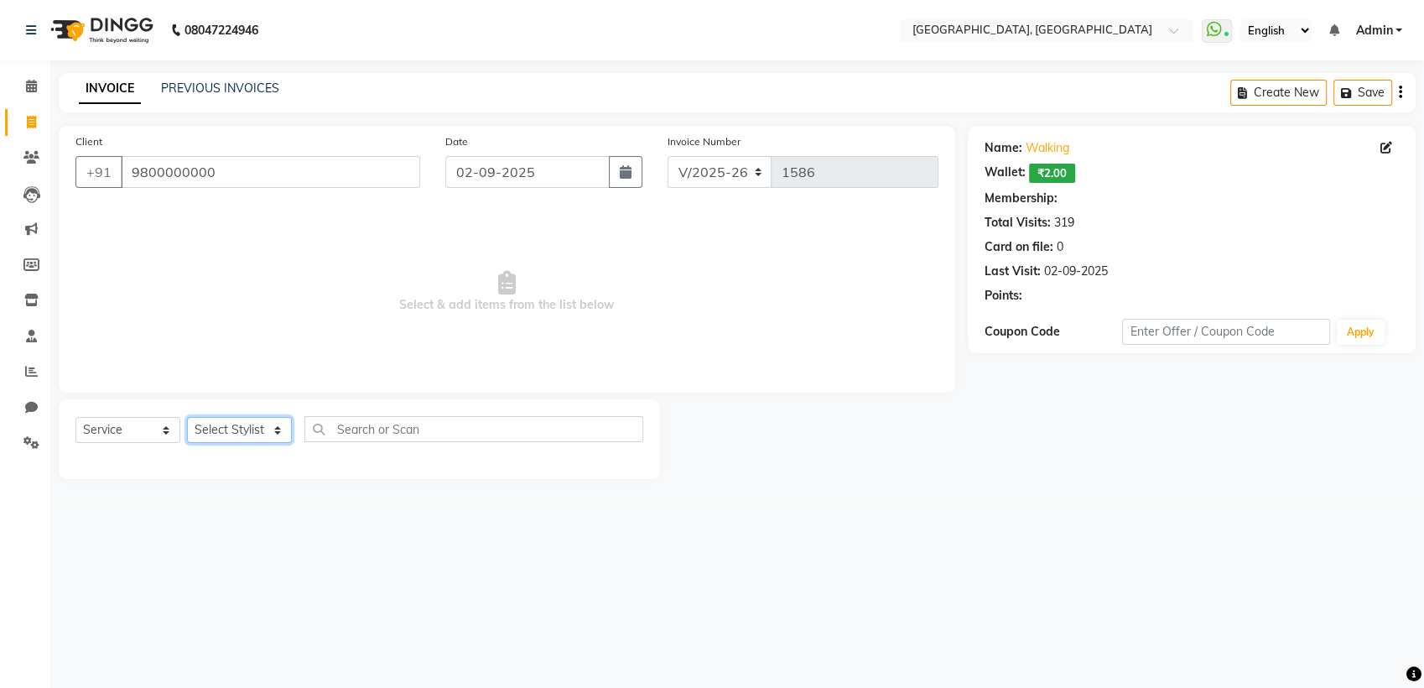
click at [262, 434] on select "Select Stylist Aarti paswan Ankit Arjun Athing Femita [PERSON_NAME] [PERSON_NAM…" at bounding box center [239, 430] width 105 height 26
select select "67961"
click at [187, 417] on select "Select Stylist Aarti paswan Ankit Arjun Athing Femita [PERSON_NAME] [PERSON_NAM…" at bounding box center [239, 430] width 105 height 26
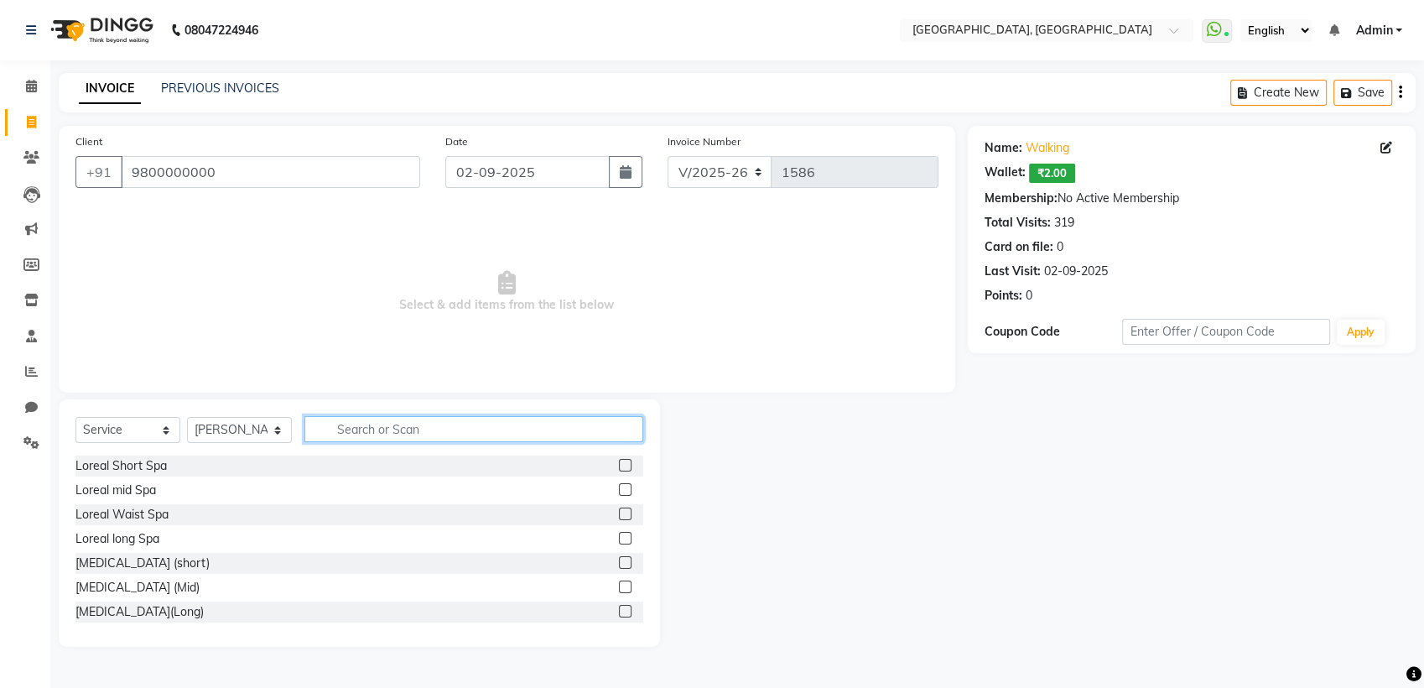
click at [456, 435] on input "text" at bounding box center [473, 429] width 339 height 26
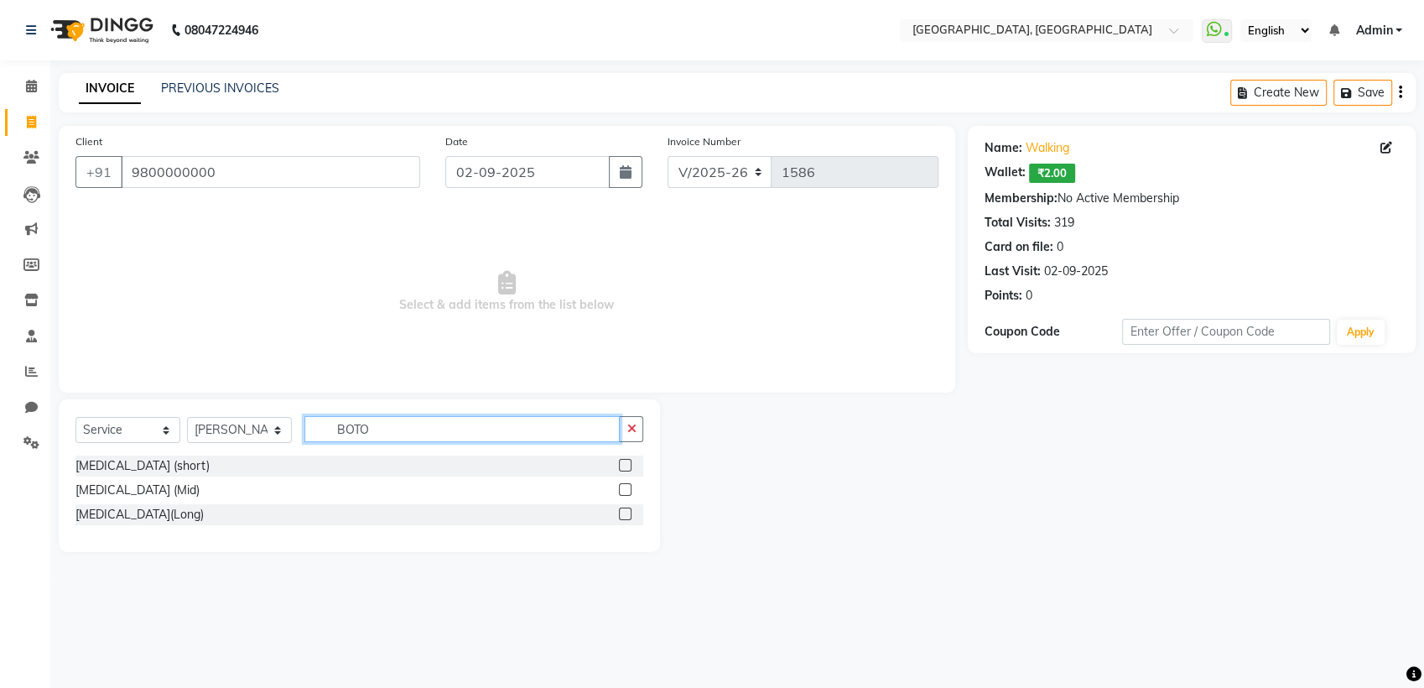
type input "BOTO"
click at [626, 465] on label at bounding box center [625, 465] width 13 height 13
click at [626, 465] on input "checkbox" at bounding box center [624, 465] width 11 height 11
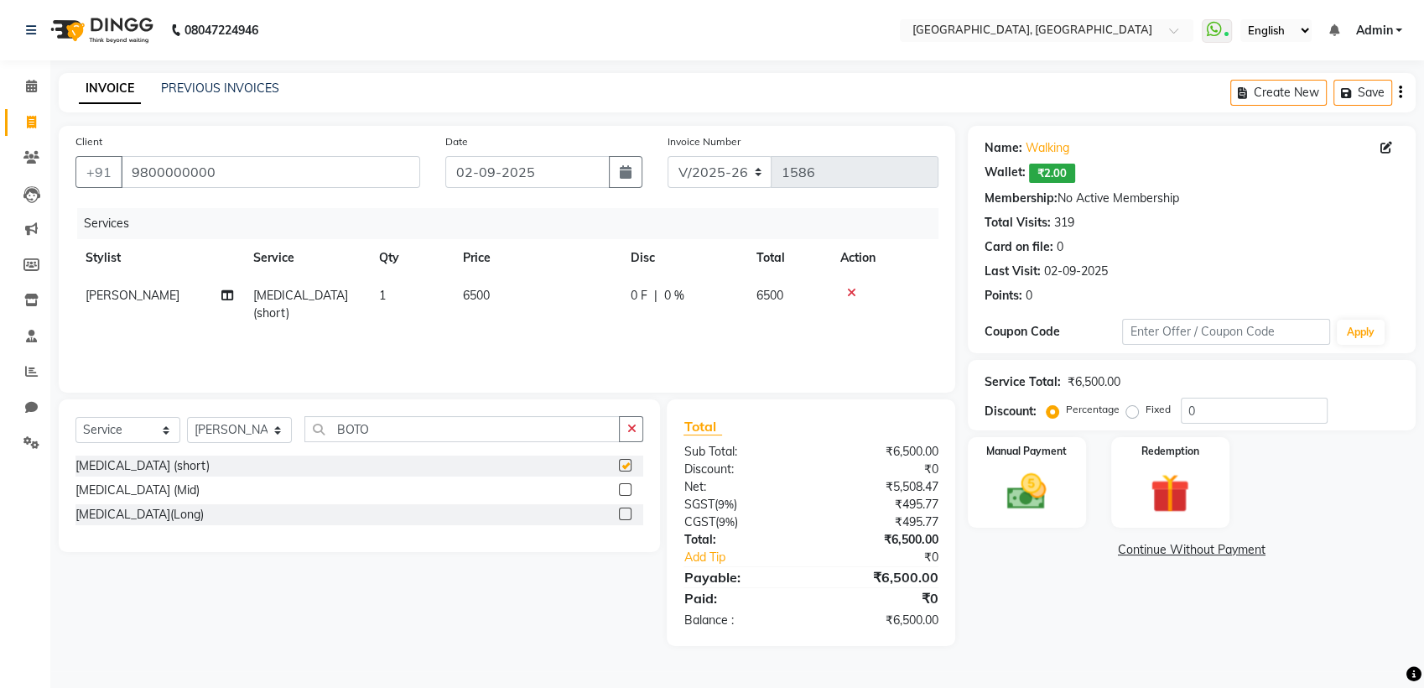
click at [564, 312] on td "6500" at bounding box center [537, 304] width 168 height 55
checkbox input "false"
select select "67961"
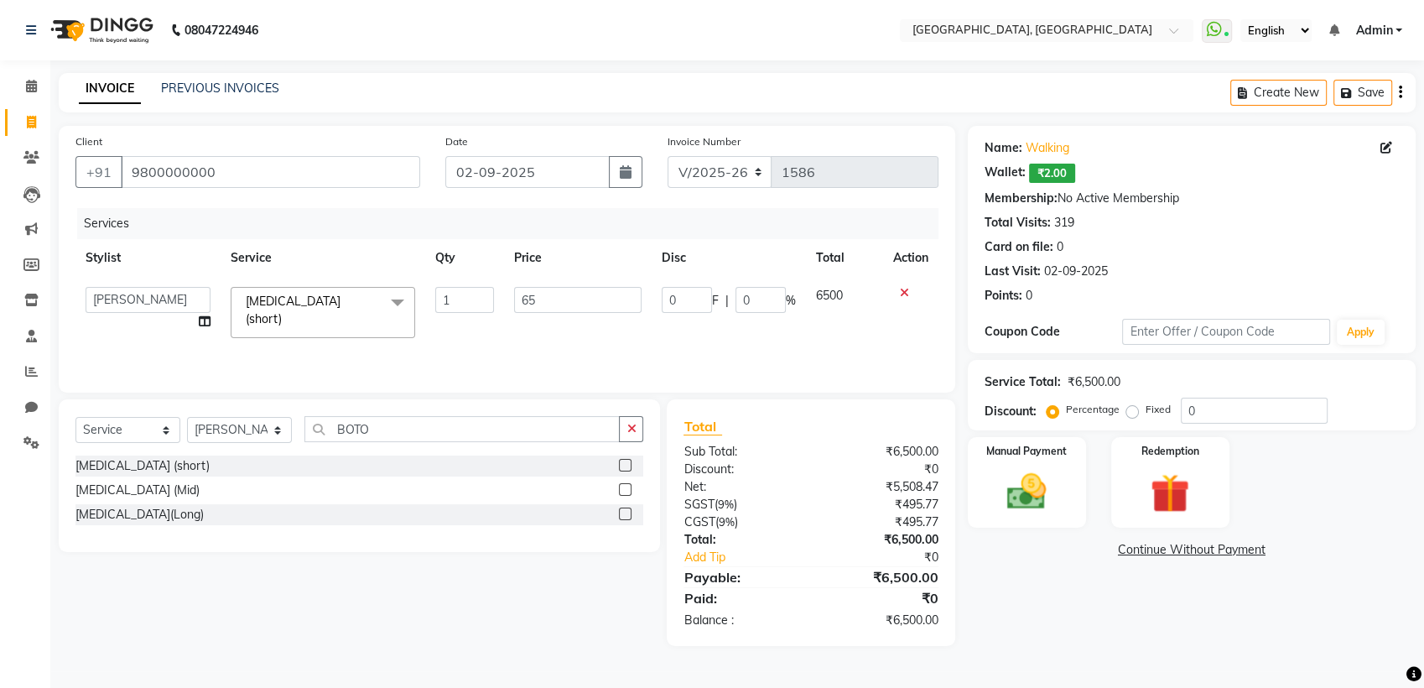
type input "6"
type input "4250"
click at [627, 429] on icon "button" at bounding box center [630, 429] width 9 height 12
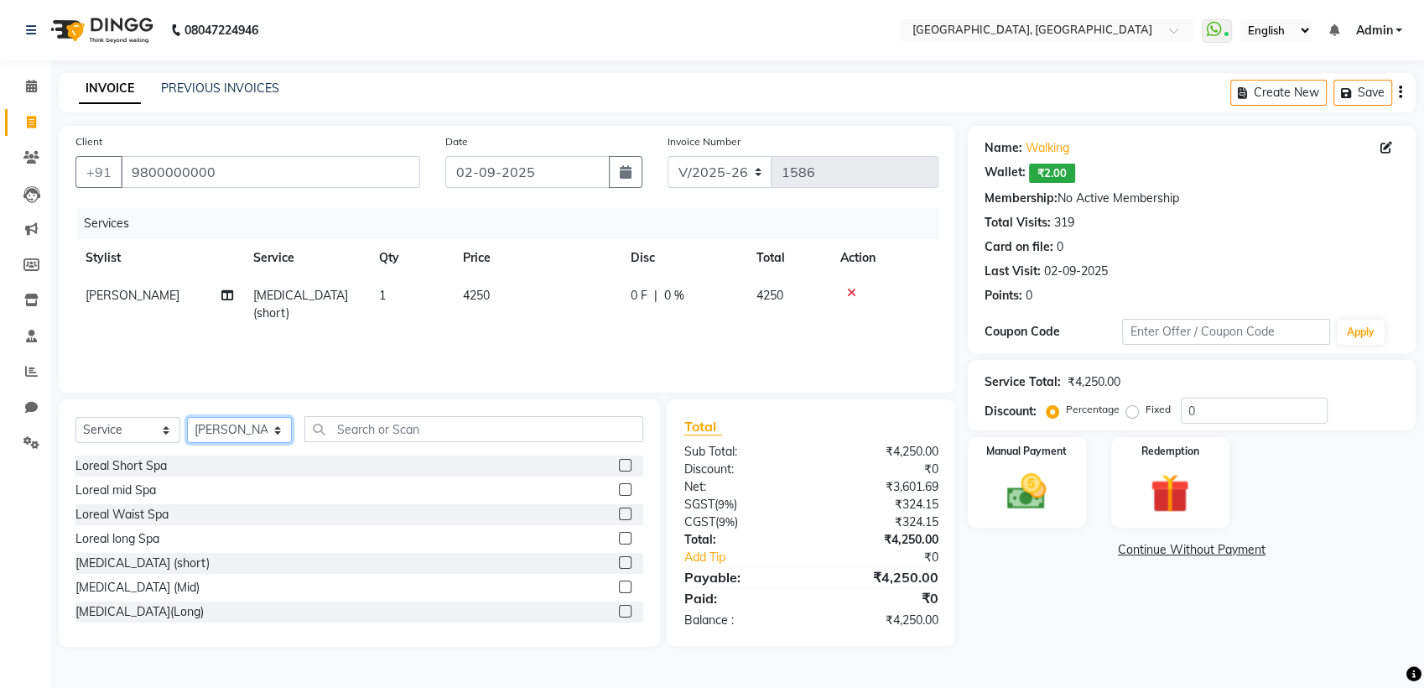
click at [274, 426] on select "Select Stylist Aarti paswan Ankit Arjun Athing Femita [PERSON_NAME] [PERSON_NAM…" at bounding box center [239, 430] width 105 height 26
click at [187, 417] on select "Select Stylist Aarti paswan Ankit Arjun Athing Femita [PERSON_NAME] [PERSON_NAM…" at bounding box center [239, 430] width 105 height 26
click at [278, 434] on select "Select Stylist Aarti paswan Ankit Arjun Athing Femita [PERSON_NAME] [PERSON_NAM…" at bounding box center [239, 430] width 105 height 26
select select "52261"
click at [187, 417] on select "Select Stylist Aarti paswan Ankit Arjun Athing Femita [PERSON_NAME] [PERSON_NAM…" at bounding box center [239, 430] width 105 height 26
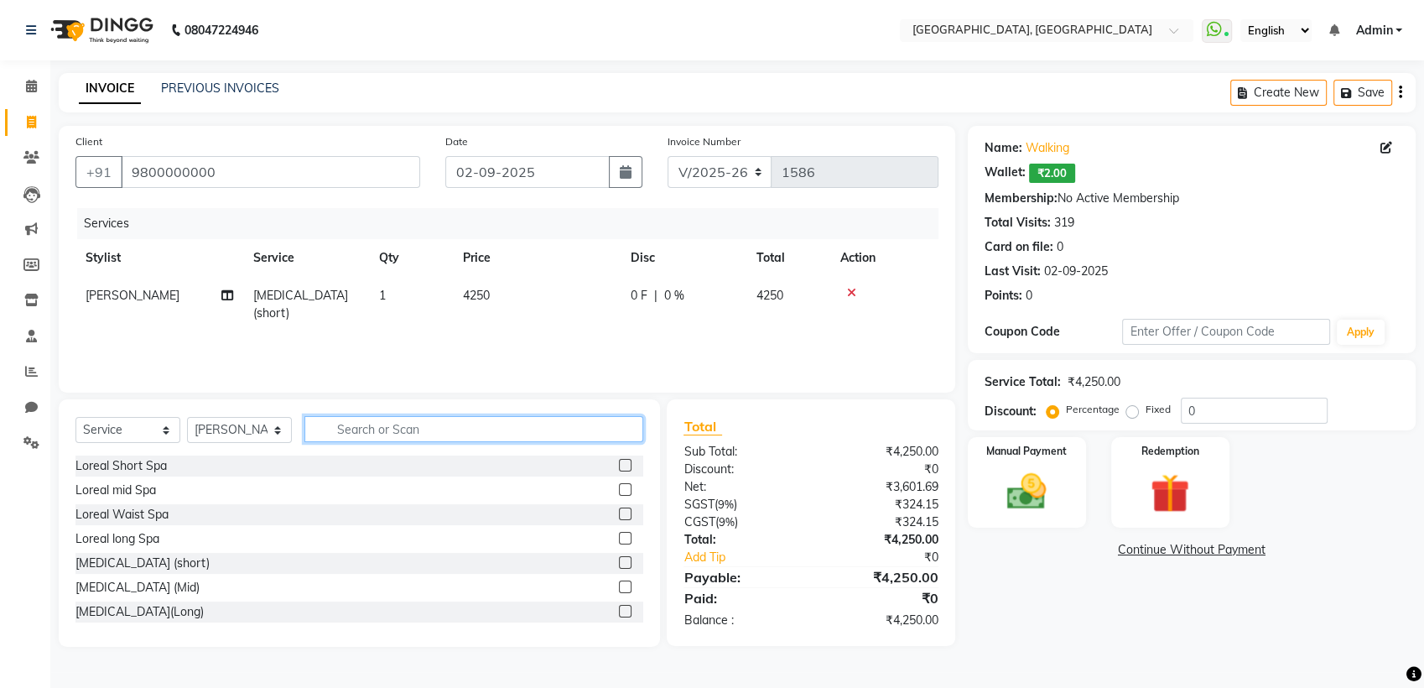
click at [396, 433] on input "text" at bounding box center [473, 429] width 339 height 26
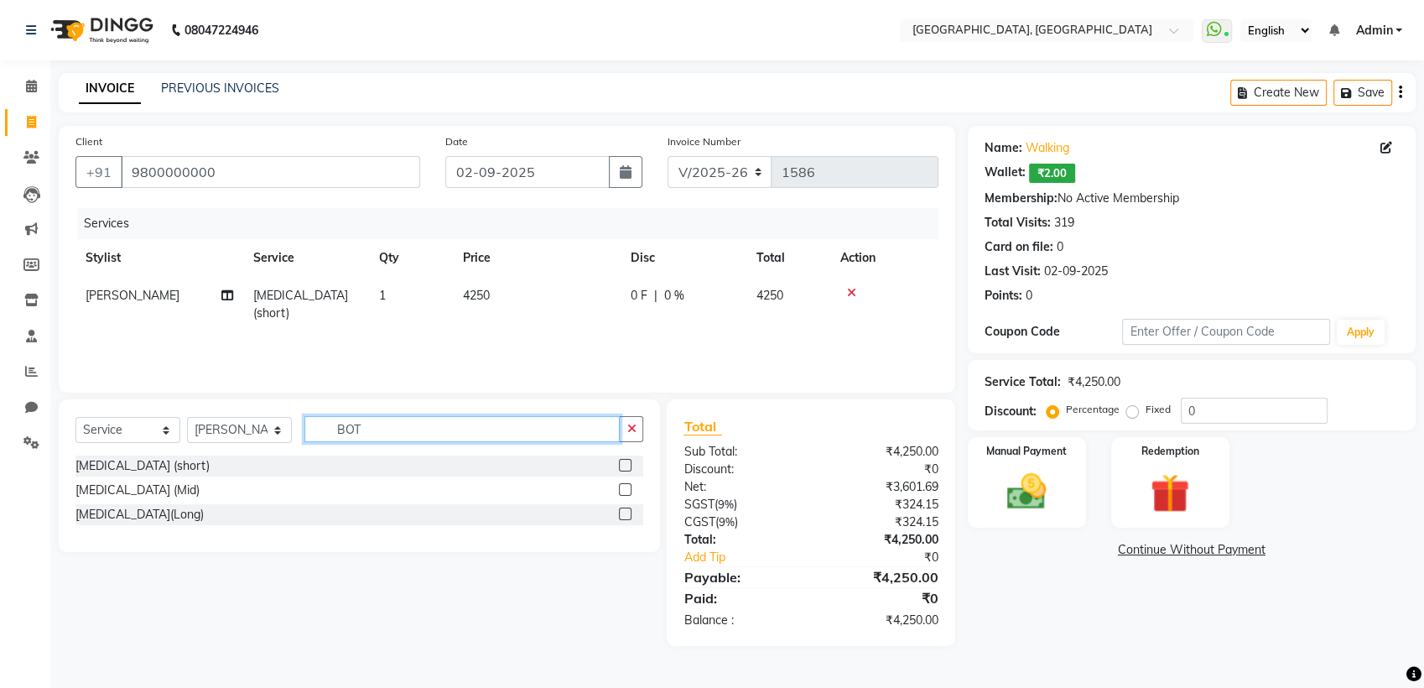
type input "BOT"
click at [626, 465] on label at bounding box center [625, 465] width 13 height 13
click at [626, 465] on input "checkbox" at bounding box center [624, 465] width 11 height 11
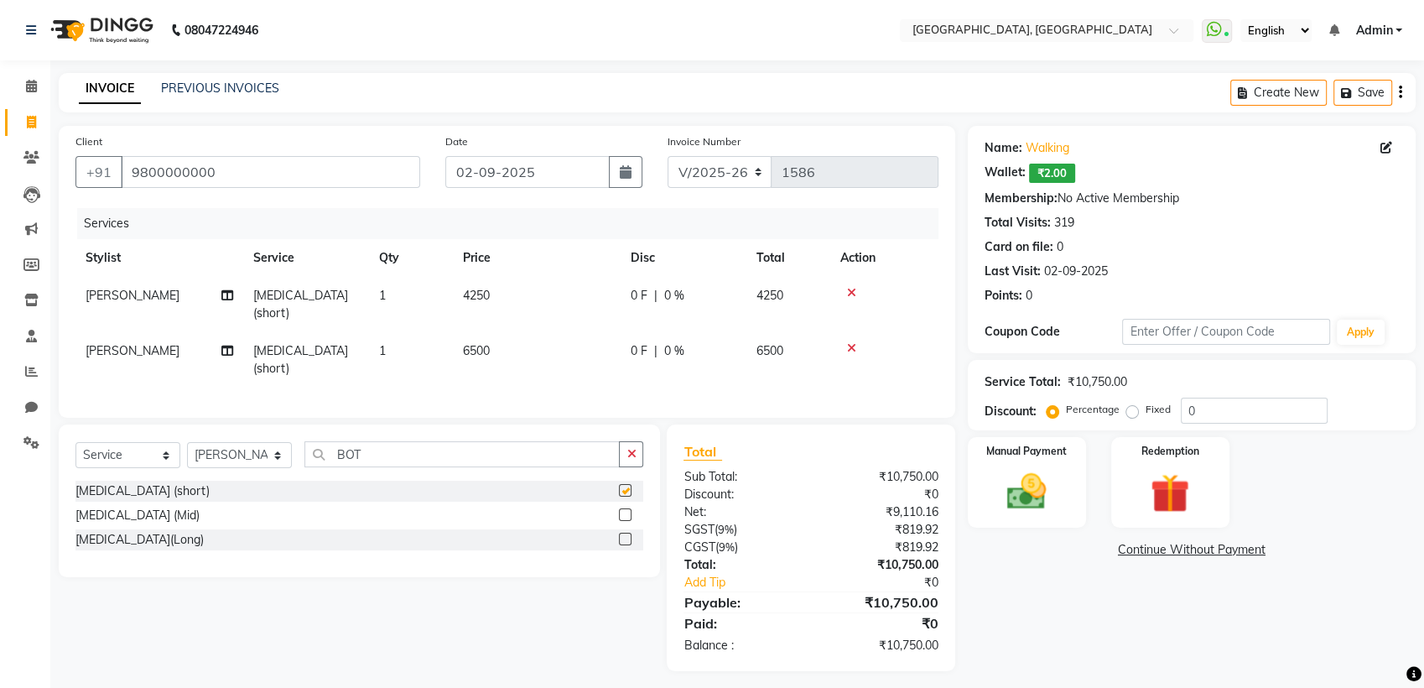
click at [564, 345] on td "6500" at bounding box center [537, 359] width 168 height 55
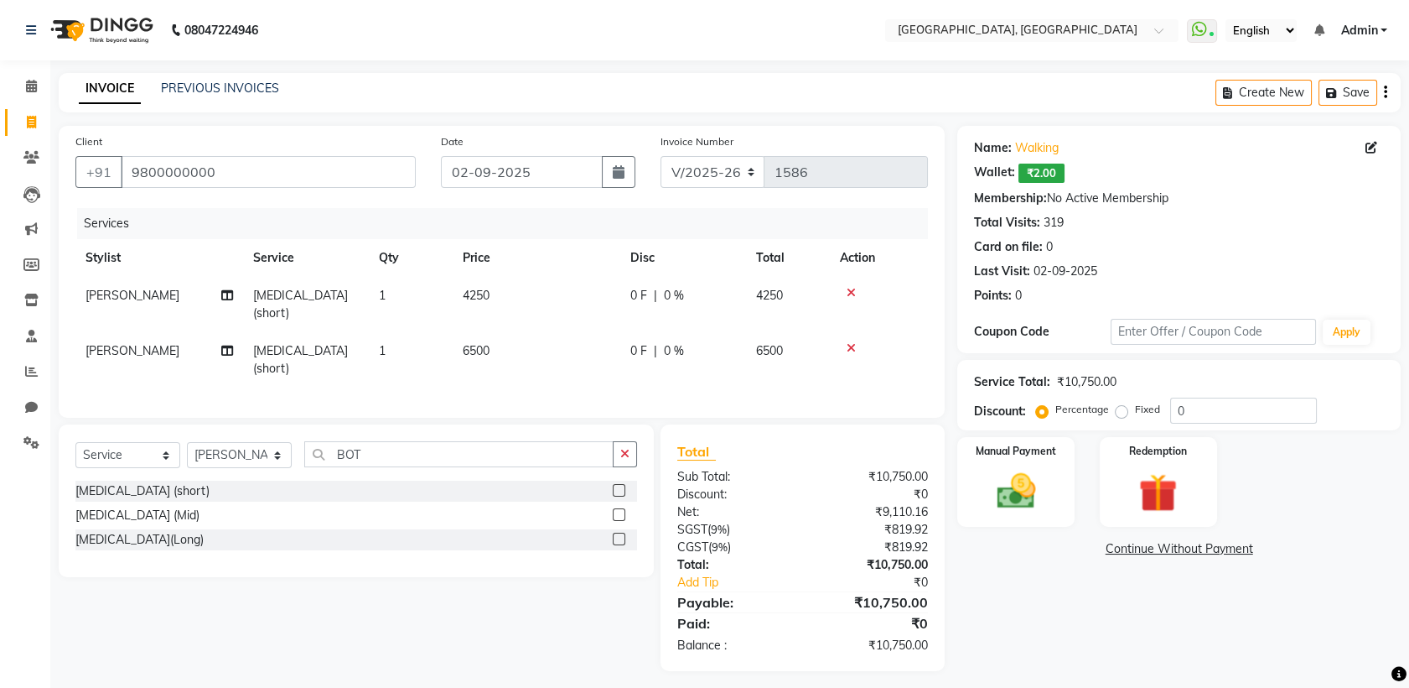
checkbox input "false"
select select "52261"
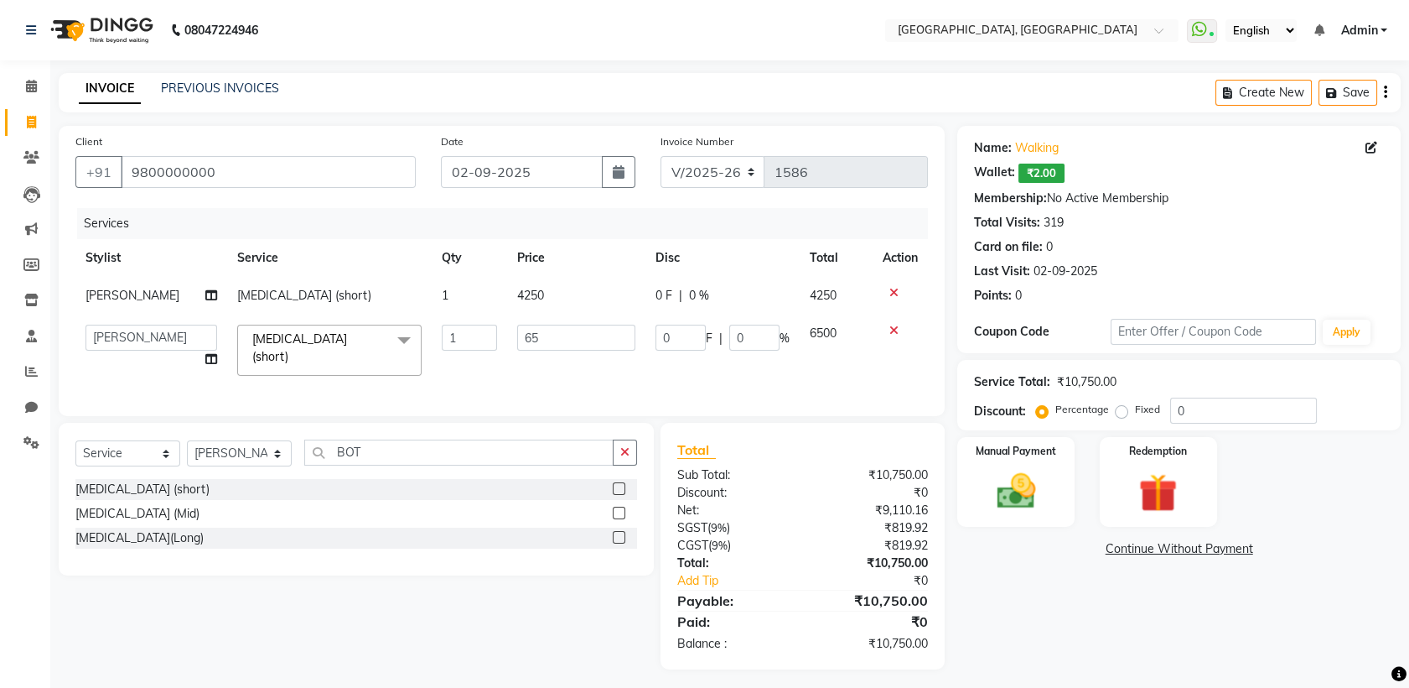
type input "6"
type input "4250"
click at [634, 457] on div "Select Service Product Membership Package Voucher Prepaid Gift Card Select Styl…" at bounding box center [356, 458] width 562 height 39
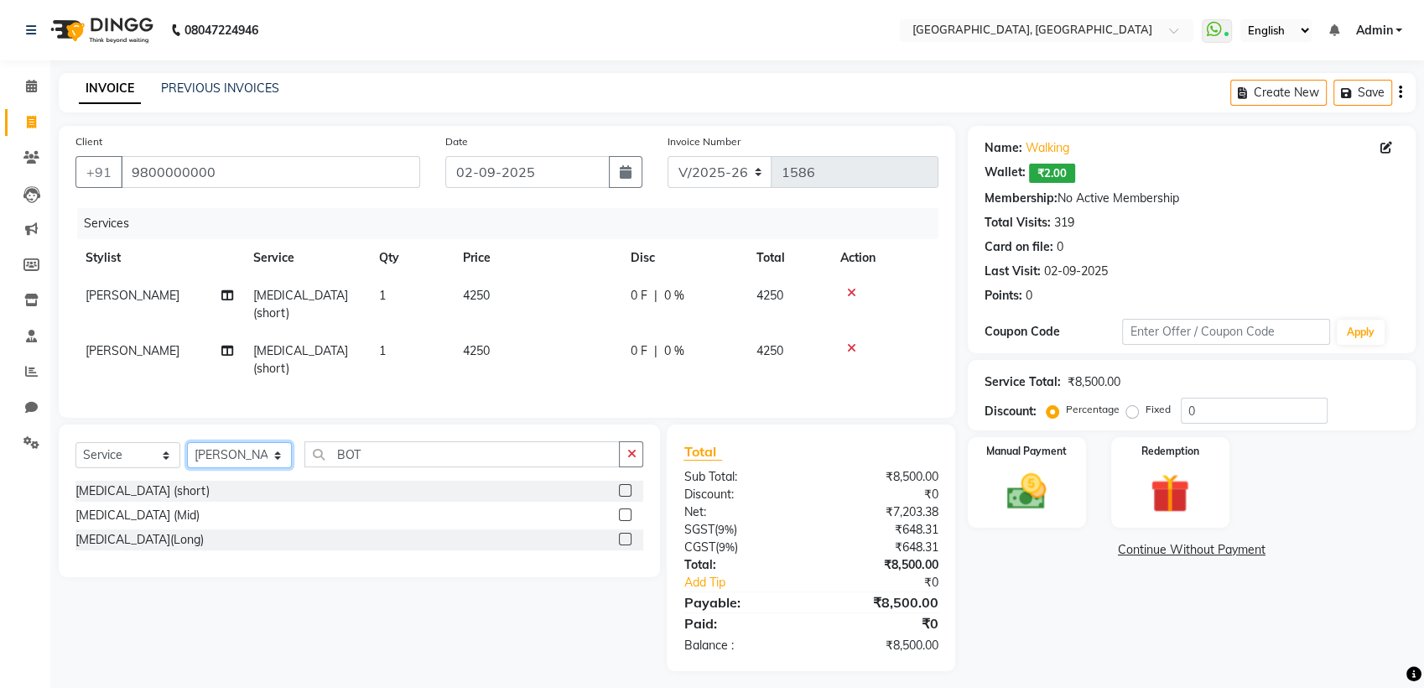
click at [268, 442] on select "Select Stylist Aarti paswan Ankit Arjun Athing Femita [PERSON_NAME] [PERSON_NAM…" at bounding box center [239, 455] width 105 height 26
select select "68292"
click at [187, 442] on select "Select Stylist Aarti paswan Ankit Arjun Athing Femita [PERSON_NAME] [PERSON_NAM…" at bounding box center [239, 455] width 105 height 26
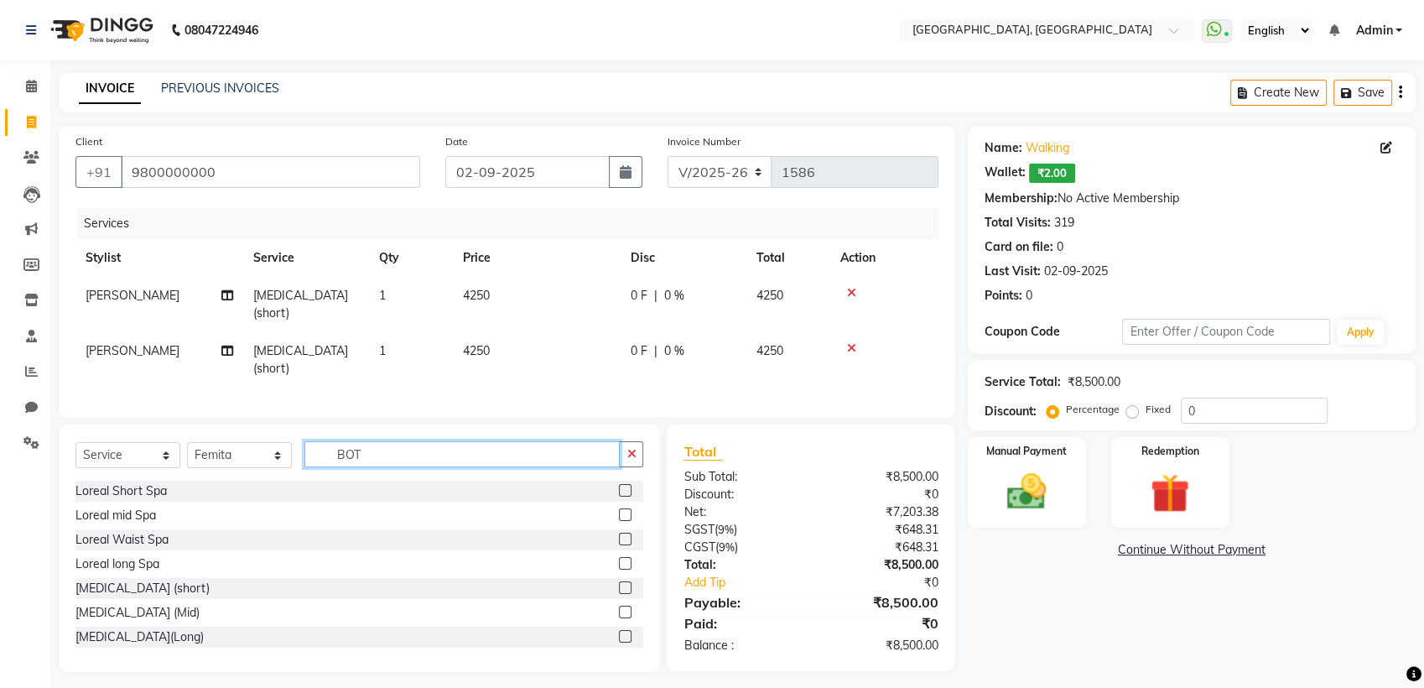
click at [441, 441] on input "BOT" at bounding box center [461, 454] width 315 height 26
click at [627, 448] on icon "button" at bounding box center [630, 454] width 9 height 12
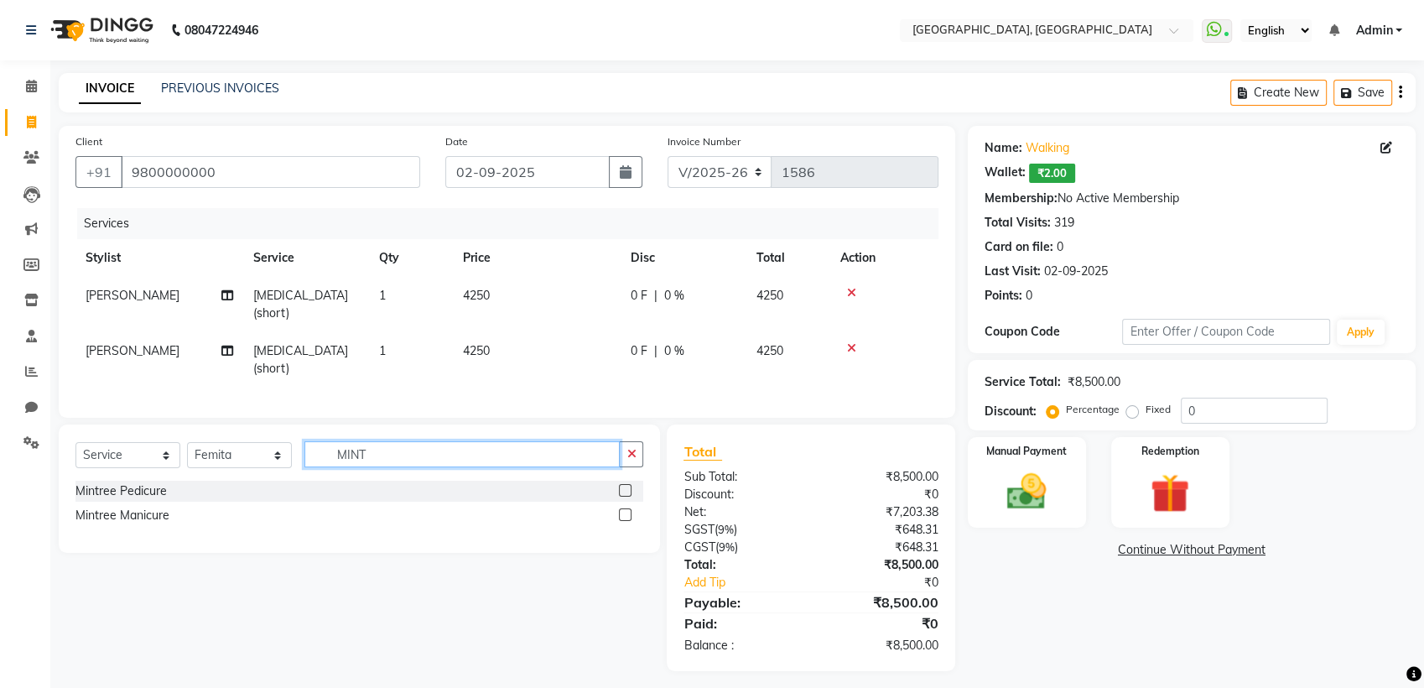
type input "MINT"
click at [626, 484] on label at bounding box center [625, 490] width 13 height 13
click at [626, 485] on input "checkbox" at bounding box center [624, 490] width 11 height 11
checkbox input "true"
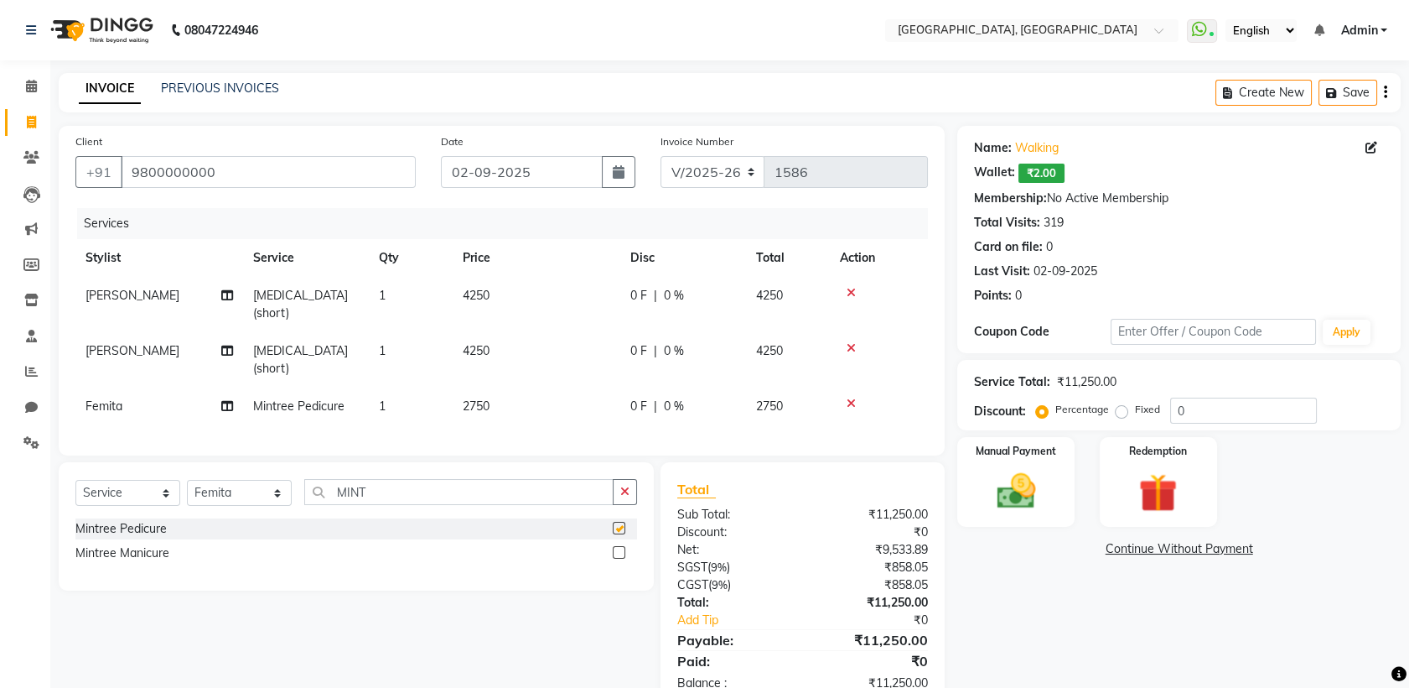
click at [564, 387] on td "2750" at bounding box center [537, 406] width 168 height 38
select select "68292"
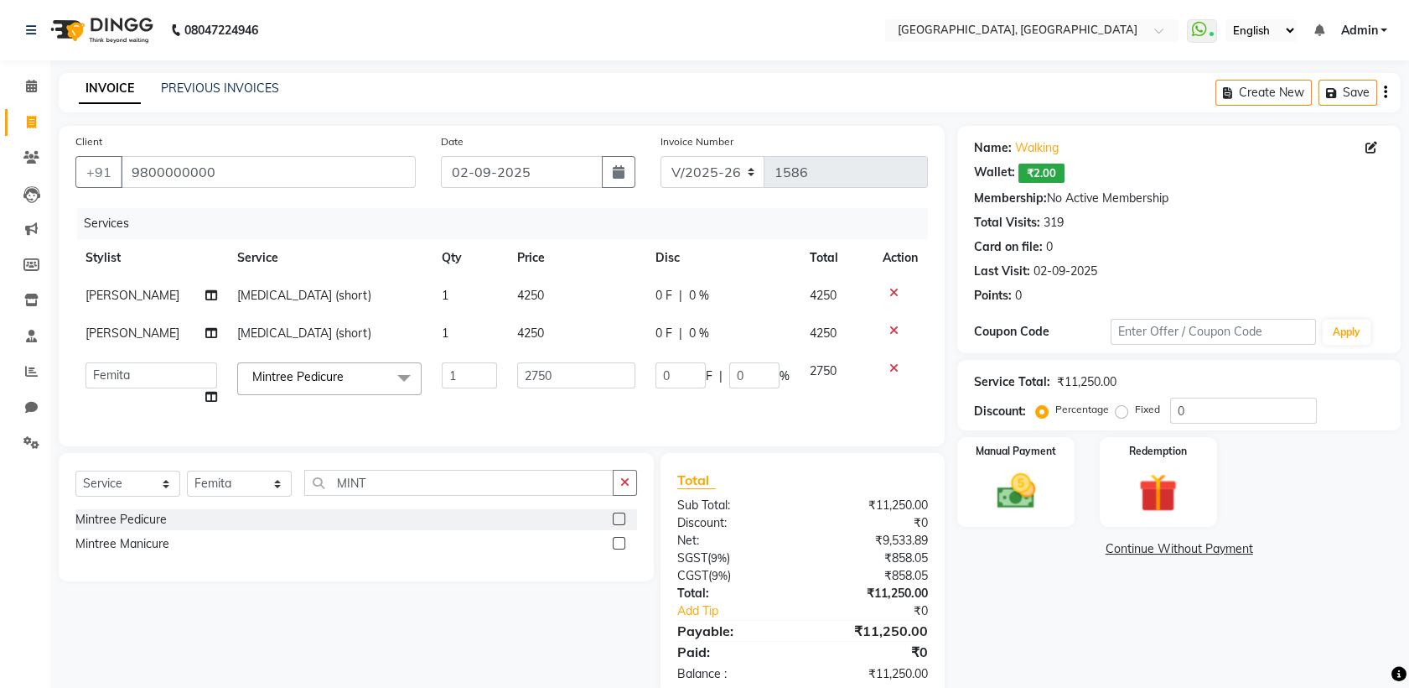
checkbox input "false"
type input "2200"
click at [634, 496] on div "Select Service Product Membership Package Voucher Prepaid Gift Card Select Styl…" at bounding box center [356, 489] width 562 height 39
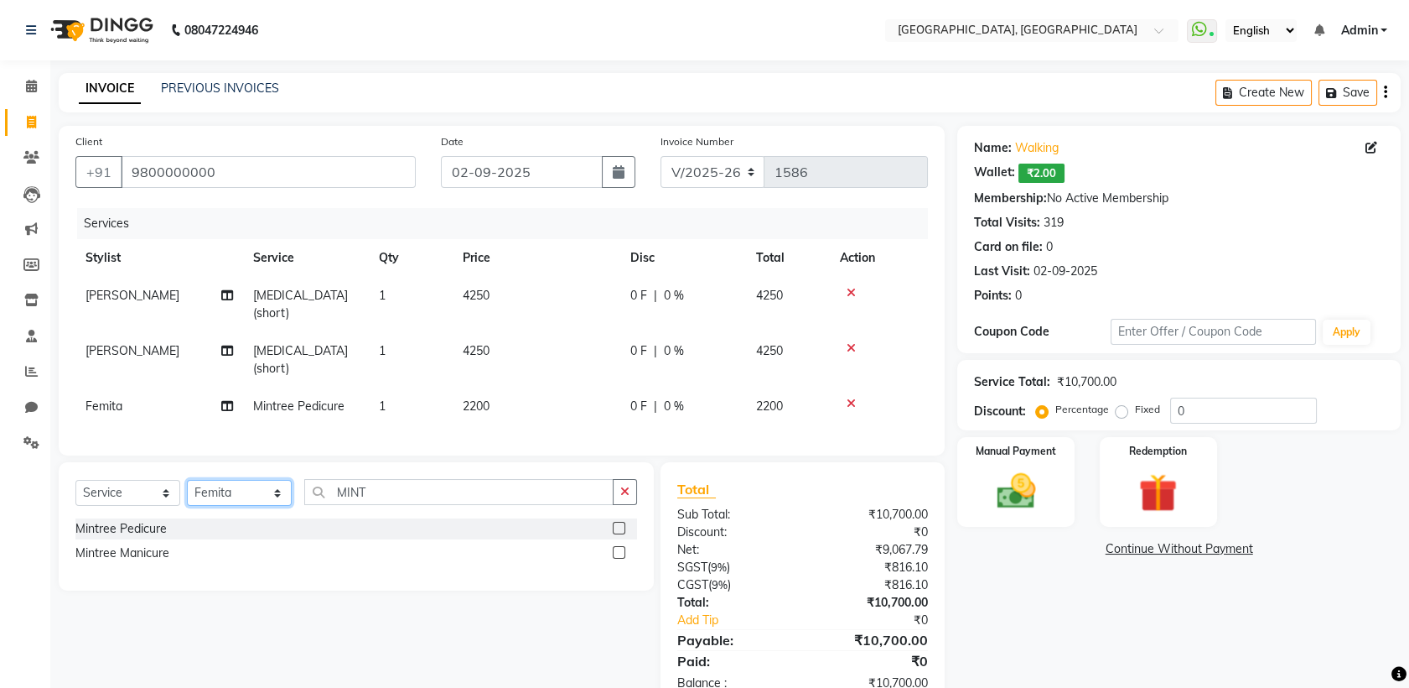
click at [276, 480] on select "Select Stylist Aarti paswan Ankit Arjun Athing Femita [PERSON_NAME] [PERSON_NAM…" at bounding box center [239, 493] width 105 height 26
select select "67573"
click at [187, 480] on select "Select Stylist Aarti paswan Ankit Arjun Athing Femita [PERSON_NAME] [PERSON_NAM…" at bounding box center [239, 493] width 105 height 26
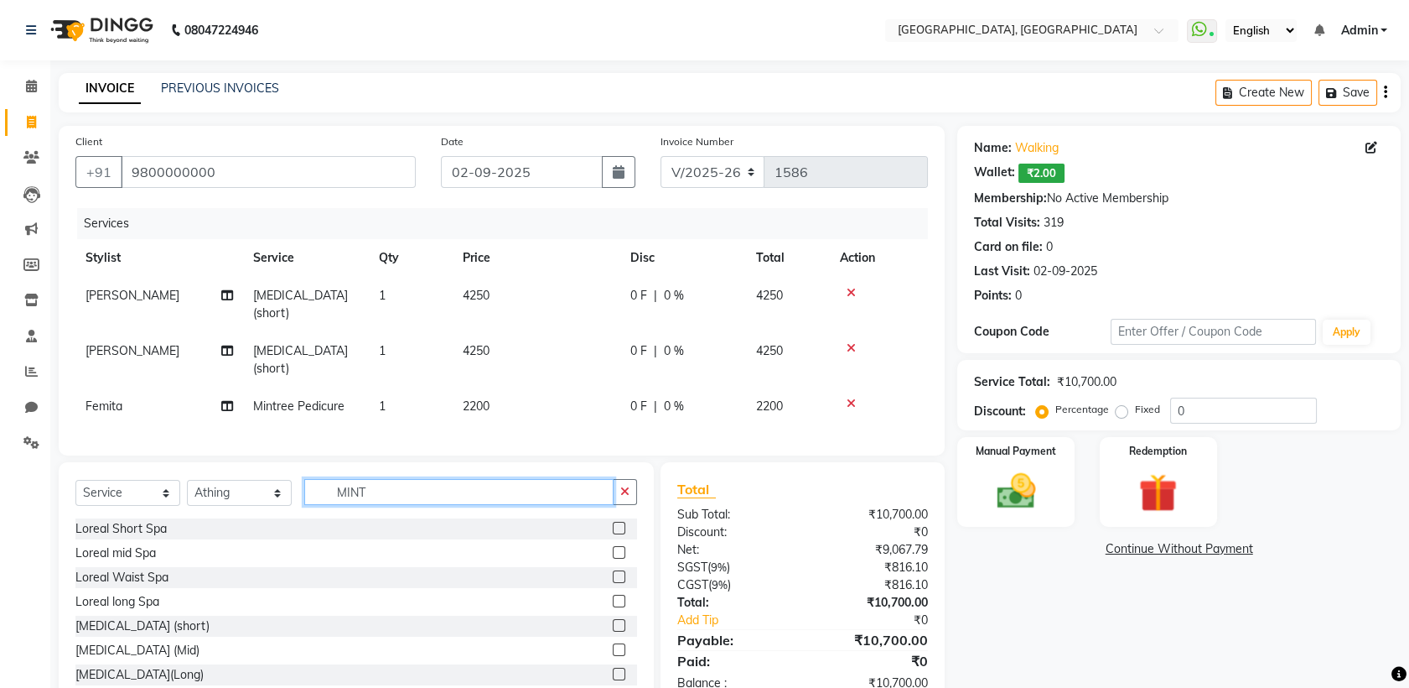
click at [376, 479] on input "MINT" at bounding box center [458, 492] width 309 height 26
click at [636, 479] on button "button" at bounding box center [625, 492] width 24 height 26
type input "STI"
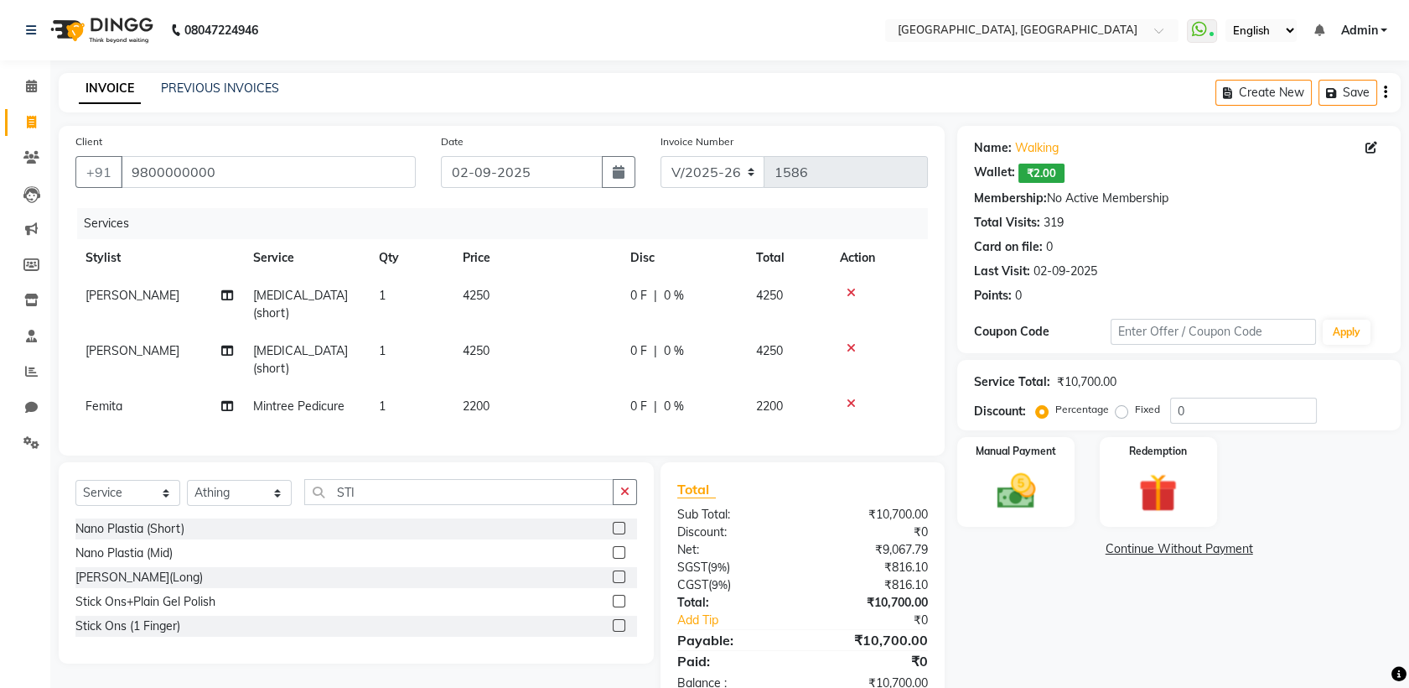
click at [619, 594] on label at bounding box center [619, 600] width 13 height 13
click at [619, 596] on input "checkbox" at bounding box center [618, 601] width 11 height 11
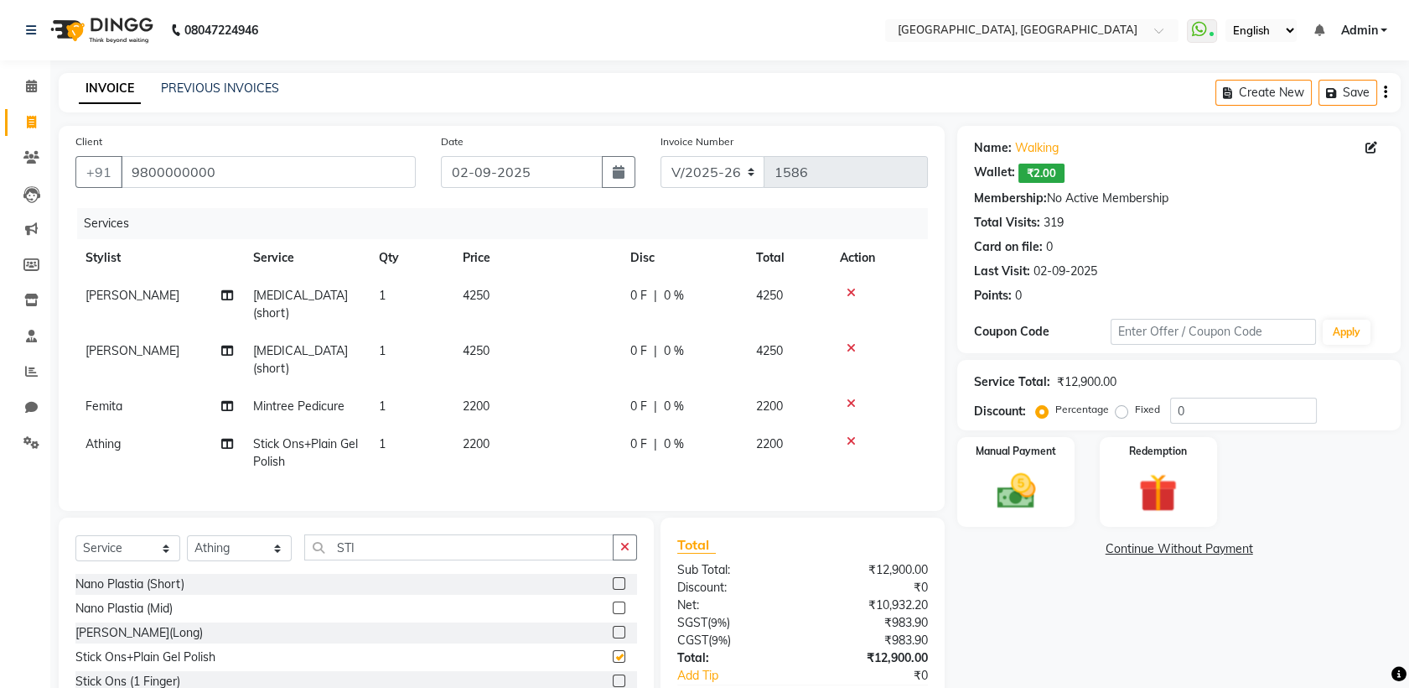
checkbox input "false"
click at [1021, 484] on img at bounding box center [1016, 491] width 65 height 46
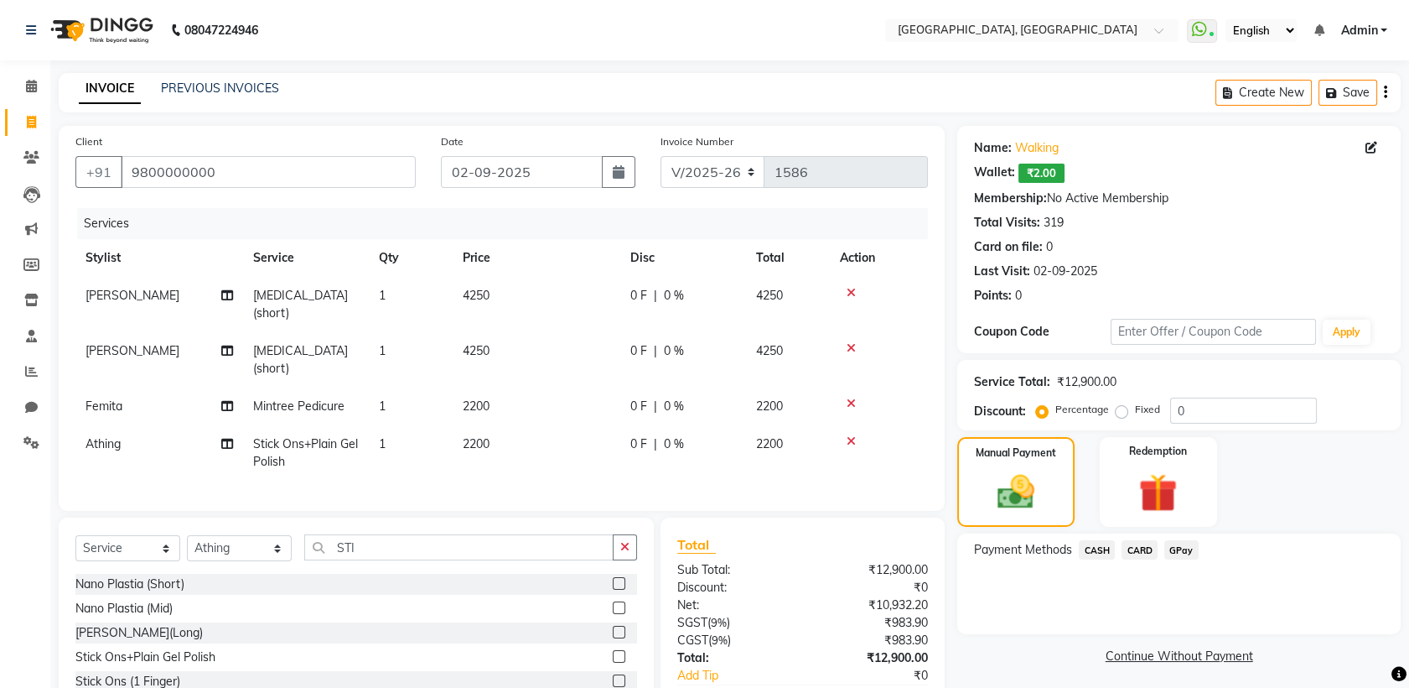
click at [1098, 550] on span "CASH" at bounding box center [1097, 549] width 36 height 19
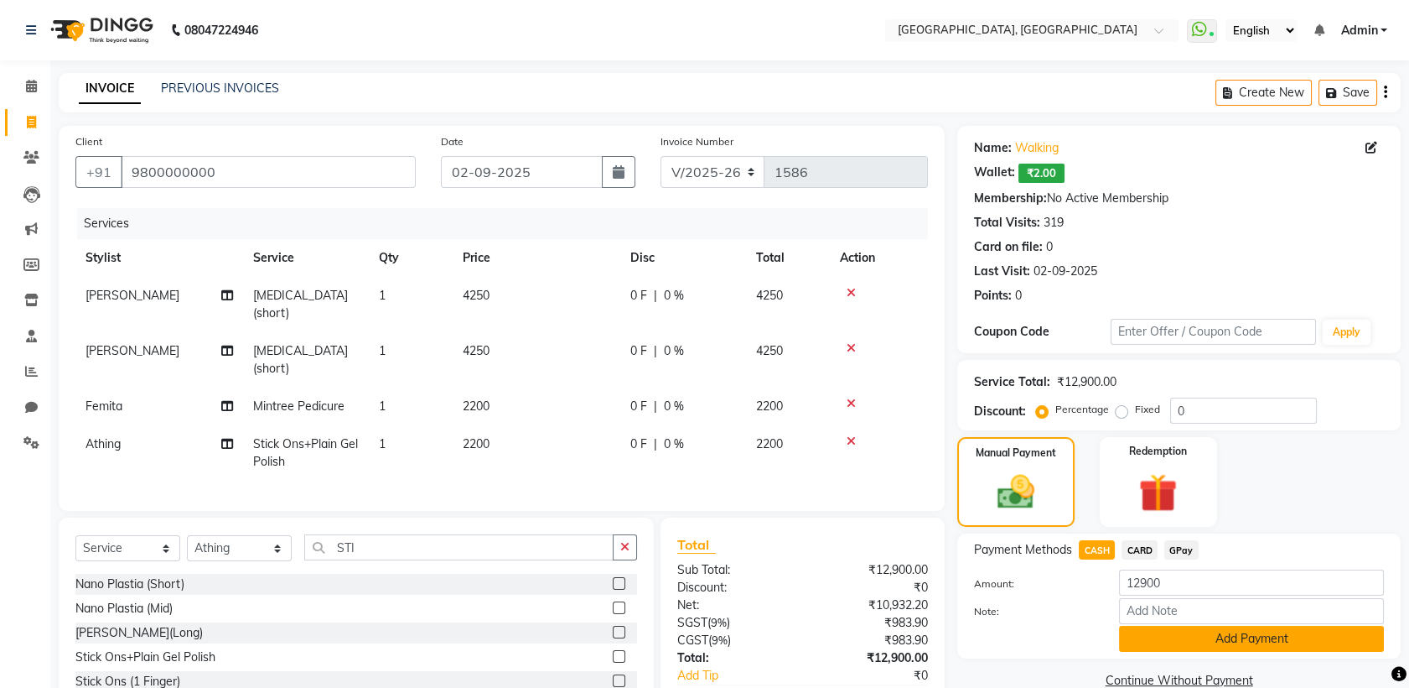
click at [1200, 649] on button "Add Payment" at bounding box center [1251, 639] width 265 height 26
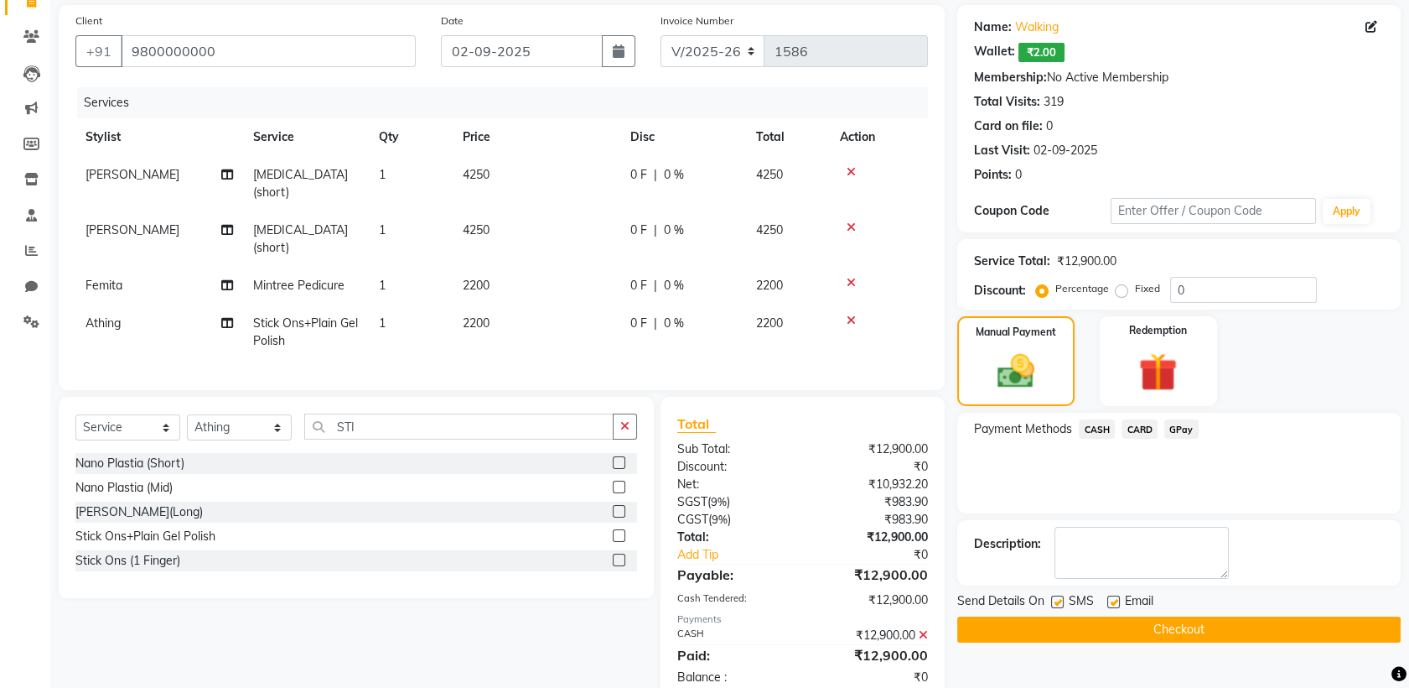
scroll to position [138, 0]
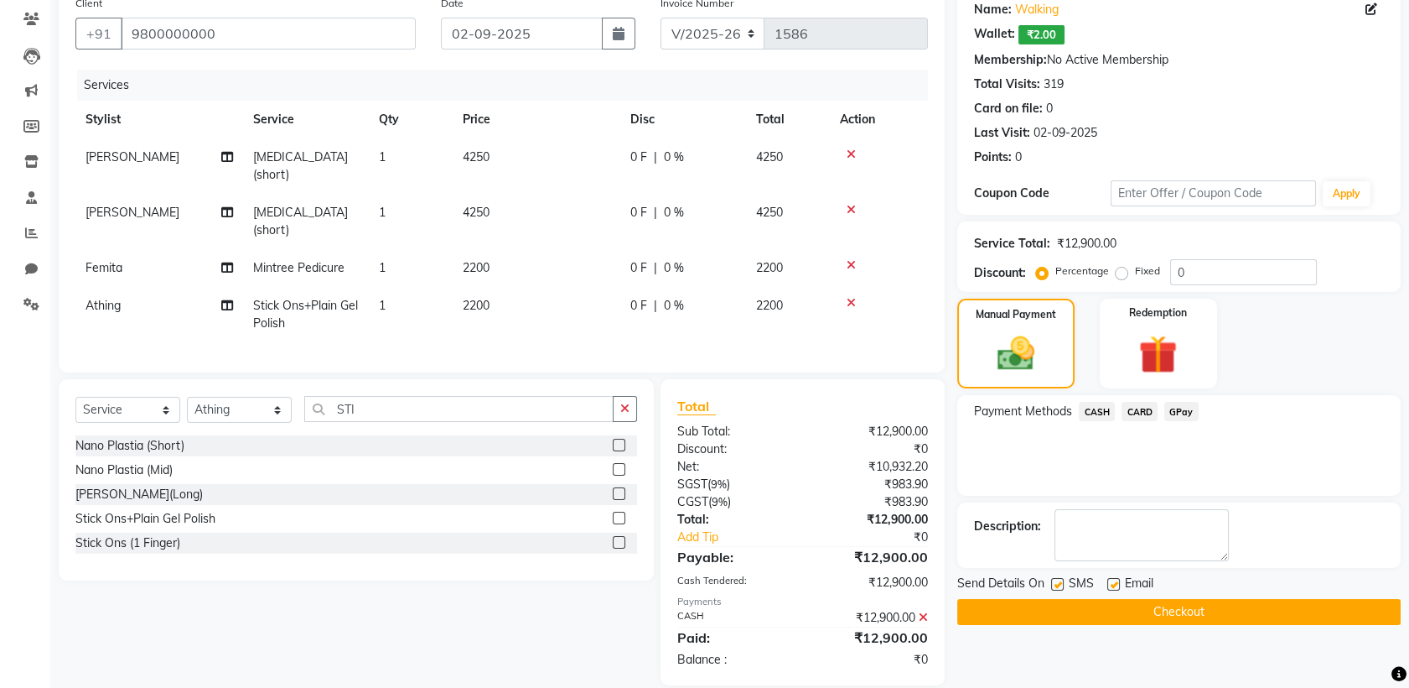
click at [1281, 624] on button "Checkout" at bounding box center [1180, 612] width 444 height 26
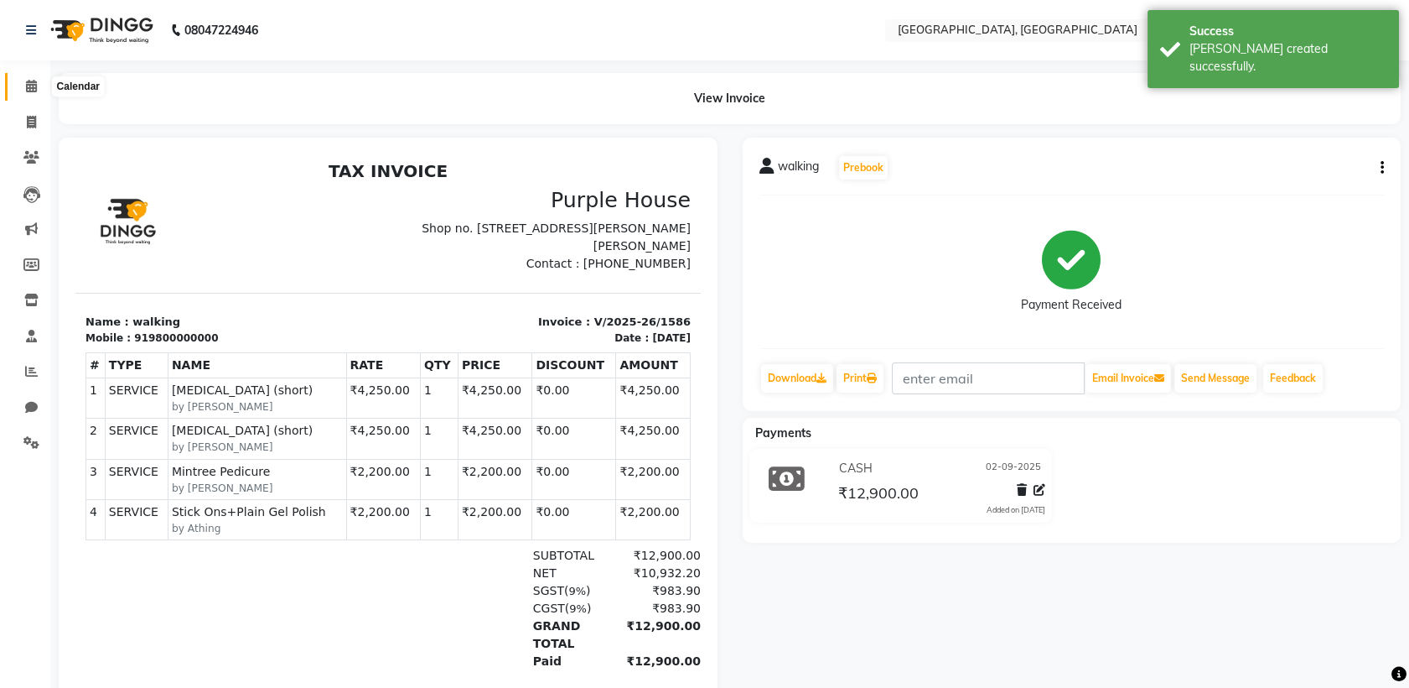
click at [32, 83] on icon at bounding box center [31, 86] width 11 height 13
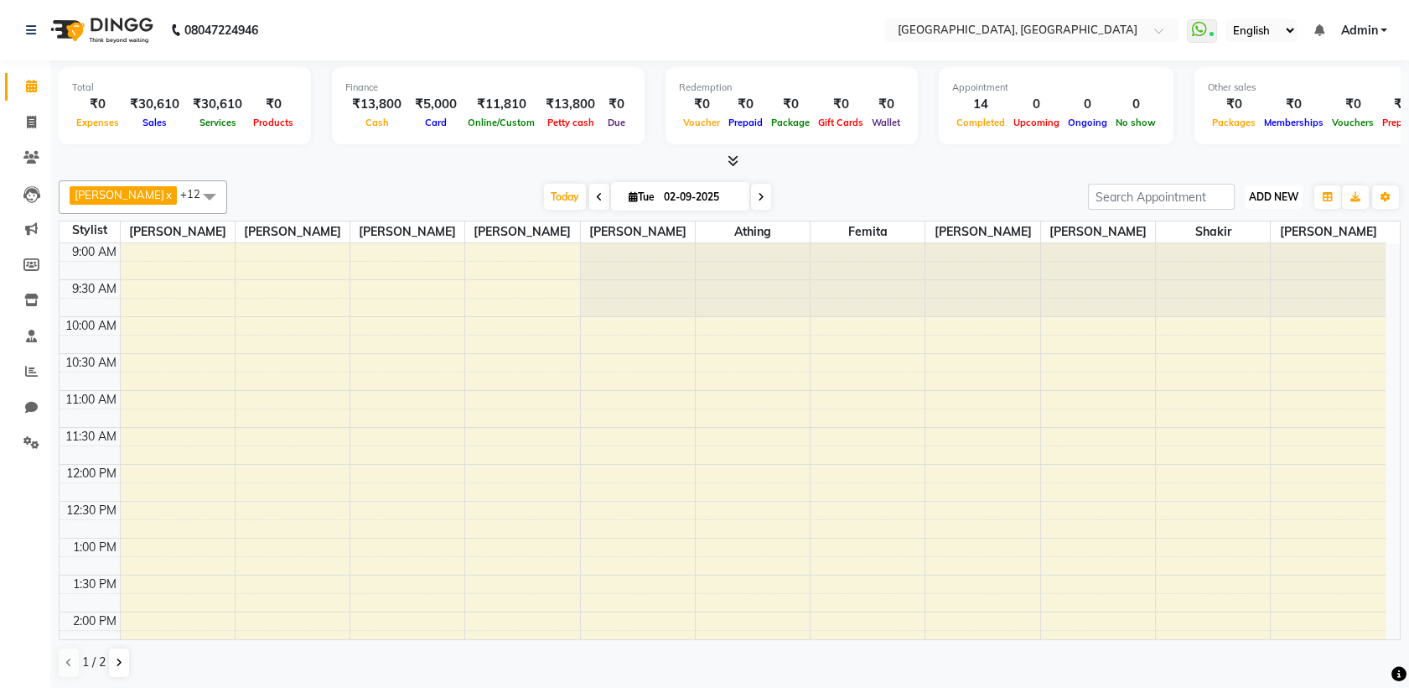
click at [1290, 203] on button "ADD NEW Toggle Dropdown" at bounding box center [1274, 196] width 58 height 23
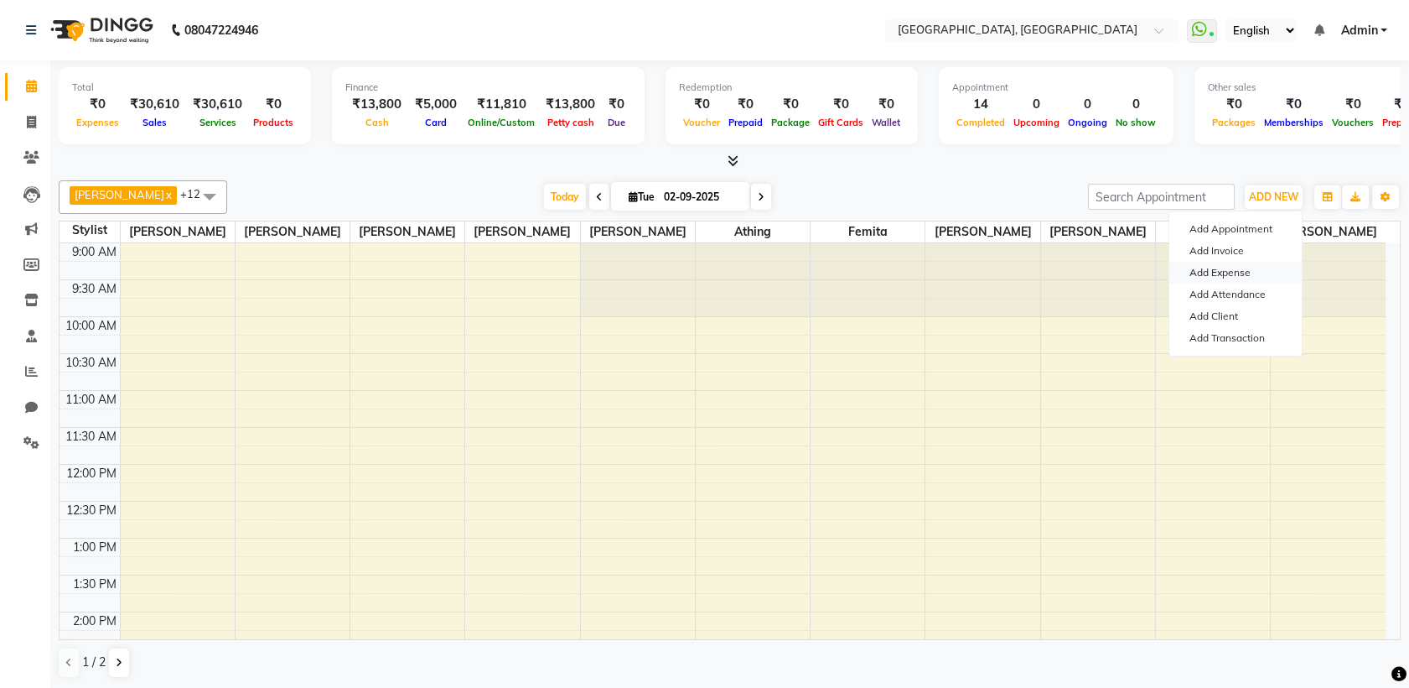
click at [1202, 273] on link "Add Expense" at bounding box center [1236, 273] width 132 height 22
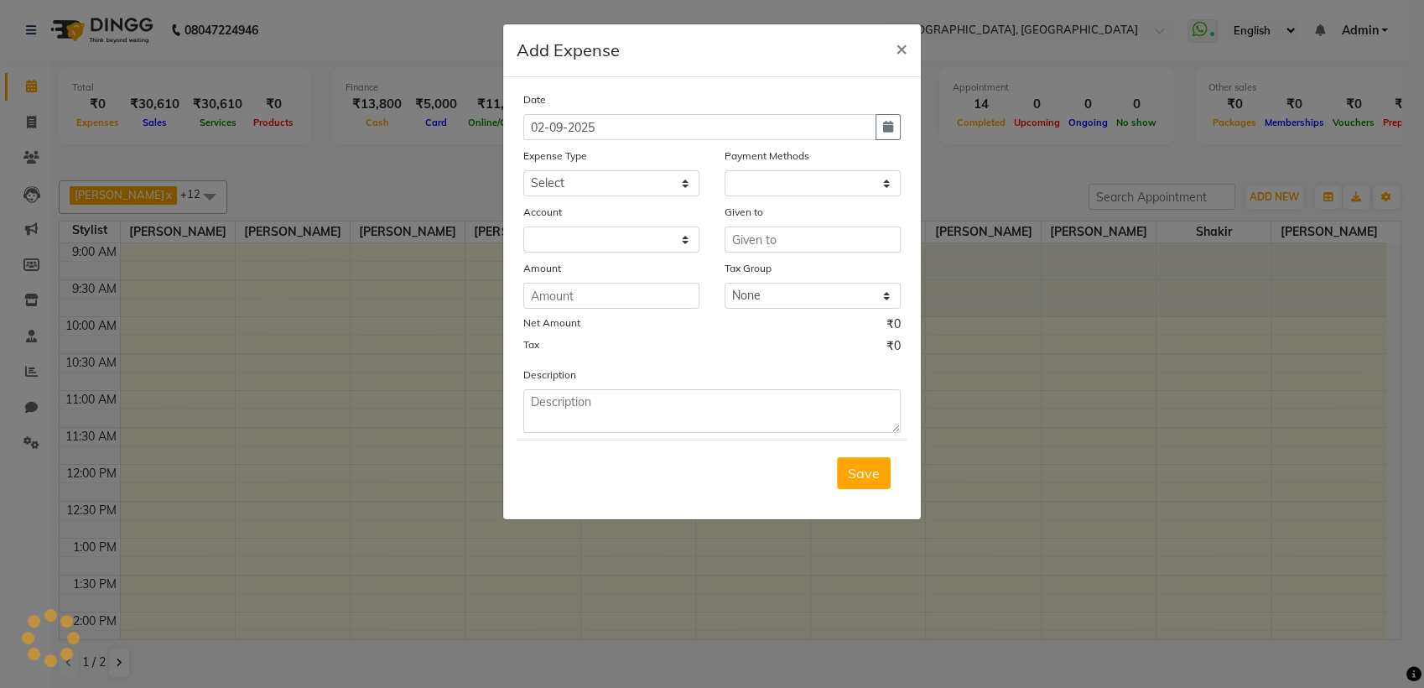
select select "1"
select select "5717"
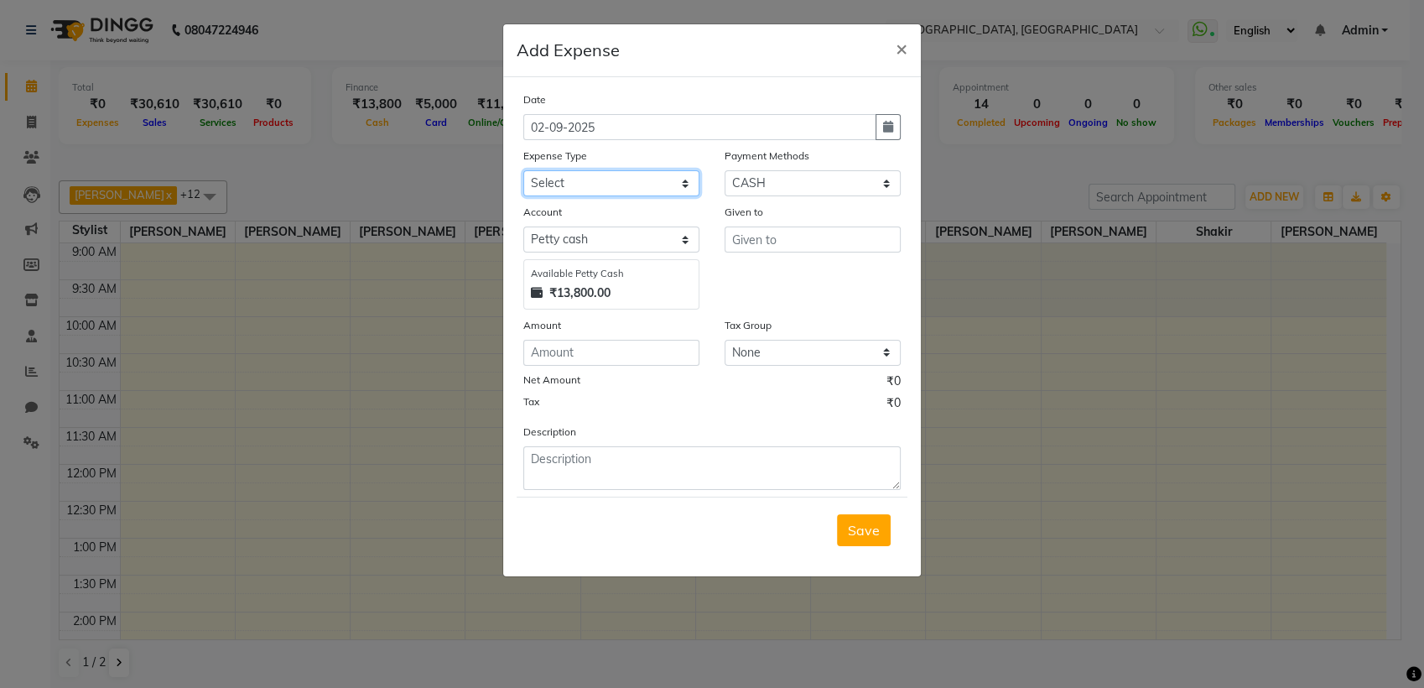
click at [543, 182] on select "Select Advance Salary Bank charges Car maintenance Cash transfer to bank Cash t…" at bounding box center [611, 183] width 176 height 26
select select "9"
click at [523, 170] on select "Select Advance Salary Bank charges Car maintenance Cash transfer to bank Cash t…" at bounding box center [611, 183] width 176 height 26
click at [574, 345] on input "number" at bounding box center [611, 353] width 176 height 26
type input "1825"
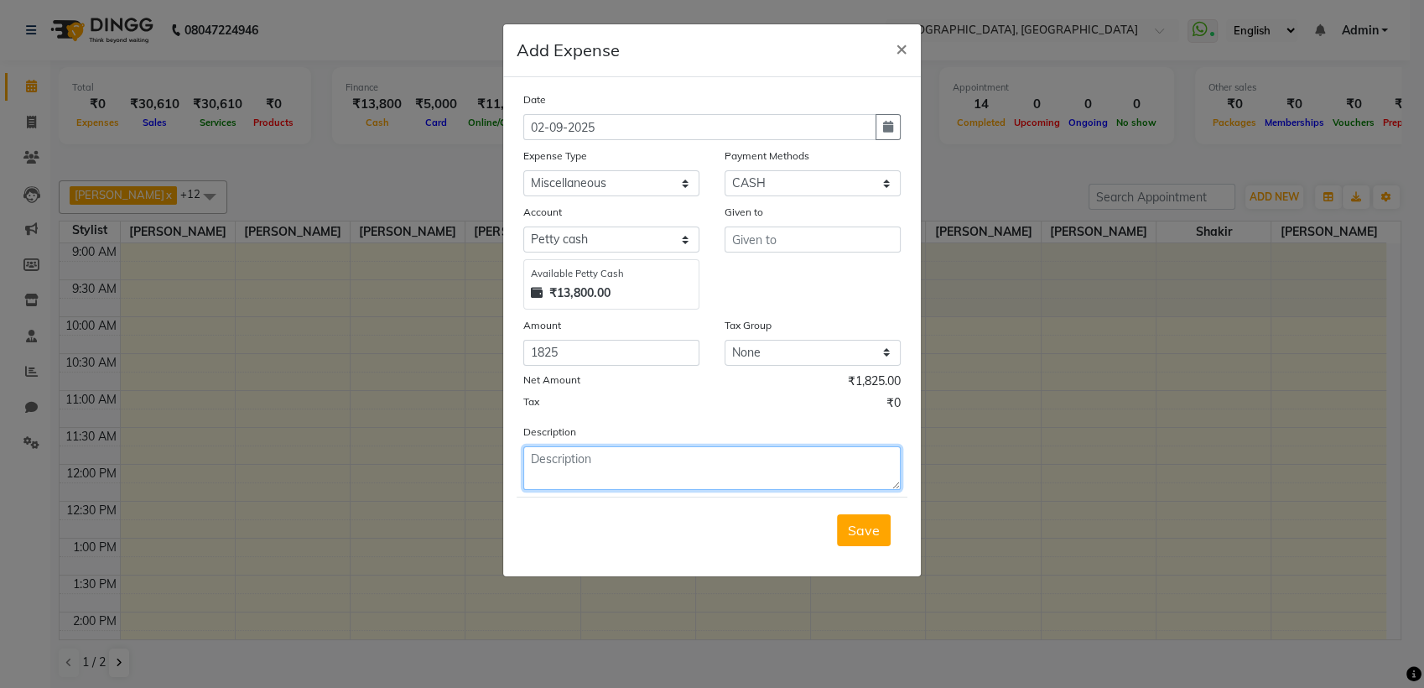
click at [709, 465] on textarea at bounding box center [711, 468] width 377 height 44
type textarea "KK"
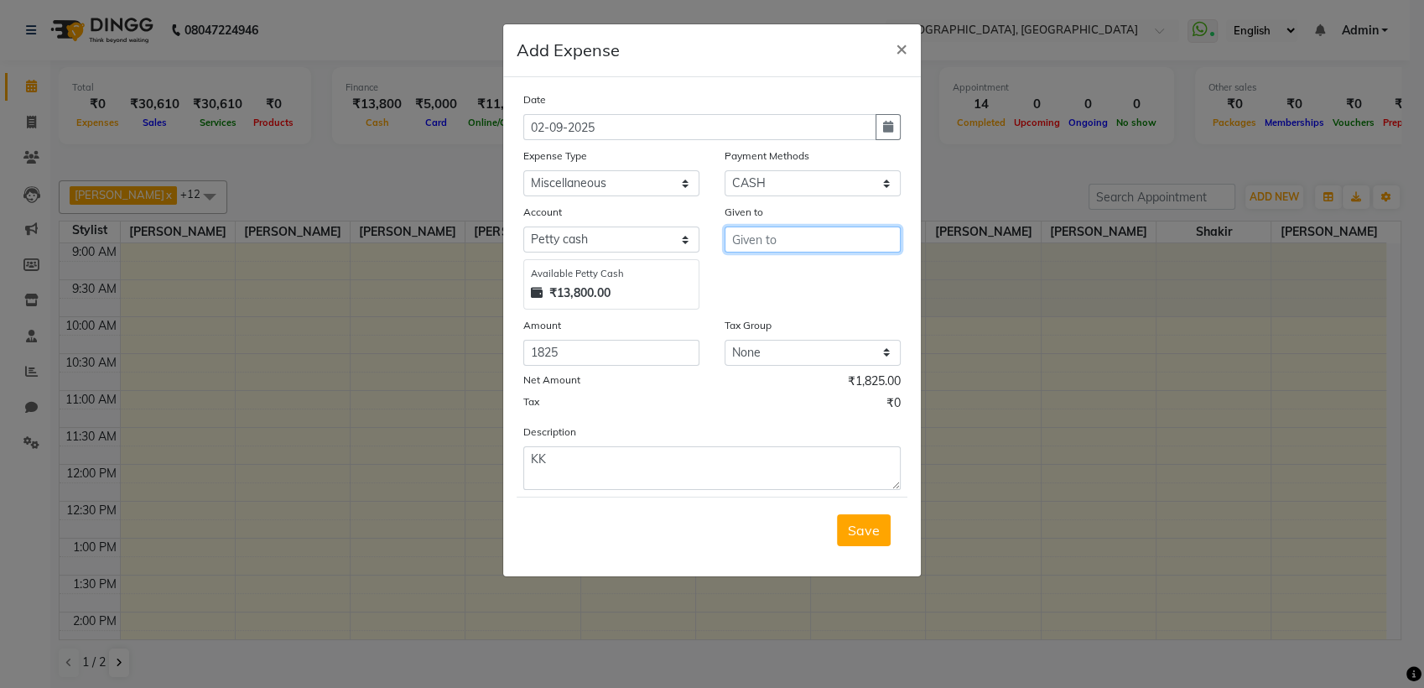
click at [845, 241] on input "text" at bounding box center [812, 239] width 176 height 26
type input "LL"
click at [858, 527] on span "Save" at bounding box center [864, 530] width 32 height 17
